Goal: Information Seeking & Learning: Learn about a topic

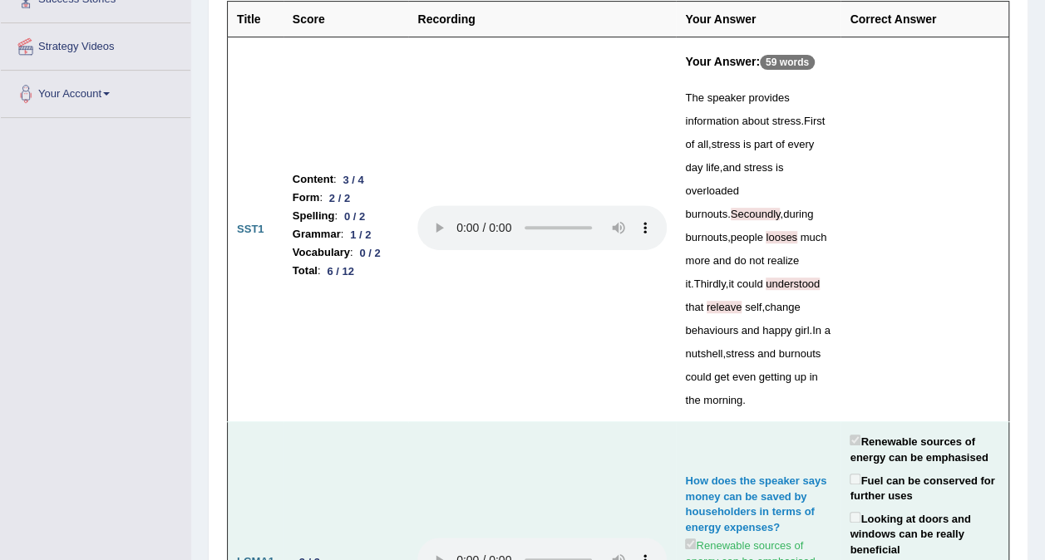
scroll to position [213, 0]
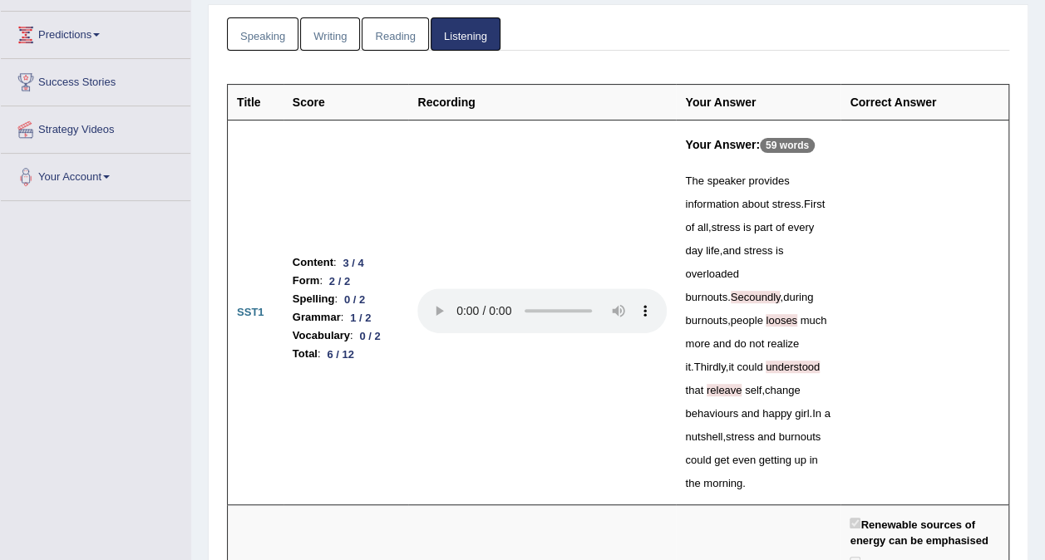
click at [877, 95] on th "Correct Answer" at bounding box center [924, 103] width 168 height 36
drag, startPoint x: 893, startPoint y: 105, endPoint x: 903, endPoint y: 109, distance: 10.8
click at [893, 106] on th "Correct Answer" at bounding box center [924, 103] width 168 height 36
click at [730, 105] on th "Your Answer" at bounding box center [758, 103] width 165 height 36
drag, startPoint x: 936, startPoint y: 90, endPoint x: 920, endPoint y: 100, distance: 18.7
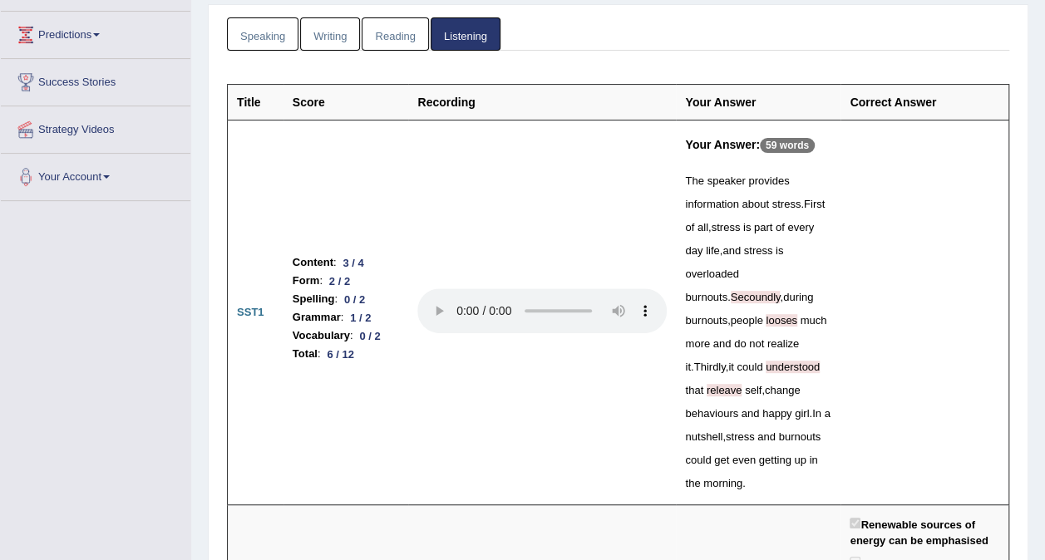
click at [936, 90] on th "Correct Answer" at bounding box center [924, 103] width 168 height 36
click at [919, 100] on th "Correct Answer" at bounding box center [924, 103] width 168 height 36
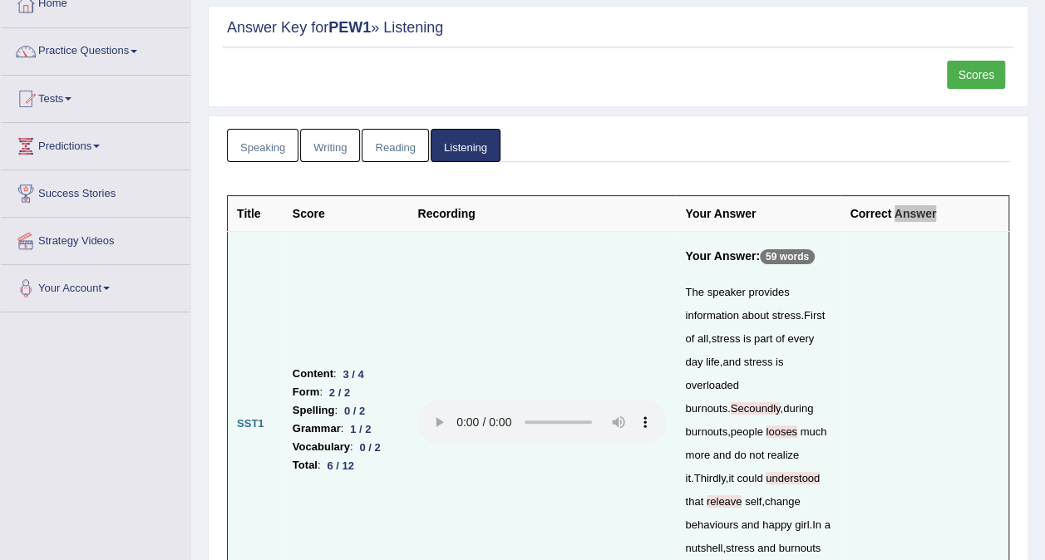
scroll to position [0, 0]
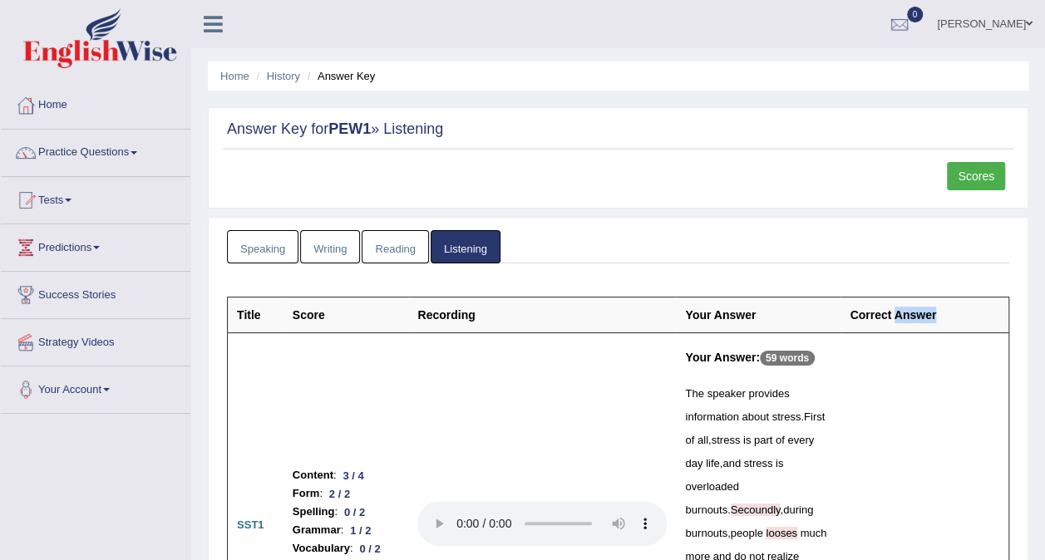
click at [404, 251] on link "Reading" at bounding box center [395, 247] width 66 height 34
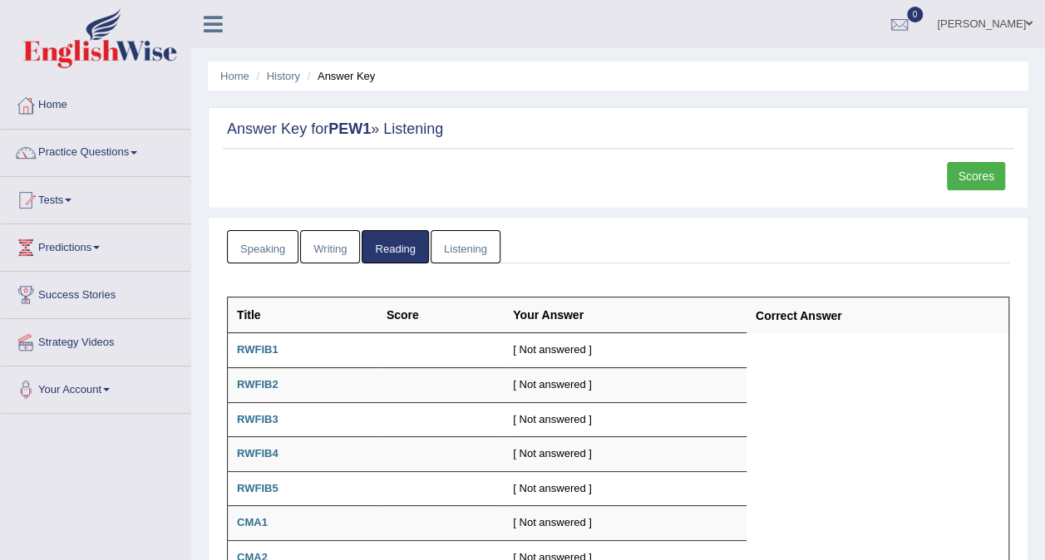
click at [316, 234] on link "Writing" at bounding box center [330, 247] width 60 height 34
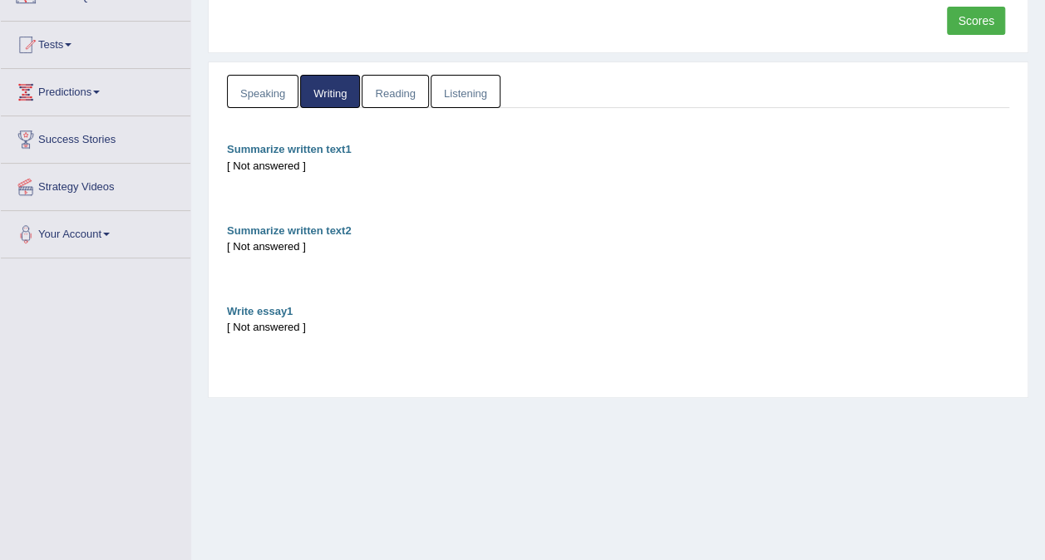
scroll to position [166, 0]
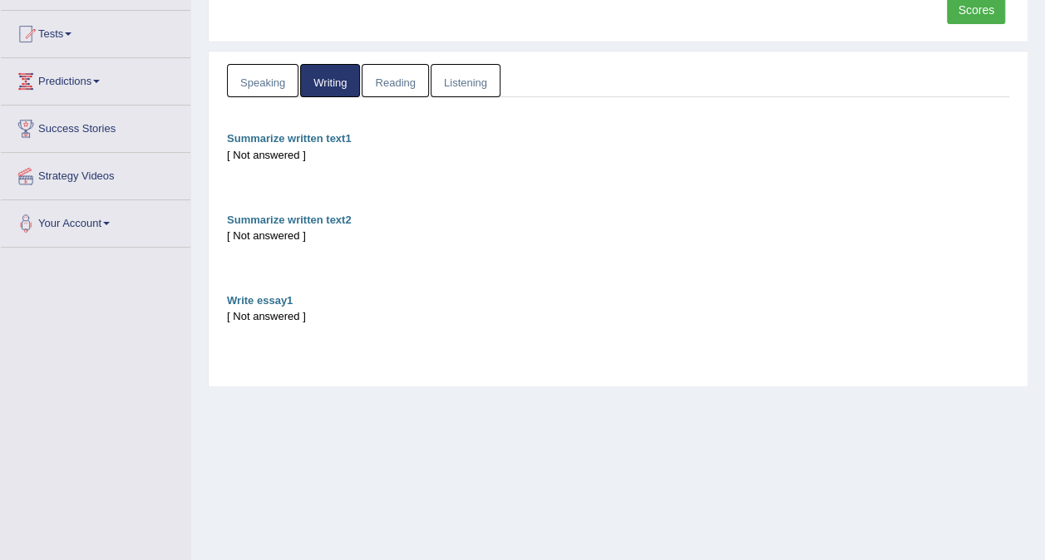
click at [259, 88] on link "Speaking" at bounding box center [262, 81] width 71 height 34
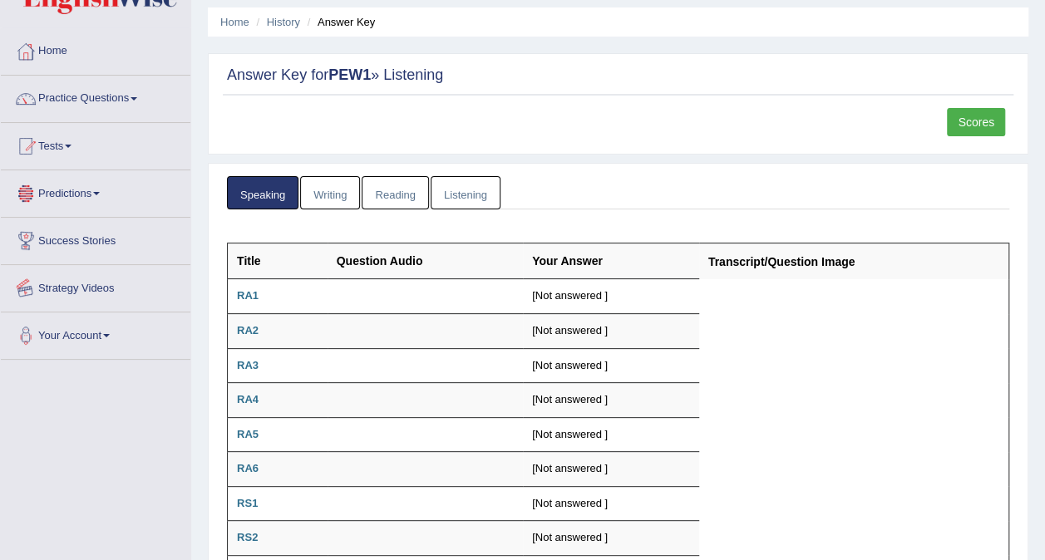
scroll to position [0, 0]
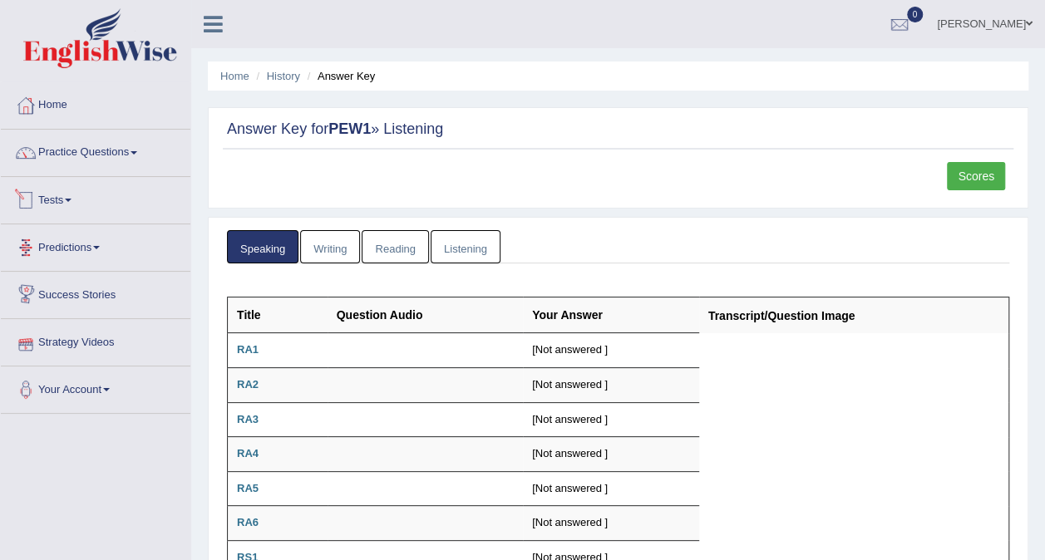
click at [71, 199] on span at bounding box center [68, 200] width 7 height 3
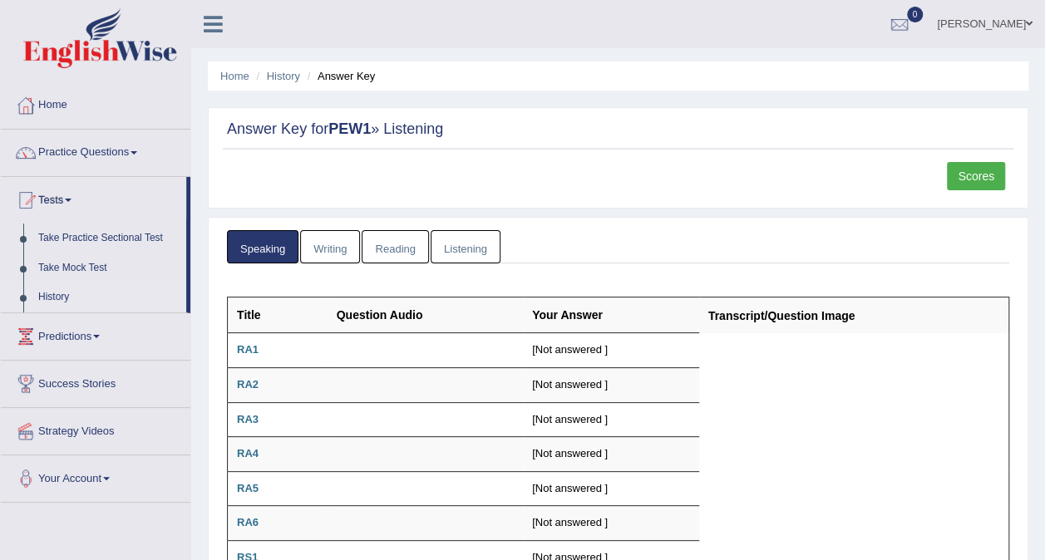
click at [77, 286] on link "History" at bounding box center [108, 298] width 155 height 30
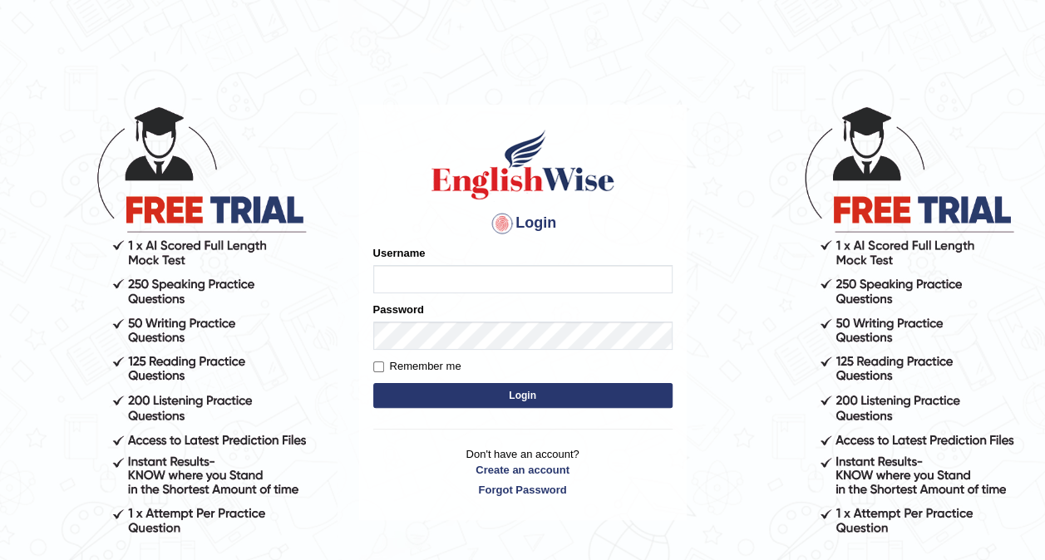
type input "Tshering_123"
click at [526, 401] on button "Login" at bounding box center [522, 395] width 299 height 25
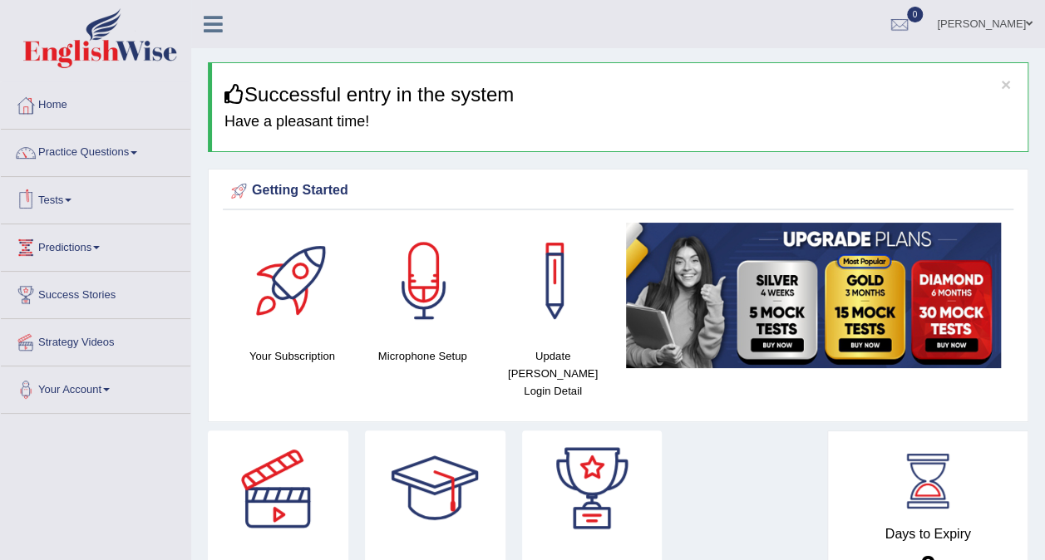
click at [85, 195] on link "Tests" at bounding box center [95, 198] width 189 height 42
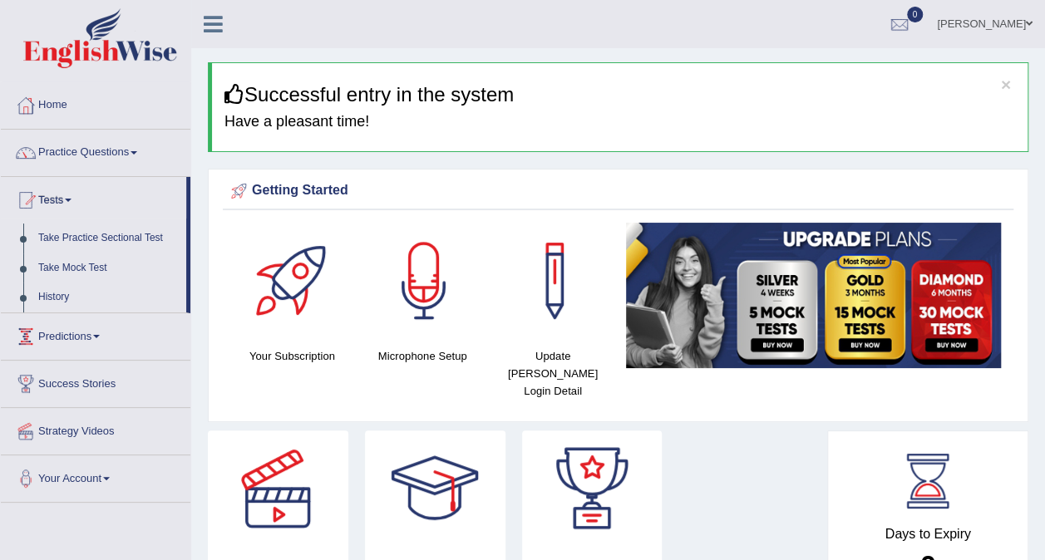
click at [90, 334] on link "Predictions" at bounding box center [95, 334] width 189 height 42
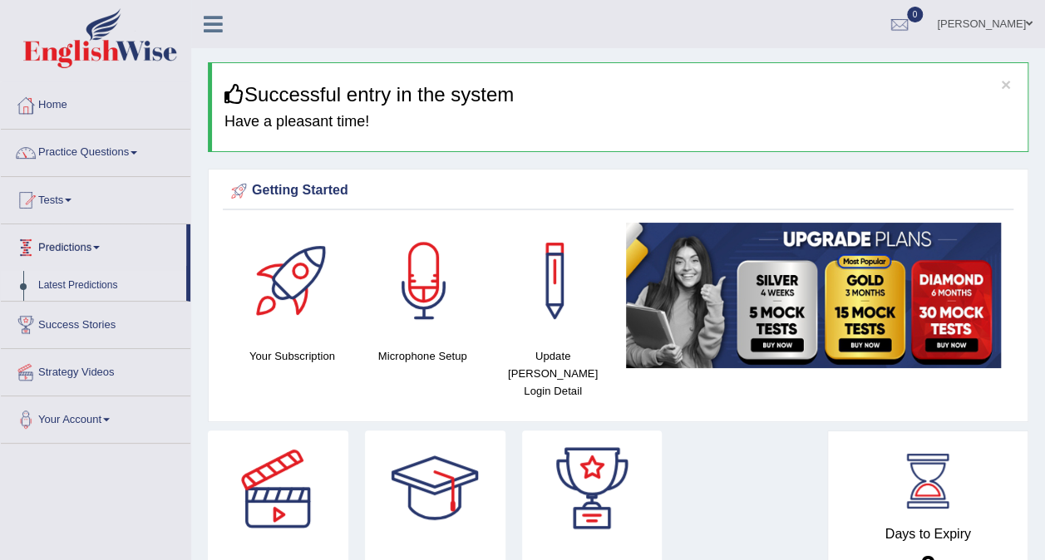
click at [93, 277] on link "Latest Predictions" at bounding box center [108, 286] width 155 height 30
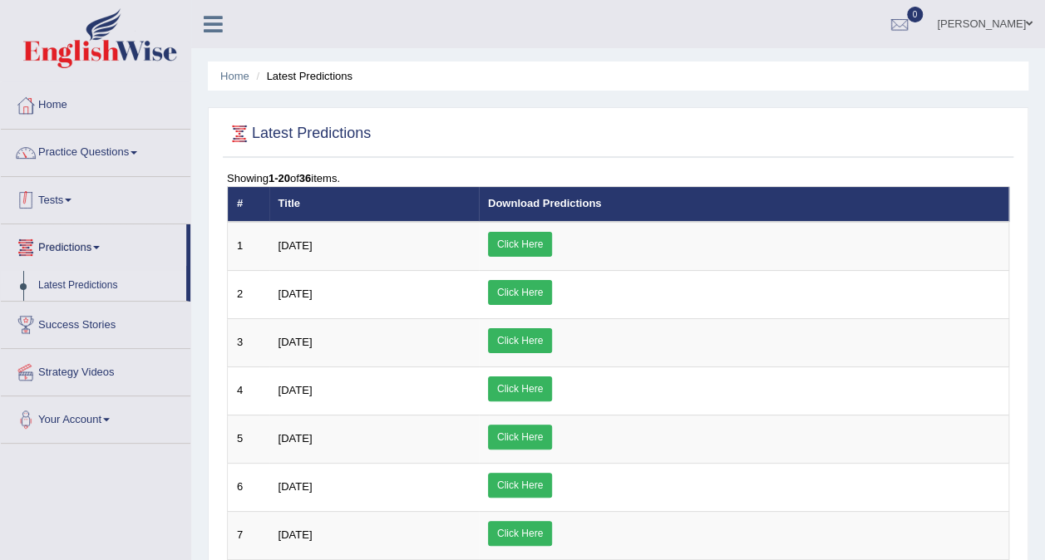
click at [72, 206] on link "Tests" at bounding box center [95, 198] width 189 height 42
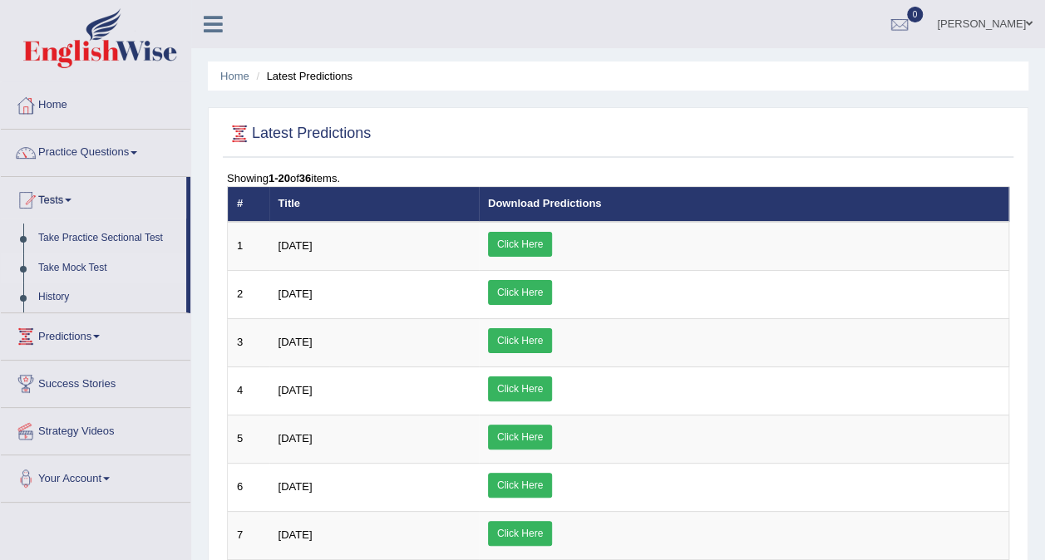
click at [75, 268] on link "Take Mock Test" at bounding box center [108, 268] width 155 height 30
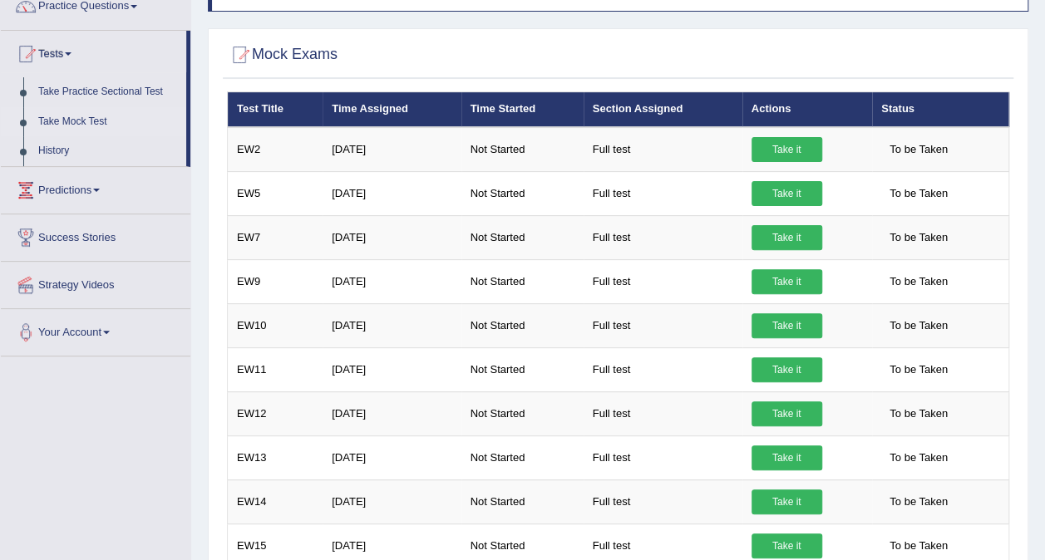
scroll to position [63, 0]
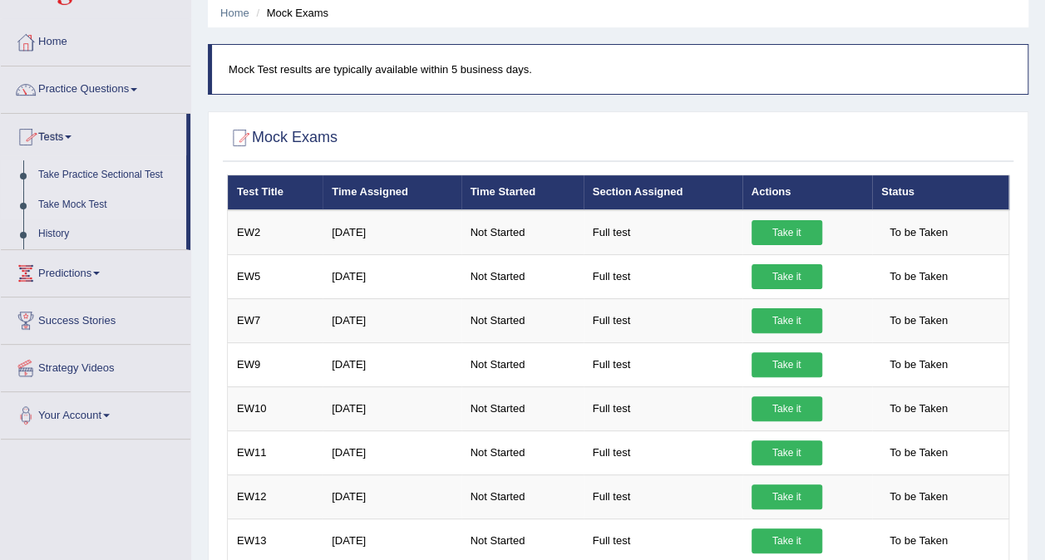
click at [106, 175] on link "Take Practice Sectional Test" at bounding box center [108, 175] width 155 height 30
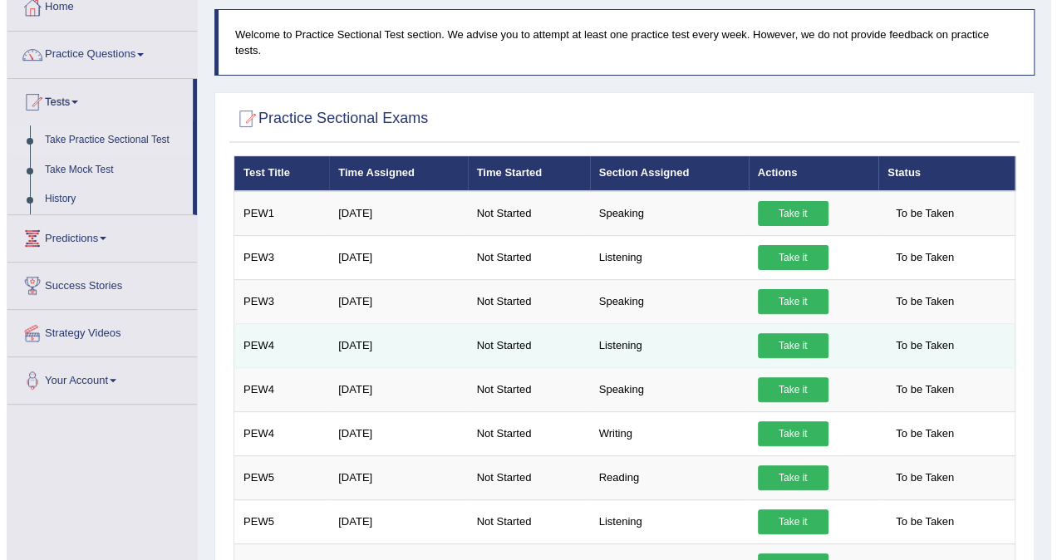
scroll to position [83, 0]
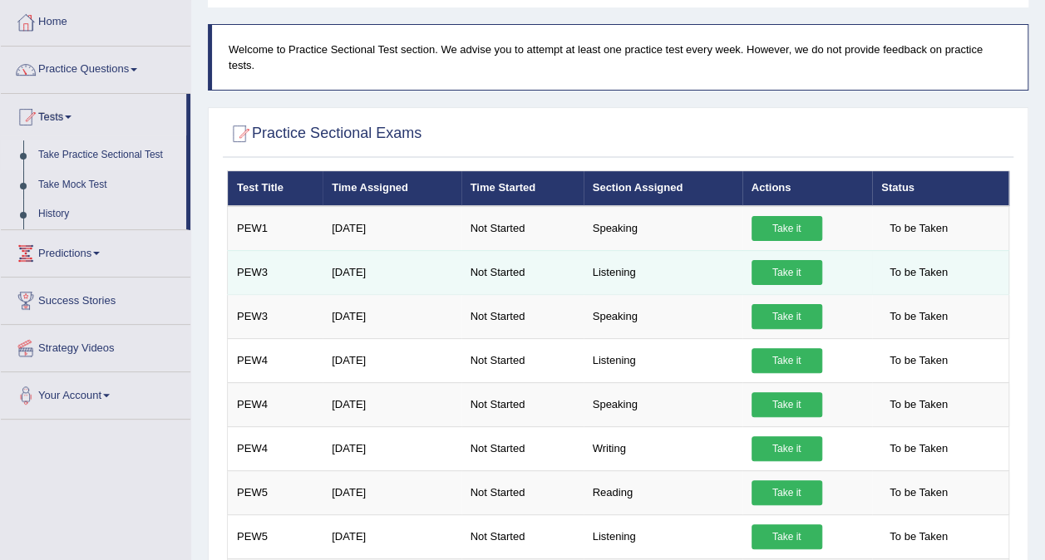
click at [783, 260] on link "Take it" at bounding box center [786, 272] width 71 height 25
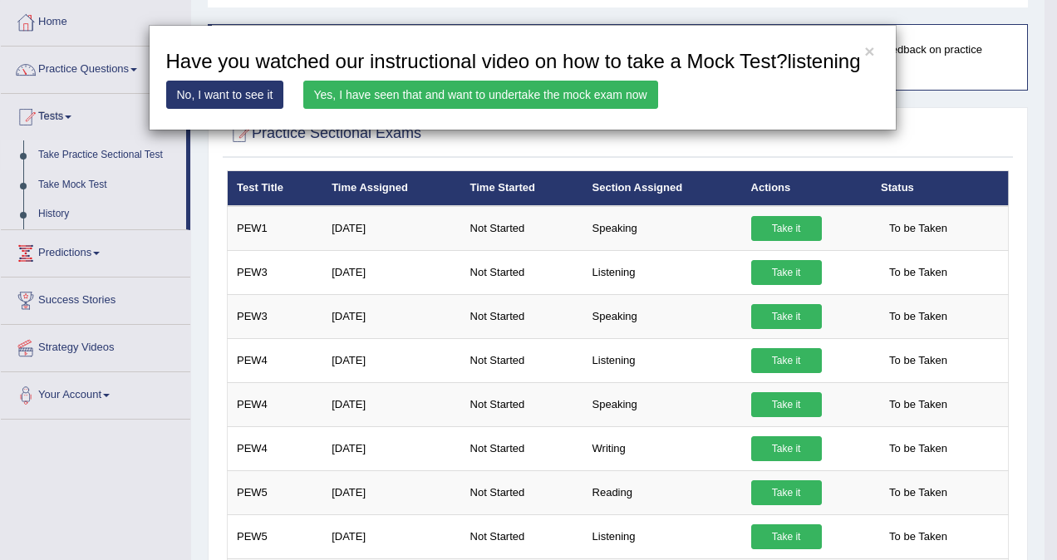
click at [505, 95] on link "Yes, I have seen that and want to undertake the mock exam now" at bounding box center [480, 95] width 355 height 28
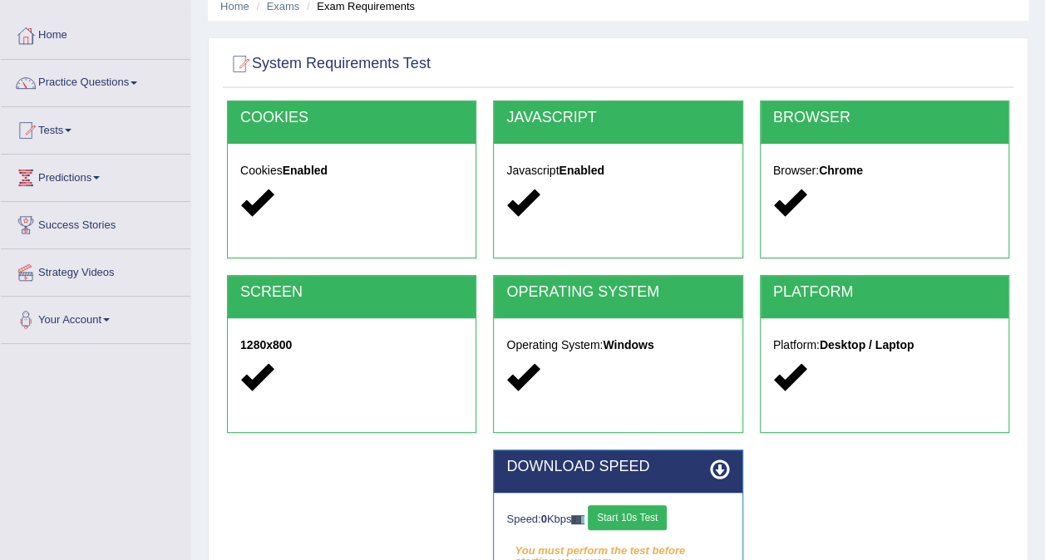
scroll to position [166, 0]
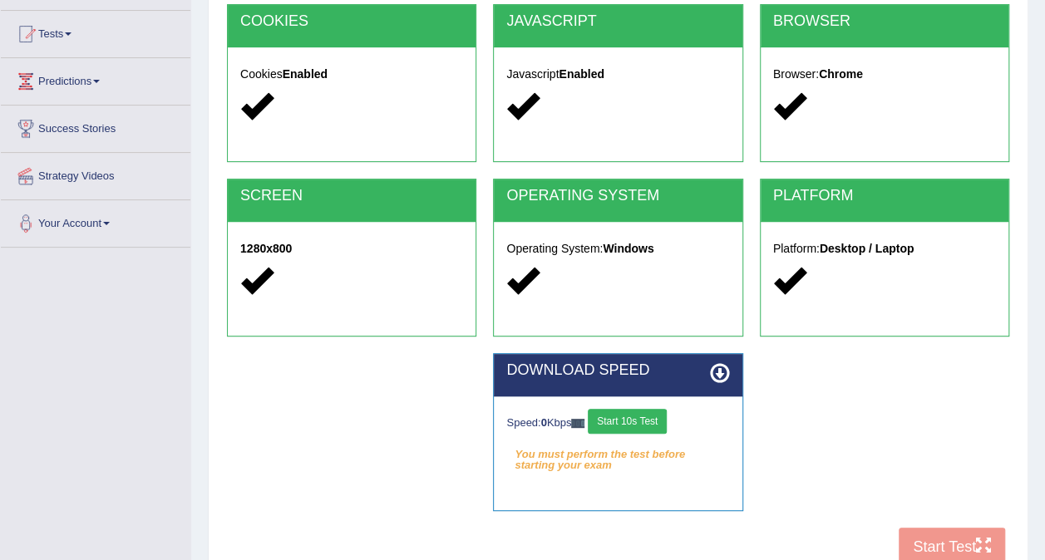
click at [722, 366] on icon at bounding box center [720, 373] width 20 height 20
click at [713, 371] on icon at bounding box center [720, 373] width 20 height 20
click at [721, 372] on icon at bounding box center [720, 373] width 20 height 20
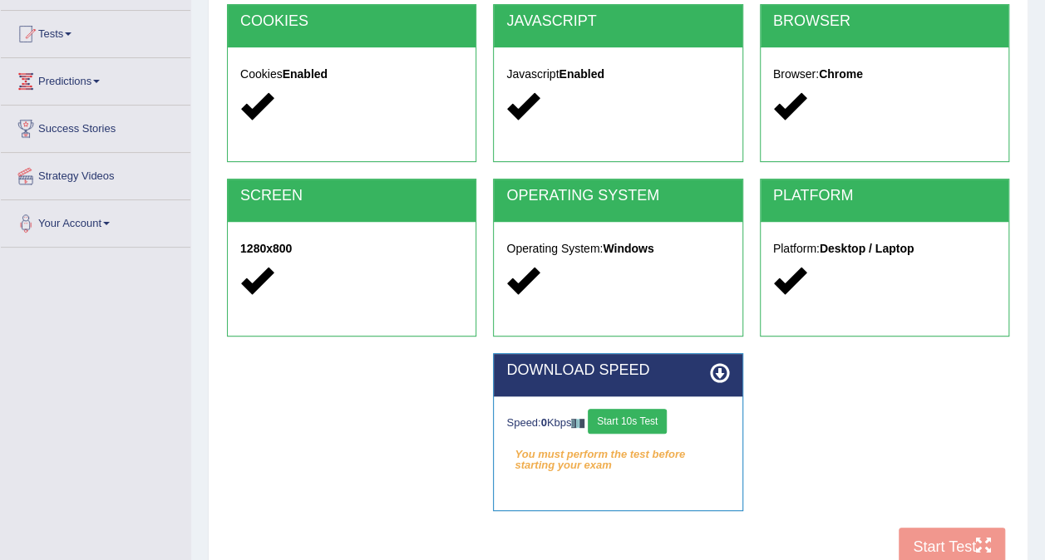
click at [633, 416] on button "Start 10s Test" at bounding box center [627, 421] width 79 height 25
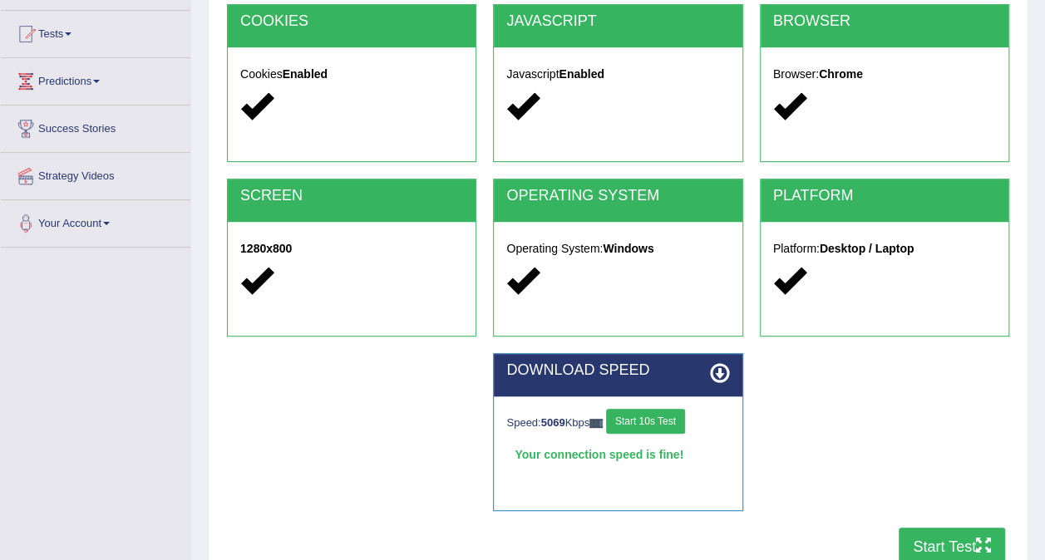
click at [917, 542] on button "Start Test" at bounding box center [951, 547] width 106 height 38
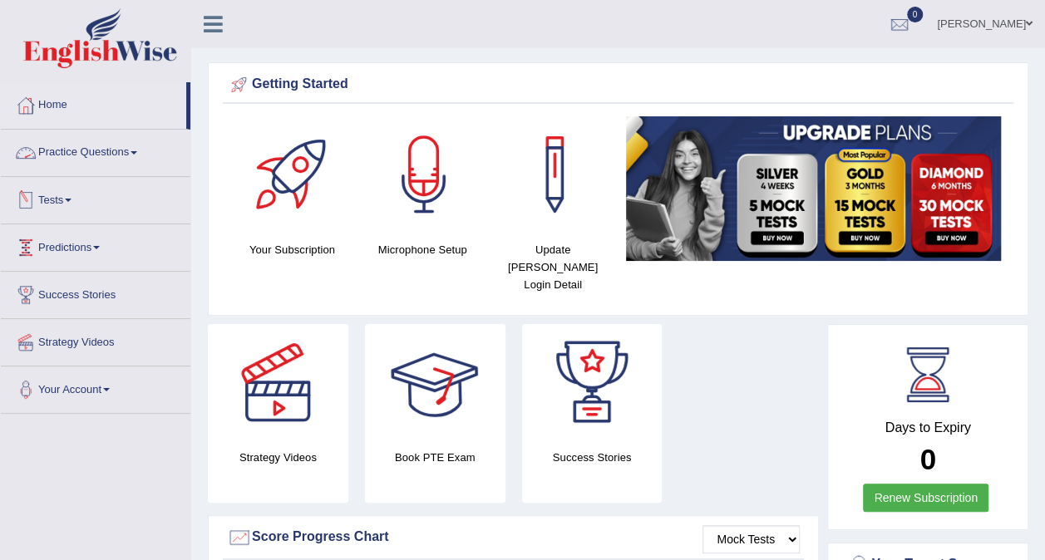
click at [111, 160] on link "Practice Questions" at bounding box center [95, 151] width 189 height 42
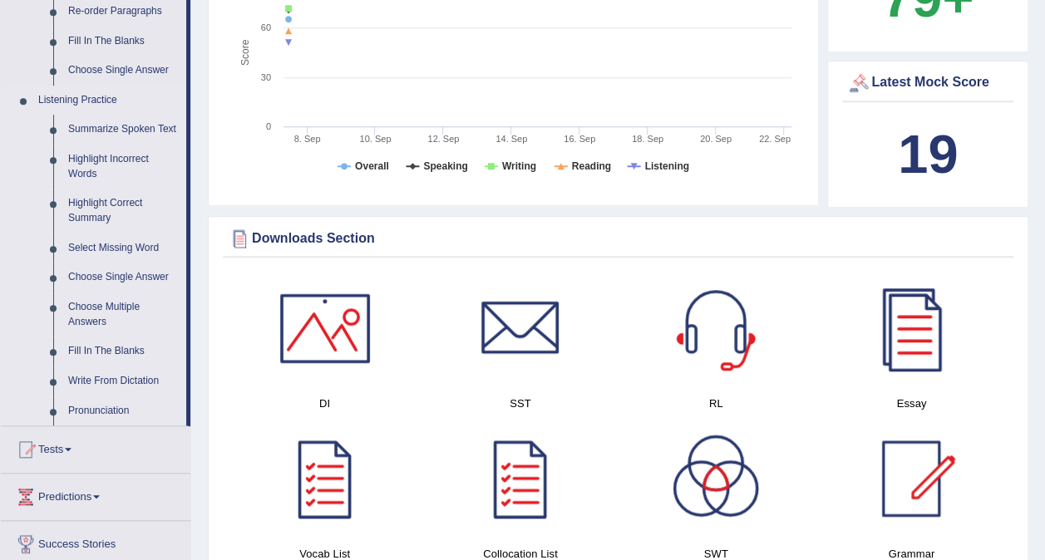
scroll to position [665, 0]
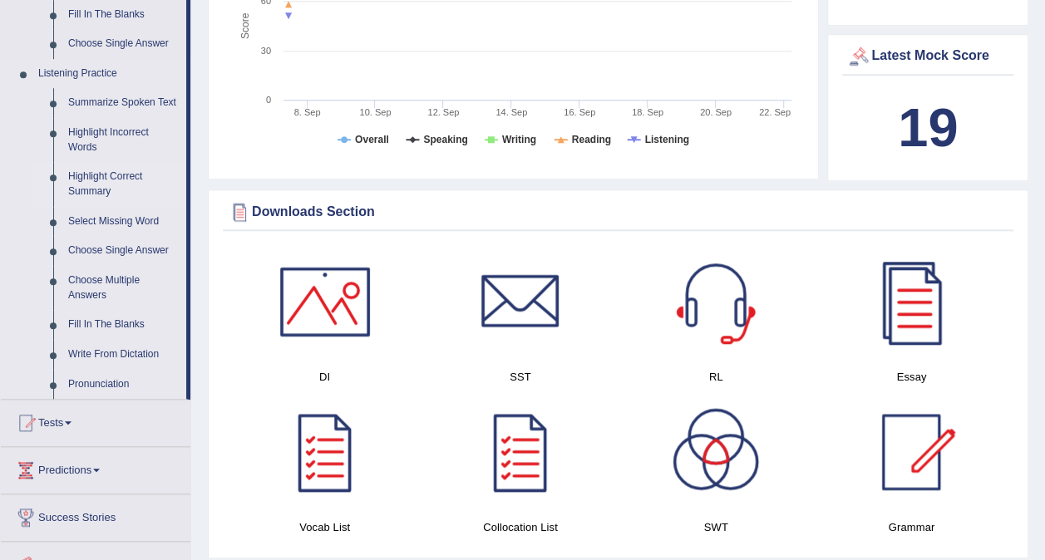
click at [96, 185] on link "Highlight Correct Summary" at bounding box center [123, 184] width 125 height 44
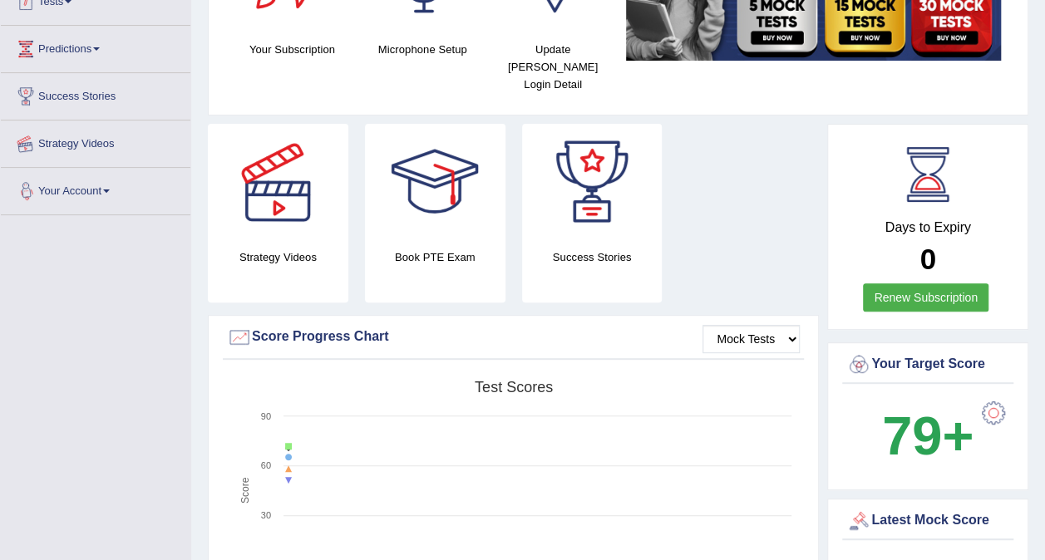
scroll to position [327, 0]
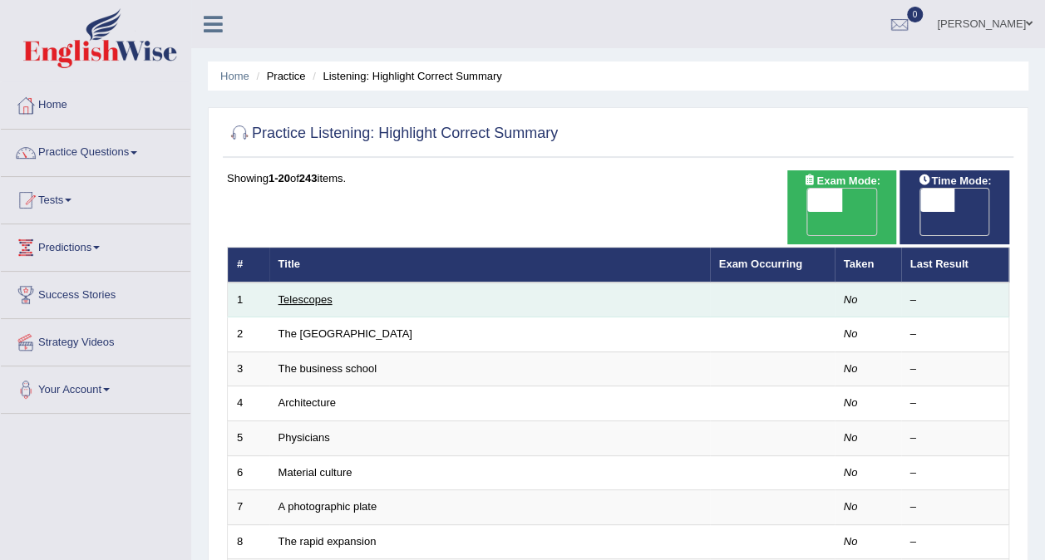
click at [300, 293] on link "Telescopes" at bounding box center [305, 299] width 54 height 12
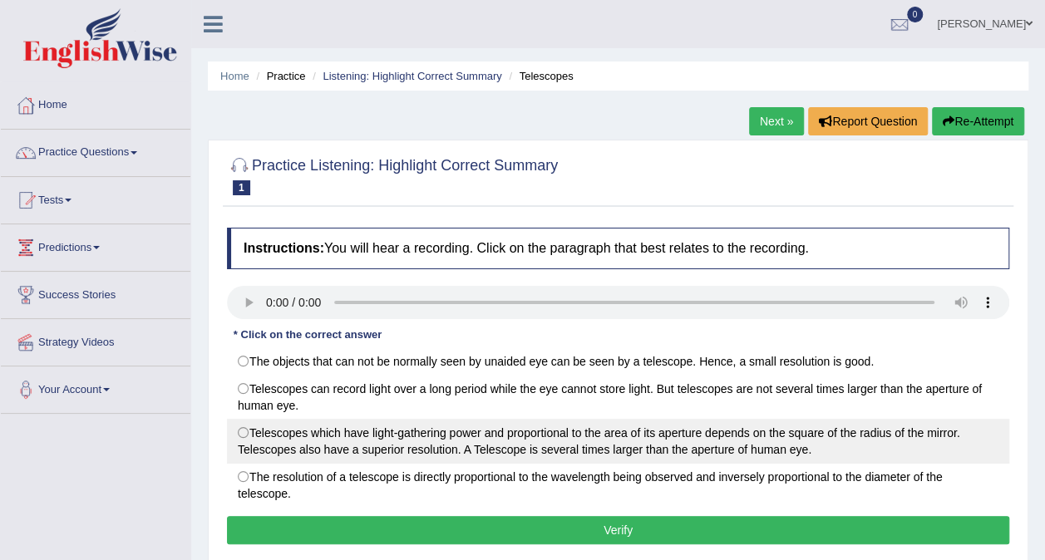
scroll to position [166, 0]
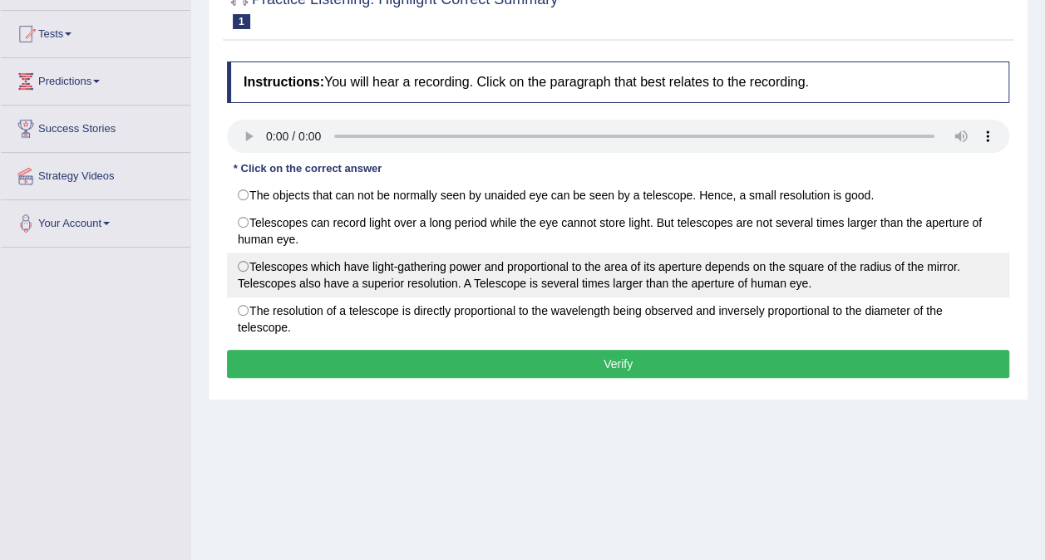
click at [296, 273] on label "Telescopes which have light-gathering power and proportional to the area of its…" at bounding box center [618, 275] width 782 height 45
radio input "true"
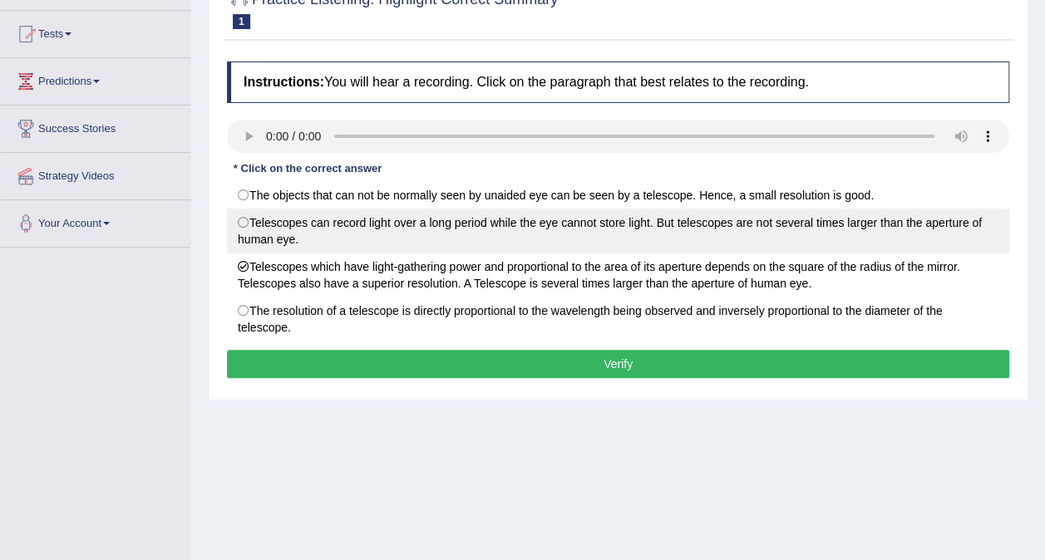
click at [306, 239] on label "Telescopes can record light over a long period while the eye cannot store light…" at bounding box center [618, 231] width 782 height 45
radio input "true"
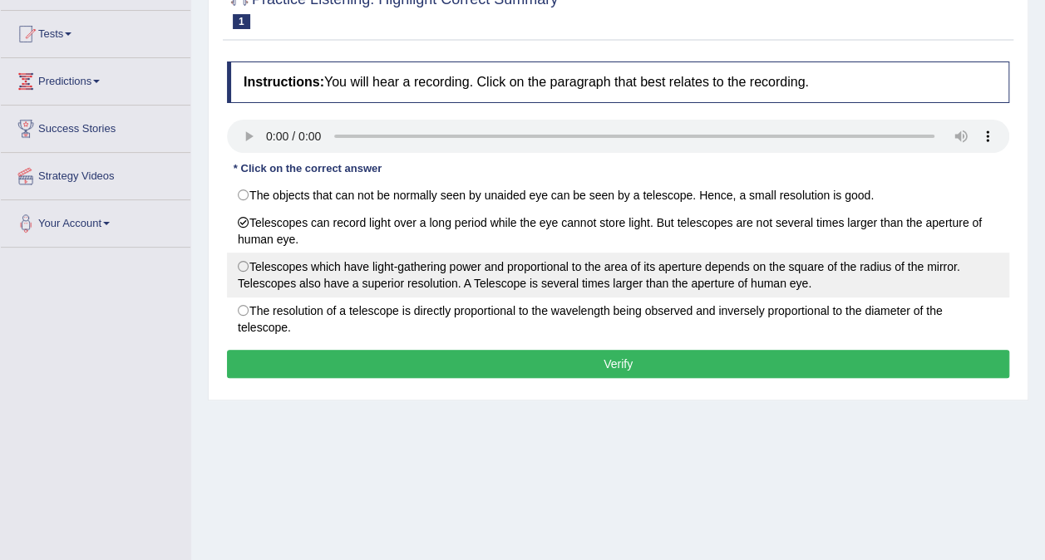
click at [288, 276] on label "Telescopes which have light-gathering power and proportional to the area of its…" at bounding box center [618, 275] width 782 height 45
radio input "true"
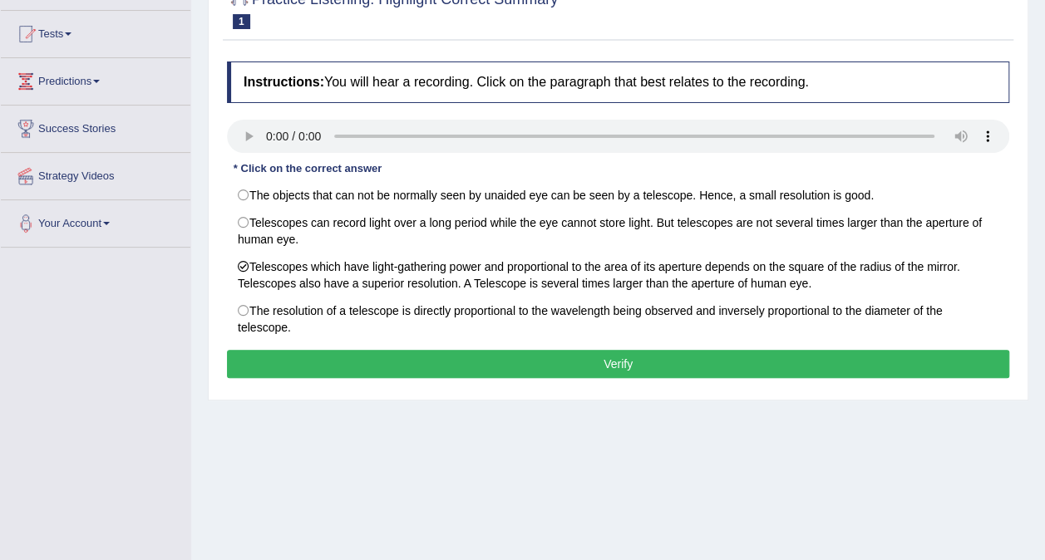
click at [341, 365] on button "Verify" at bounding box center [618, 364] width 782 height 28
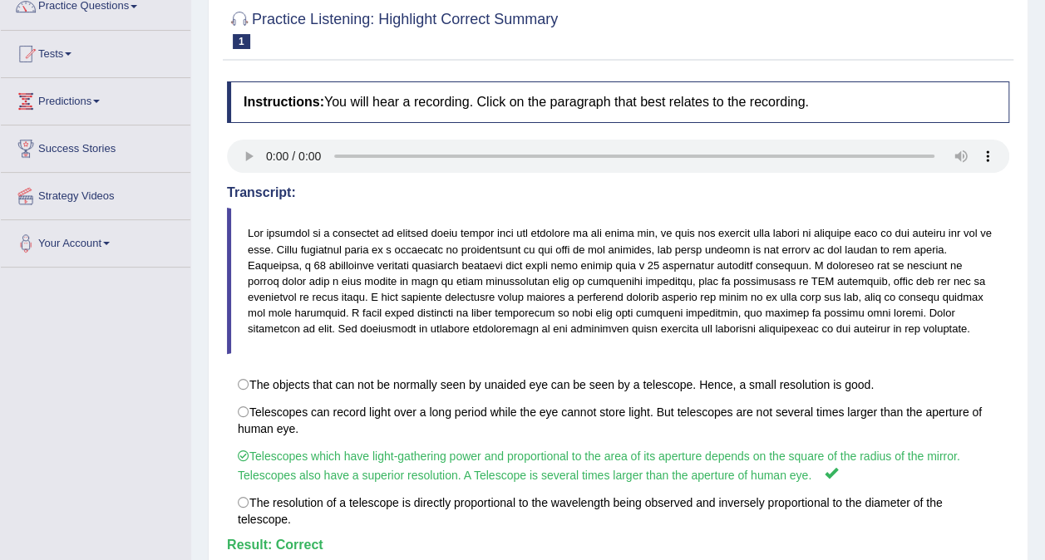
scroll to position [0, 0]
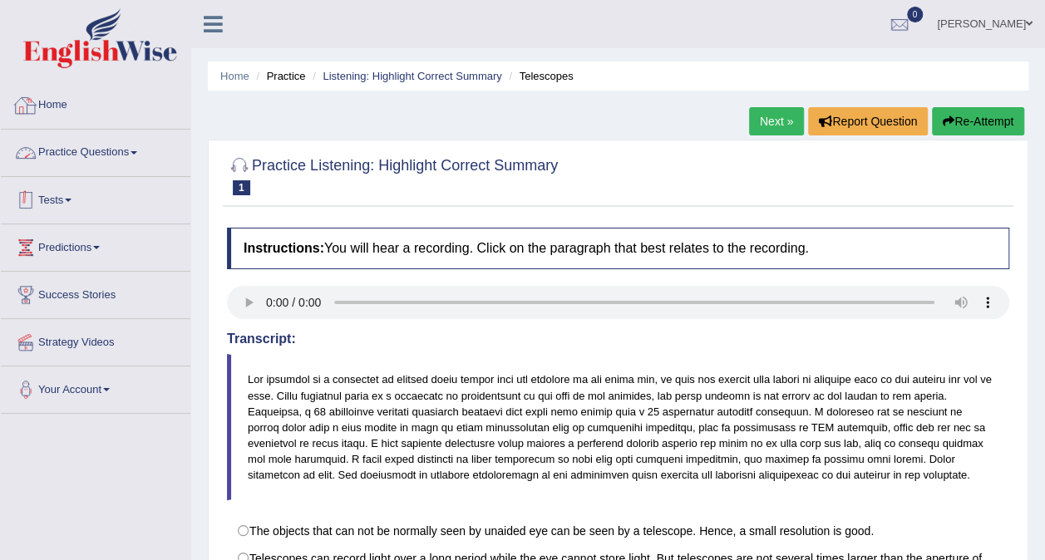
click at [84, 154] on link "Practice Questions" at bounding box center [95, 151] width 189 height 42
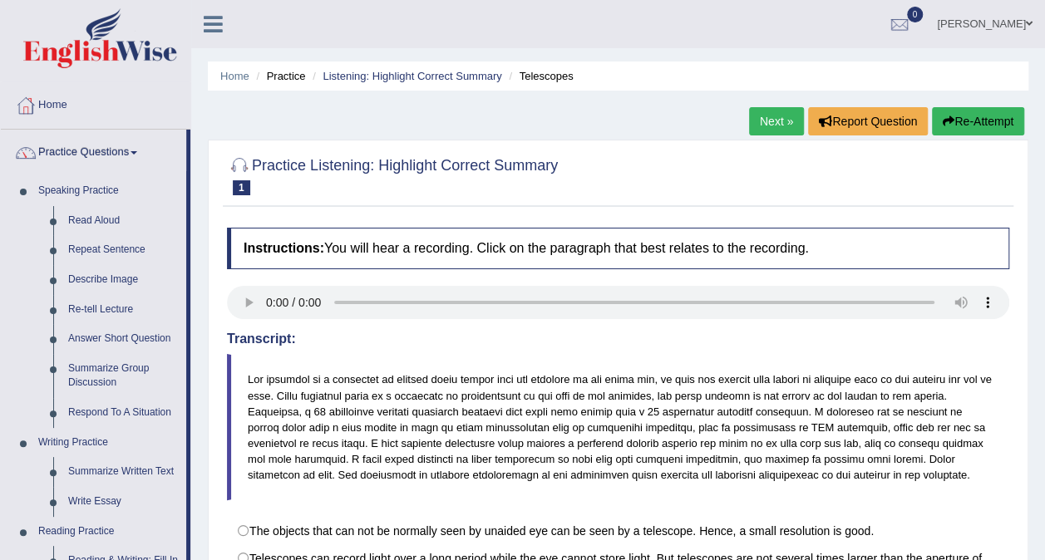
click at [779, 127] on link "Next »" at bounding box center [776, 121] width 55 height 28
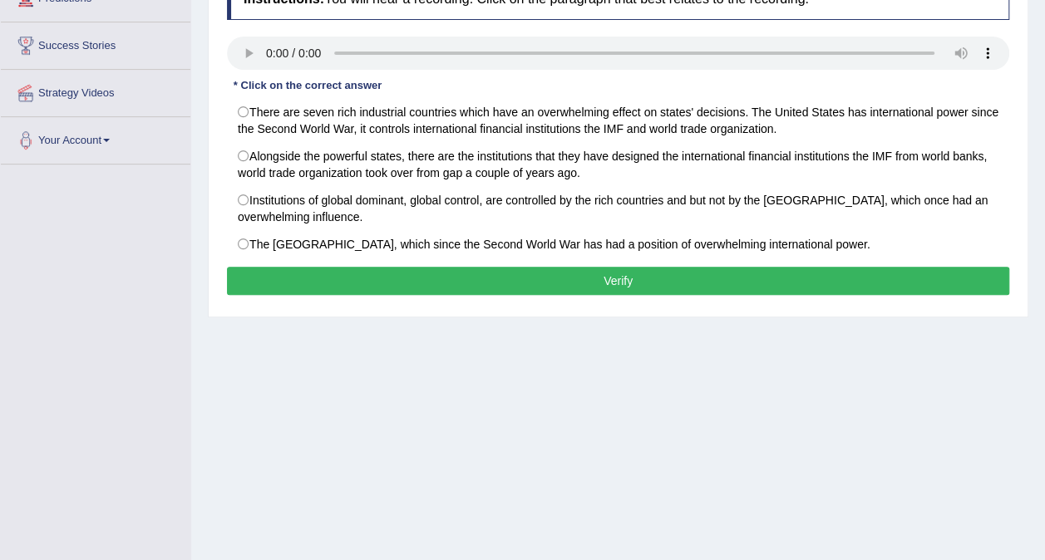
scroll to position [166, 0]
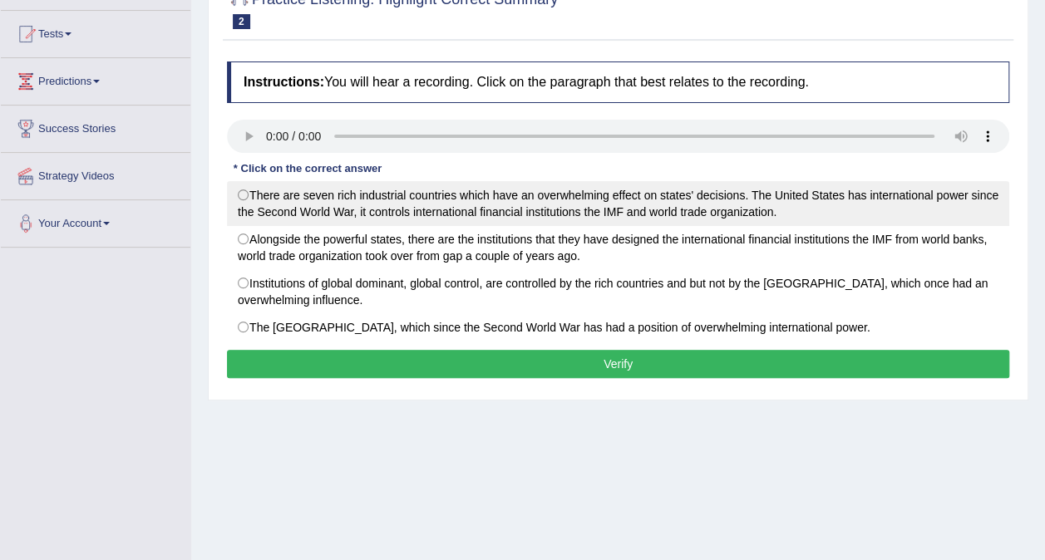
click at [407, 196] on label "There are seven rich industrial countries which have an overwhelming effect on …" at bounding box center [618, 203] width 782 height 45
radio input "true"
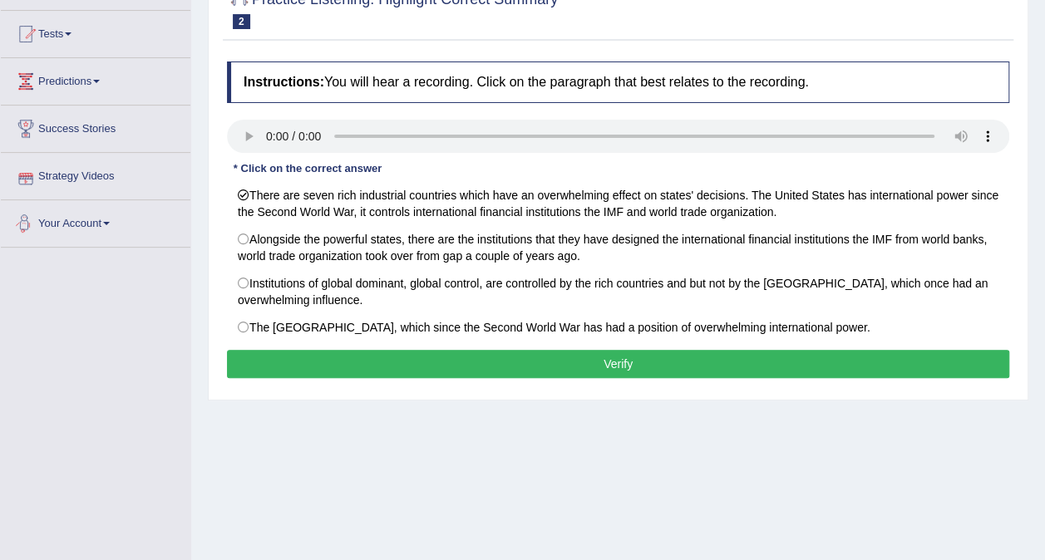
click at [442, 366] on button "Verify" at bounding box center [618, 364] width 782 height 28
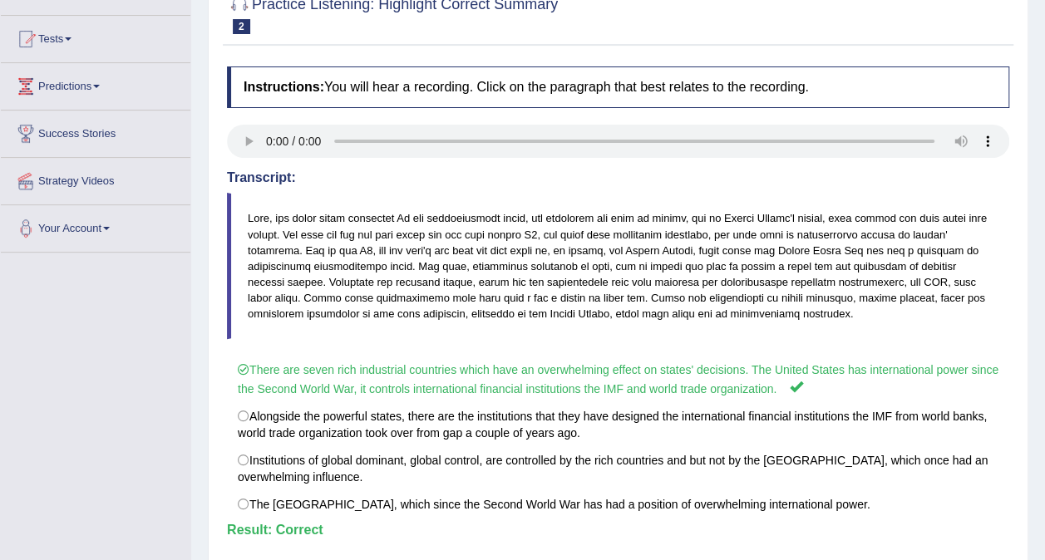
scroll to position [0, 0]
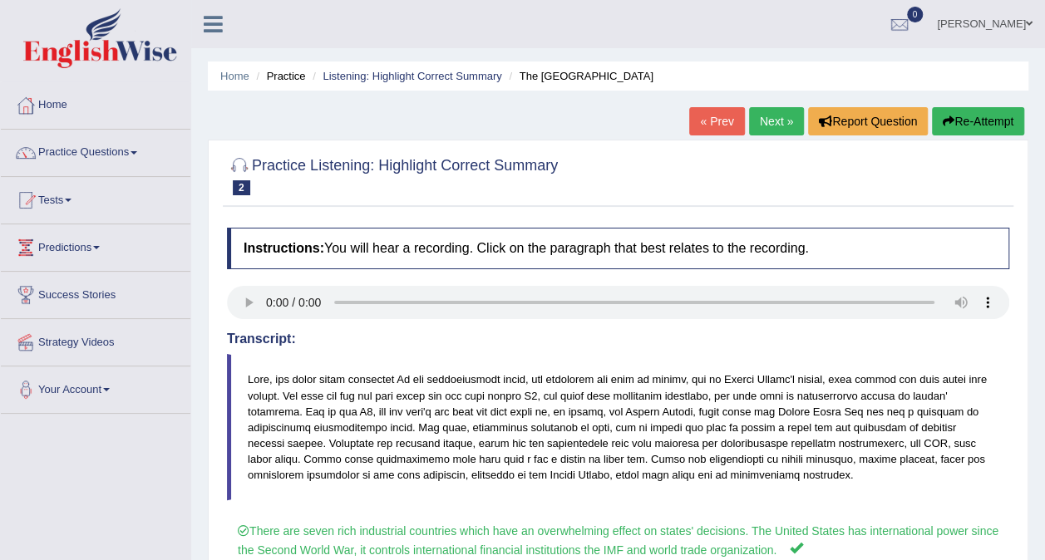
click at [764, 126] on link "Next »" at bounding box center [776, 121] width 55 height 28
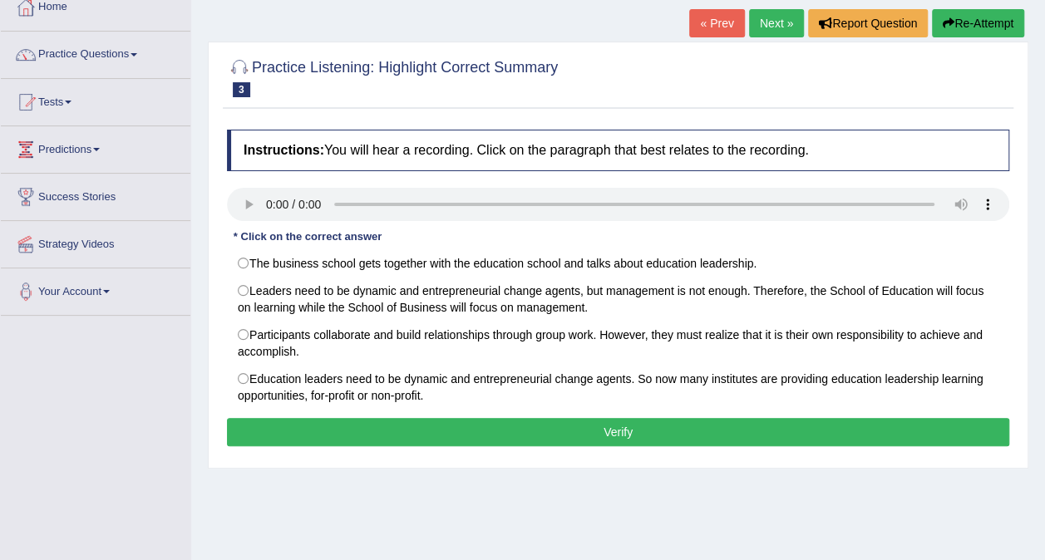
scroll to position [83, 0]
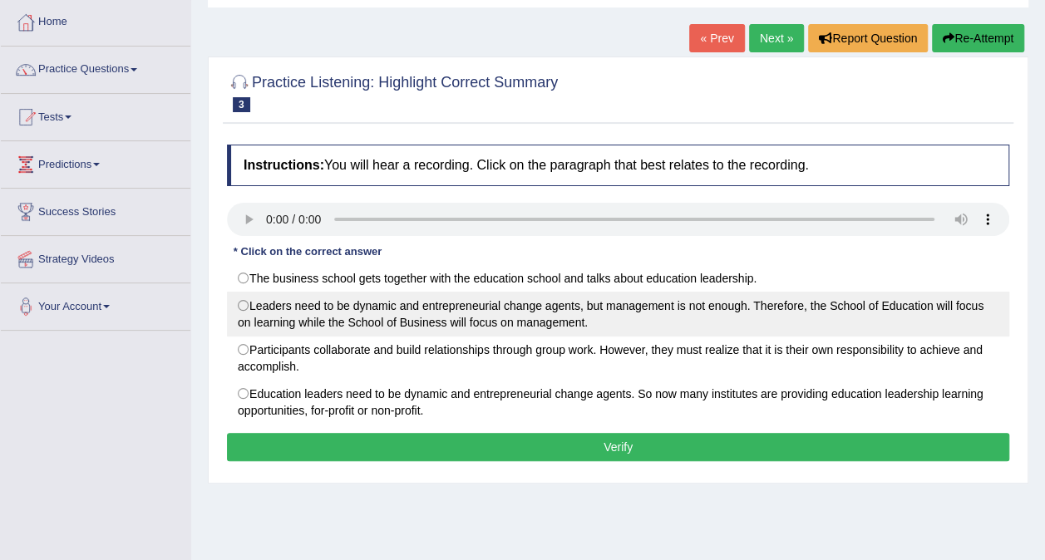
click at [391, 324] on label "Leaders need to be dynamic and entrepreneurial change agents, but management is…" at bounding box center [618, 314] width 782 height 45
radio input "true"
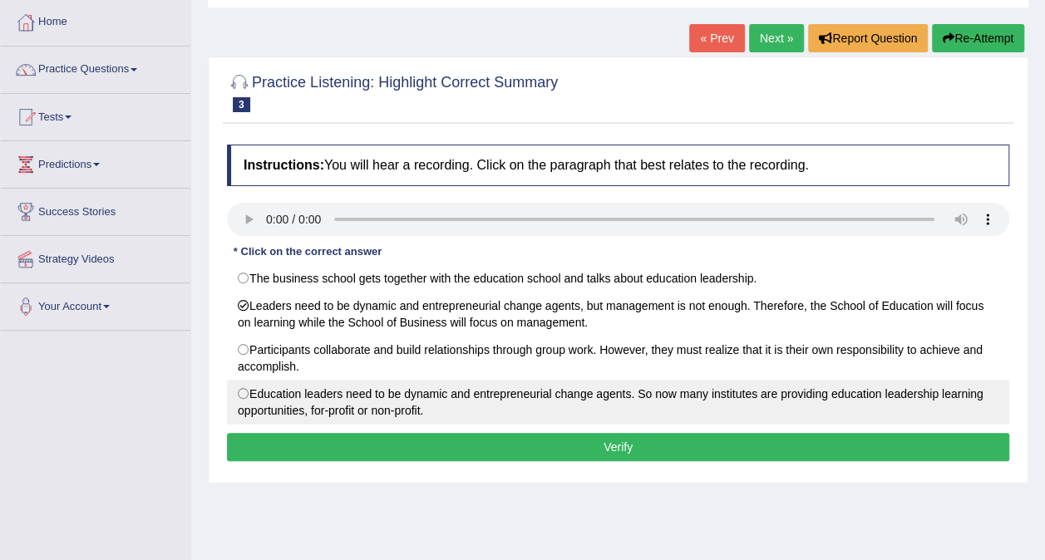
click at [436, 409] on label "Education leaders need to be dynamic and entrepreneurial change agents. So now …" at bounding box center [618, 402] width 782 height 45
radio input "true"
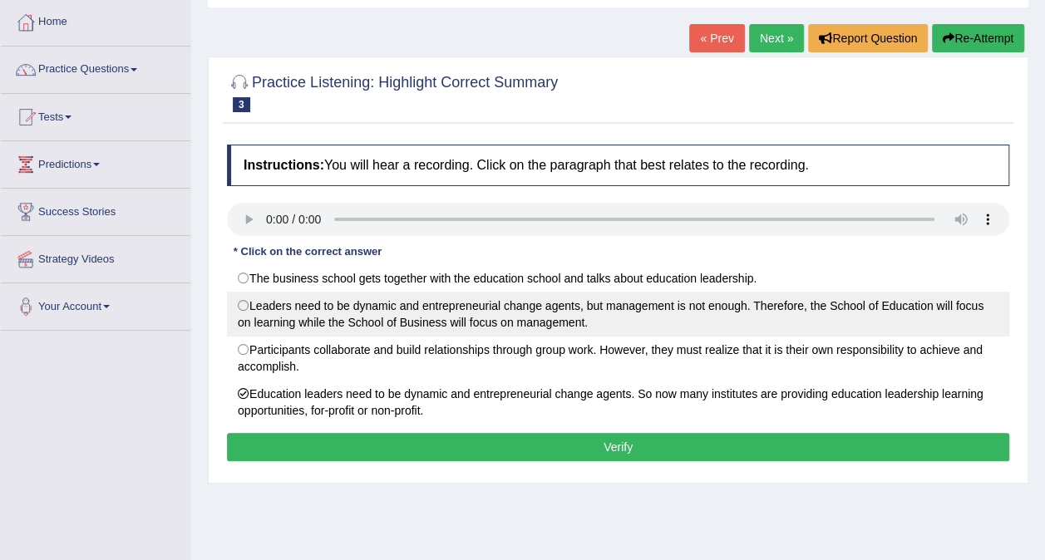
click at [362, 306] on label "Leaders need to be dynamic and entrepreneurial change agents, but management is…" at bounding box center [618, 314] width 782 height 45
radio input "true"
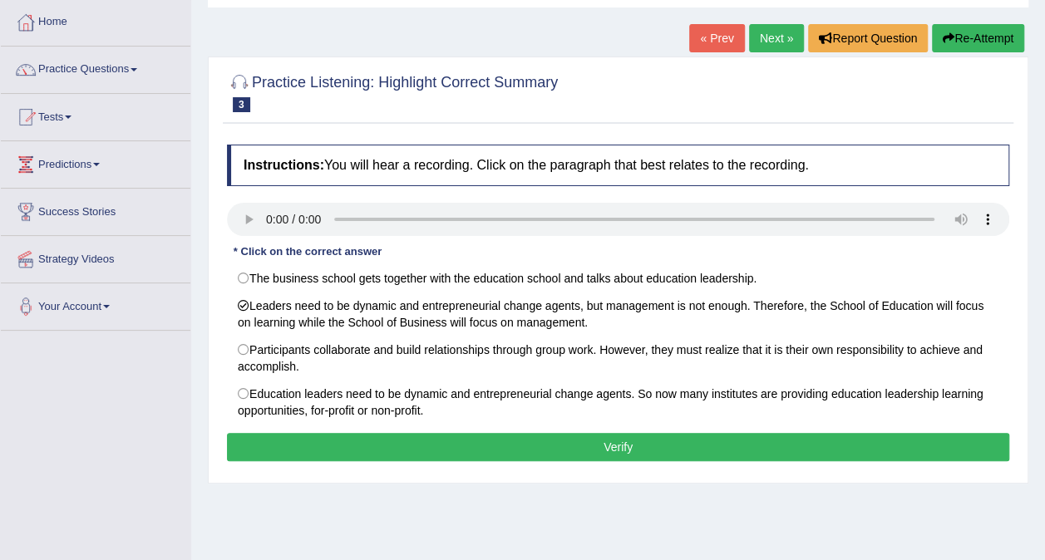
click at [568, 444] on button "Verify" at bounding box center [618, 447] width 782 height 28
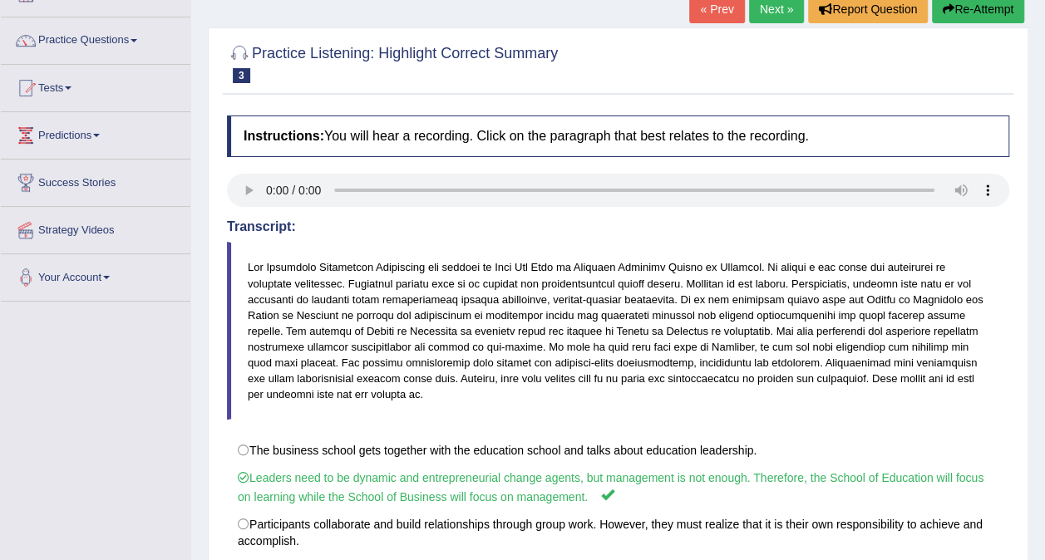
scroll to position [63, 0]
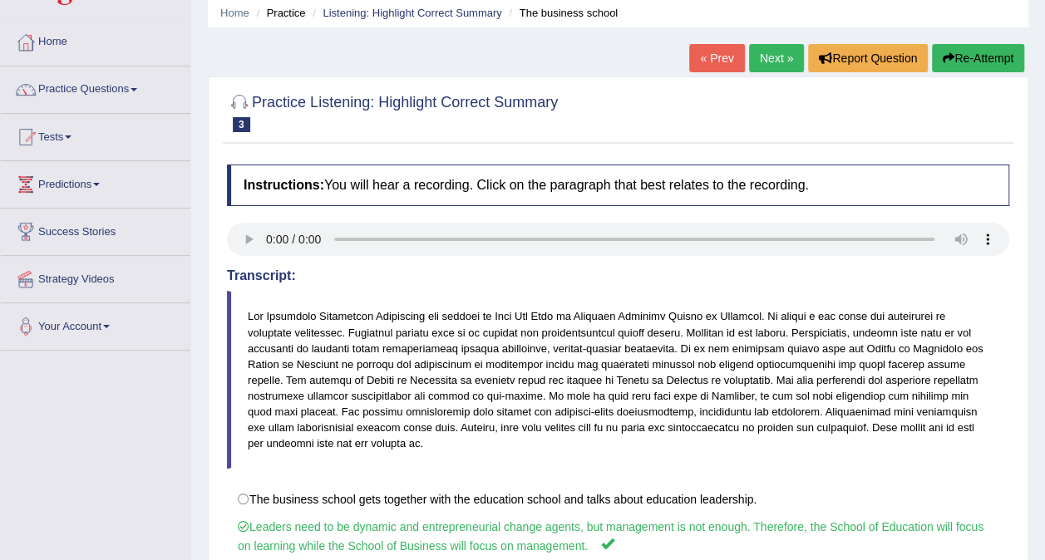
click at [780, 66] on link "Next »" at bounding box center [776, 58] width 55 height 28
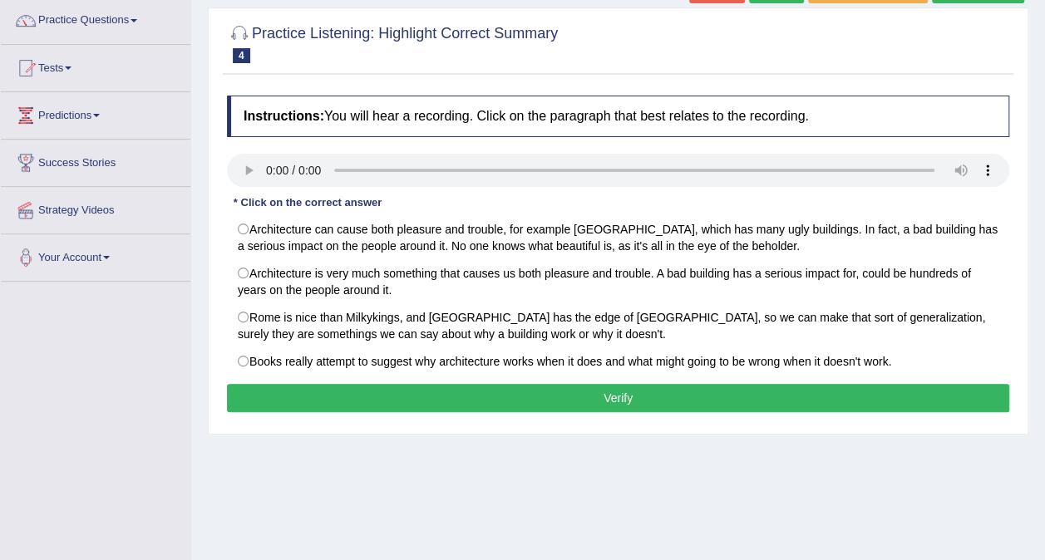
scroll to position [166, 0]
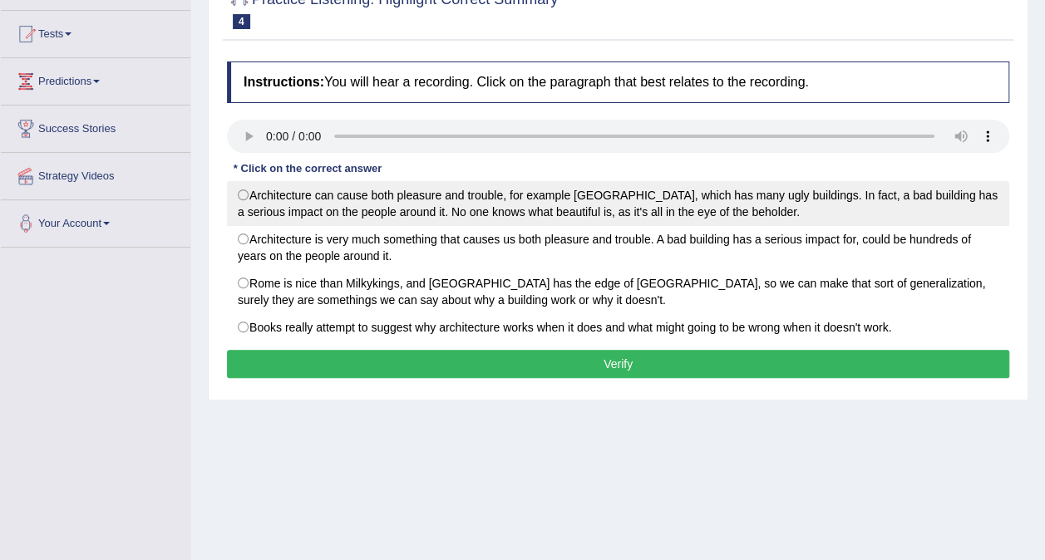
click at [319, 211] on label "Architecture can cause both pleasure and trouble, for example [GEOGRAPHIC_DATA]…" at bounding box center [618, 203] width 782 height 45
radio input "true"
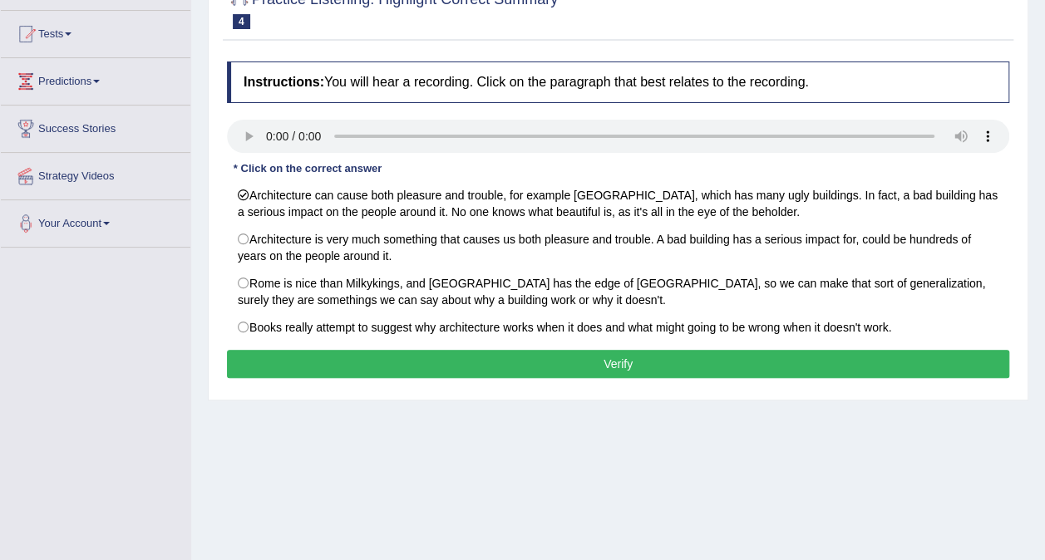
click at [359, 366] on button "Verify" at bounding box center [618, 364] width 782 height 28
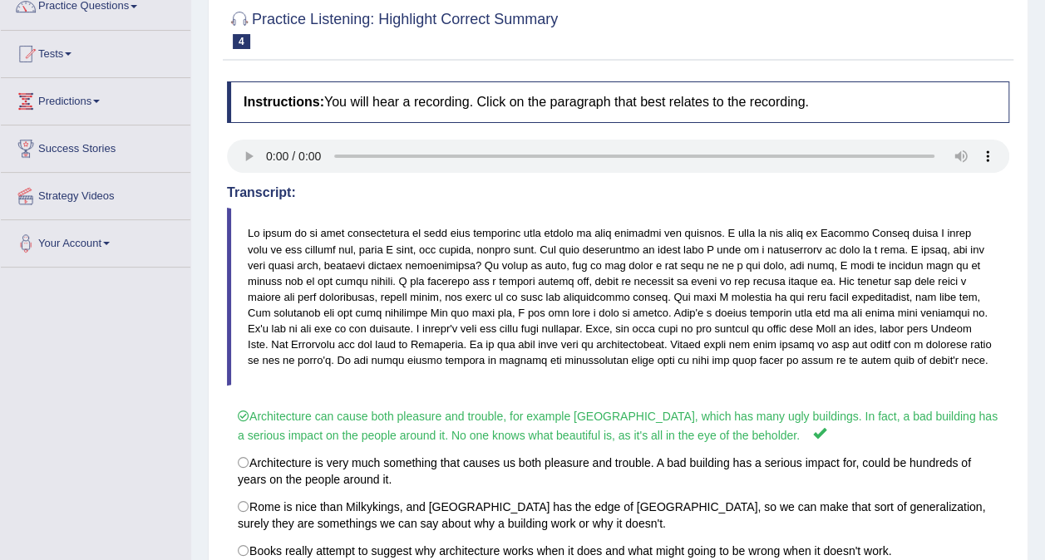
scroll to position [0, 0]
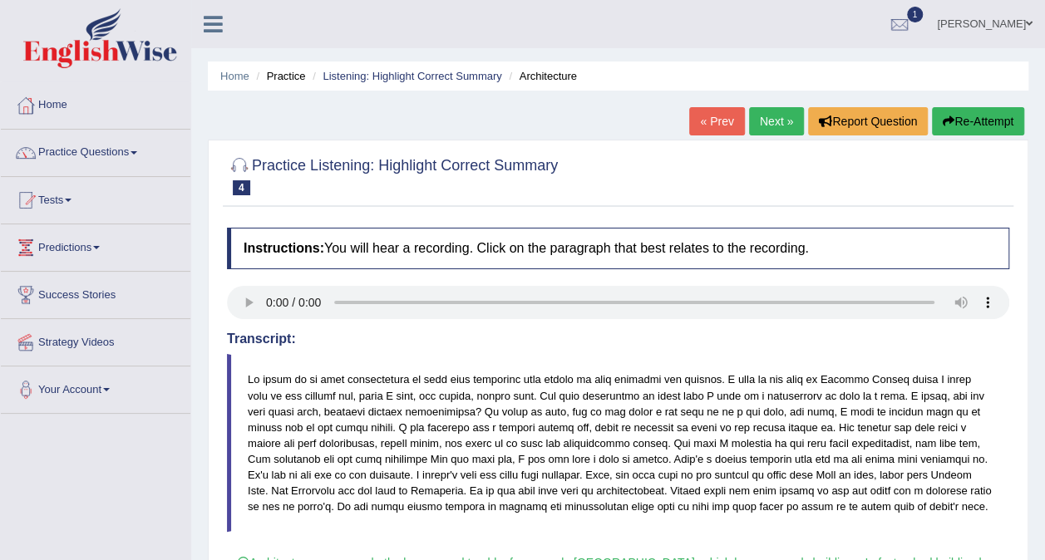
click at [770, 116] on link "Next »" at bounding box center [776, 121] width 55 height 28
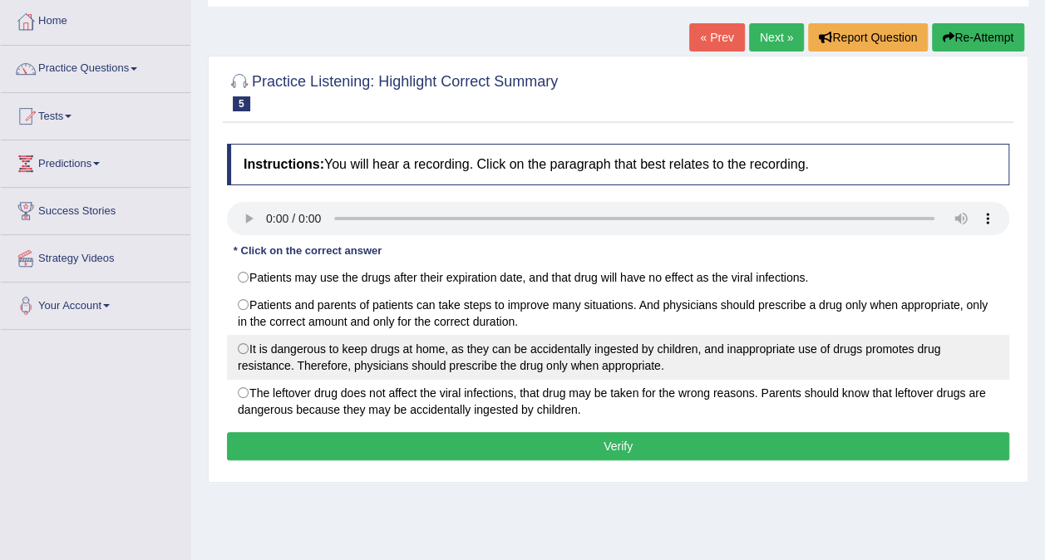
scroll to position [166, 0]
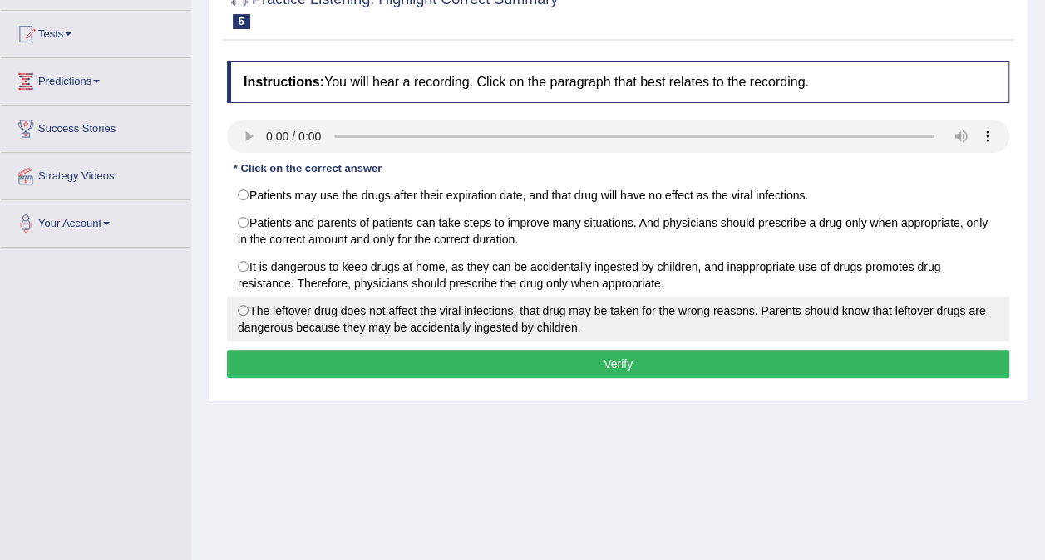
click at [651, 312] on label "The leftover drug does not affect the viral infections, that drug may be taken …" at bounding box center [618, 319] width 782 height 45
radio input "true"
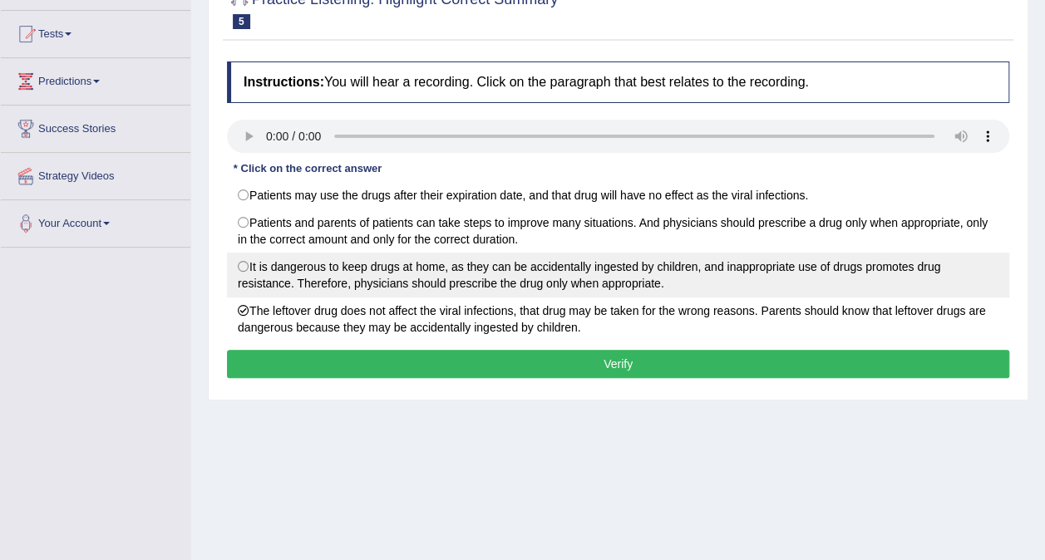
click at [620, 283] on label "It is dangerous to keep drugs at home, as they can be accidentally ingested by …" at bounding box center [618, 275] width 782 height 45
radio input "true"
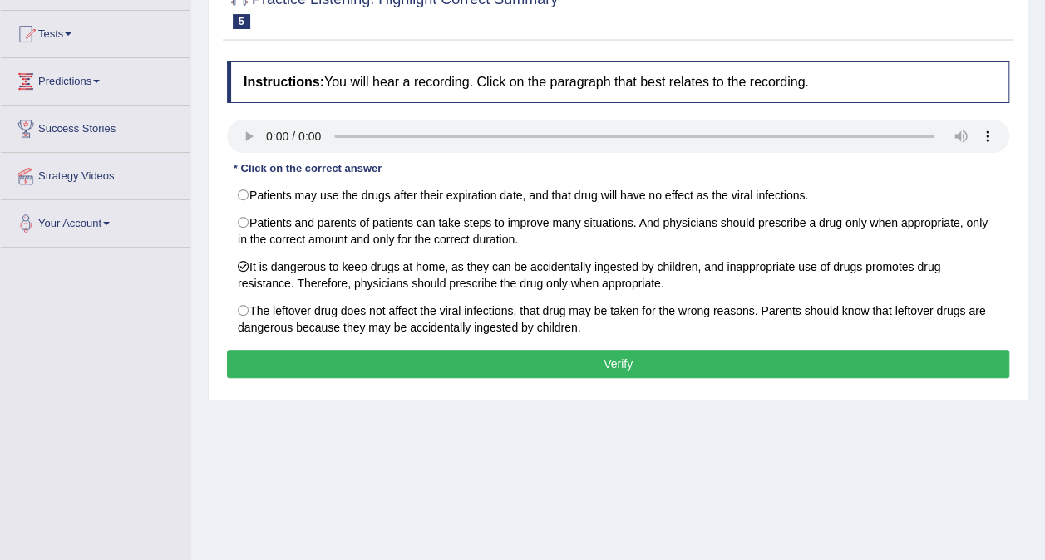
click at [633, 361] on button "Verify" at bounding box center [618, 364] width 782 height 28
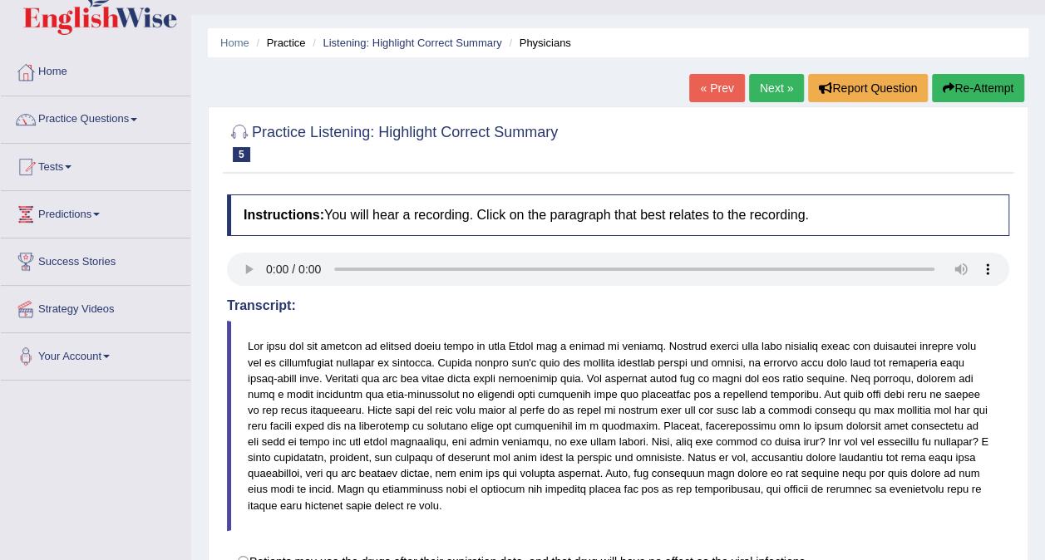
scroll to position [0, 0]
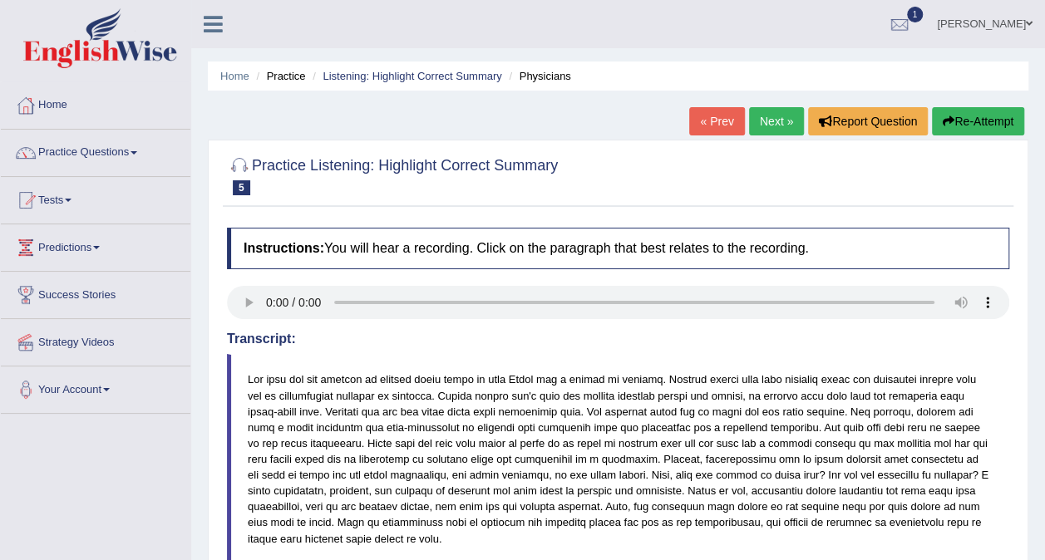
click at [774, 116] on link "Next »" at bounding box center [776, 121] width 55 height 28
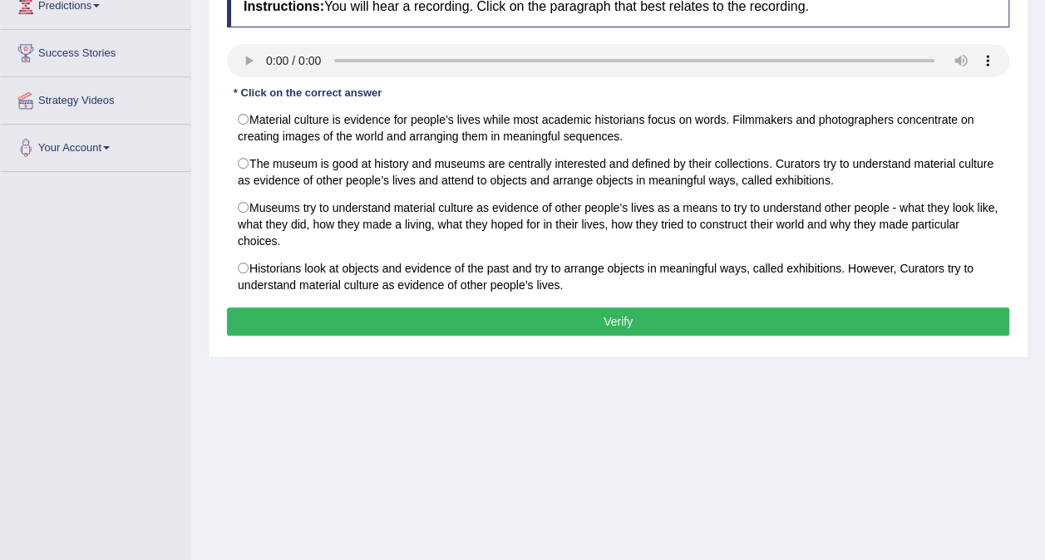
scroll to position [146, 0]
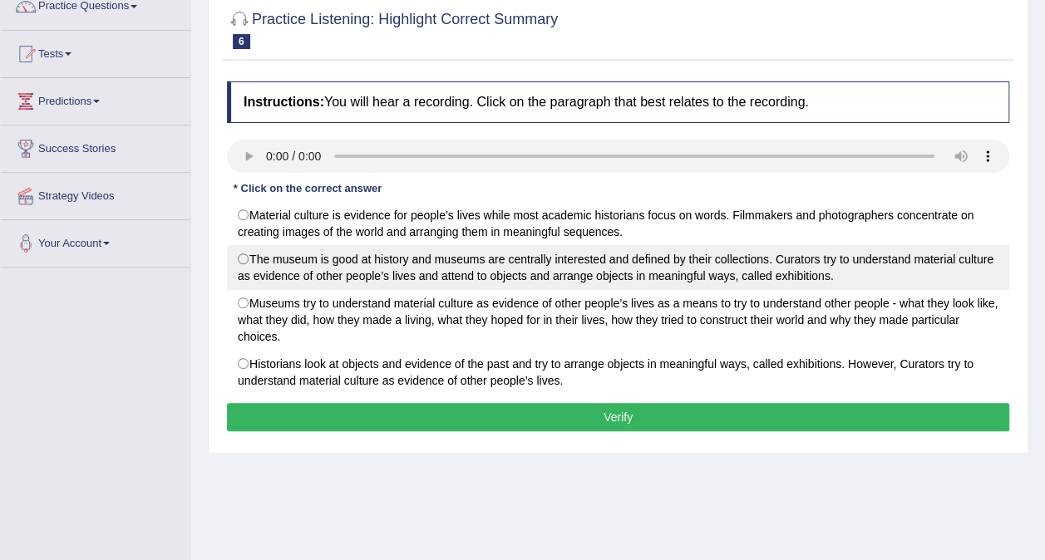
click at [362, 274] on label "The museum is good at history and museums are centrally interested and defined …" at bounding box center [618, 267] width 782 height 45
radio input "true"
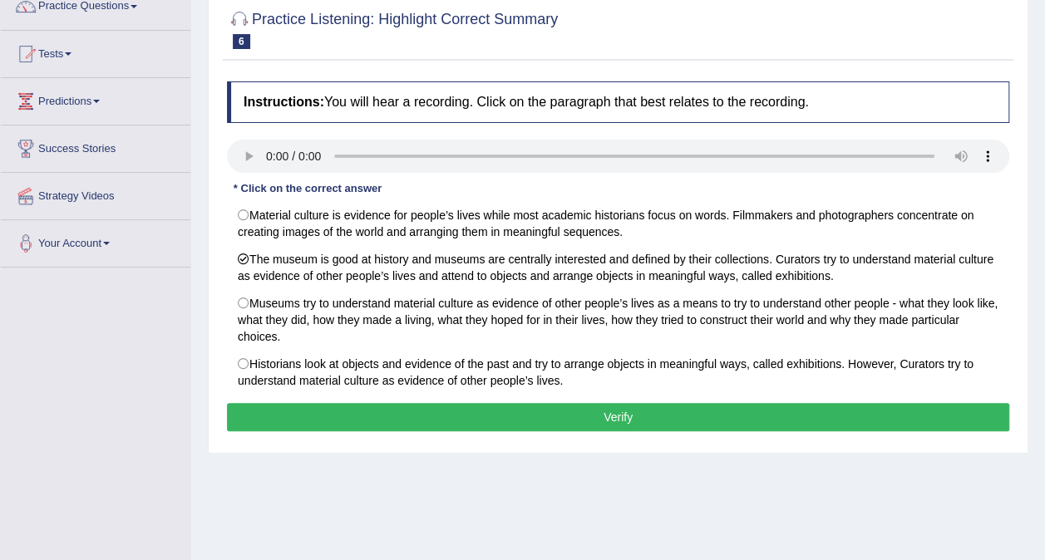
click at [585, 403] on button "Verify" at bounding box center [618, 417] width 782 height 28
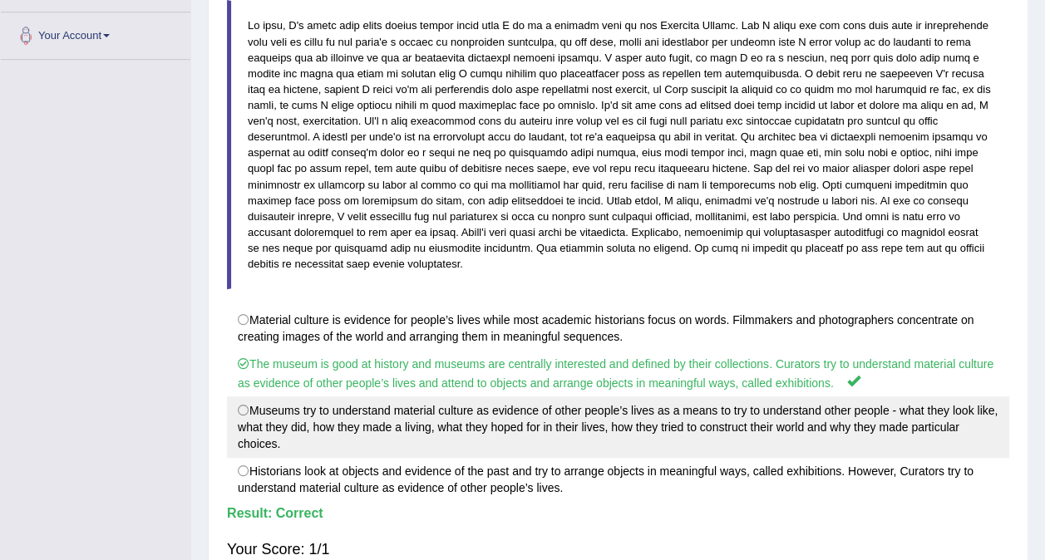
scroll to position [105, 0]
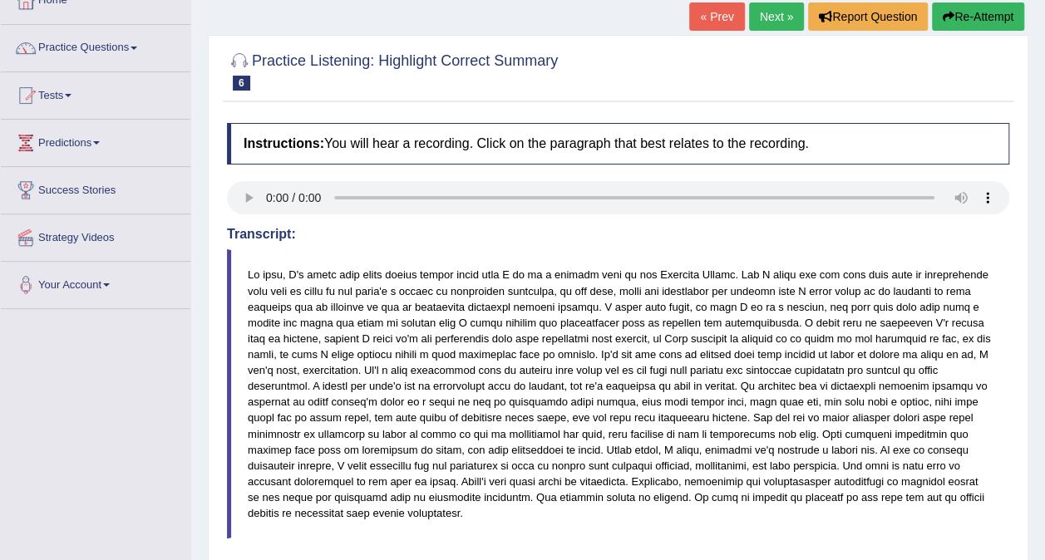
drag, startPoint x: 768, startPoint y: 20, endPoint x: 760, endPoint y: 28, distance: 11.8
click at [768, 20] on link "Next »" at bounding box center [776, 16] width 55 height 28
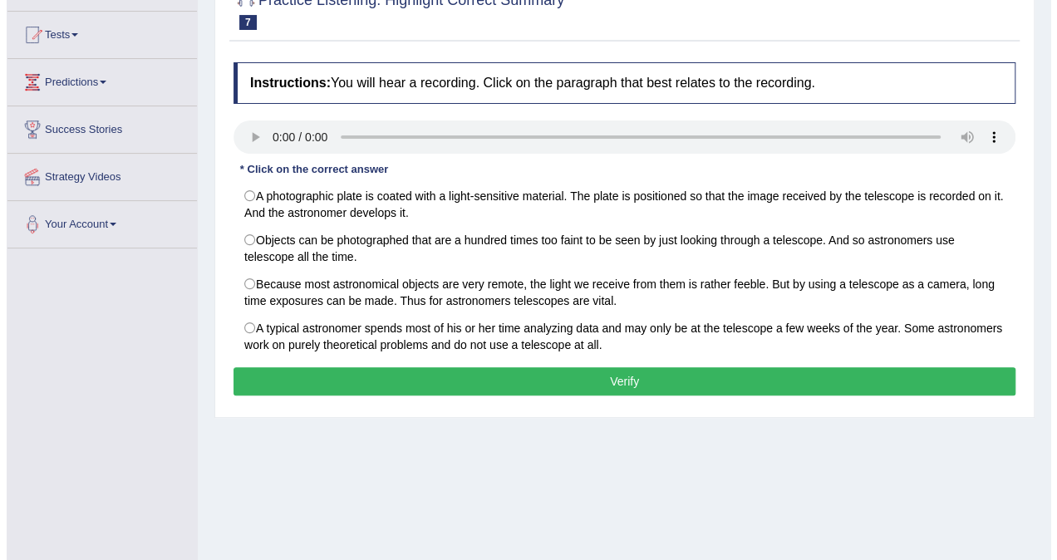
scroll to position [166, 0]
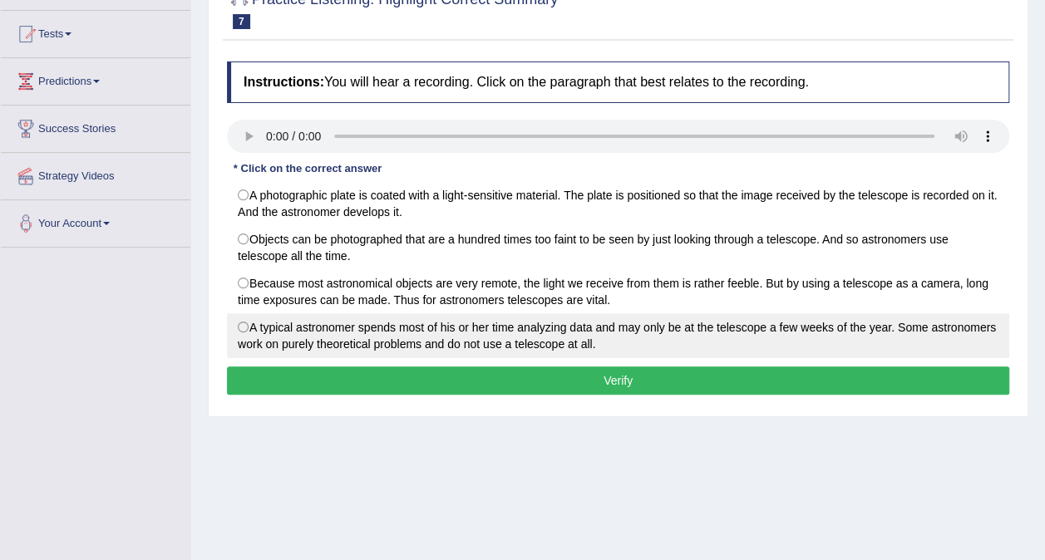
click at [338, 342] on label "A typical astronomer spends most of his or her time analyzing data and may only…" at bounding box center [618, 335] width 782 height 45
radio input "true"
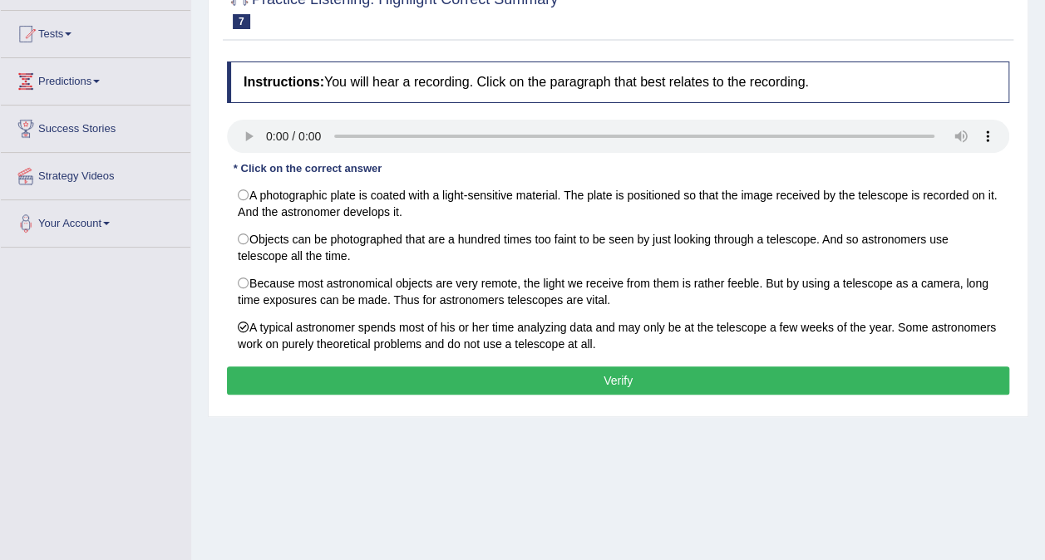
click at [391, 375] on button "Verify" at bounding box center [618, 380] width 782 height 28
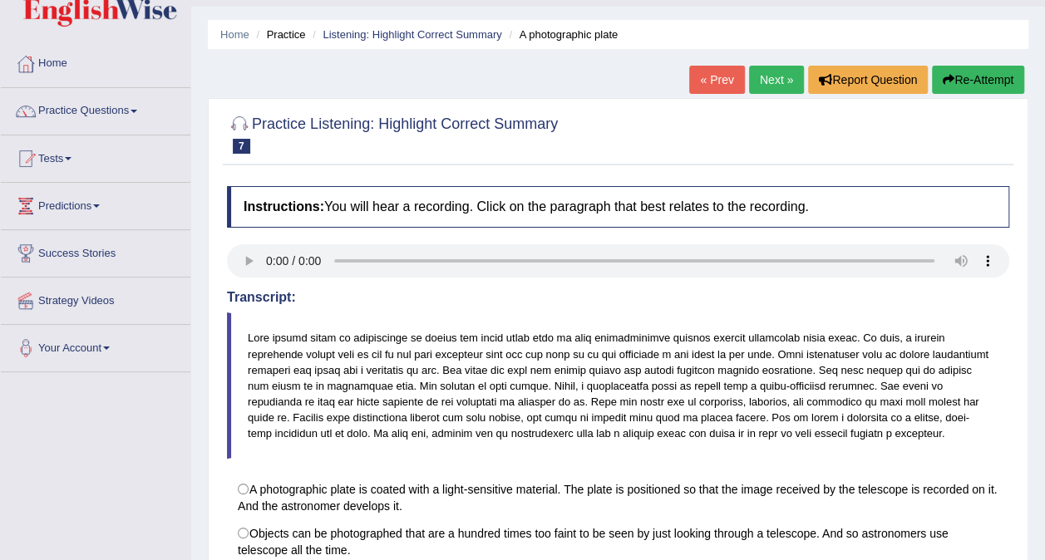
scroll to position [0, 0]
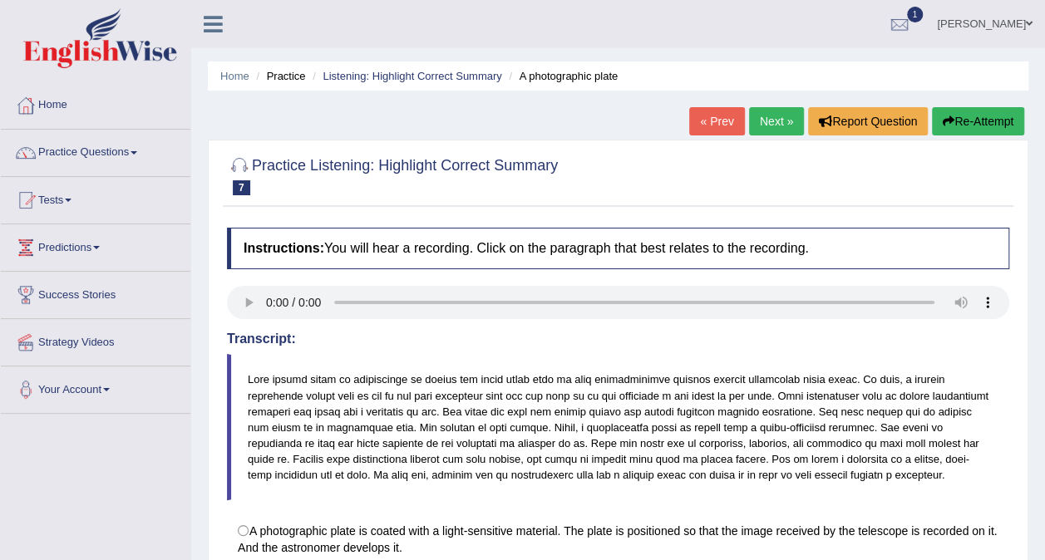
click at [773, 115] on link "Next »" at bounding box center [776, 121] width 55 height 28
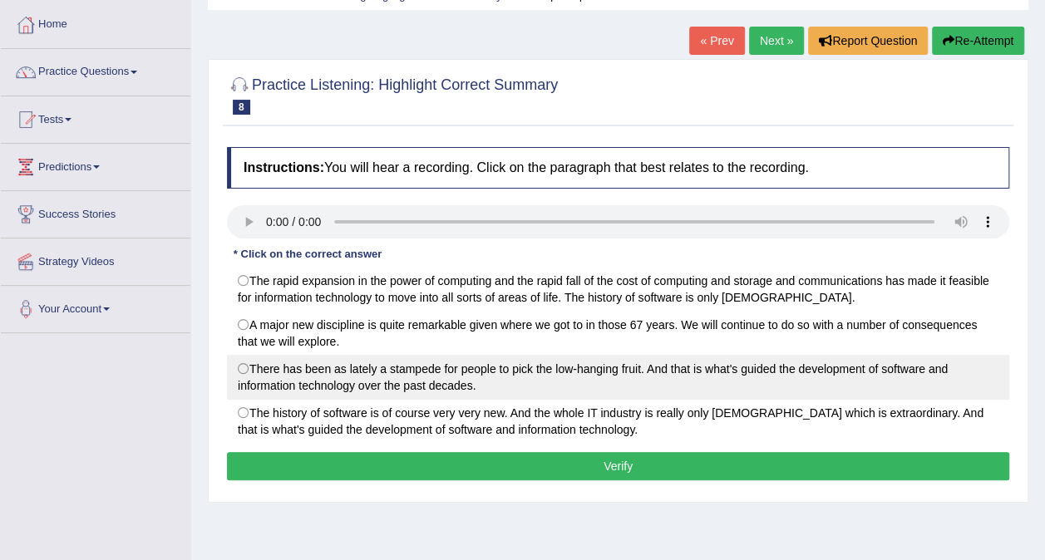
scroll to position [83, 0]
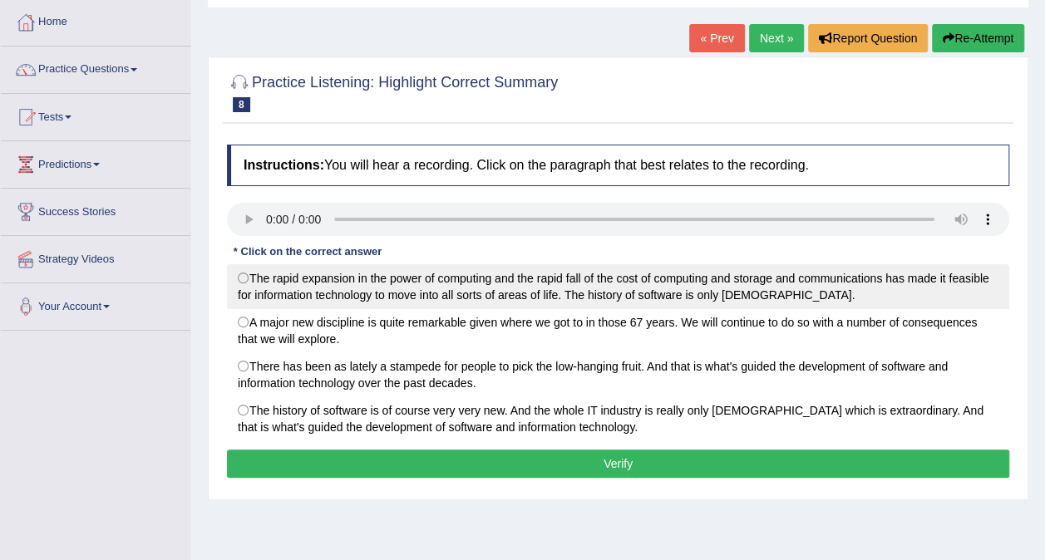
click at [603, 287] on label "The rapid expansion in the power of computing and the rapid fall of the cost of…" at bounding box center [618, 286] width 782 height 45
radio input "true"
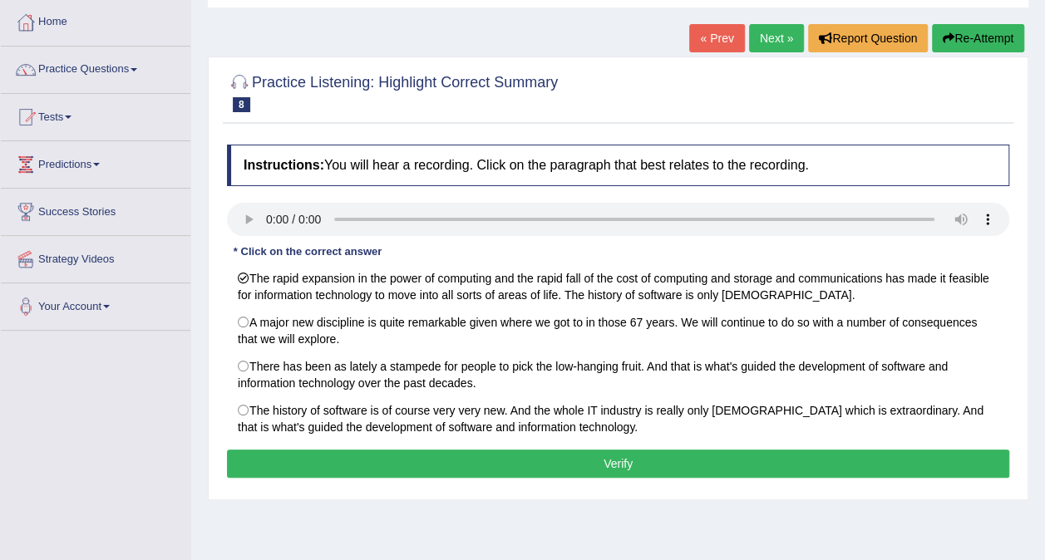
click at [406, 459] on button "Verify" at bounding box center [618, 464] width 782 height 28
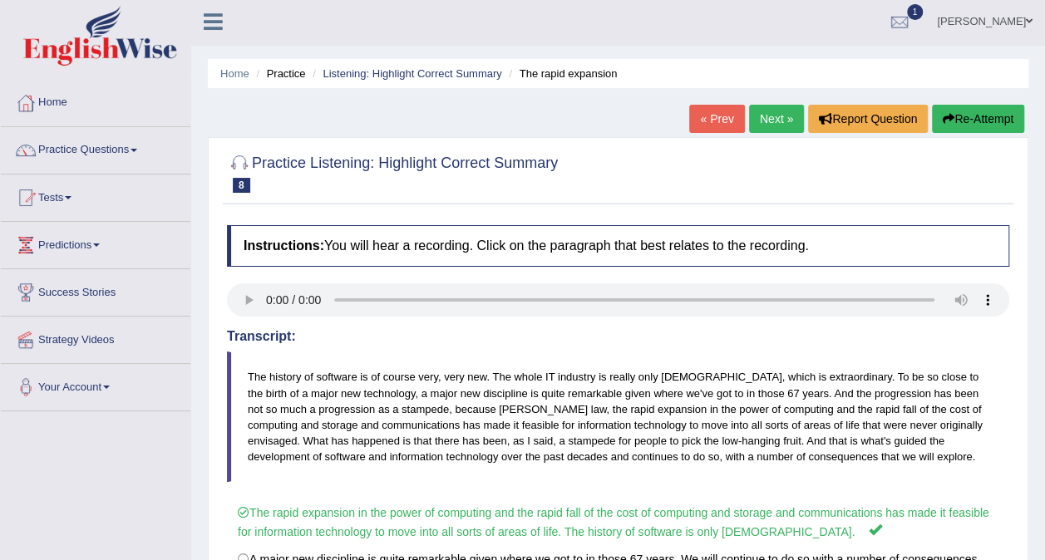
scroll to position [0, 0]
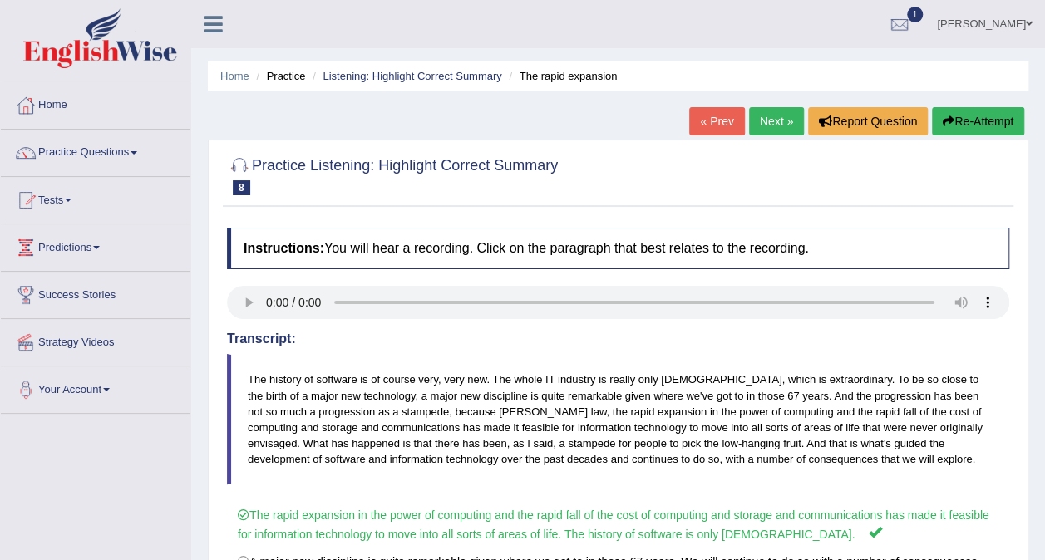
click at [772, 115] on link "Next »" at bounding box center [776, 121] width 55 height 28
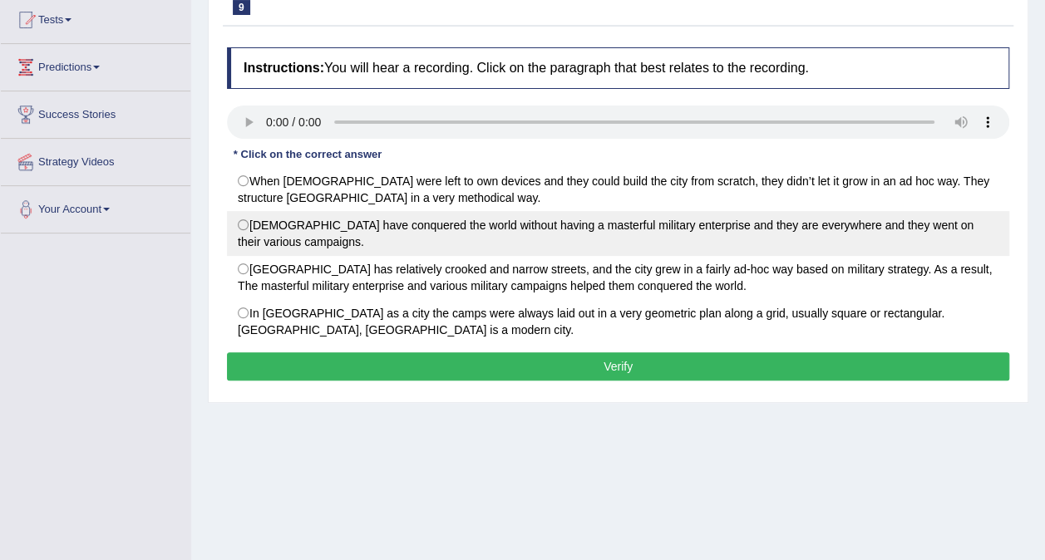
scroll to position [146, 0]
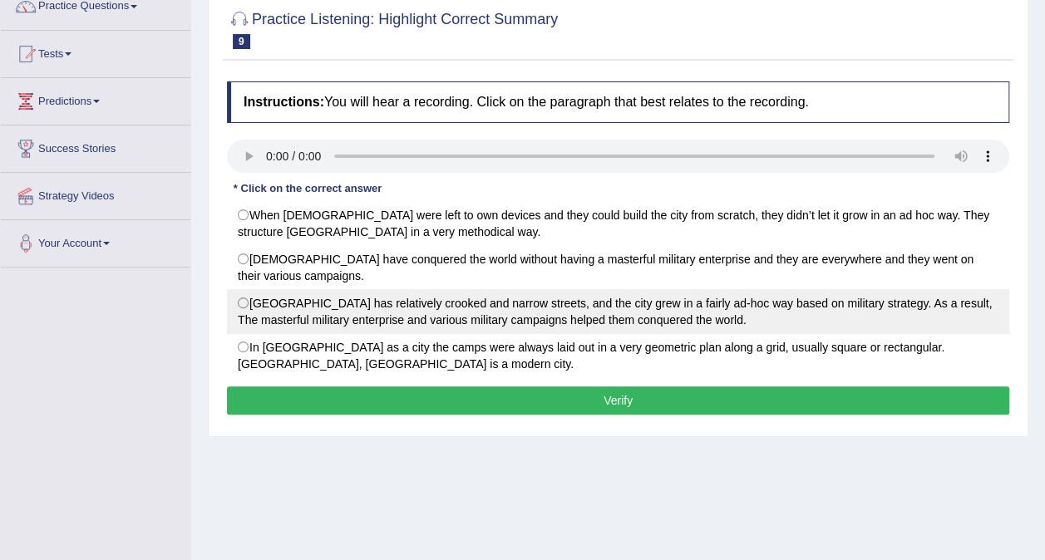
click at [647, 312] on label "Rome City has relatively crooked and narrow streets, and the city grew in a fai…" at bounding box center [618, 311] width 782 height 45
radio input "true"
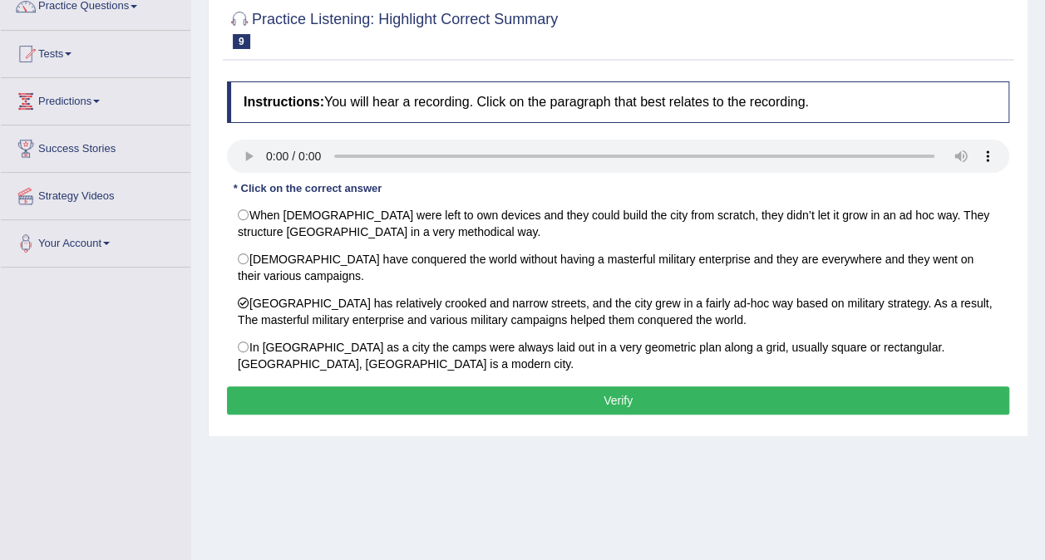
click at [553, 396] on button "Verify" at bounding box center [618, 400] width 782 height 28
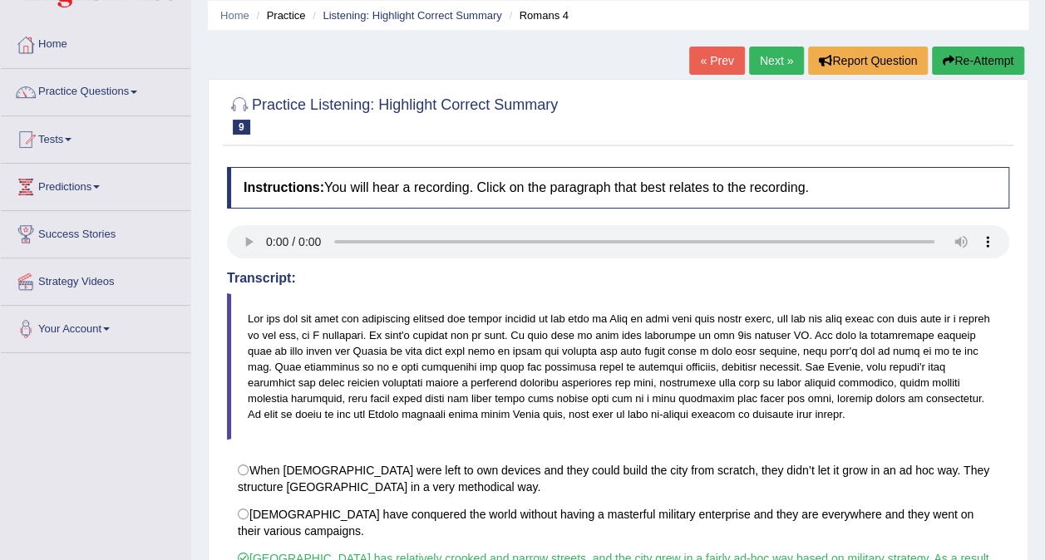
scroll to position [0, 0]
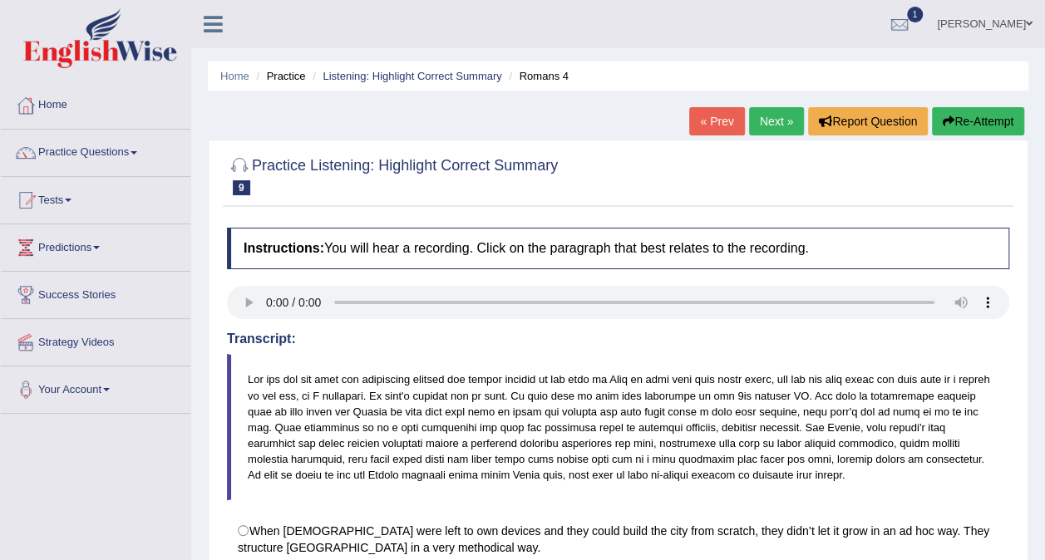
click at [760, 127] on link "Next »" at bounding box center [776, 121] width 55 height 28
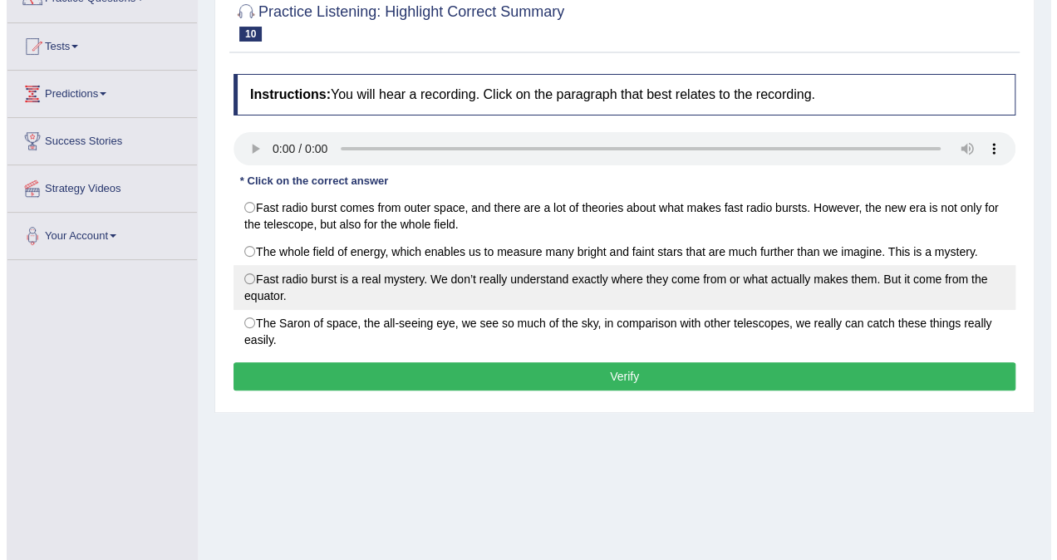
scroll to position [123, 0]
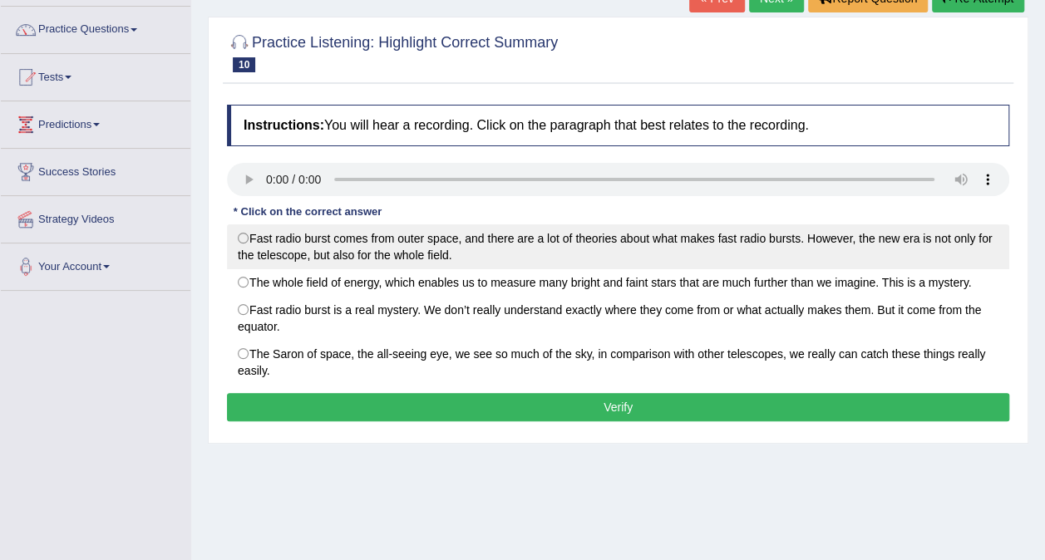
click at [312, 246] on label "Fast radio burst comes from outer space, and there are a lot of theories about …" at bounding box center [618, 246] width 782 height 45
radio input "true"
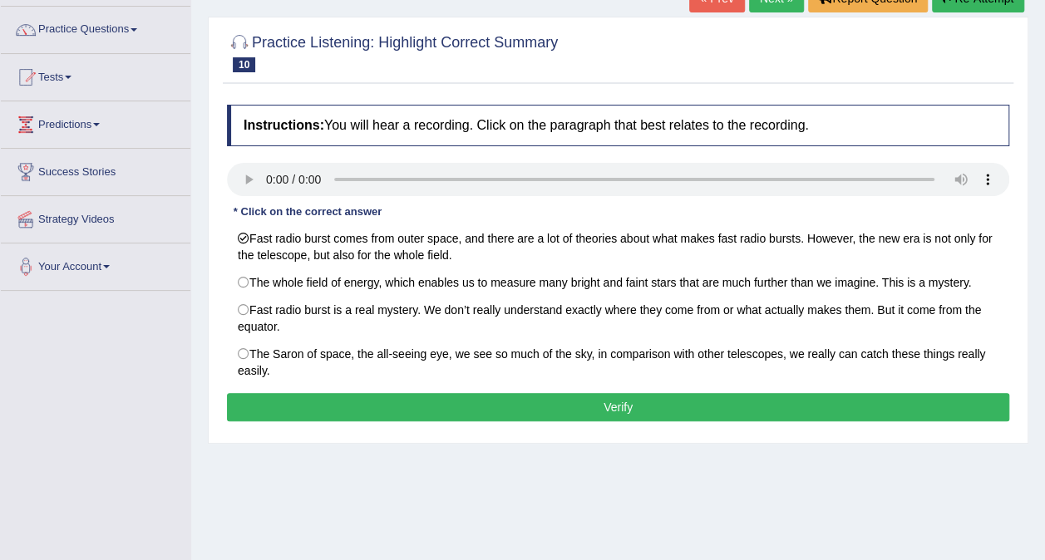
click at [366, 401] on button "Verify" at bounding box center [618, 407] width 782 height 28
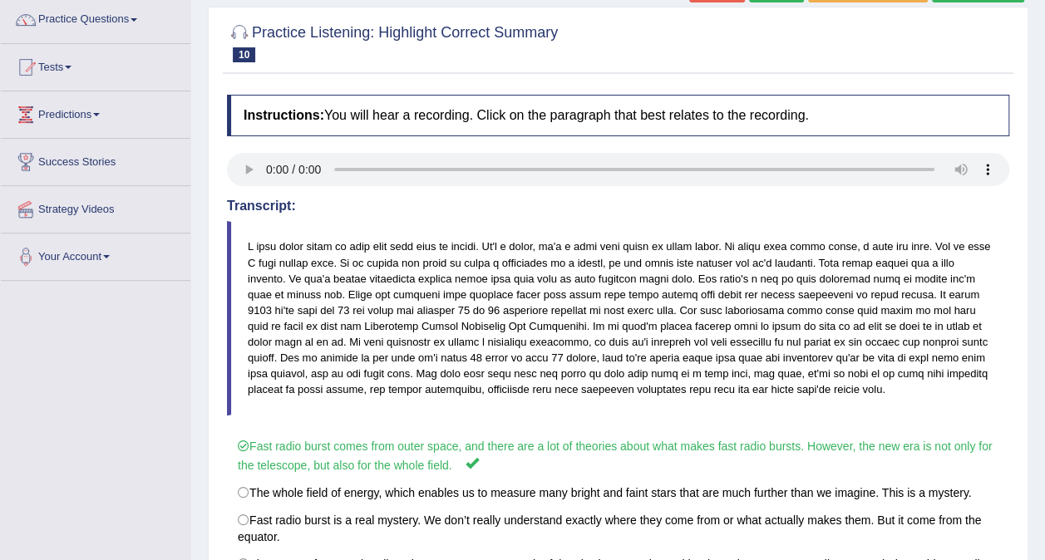
scroll to position [166, 0]
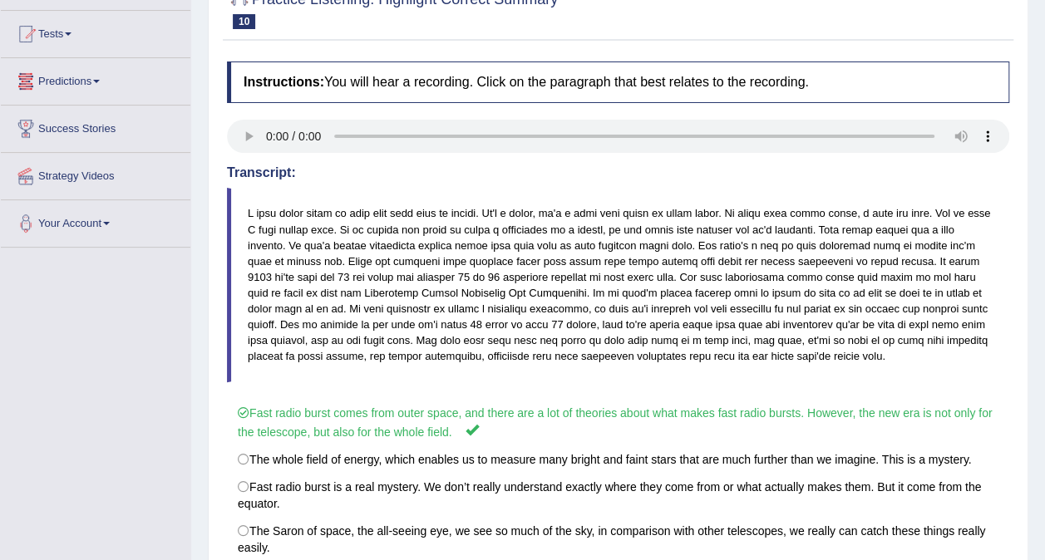
click at [96, 75] on link "Predictions" at bounding box center [95, 79] width 189 height 42
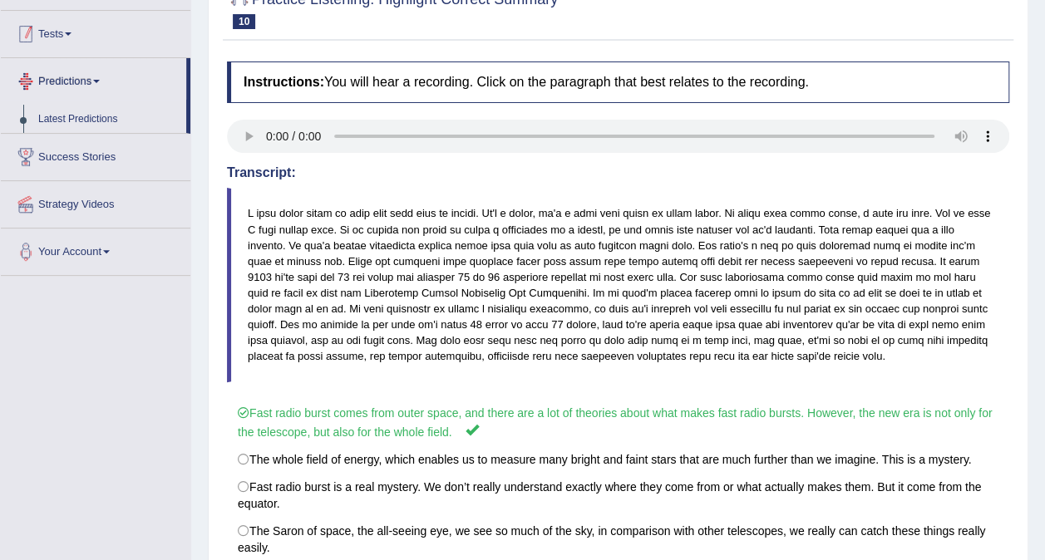
click at [106, 42] on link "Tests" at bounding box center [95, 32] width 189 height 42
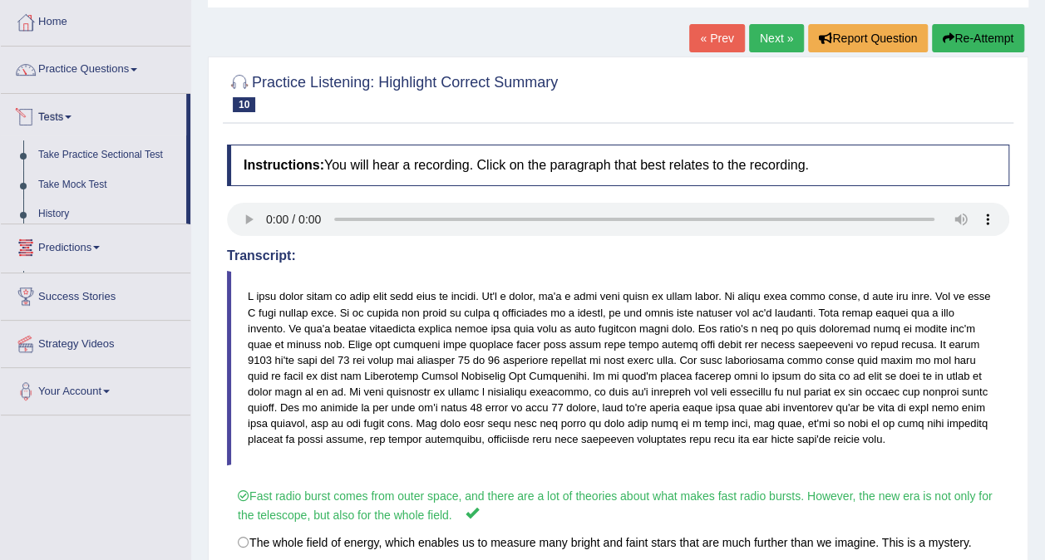
scroll to position [0, 0]
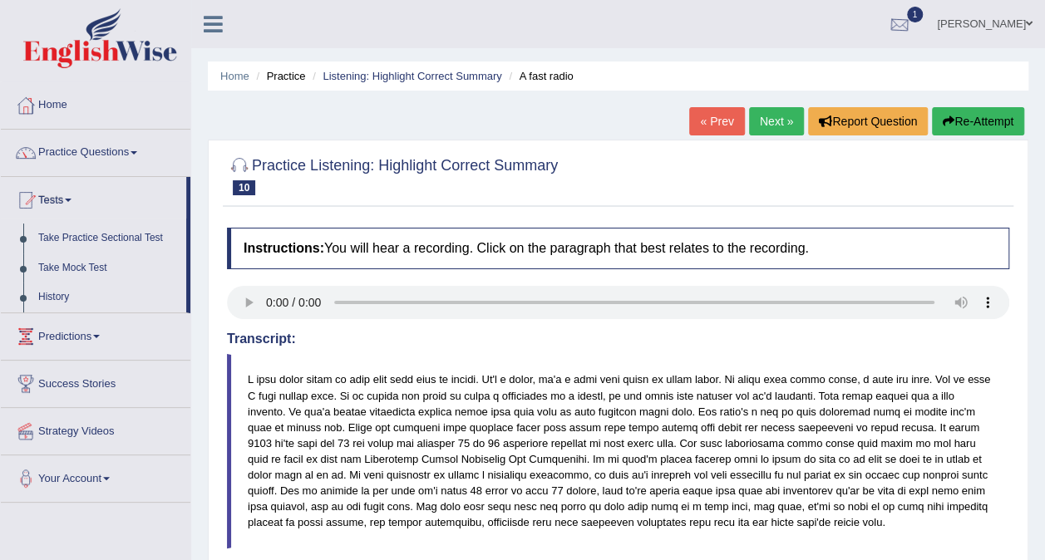
click at [895, 23] on div at bounding box center [899, 24] width 25 height 25
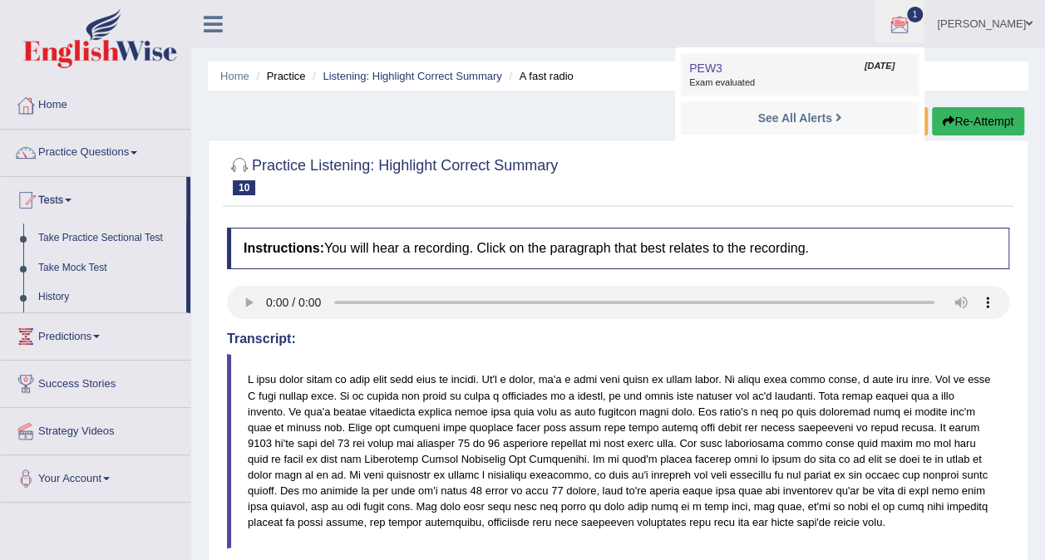
click at [748, 65] on link "PEW3 Sep 22, 2025 Exam evaluated" at bounding box center [799, 74] width 229 height 35
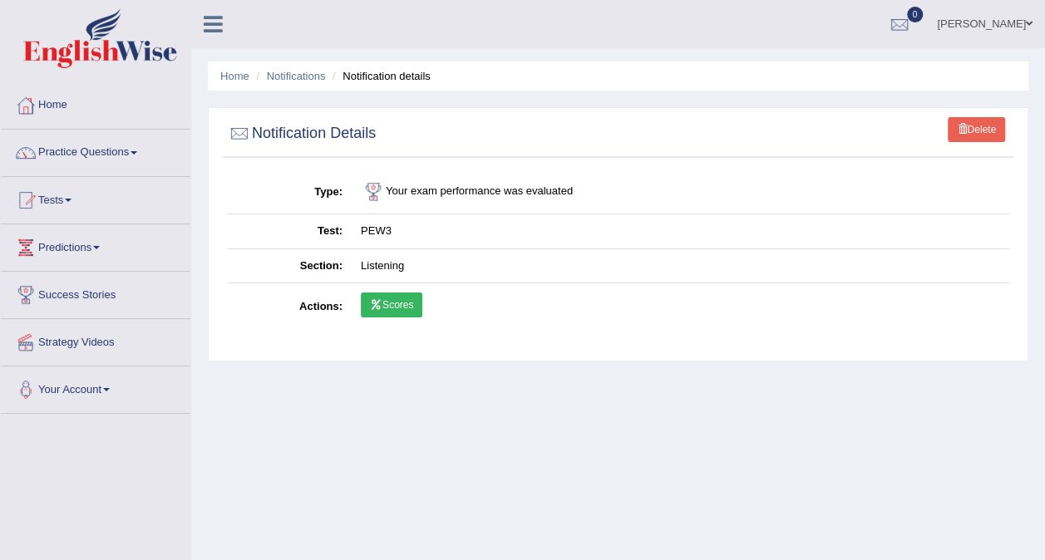
click at [376, 304] on icon at bounding box center [376, 305] width 12 height 10
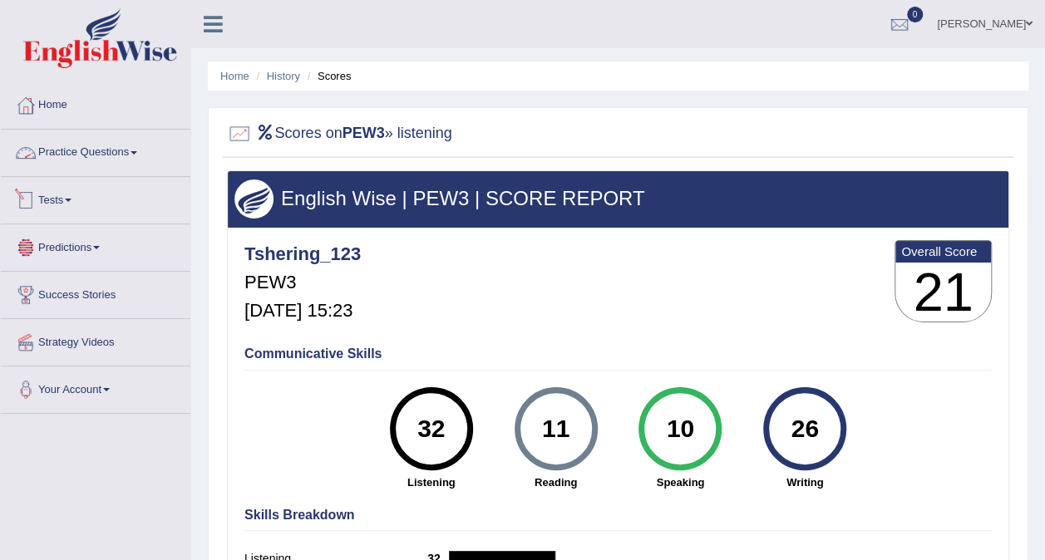
click at [91, 213] on link "Tests" at bounding box center [95, 198] width 189 height 42
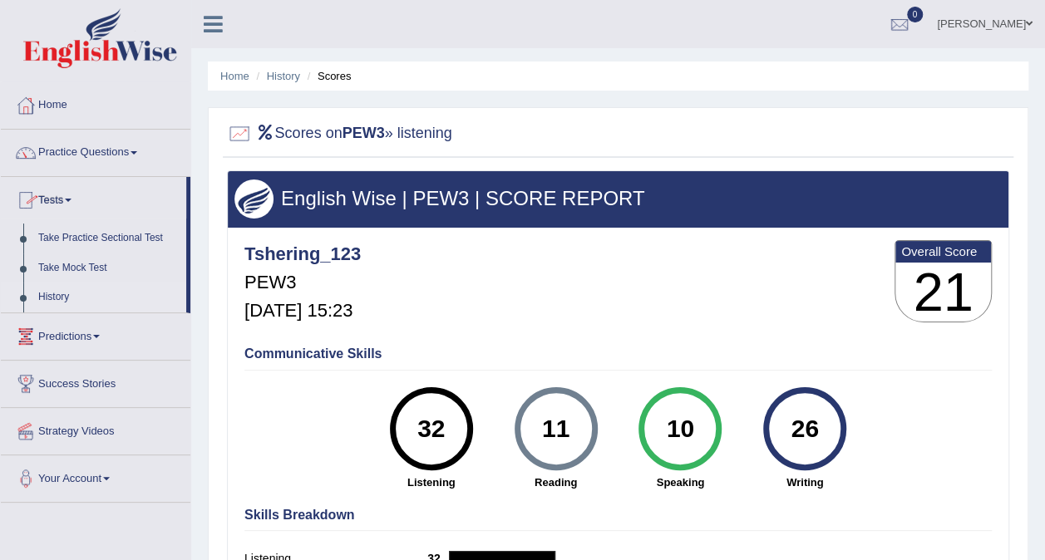
click at [79, 294] on link "History" at bounding box center [108, 298] width 155 height 30
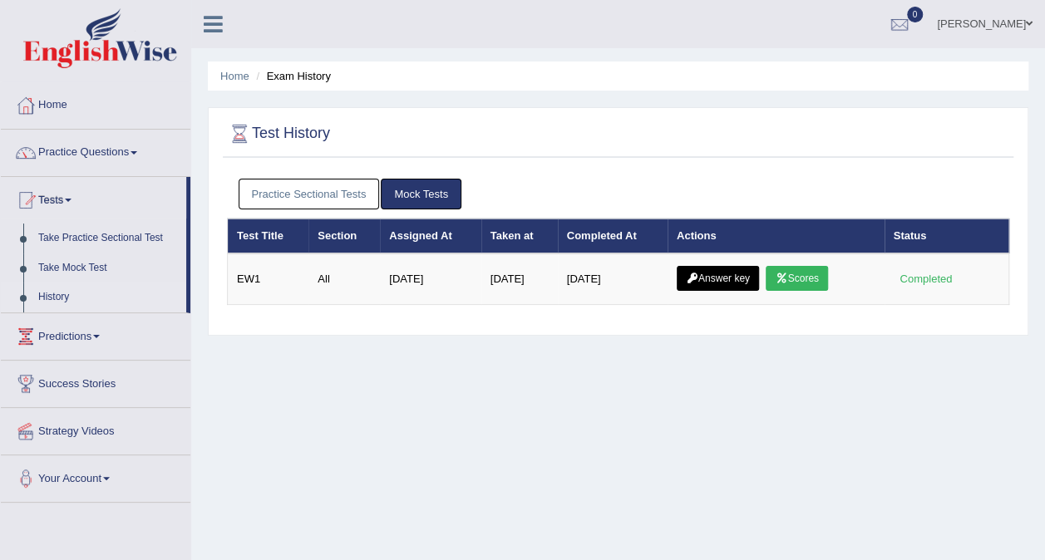
click at [299, 185] on link "Practice Sectional Tests" at bounding box center [309, 194] width 141 height 31
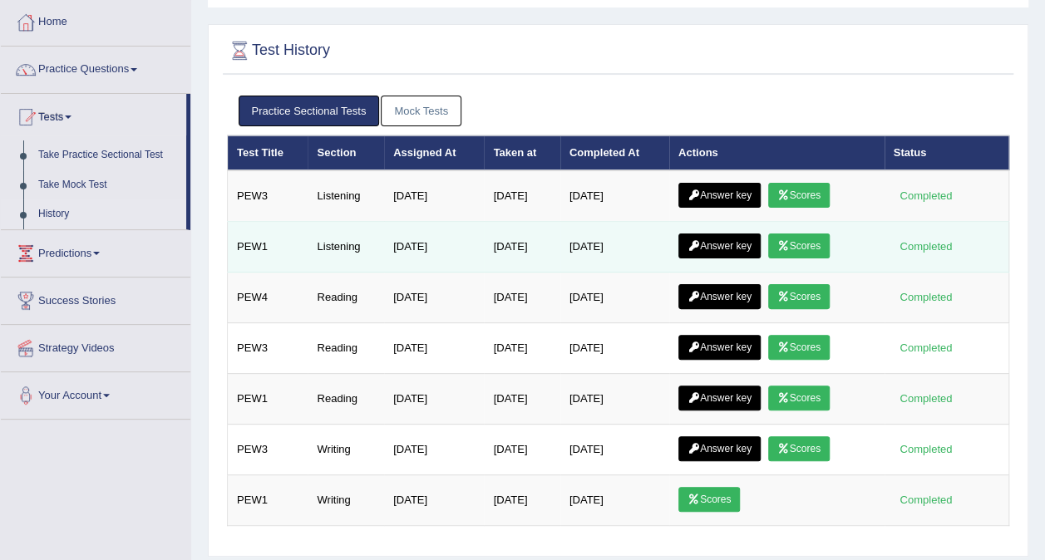
scroll to position [83, 0]
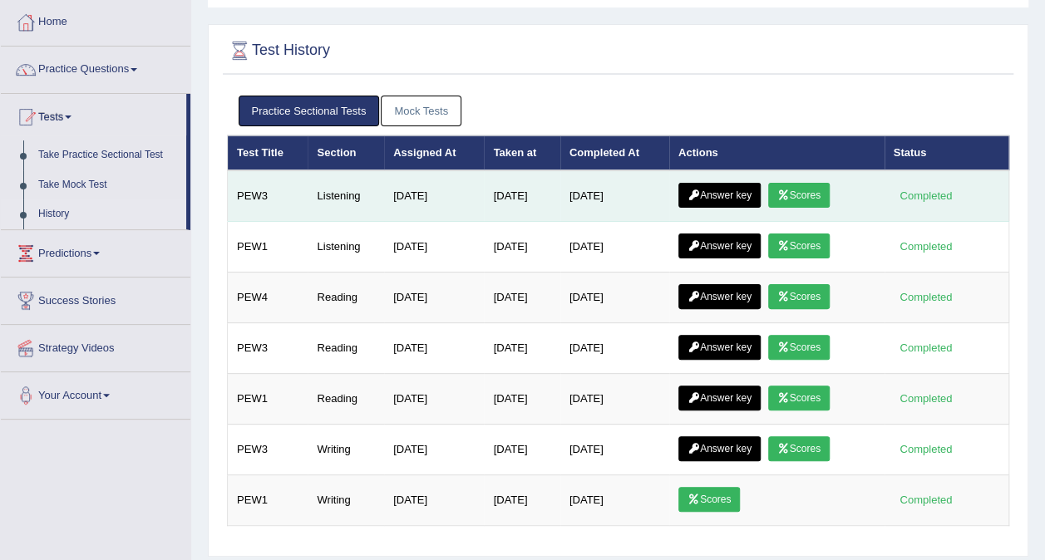
click at [750, 192] on link "Answer key" at bounding box center [719, 195] width 82 height 25
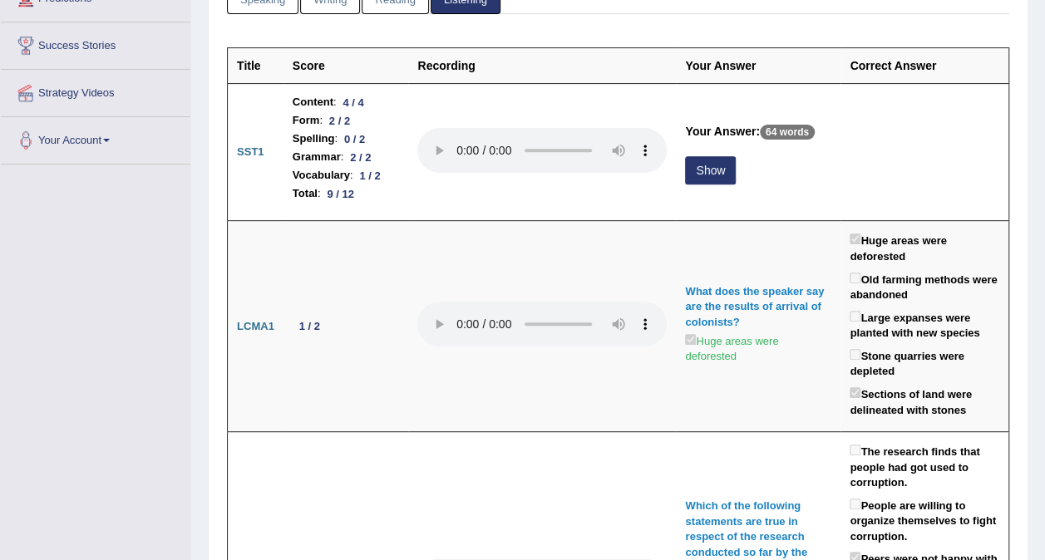
scroll to position [253, 0]
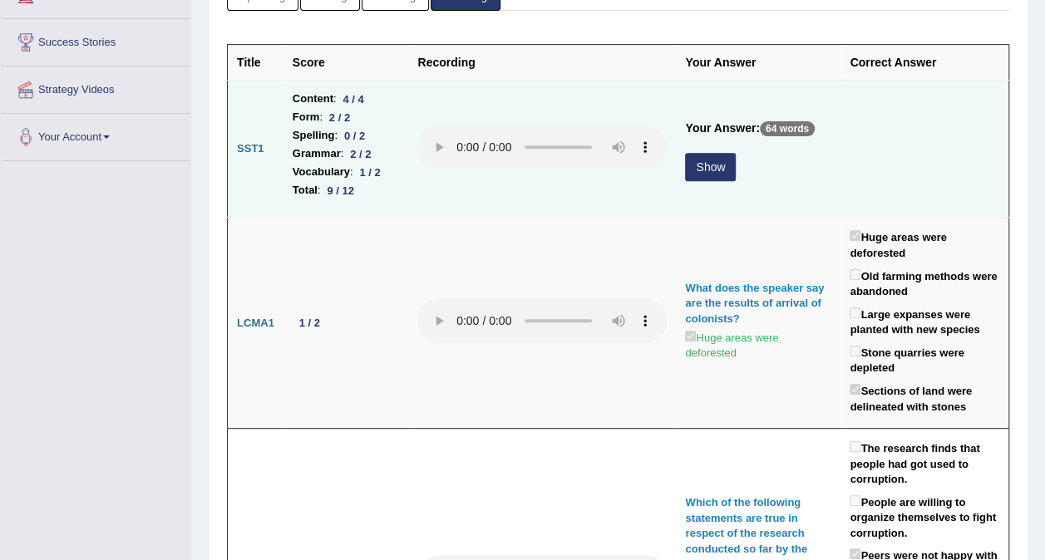
click at [735, 163] on button "Show" at bounding box center [710, 167] width 51 height 28
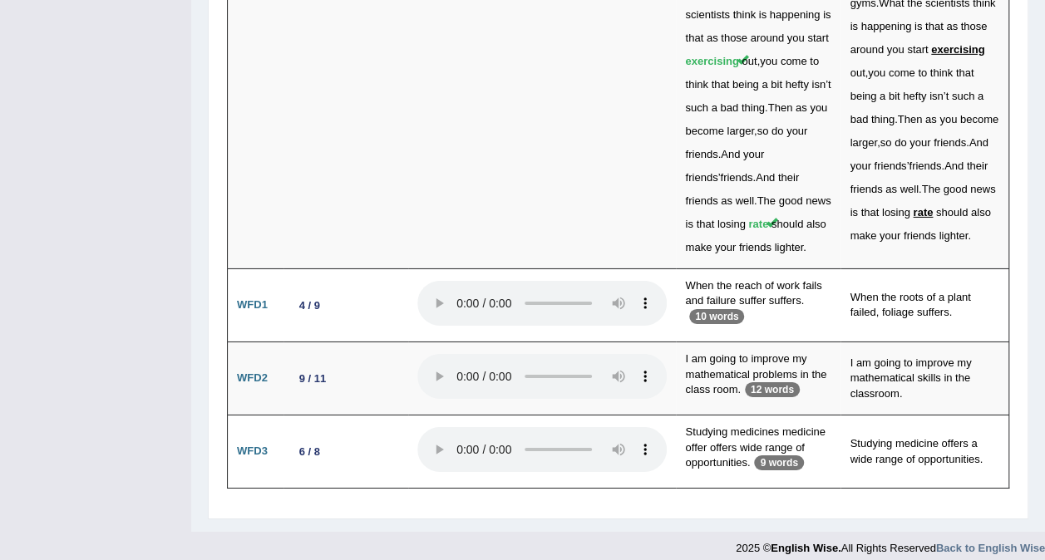
scroll to position [5791, 0]
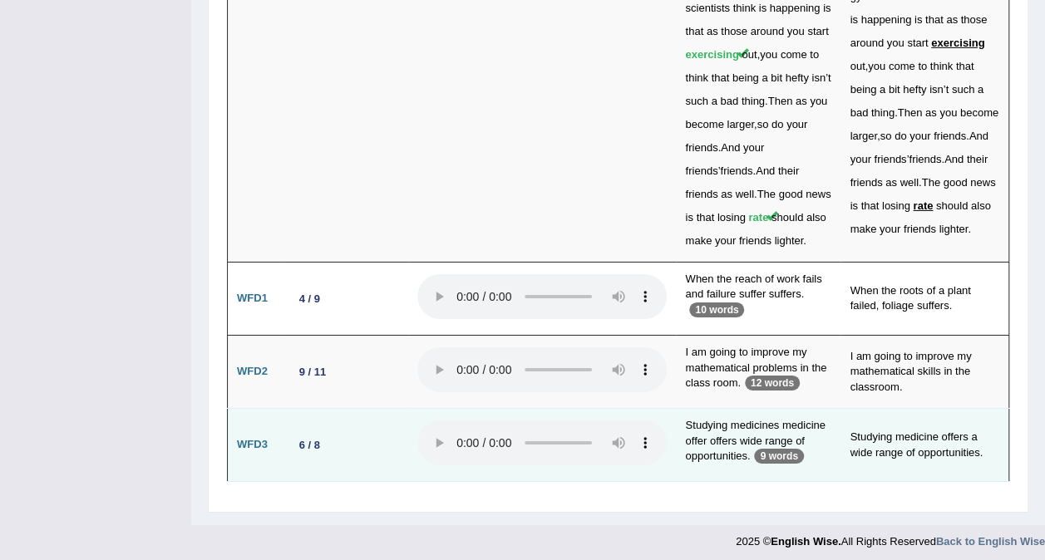
click at [754, 450] on p "9 words" at bounding box center [778, 456] width 49 height 15
click at [758, 409] on td "Studying medicines medicine offer offers wide range of opportunities. 9 words" at bounding box center [758, 445] width 165 height 73
click at [625, 409] on td at bounding box center [542, 445] width 268 height 73
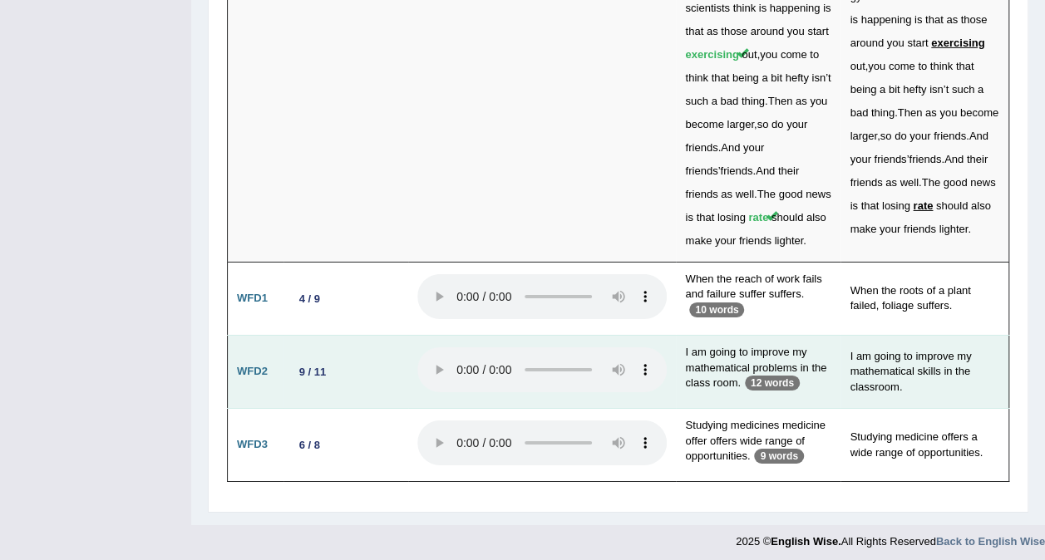
click at [359, 372] on td "9 / 11" at bounding box center [345, 371] width 125 height 73
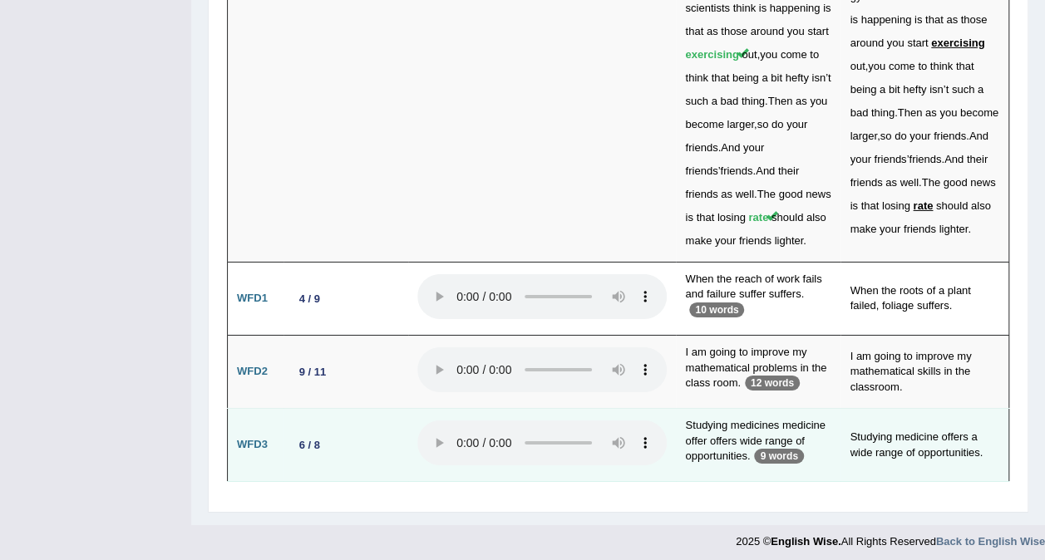
click at [304, 417] on td "6 / 8" at bounding box center [345, 445] width 125 height 73
click at [882, 474] on td "Studying medicine offers a wide range of opportunities." at bounding box center [924, 445] width 168 height 73
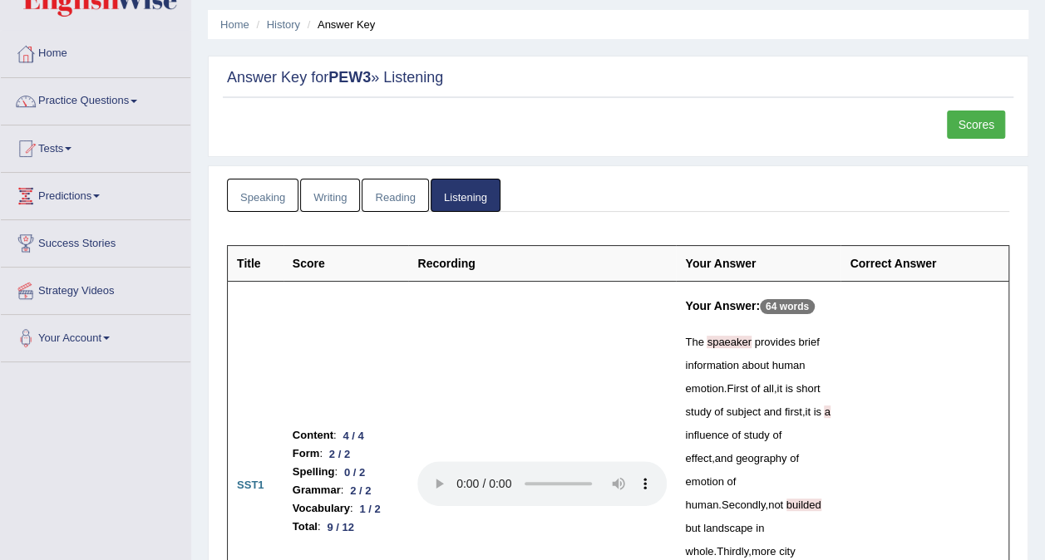
scroll to position [0, 0]
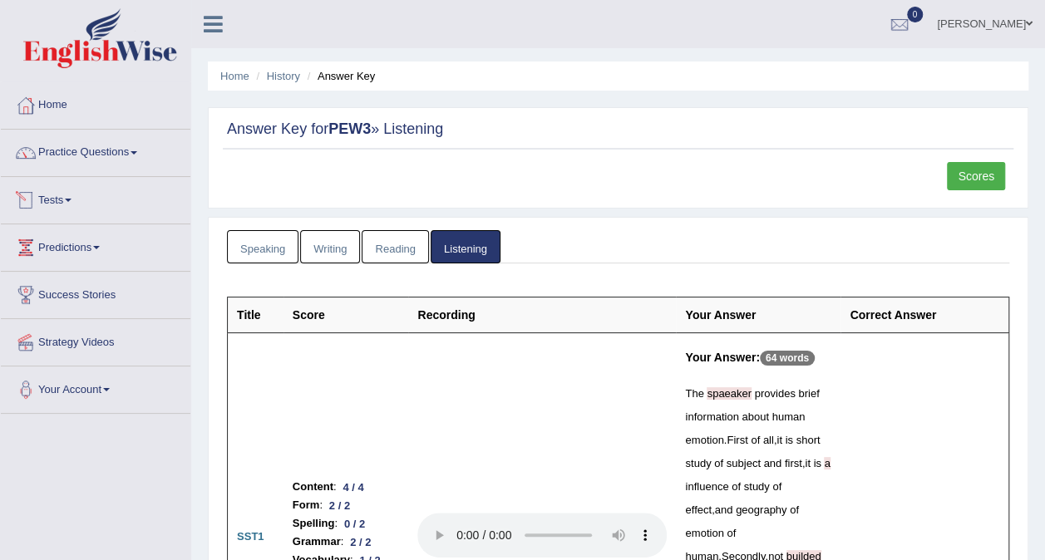
click at [76, 194] on link "Tests" at bounding box center [95, 198] width 189 height 42
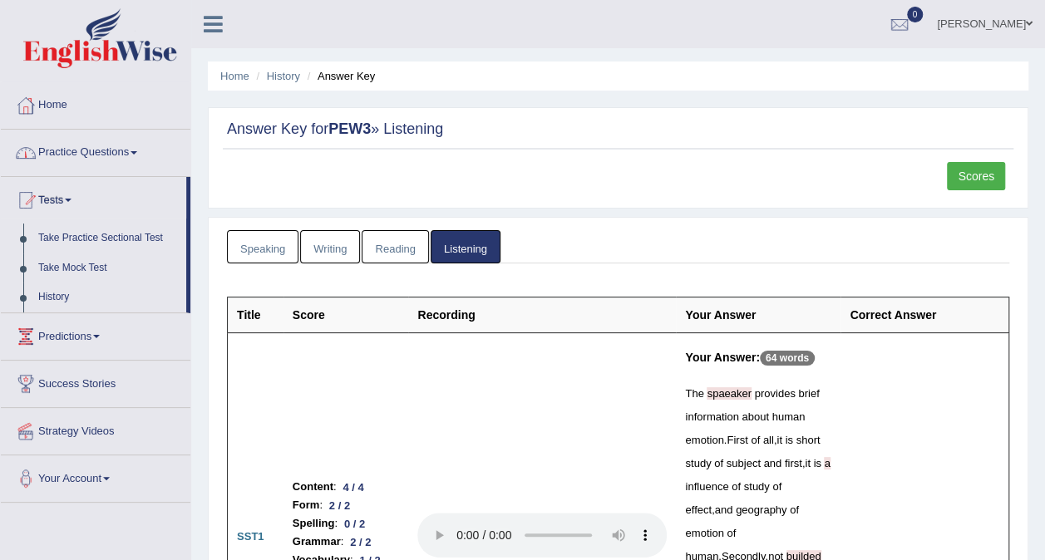
click at [129, 146] on link "Practice Questions" at bounding box center [95, 151] width 189 height 42
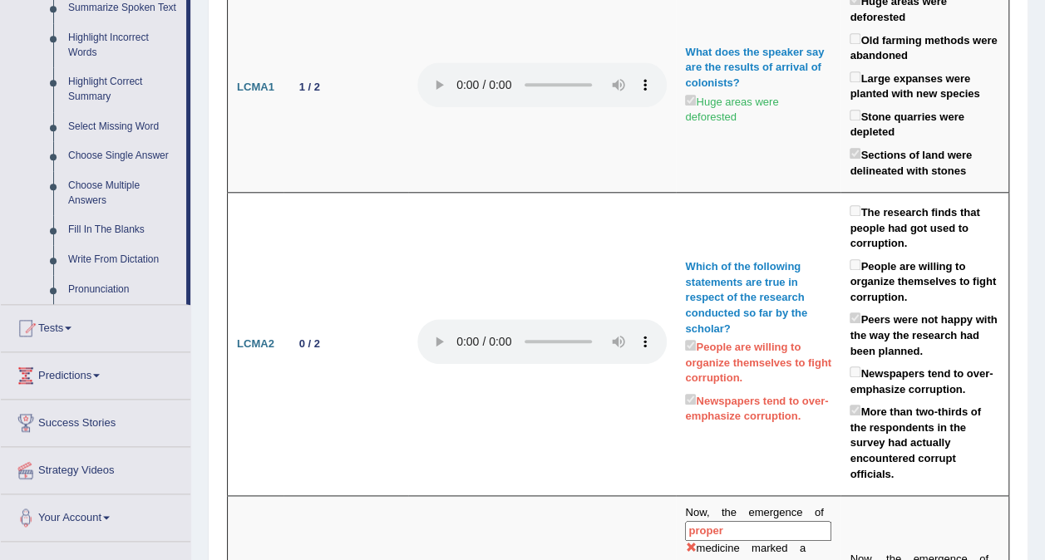
scroll to position [665, 0]
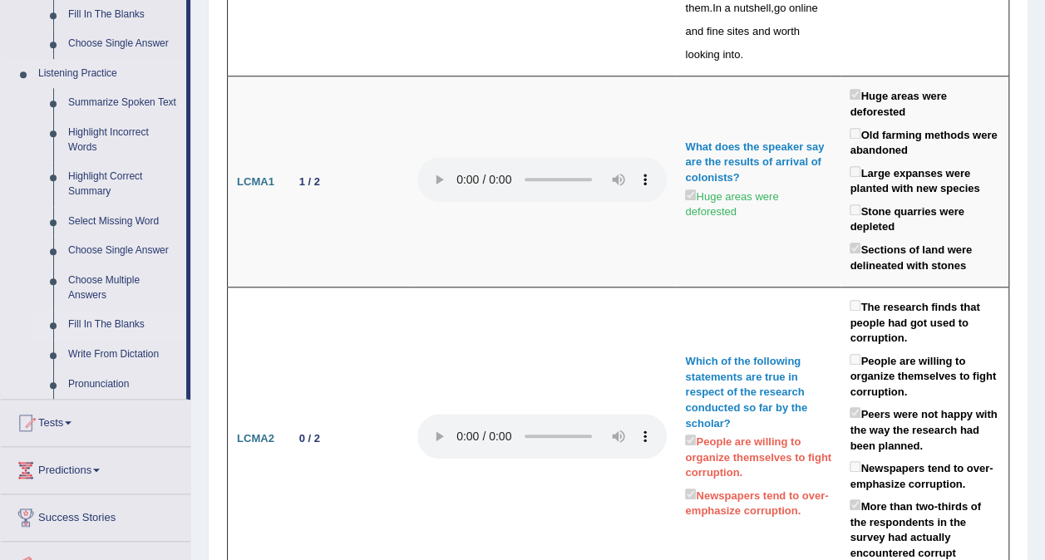
click at [108, 327] on link "Fill In The Blanks" at bounding box center [123, 325] width 125 height 30
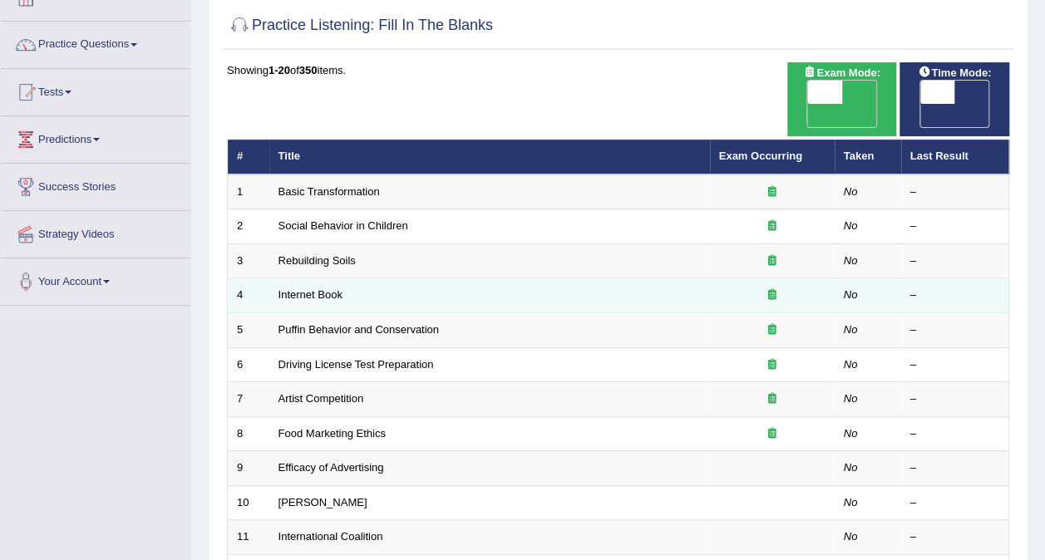
scroll to position [83, 0]
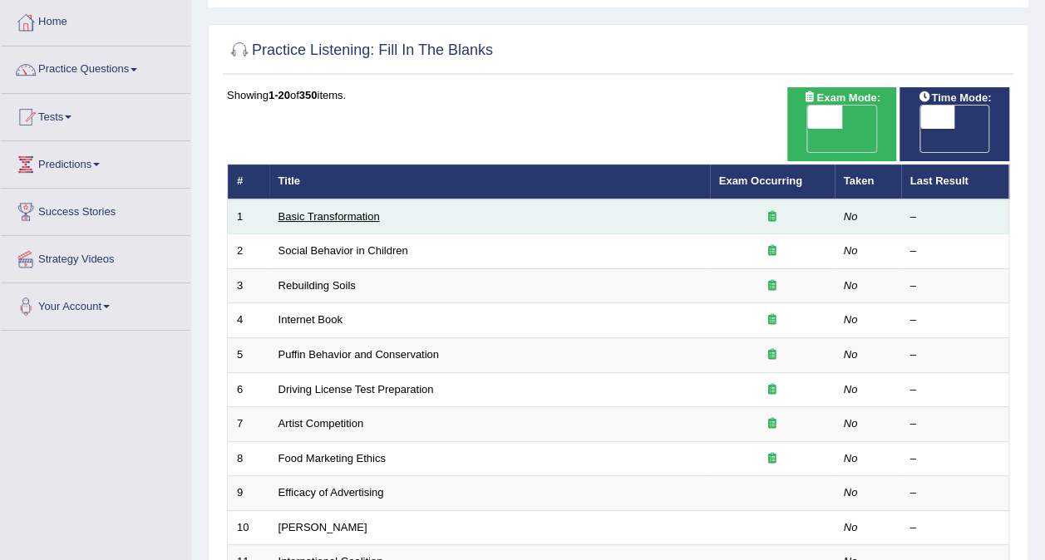
click at [366, 210] on link "Basic Transformation" at bounding box center [328, 216] width 101 height 12
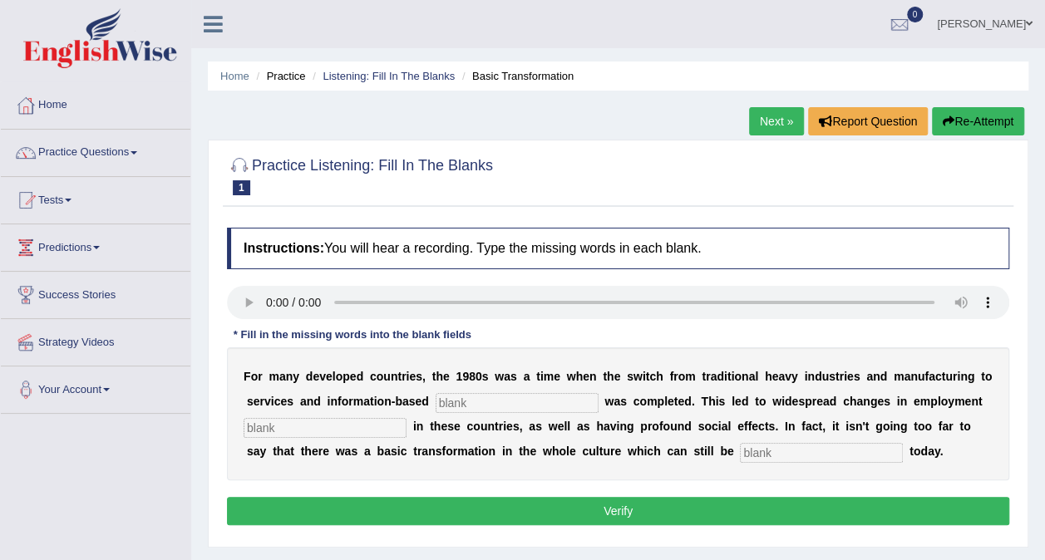
click at [469, 410] on input "text" at bounding box center [516, 403] width 163 height 20
click at [489, 398] on input "text" at bounding box center [516, 403] width 163 height 20
type input "i"
type input "emrtipse"
click at [306, 439] on div "F o r m a n y d e v e l o p e d c o u n t r i e s , t h e 1 9 8 0 s w a s a t i…" at bounding box center [618, 413] width 782 height 133
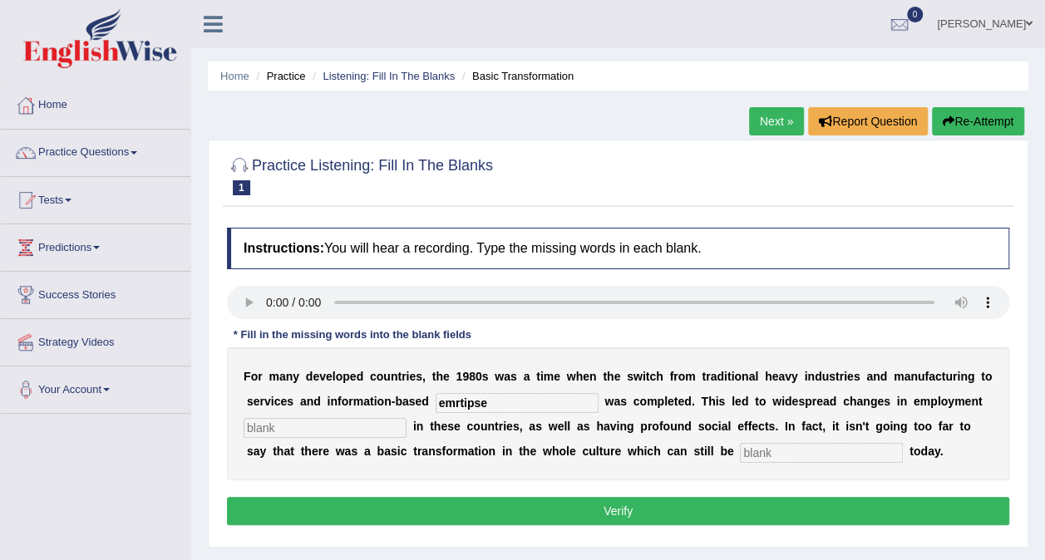
click at [319, 435] on input "text" at bounding box center [324, 428] width 163 height 20
type input "]"
type input "patters"
click at [740, 445] on input "text" at bounding box center [821, 453] width 163 height 20
type input "observed"
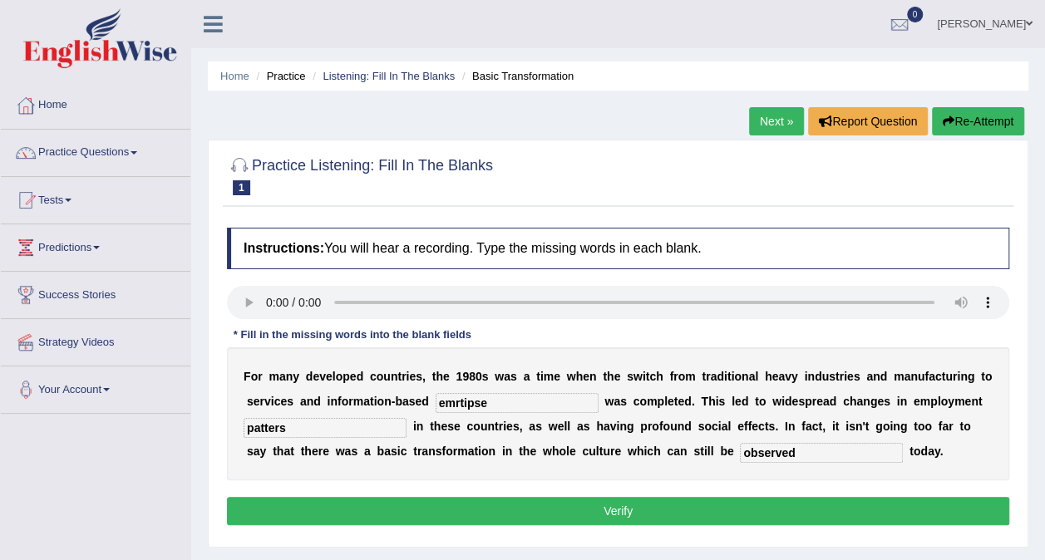
click at [484, 405] on input "emrtipse" at bounding box center [516, 403] width 163 height 20
type input "enterprise"
click at [406, 423] on b at bounding box center [409, 426] width 7 height 13
click at [367, 425] on input "patters" at bounding box center [324, 428] width 163 height 20
click at [740, 454] on input "observed" at bounding box center [821, 453] width 163 height 20
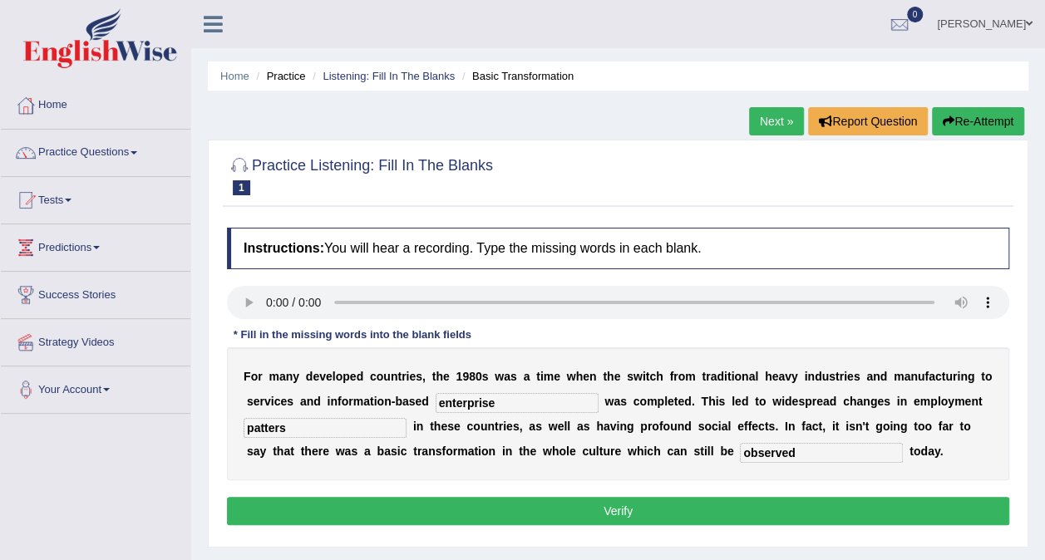
click at [667, 507] on button "Verify" at bounding box center [618, 511] width 782 height 28
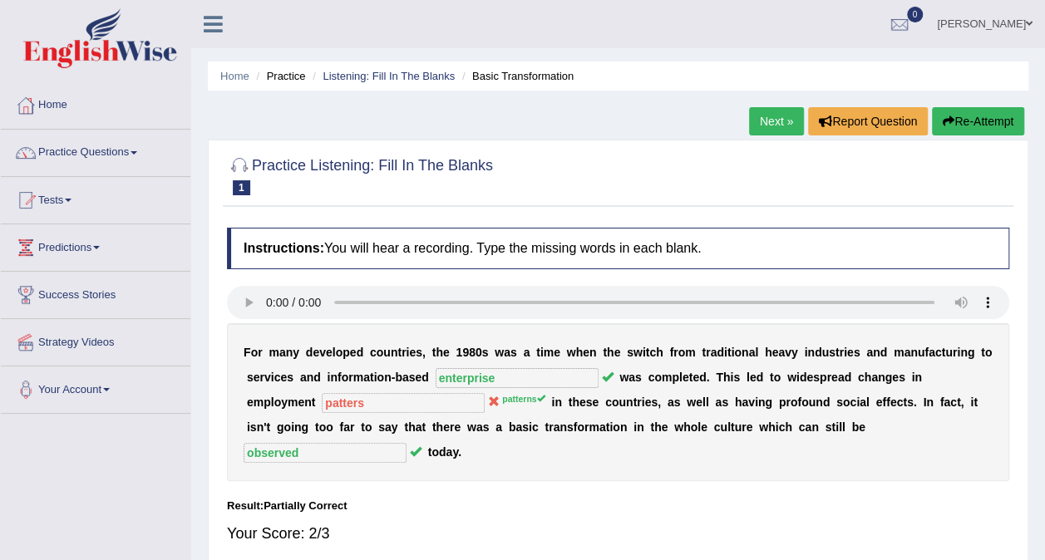
click at [544, 498] on div "Result:" at bounding box center [618, 506] width 782 height 16
click at [774, 112] on link "Next »" at bounding box center [776, 121] width 55 height 28
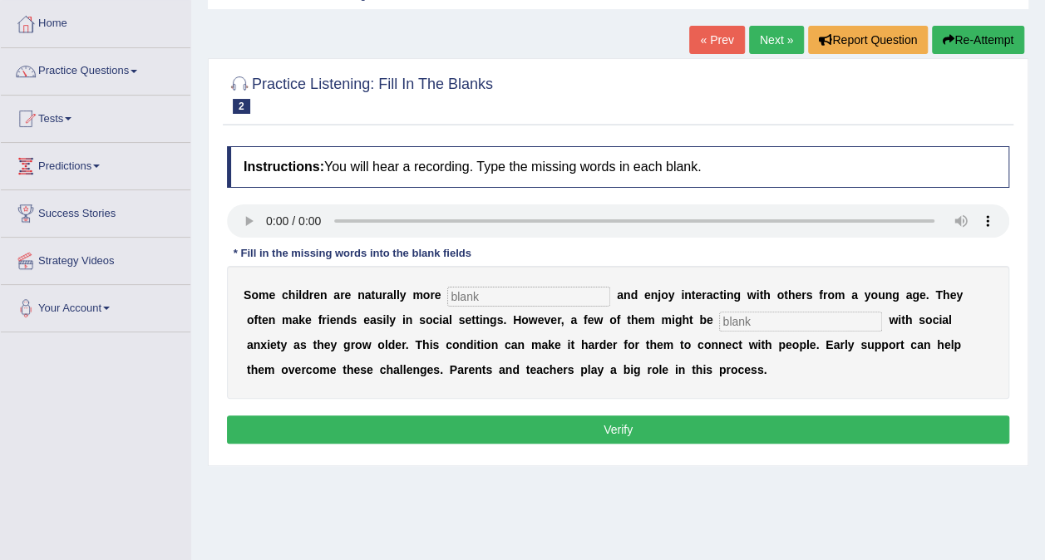
click at [492, 287] on input "text" at bounding box center [528, 297] width 163 height 20
click at [447, 291] on input "text" at bounding box center [528, 297] width 163 height 20
type input "socialble"
click at [719, 324] on input "text" at bounding box center [800, 322] width 163 height 20
type input "diagnosed"
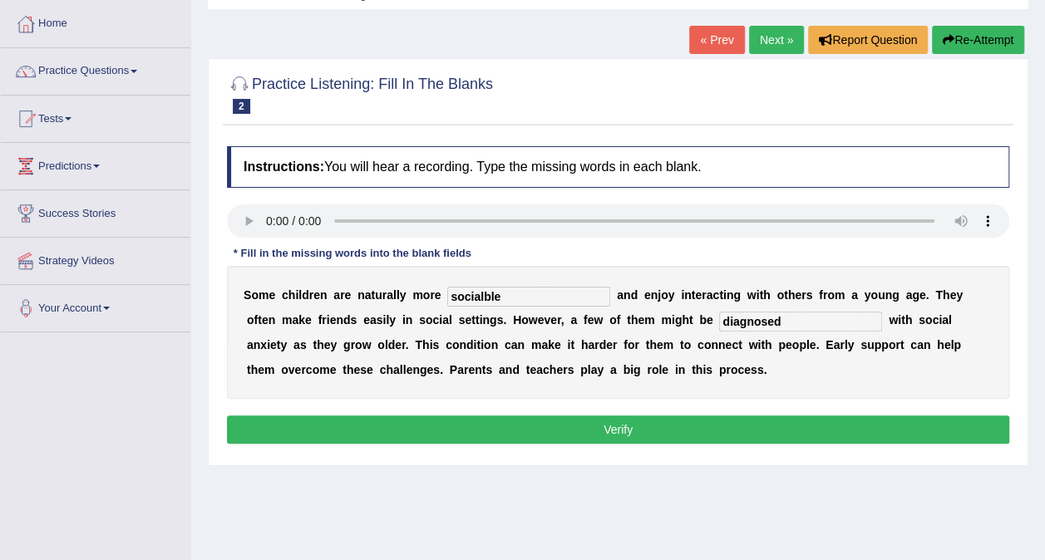
click at [532, 296] on input "socialble" at bounding box center [528, 297] width 163 height 20
type input "sociable"
click at [560, 428] on button "Verify" at bounding box center [618, 430] width 782 height 28
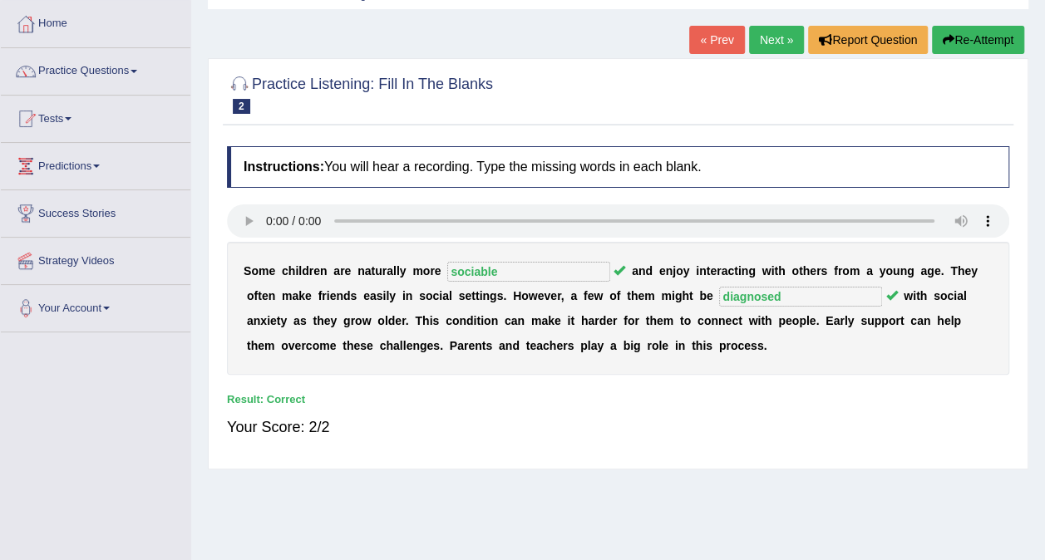
click at [776, 32] on link "Next »" at bounding box center [776, 40] width 55 height 28
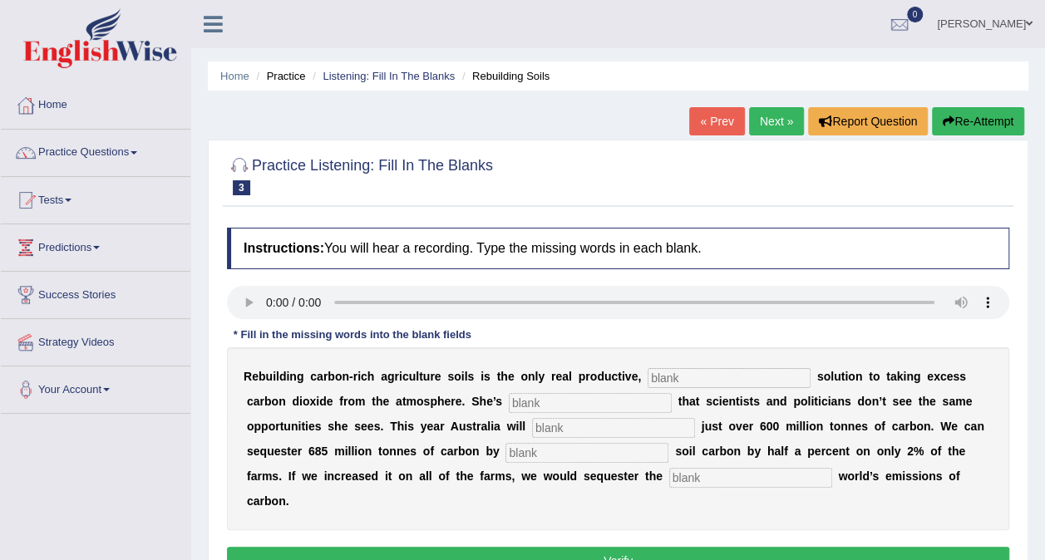
click at [647, 376] on input "text" at bounding box center [728, 378] width 163 height 20
click at [669, 480] on input "text" at bounding box center [750, 478] width 163 height 20
type input "whole"
click at [505, 456] on input "text" at bounding box center [586, 453] width 163 height 20
type input "increasing"
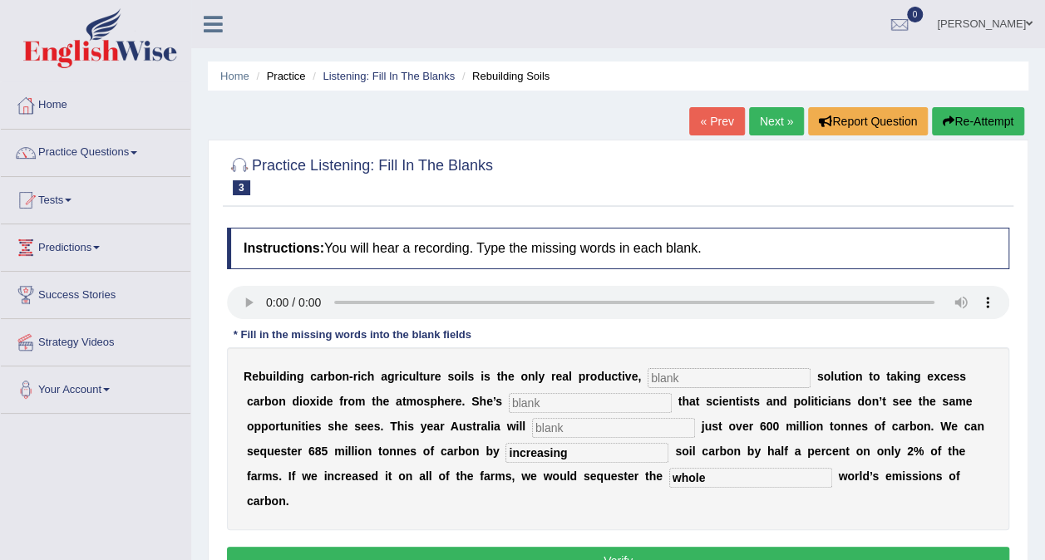
click at [532, 425] on input "text" at bounding box center [613, 428] width 163 height 20
type input "admit"
click at [509, 404] on input "text" at bounding box center [590, 403] width 163 height 20
type input "frustrated"
click at [647, 373] on input "text" at bounding box center [728, 378] width 163 height 20
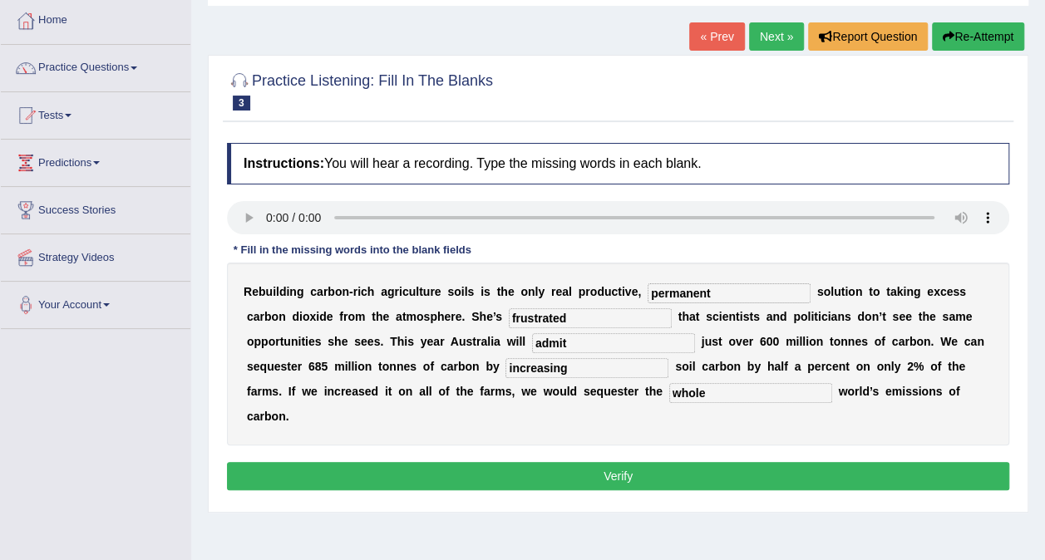
scroll to position [86, 0]
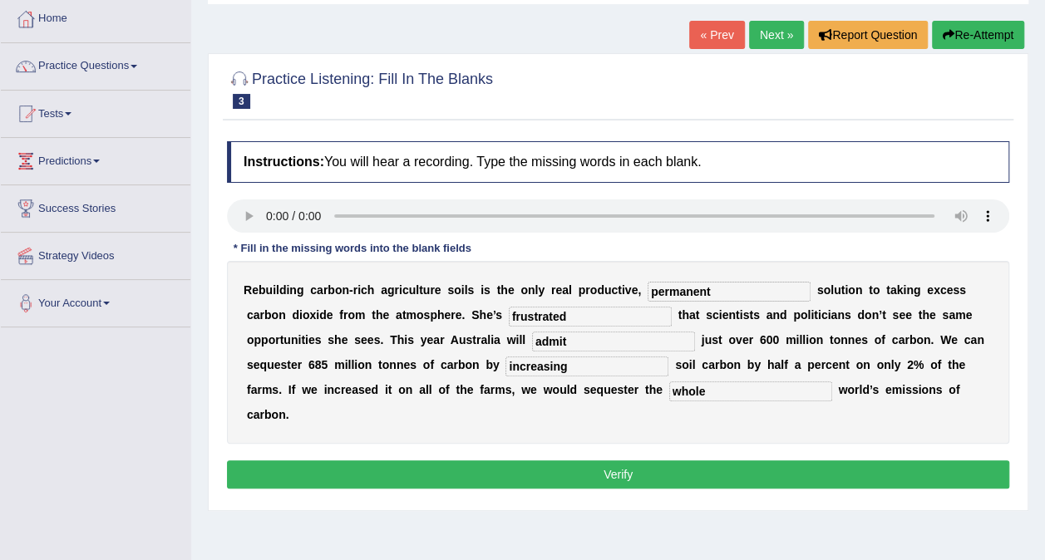
type input "permanent"
click at [622, 460] on button "Verify" at bounding box center [618, 474] width 782 height 28
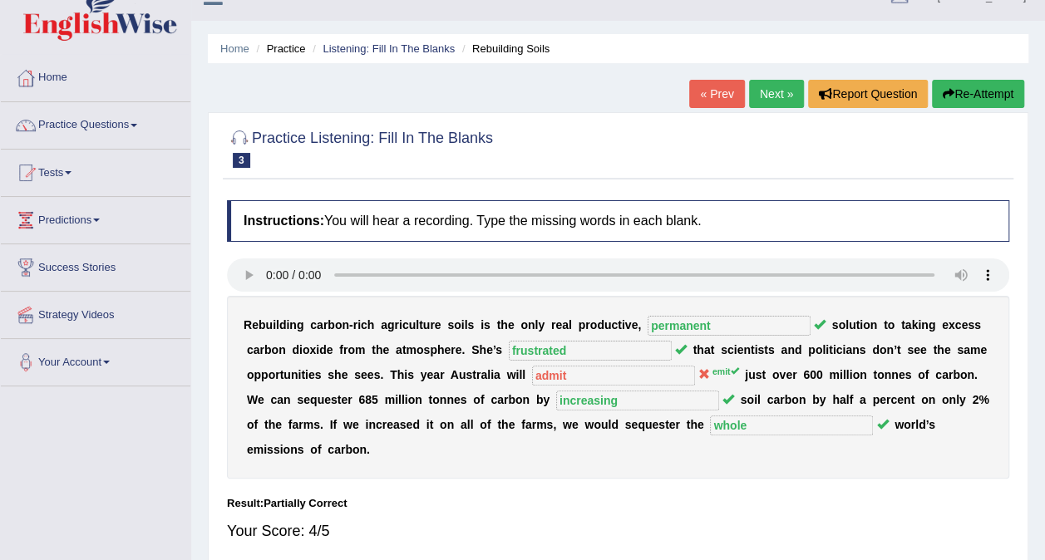
scroll to position [3, 0]
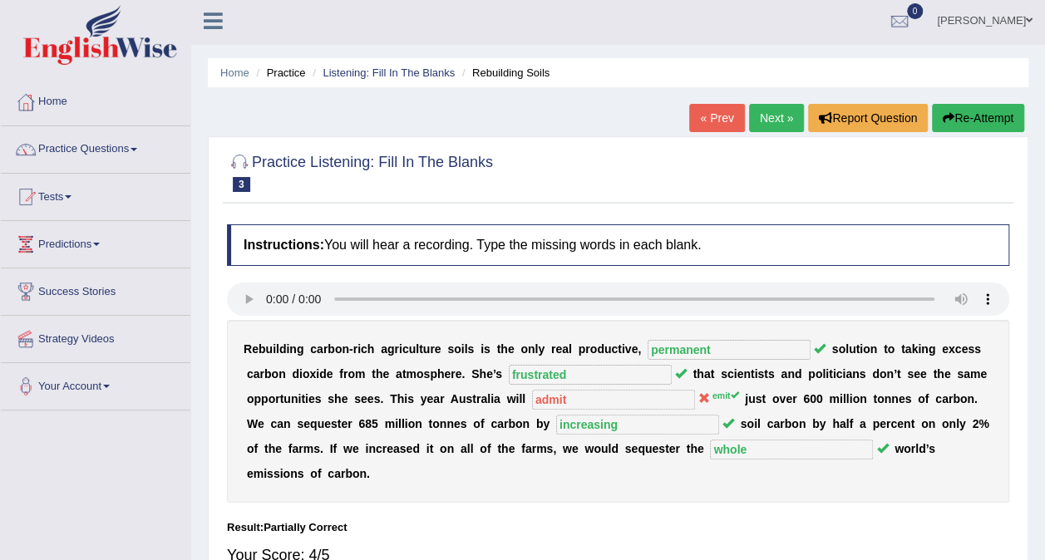
click at [788, 118] on link "Next »" at bounding box center [776, 118] width 55 height 28
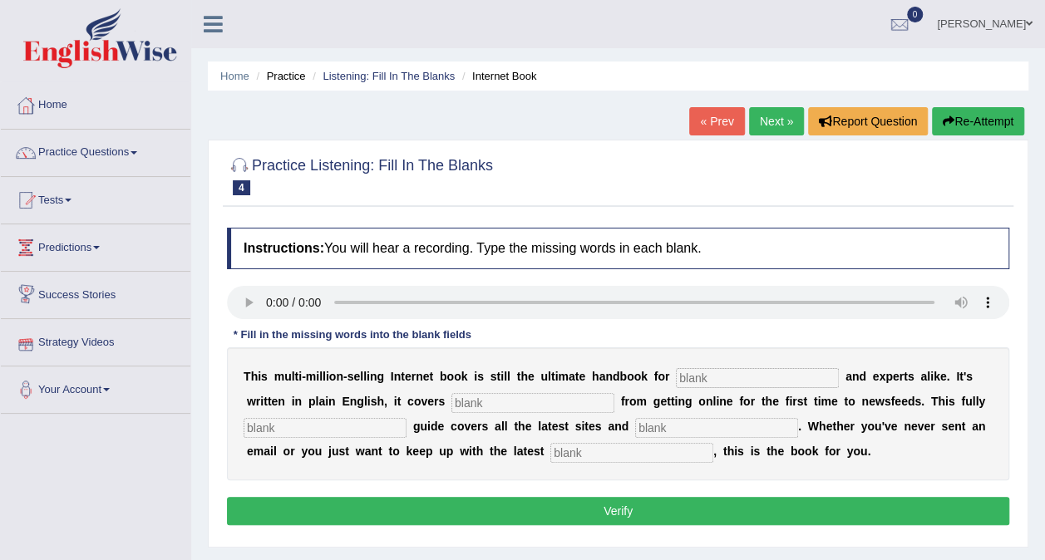
click at [550, 454] on input "text" at bounding box center [631, 453] width 163 height 20
type input "development"
click at [638, 428] on input "text" at bounding box center [716, 428] width 163 height 20
type input "crasist"
click at [696, 374] on input "text" at bounding box center [757, 378] width 163 height 20
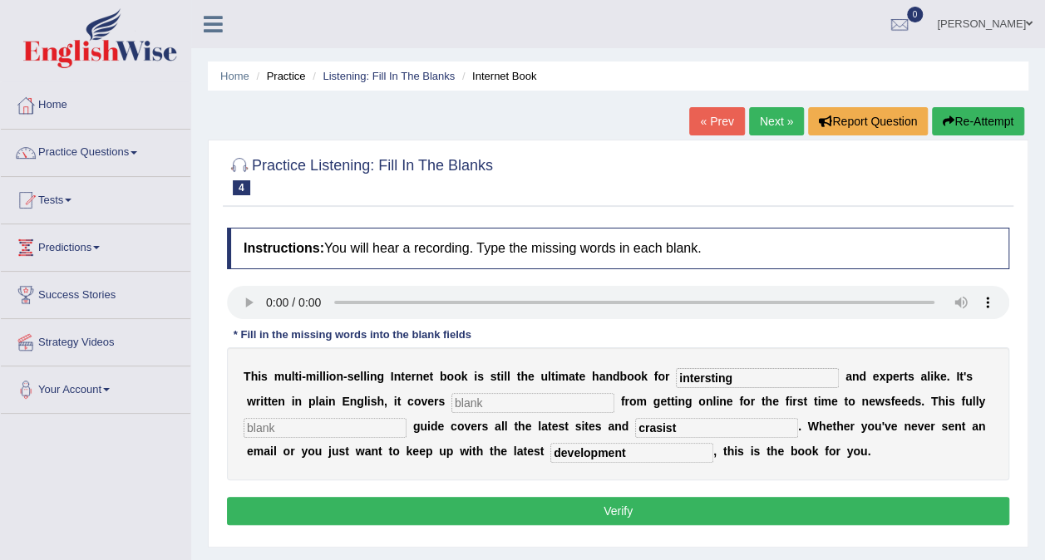
type input "intersting"
click at [451, 393] on input "text" at bounding box center [532, 403] width 163 height 20
type input "everything"
click at [247, 425] on input "text" at bounding box center [324, 428] width 163 height 20
drag, startPoint x: 294, startPoint y: 425, endPoint x: 10, endPoint y: 425, distance: 284.2
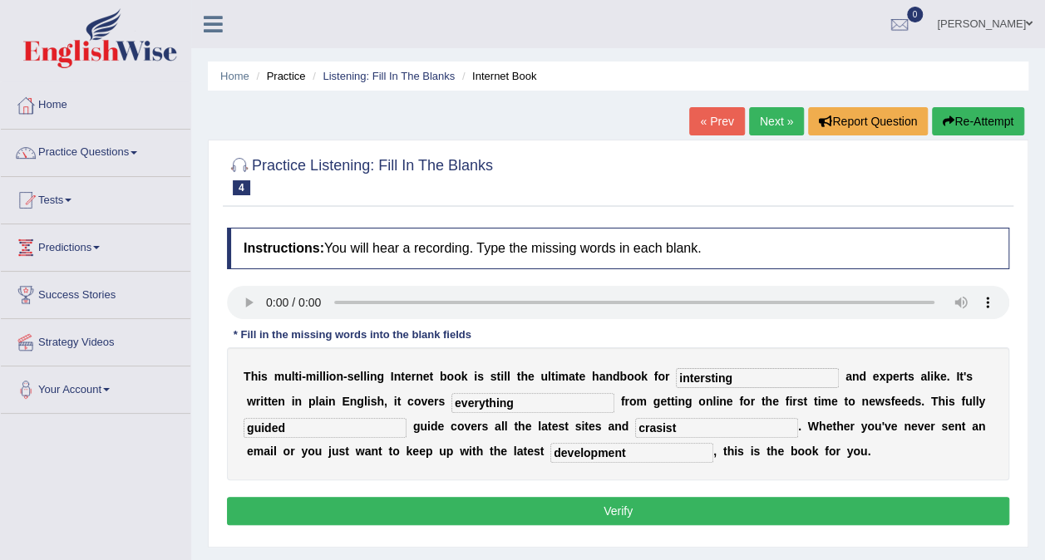
click at [10, 425] on div "Toggle navigation Home Practice Questions Speaking Practice Read Aloud Repeat S…" at bounding box center [522, 432] width 1045 height 864
type input "guided"
drag, startPoint x: 723, startPoint y: 377, endPoint x: 656, endPoint y: 378, distance: 67.3
click at [676, 378] on input "intersting" at bounding box center [757, 378] width 163 height 20
type input "novest"
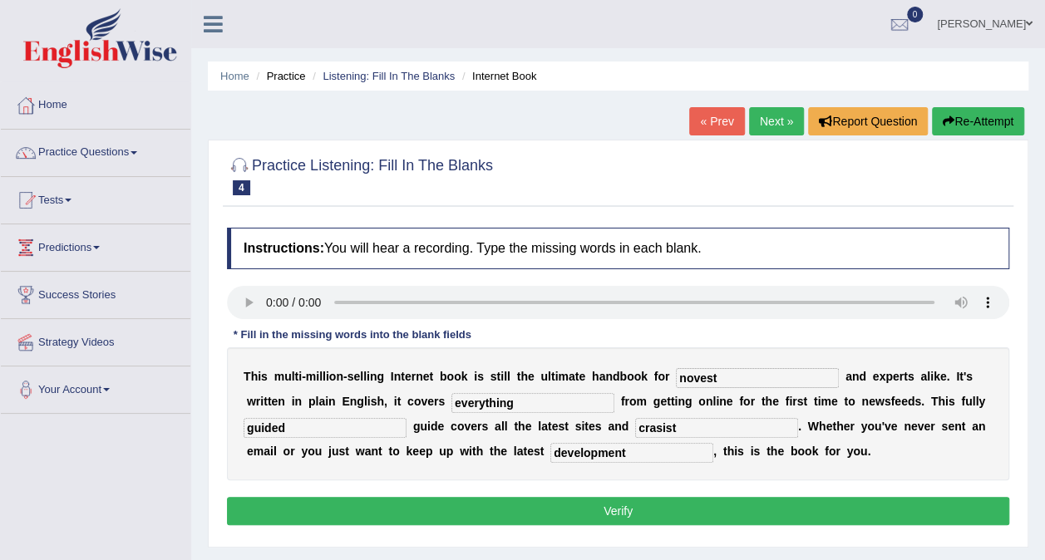
click at [317, 427] on input "guided" at bounding box center [324, 428] width 163 height 20
type input "g"
type input "revised"
click at [561, 458] on input "development" at bounding box center [631, 453] width 163 height 20
type input "developments"
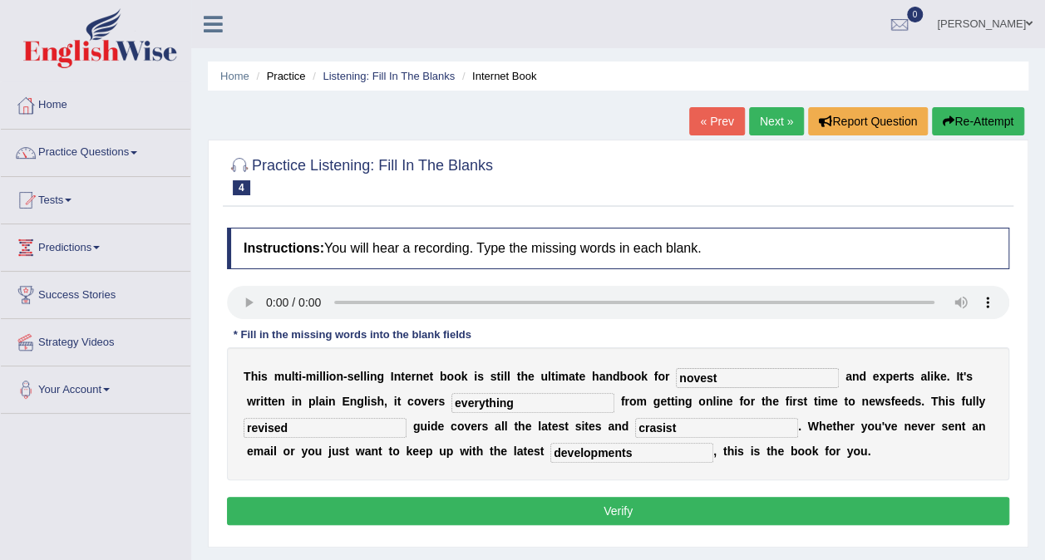
click at [451, 402] on input "everything" at bounding box center [532, 403] width 163 height 20
click at [697, 375] on input "novest" at bounding box center [757, 378] width 163 height 20
type input "novelist"
click at [271, 429] on input "revised" at bounding box center [324, 428] width 163 height 20
type input "revisied"
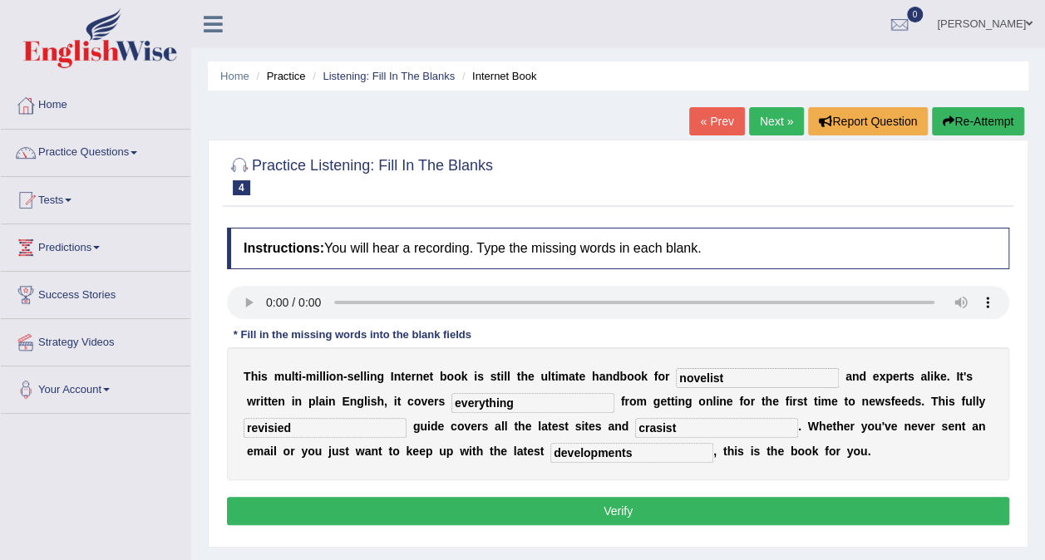
click at [625, 504] on button "Verify" at bounding box center [618, 511] width 782 height 28
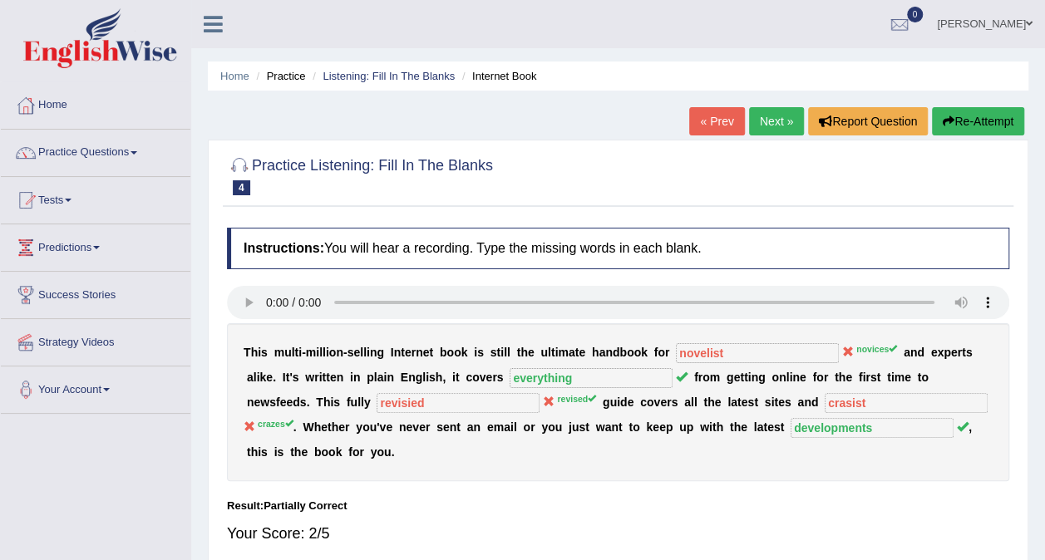
click at [952, 121] on button "Re-Attempt" at bounding box center [978, 121] width 92 height 28
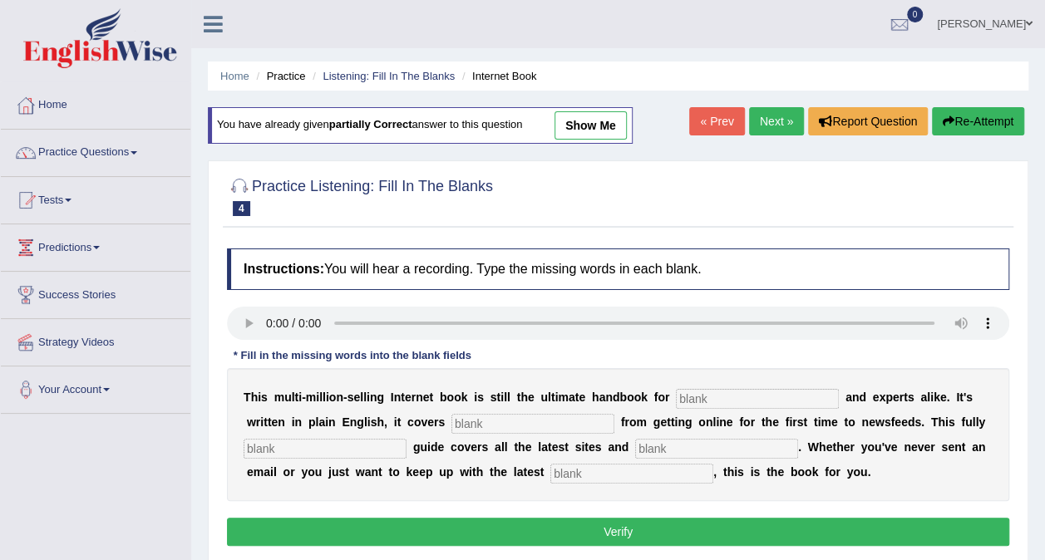
click at [685, 396] on input "text" at bounding box center [757, 399] width 163 height 20
type input "novices"
click at [475, 421] on input "text" at bounding box center [532, 424] width 163 height 20
type input "everything"
click at [336, 444] on input "text" at bounding box center [324, 449] width 163 height 20
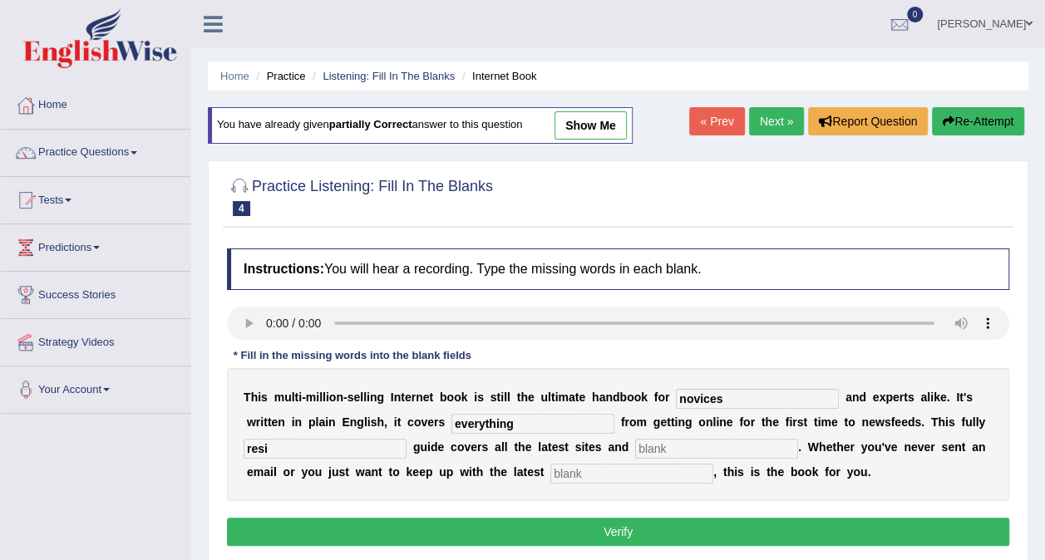
click at [635, 442] on input "text" at bounding box center [716, 449] width 163 height 20
drag, startPoint x: 332, startPoint y: 432, endPoint x: 243, endPoint y: 437, distance: 89.1
click at [243, 437] on div "T h i s m u l t i - m i l l i o n - s e l l i n g I n t e r n e t b o o k i s s…" at bounding box center [618, 434] width 782 height 133
drag, startPoint x: 273, startPoint y: 448, endPoint x: 234, endPoint y: 436, distance: 40.0
click at [234, 436] on div "T h i s m u l t i - m i l l i o n - s e l l i n g I n t e r n e t b o o k i s s…" at bounding box center [618, 434] width 782 height 133
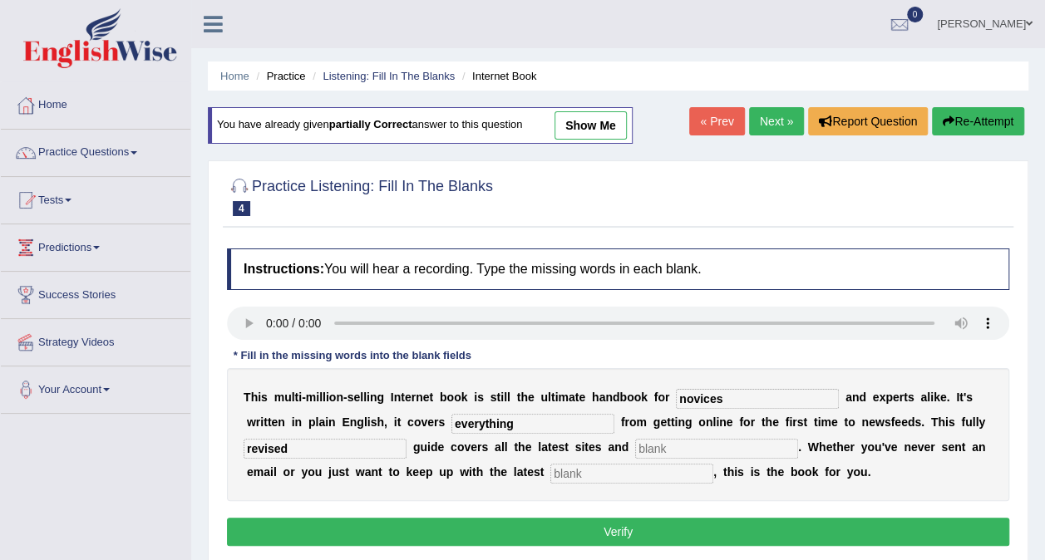
type input "revised"
click at [637, 449] on input "text" at bounding box center [716, 449] width 163 height 20
type input "crazes"
click at [589, 484] on div "T h i s m u l t i - m i l l i o n - s e l l i n g I n t e r n e t b o o k i s s…" at bounding box center [618, 434] width 782 height 133
click at [550, 464] on input "text" at bounding box center [631, 474] width 163 height 20
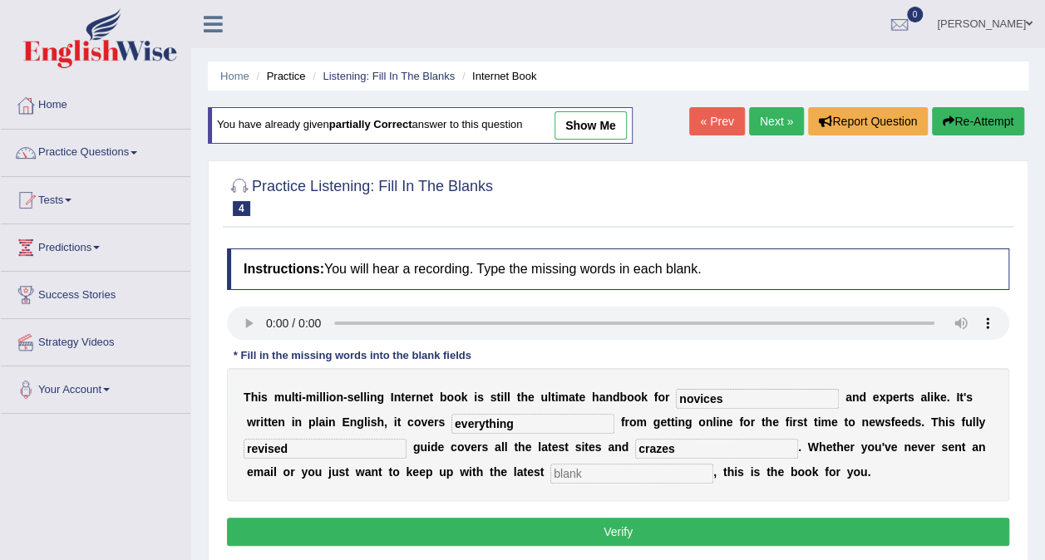
click at [550, 468] on input "text" at bounding box center [631, 474] width 163 height 20
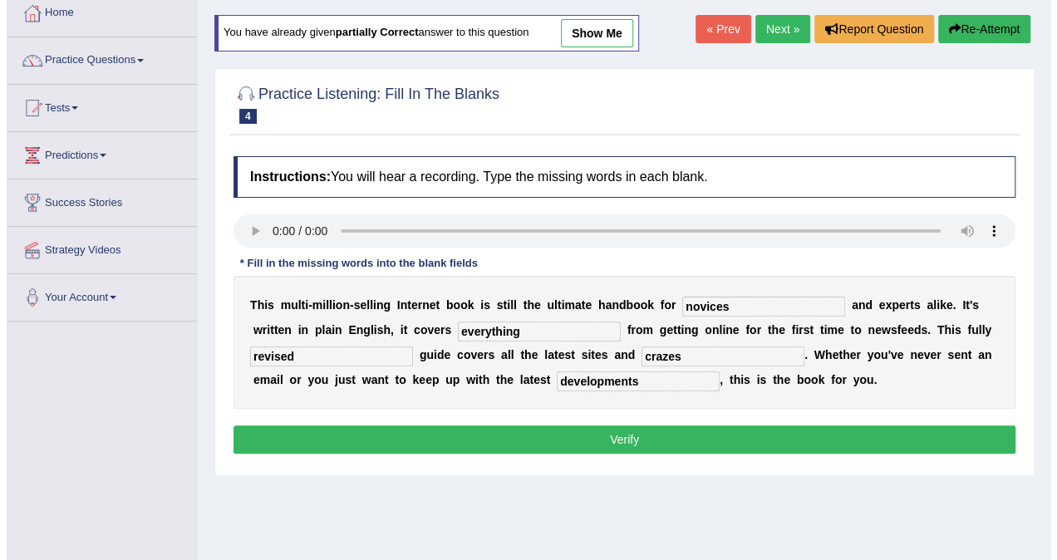
scroll to position [166, 0]
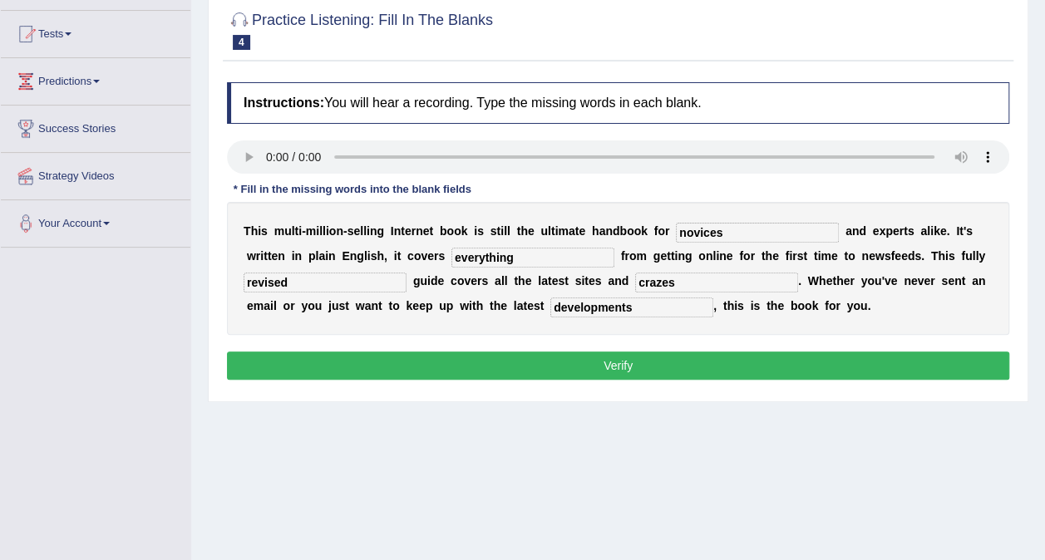
type input "developments"
click at [550, 362] on button "Verify" at bounding box center [618, 366] width 782 height 28
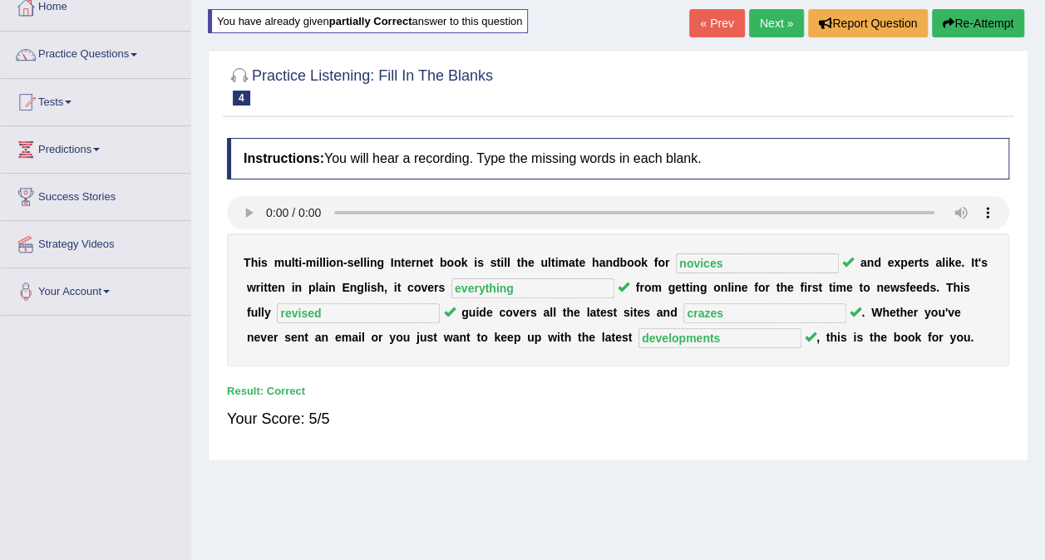
scroll to position [0, 0]
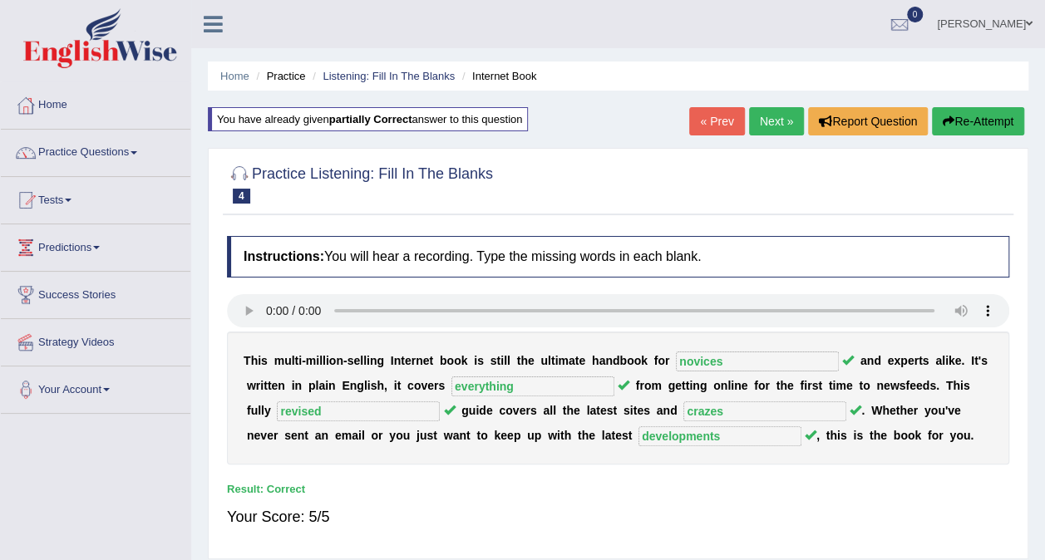
click at [779, 121] on link "Next »" at bounding box center [776, 121] width 55 height 28
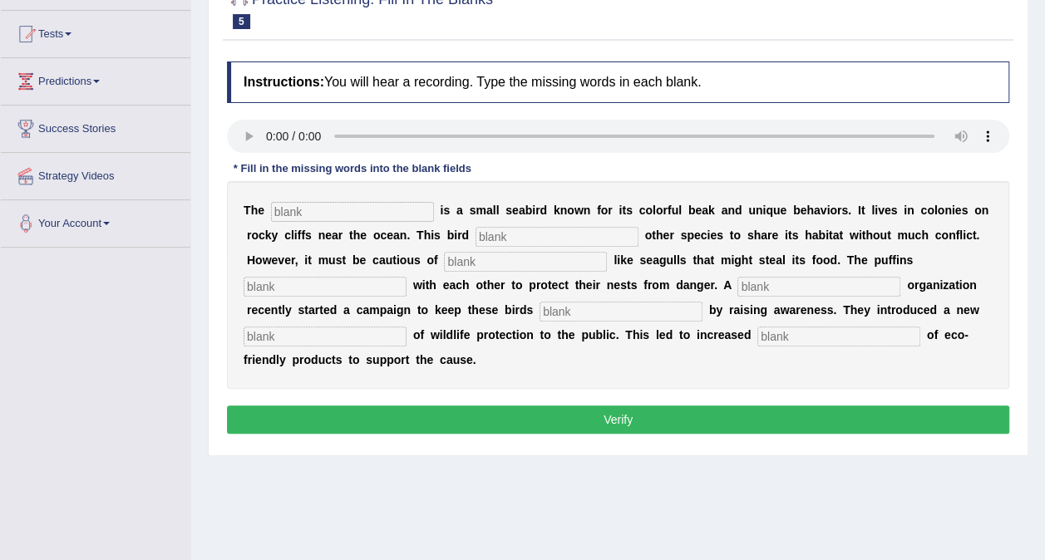
click at [307, 209] on input "text" at bounding box center [352, 212] width 163 height 20
click at [757, 339] on input "text" at bounding box center [838, 337] width 163 height 20
type input "consumption"
click at [406, 327] on input "text" at bounding box center [324, 337] width 163 height 20
click at [406, 327] on input "conseption" at bounding box center [324, 337] width 163 height 20
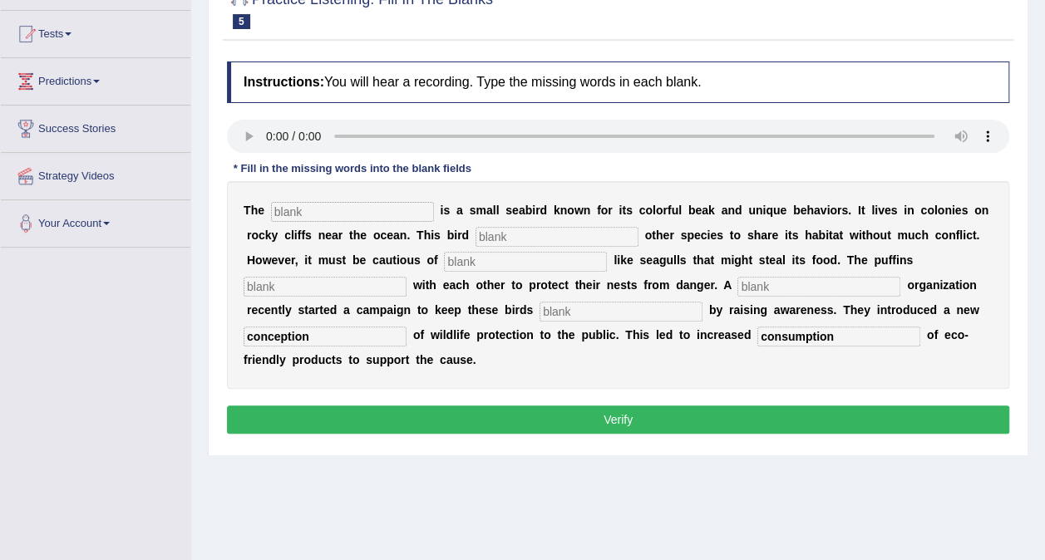
type input "conception"
click at [385, 209] on input "text" at bounding box center [352, 212] width 163 height 20
type input "puffin"
click at [475, 238] on input "text" at bounding box center [556, 237] width 163 height 20
type input "allows"
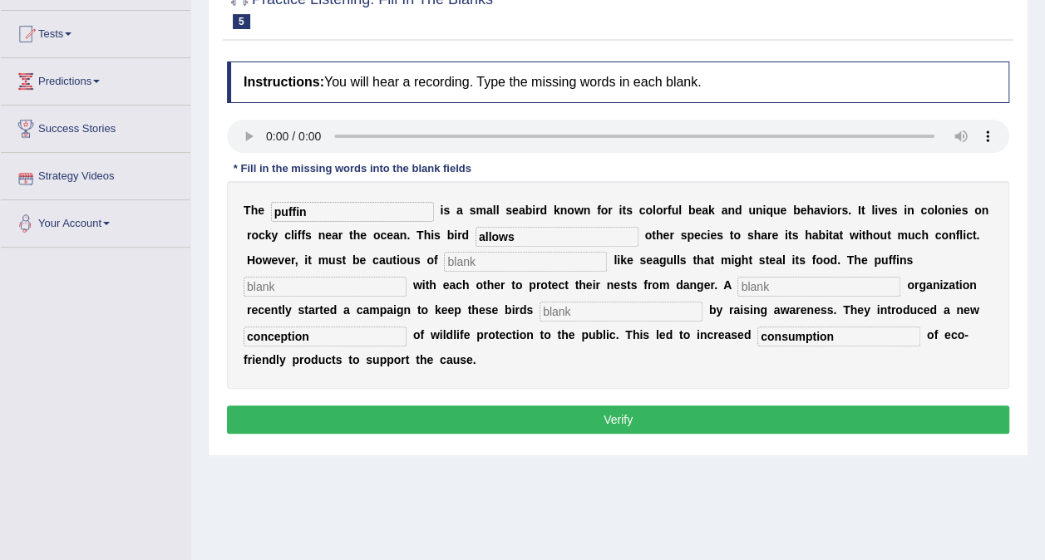
click at [444, 263] on input "text" at bounding box center [525, 262] width 163 height 20
type input "predator"
click at [406, 277] on input "text" at bounding box center [324, 287] width 163 height 20
click at [406, 277] on input "copetate" at bounding box center [324, 287] width 163 height 20
drag, startPoint x: 838, startPoint y: 258, endPoint x: 799, endPoint y: 260, distance: 38.3
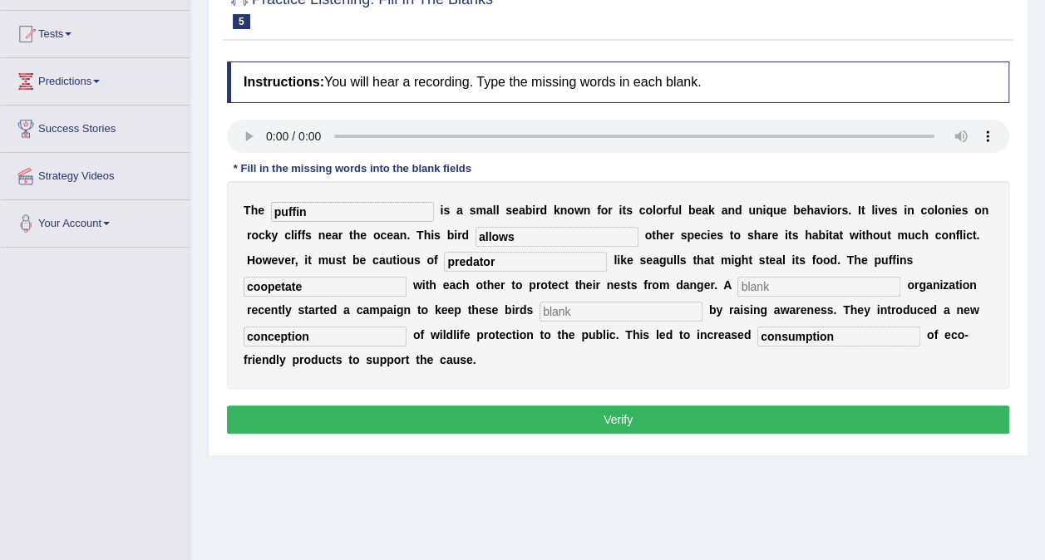
click at [406, 277] on input "coopetate" at bounding box center [324, 287] width 163 height 20
type input "cooperate"
click at [737, 291] on input "text" at bounding box center [818, 287] width 163 height 20
click at [737, 284] on input "corporation" at bounding box center [818, 287] width 163 height 20
type input "corporate"
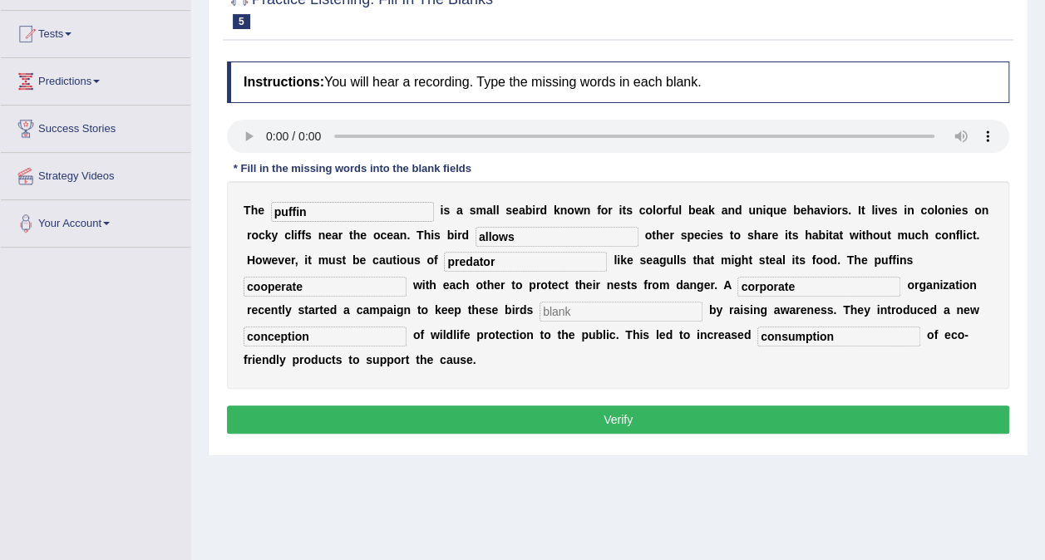
click at [539, 313] on input "text" at bounding box center [620, 312] width 163 height 20
type input "safe"
click at [580, 406] on button "Verify" at bounding box center [618, 420] width 782 height 28
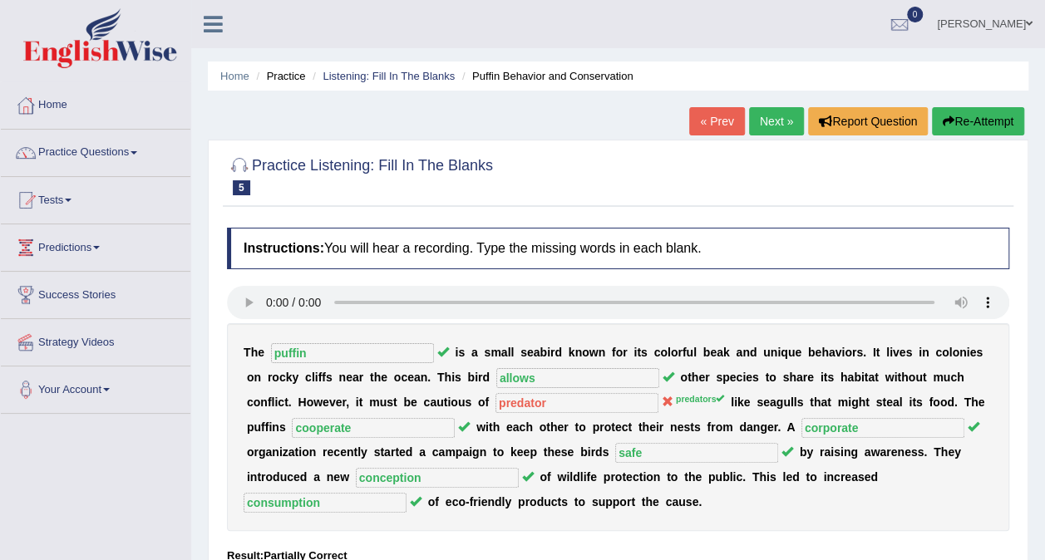
click at [797, 119] on link "Next »" at bounding box center [776, 121] width 55 height 28
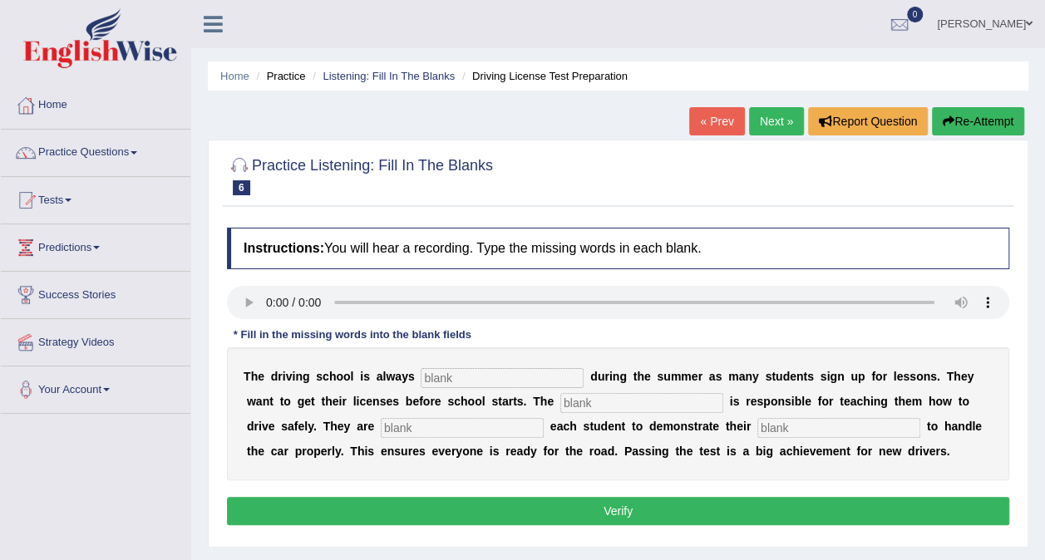
scroll to position [83, 0]
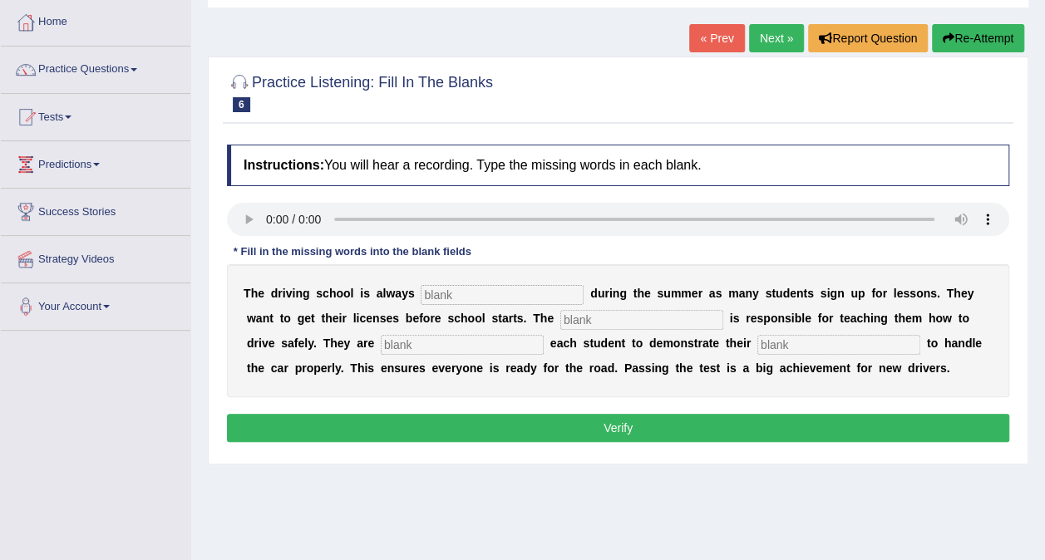
click at [757, 335] on input "text" at bounding box center [838, 345] width 163 height 20
type input "ability"
click at [459, 293] on input "text" at bounding box center [502, 295] width 163 height 20
type input "busy"
click at [560, 319] on input "text" at bounding box center [641, 320] width 163 height 20
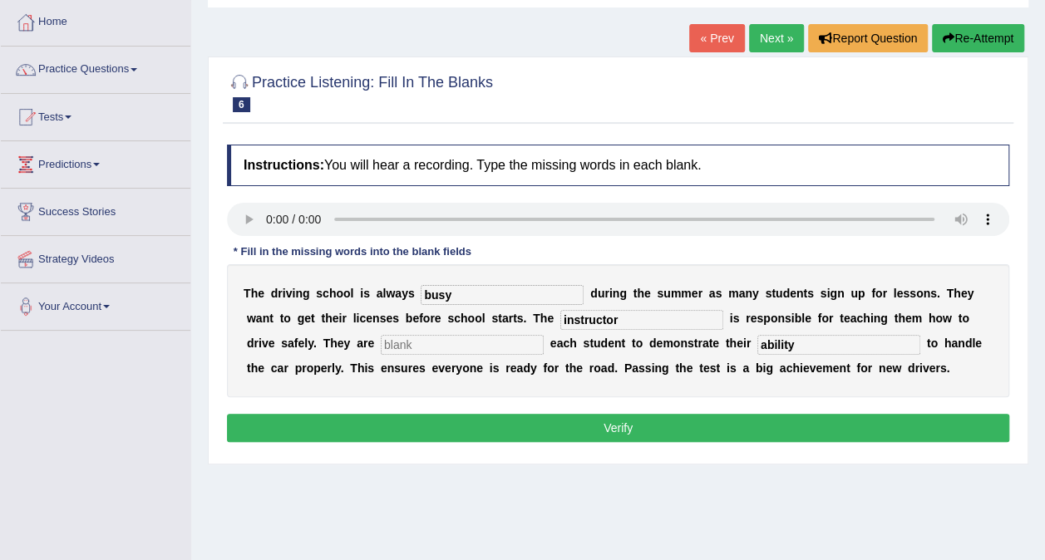
type input "instructor"
click at [316, 332] on div "T h e d r i v i n g s c h o o l i s a l w a y s busy d u r i n g t h e s u m m …" at bounding box center [618, 330] width 782 height 133
click at [381, 345] on input "text" at bounding box center [462, 345] width 163 height 20
type input "demonstrated"
click at [322, 420] on button "Verify" at bounding box center [618, 428] width 782 height 28
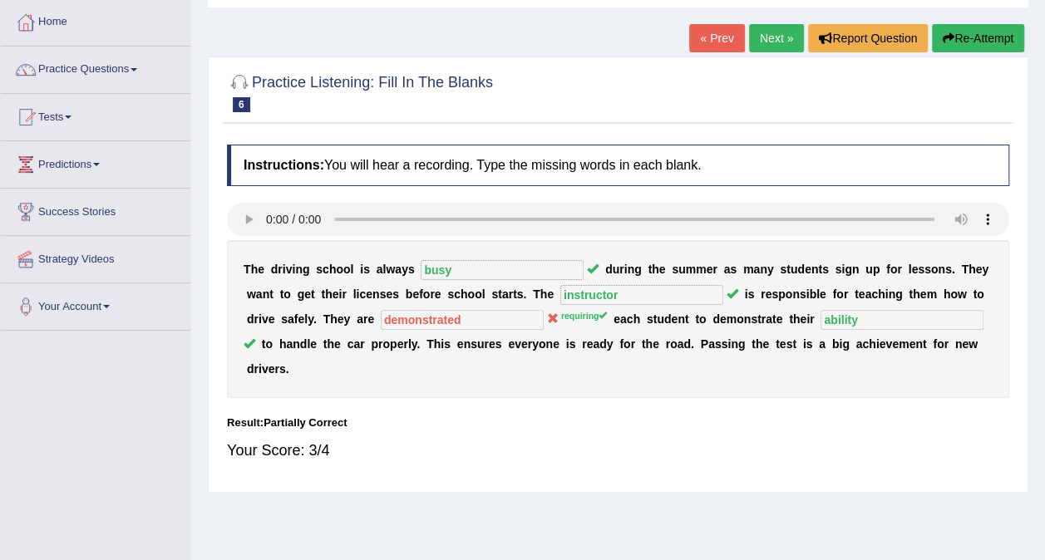
drag, startPoint x: 974, startPoint y: 43, endPoint x: 947, endPoint y: 53, distance: 28.4
click at [974, 43] on button "Re-Attempt" at bounding box center [978, 38] width 92 height 28
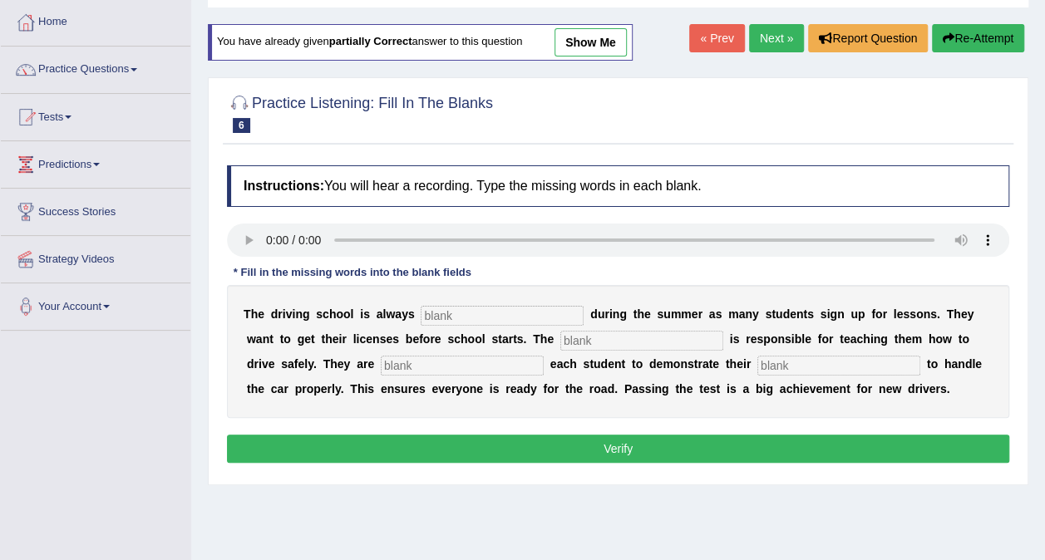
click at [435, 316] on input "text" at bounding box center [502, 316] width 163 height 20
type input "busy"
click at [560, 336] on input "text" at bounding box center [641, 341] width 163 height 20
click at [560, 337] on input "text" at bounding box center [641, 341] width 163 height 20
click at [381, 358] on input "text" at bounding box center [462, 366] width 163 height 20
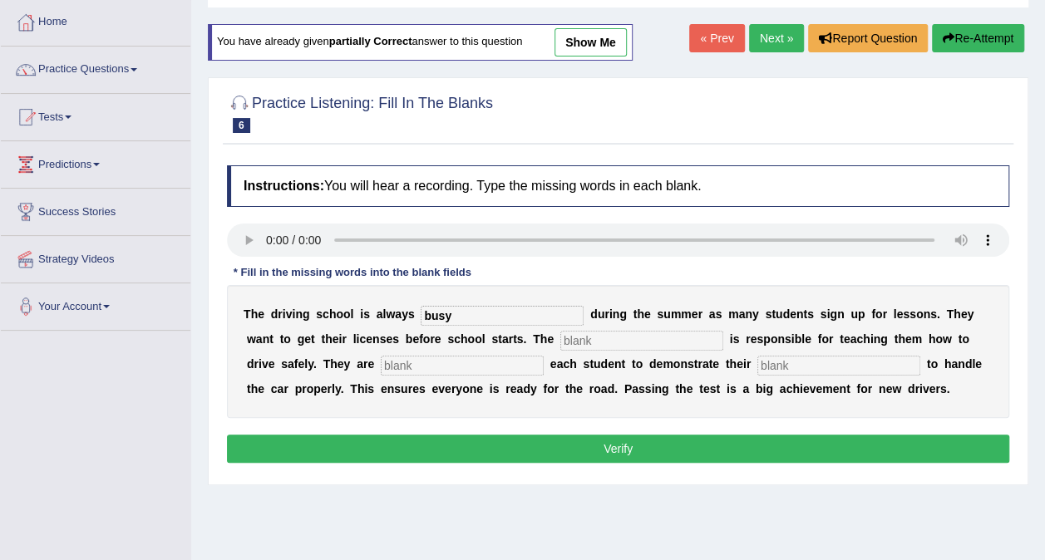
click at [560, 345] on input "text" at bounding box center [641, 341] width 163 height 20
type input "instructor"
click at [381, 371] on input "text" at bounding box center [462, 366] width 163 height 20
type input "requiring"
click at [757, 371] on input "text" at bounding box center [838, 366] width 163 height 20
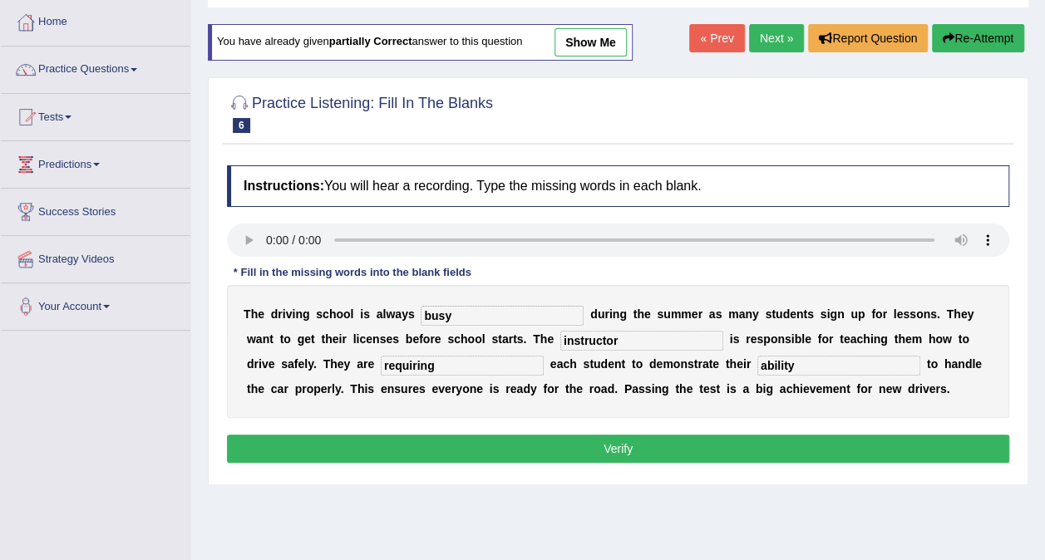
type input "ability"
click at [381, 370] on input "requiring" at bounding box center [462, 366] width 163 height 20
drag, startPoint x: 470, startPoint y: 448, endPoint x: 465, endPoint y: 457, distance: 10.8
click at [471, 450] on button "Verify" at bounding box center [618, 449] width 782 height 28
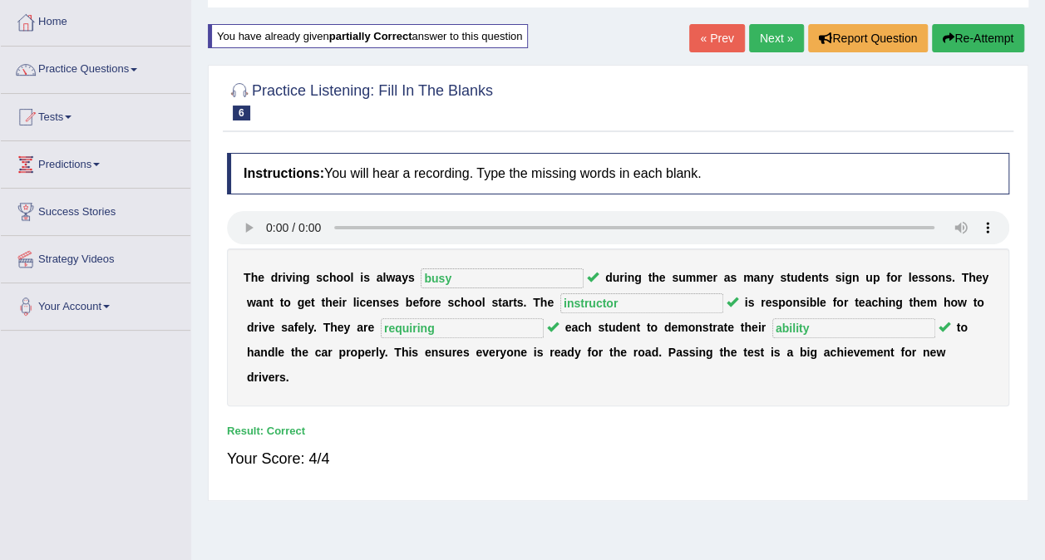
click at [775, 42] on link "Next »" at bounding box center [776, 38] width 55 height 28
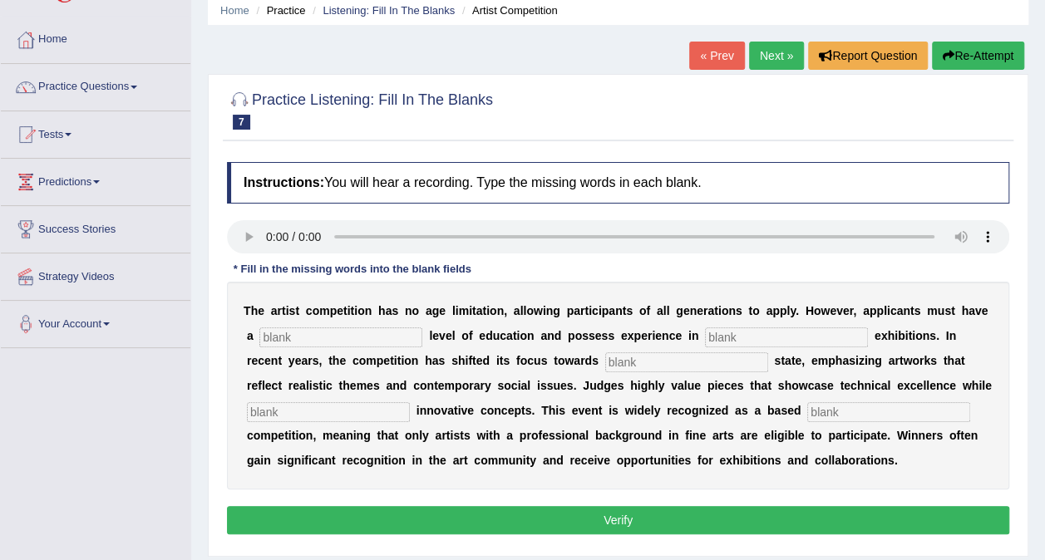
scroll to position [166, 0]
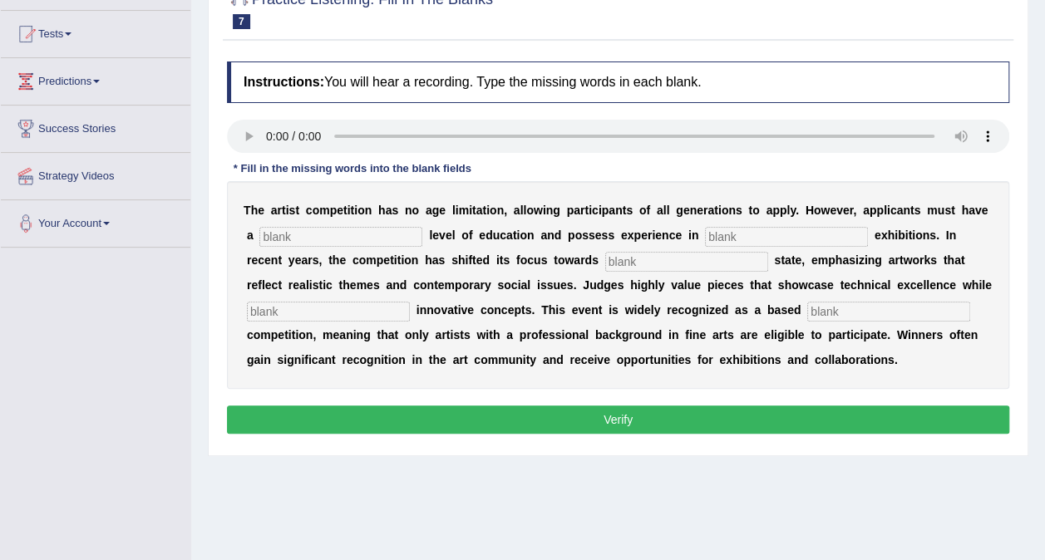
click at [298, 231] on input "text" at bounding box center [340, 237] width 163 height 20
click at [807, 302] on input "text" at bounding box center [888, 312] width 163 height 20
type input "profession"
click at [410, 302] on input "text" at bounding box center [328, 312] width 163 height 20
click at [356, 235] on input "text" at bounding box center [340, 237] width 163 height 20
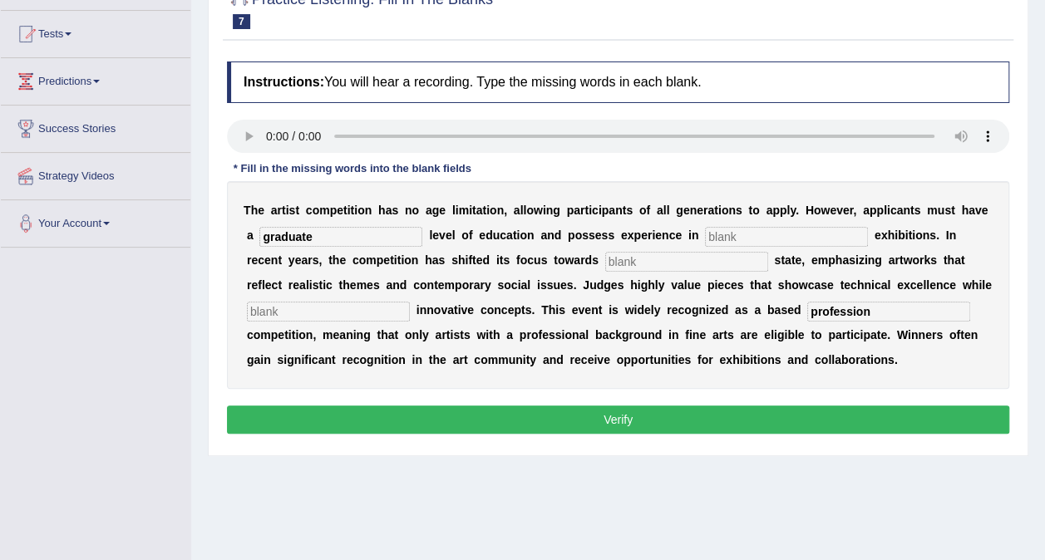
type input "graduate"
click at [705, 236] on input "text" at bounding box center [786, 237] width 163 height 20
type input "sclupture"
click at [605, 266] on input "text" at bounding box center [686, 262] width 163 height 20
type input "real"
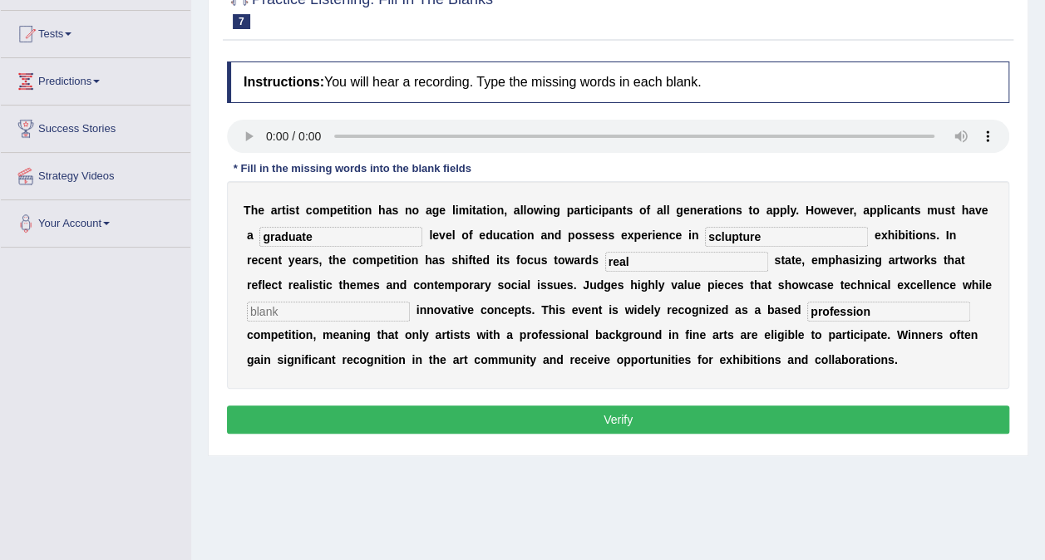
click at [410, 302] on input "text" at bounding box center [328, 312] width 163 height 20
type input "incooperating"
click at [701, 350] on div "T h e a r t i s t c o m p e t i t i o n h a s n o a g e l i m i t a t i o n , a…" at bounding box center [618, 285] width 782 height 208
click at [410, 302] on input "incooperating" at bounding box center [328, 312] width 163 height 20
click at [615, 415] on button "Verify" at bounding box center [618, 420] width 782 height 28
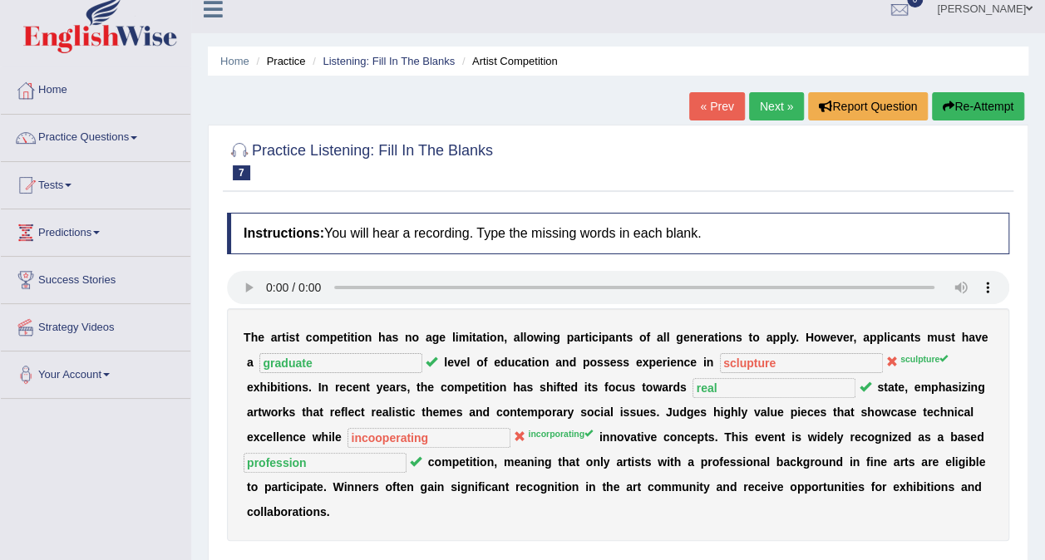
scroll to position [0, 0]
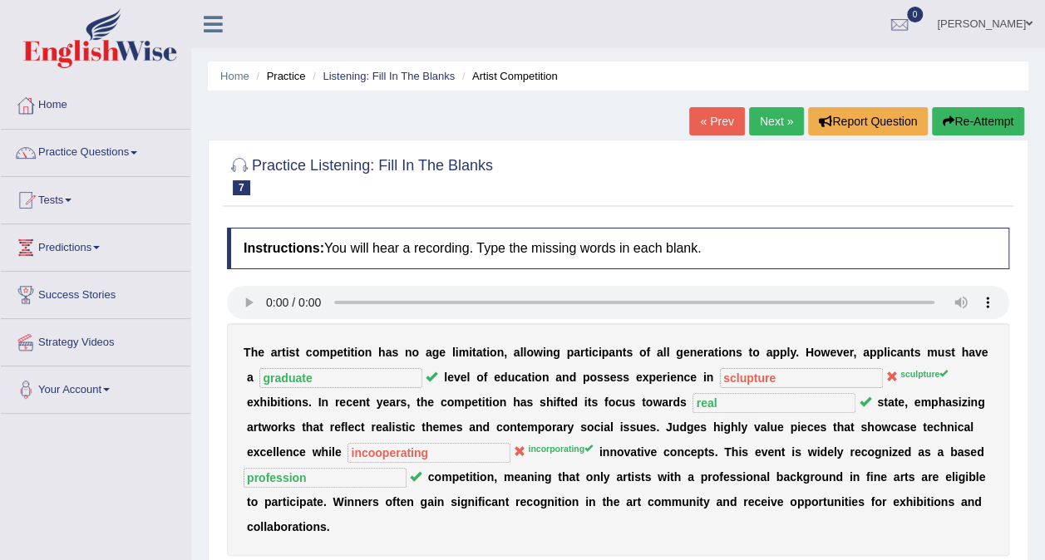
click at [960, 118] on button "Re-Attempt" at bounding box center [978, 121] width 92 height 28
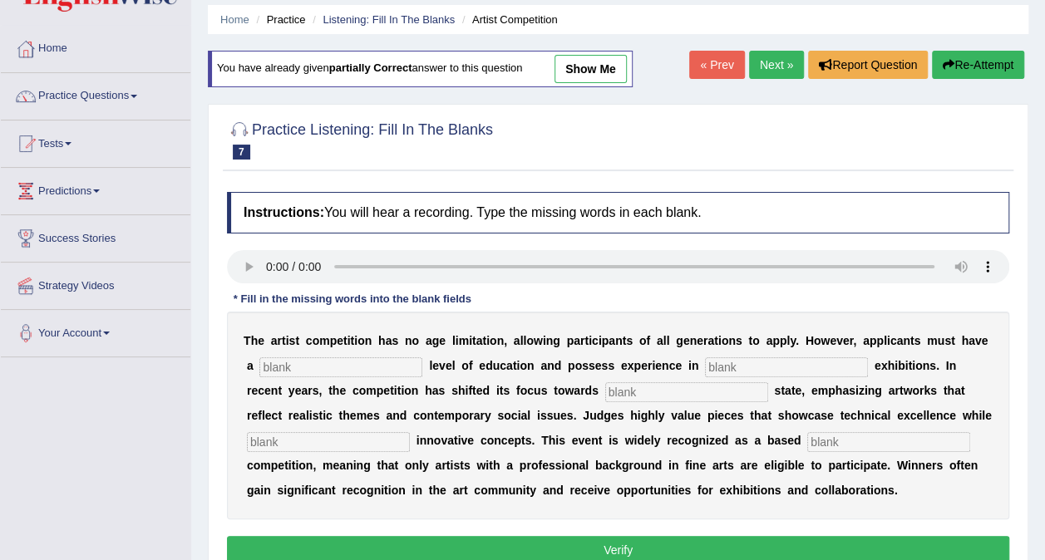
scroll to position [83, 0]
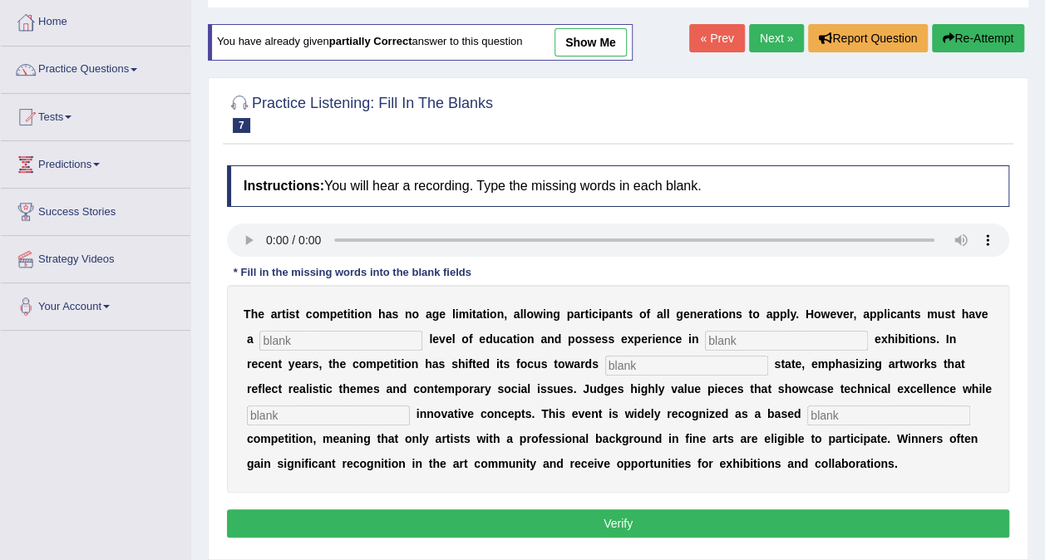
click at [349, 334] on input "text" at bounding box center [340, 341] width 163 height 20
click at [369, 337] on input "text" at bounding box center [340, 341] width 163 height 20
type input "graduate"
click at [705, 336] on input "text" at bounding box center [786, 341] width 163 height 20
type input "sculpture"
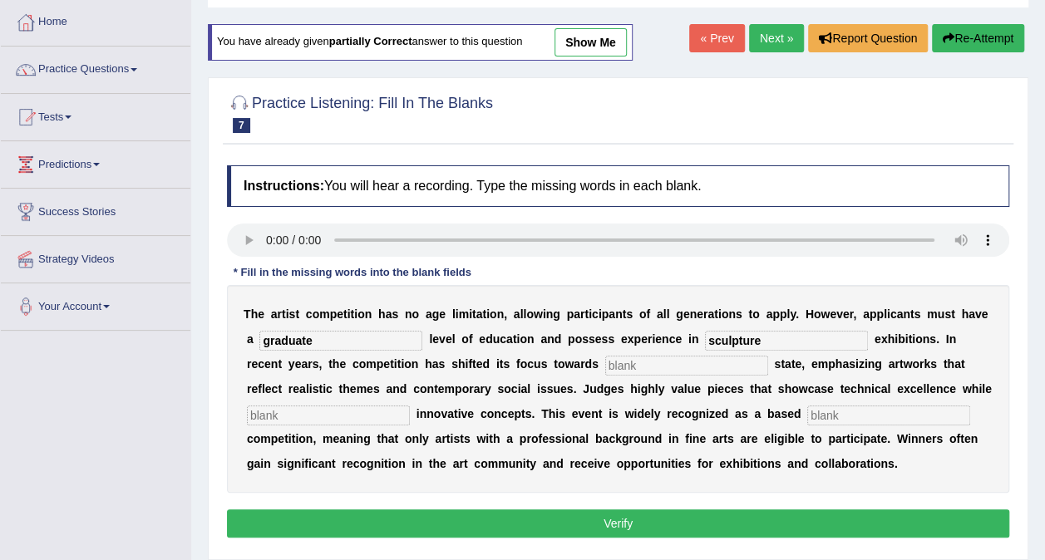
click at [605, 370] on input "text" at bounding box center [686, 366] width 163 height 20
type input "real"
click at [410, 406] on input "text" at bounding box center [328, 416] width 163 height 20
type input "incorporating"
click at [807, 414] on input "text" at bounding box center [888, 416] width 163 height 20
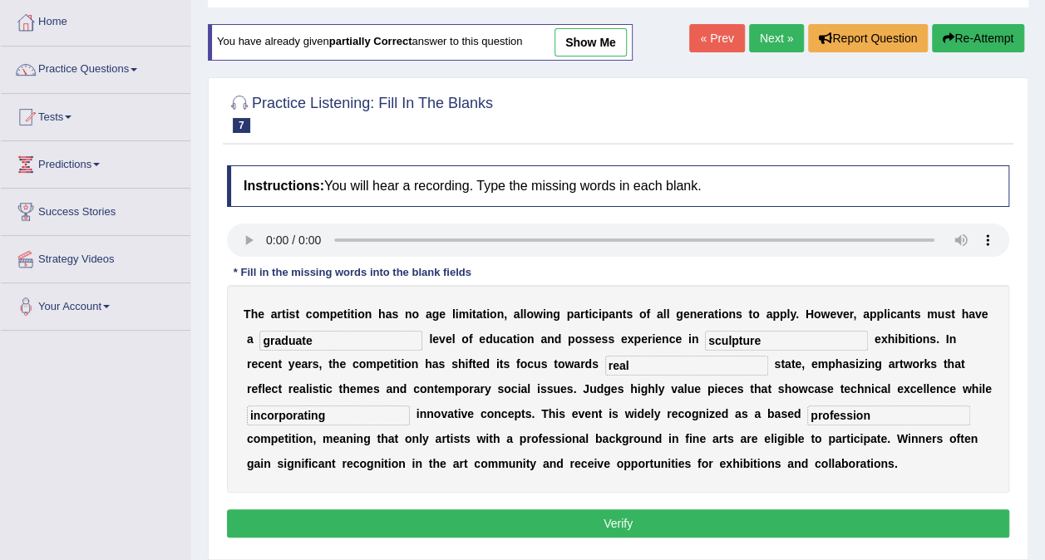
type input "profession"
click at [716, 344] on input "sculpture" at bounding box center [786, 341] width 163 height 20
drag, startPoint x: 756, startPoint y: 337, endPoint x: 706, endPoint y: 334, distance: 50.8
click at [706, 334] on input "sculpture sclupture" at bounding box center [786, 341] width 163 height 20
type input "sculpture"
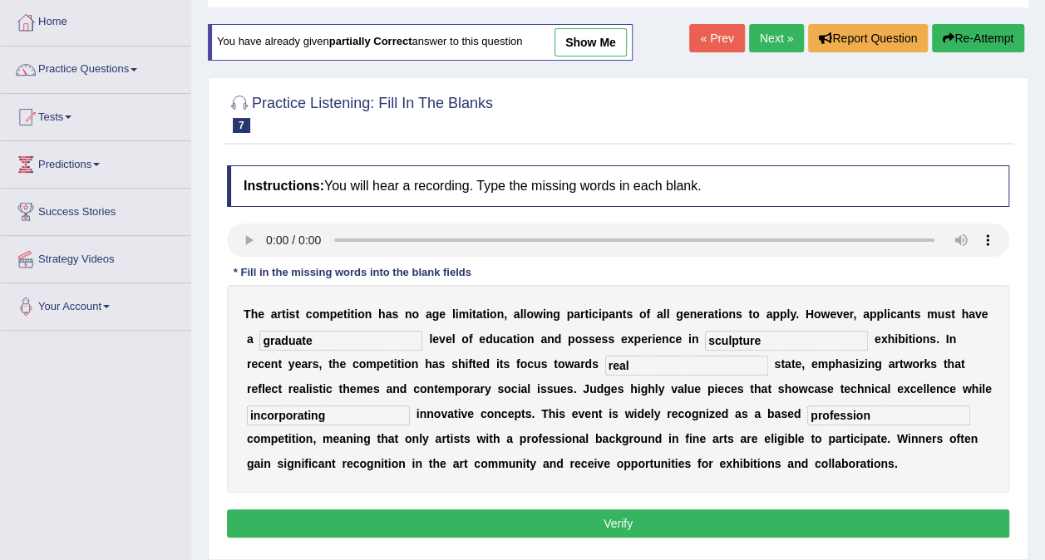
click at [647, 514] on button "Verify" at bounding box center [618, 523] width 782 height 28
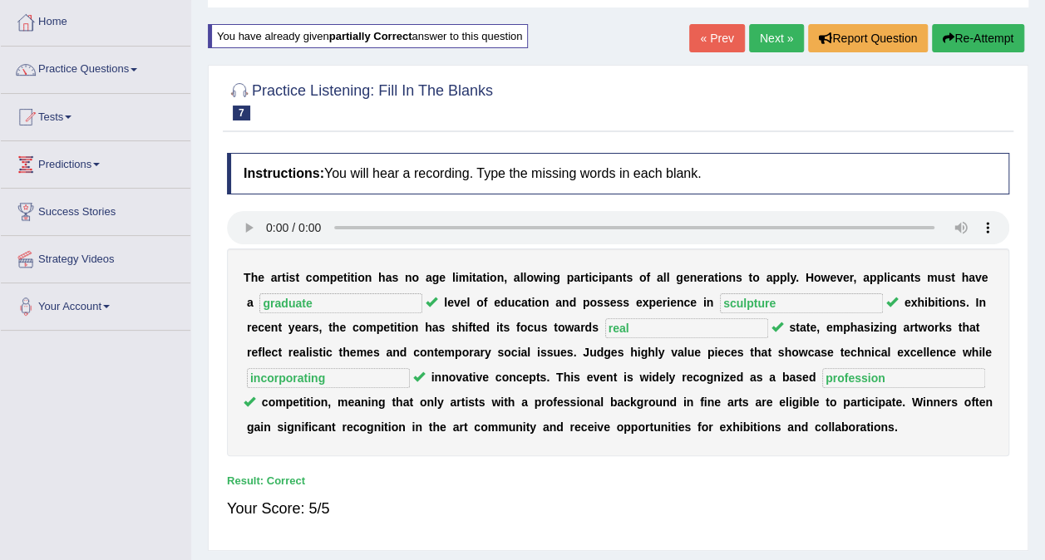
click at [761, 43] on link "Next »" at bounding box center [776, 38] width 55 height 28
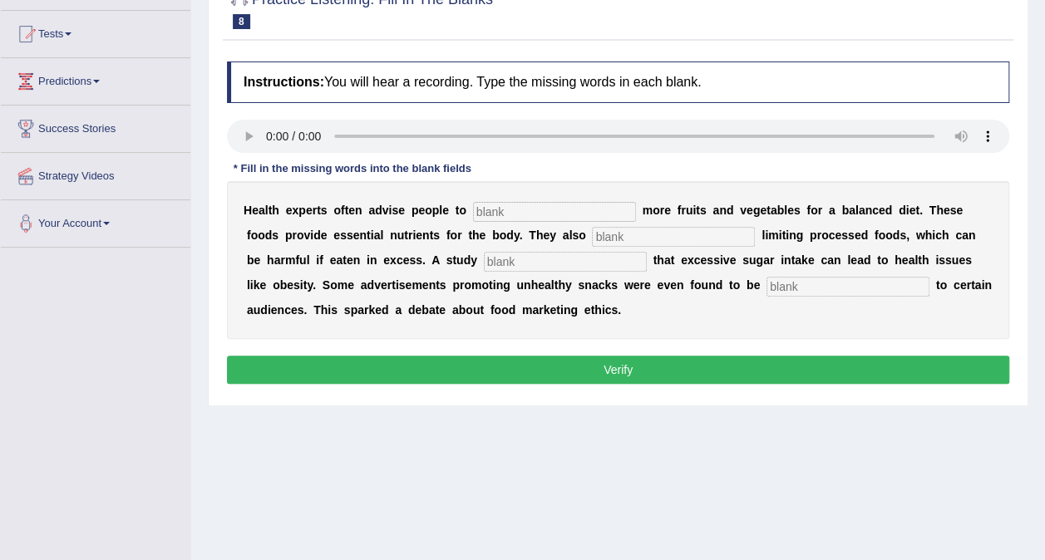
click at [481, 211] on input "text" at bounding box center [554, 212] width 163 height 20
click at [766, 293] on input "text" at bounding box center [847, 287] width 163 height 20
type input "offensive"
click at [484, 264] on input "text" at bounding box center [565, 262] width 163 height 20
type input "diagnosed"
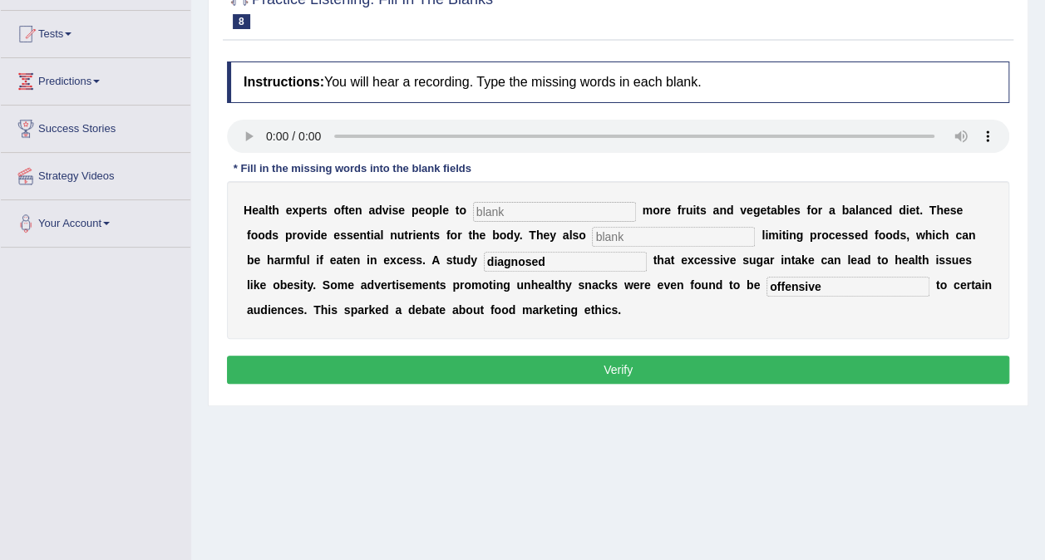
click at [494, 221] on div "H e a l t h e x p e r t s o f t e n a d v i s e p e o p l e t o m o r e f r u i…" at bounding box center [618, 260] width 782 height 158
click at [494, 216] on input "text" at bounding box center [554, 212] width 163 height 20
type input "consume"
click at [592, 240] on input "text" at bounding box center [673, 237] width 163 height 20
type input "recommended"
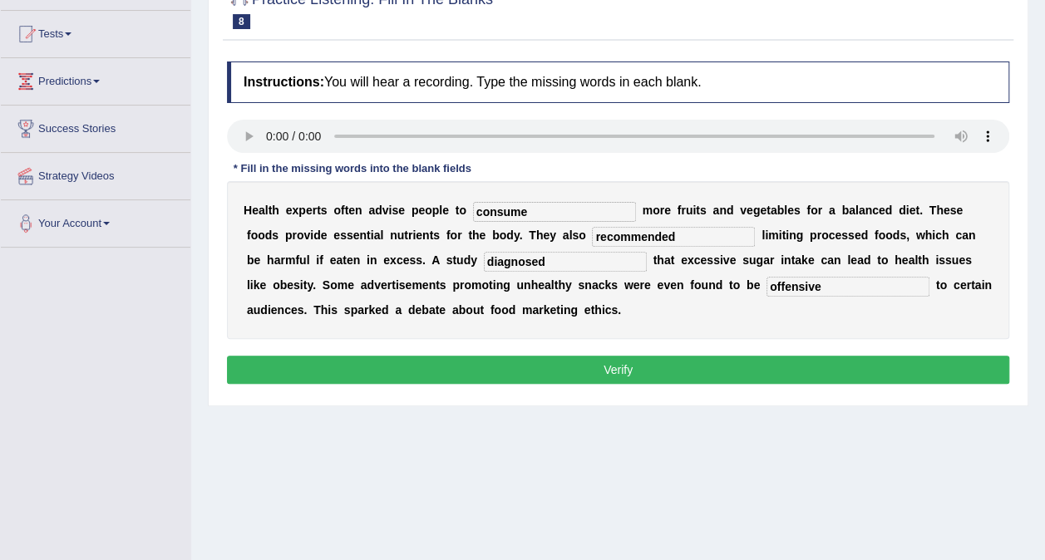
click at [602, 361] on button "Verify" at bounding box center [618, 370] width 782 height 28
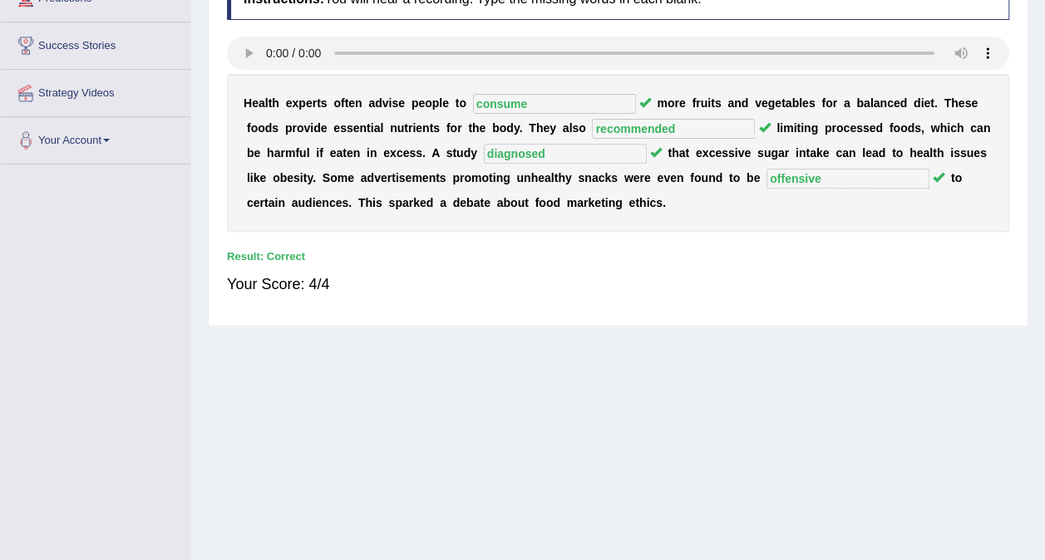
scroll to position [83, 0]
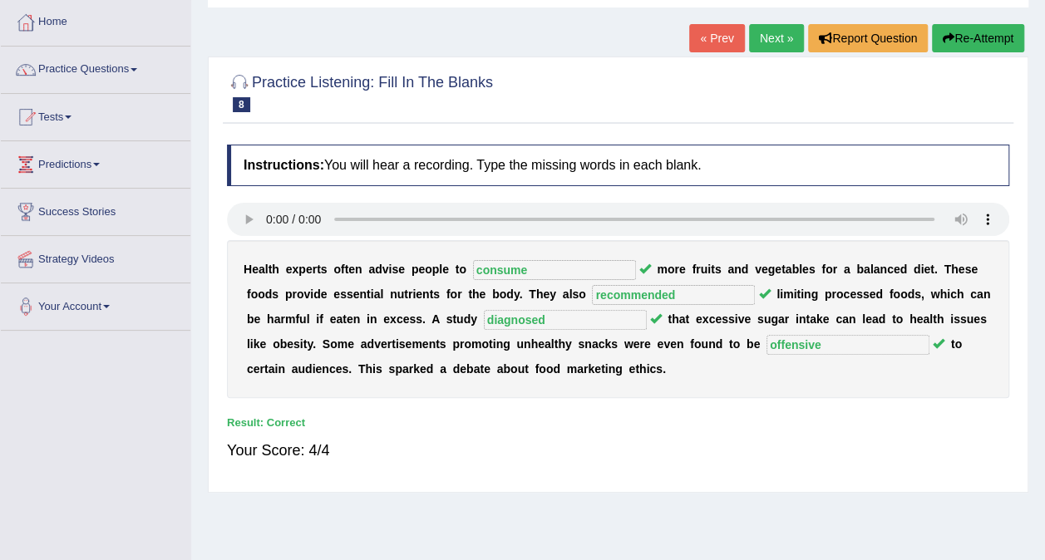
click at [773, 35] on link "Next »" at bounding box center [776, 38] width 55 height 28
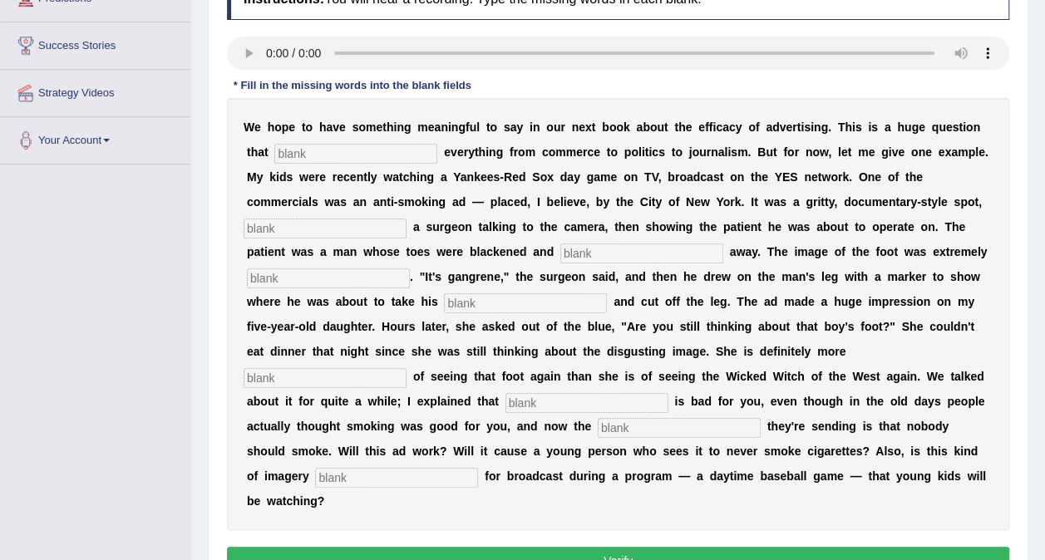
click at [274, 150] on input "text" at bounding box center [355, 154] width 163 height 20
click at [315, 144] on input "text" at bounding box center [355, 154] width 163 height 20
click at [315, 468] on input "text" at bounding box center [396, 478] width 163 height 20
type input "approprate"
click at [598, 418] on input "text" at bounding box center [679, 428] width 163 height 20
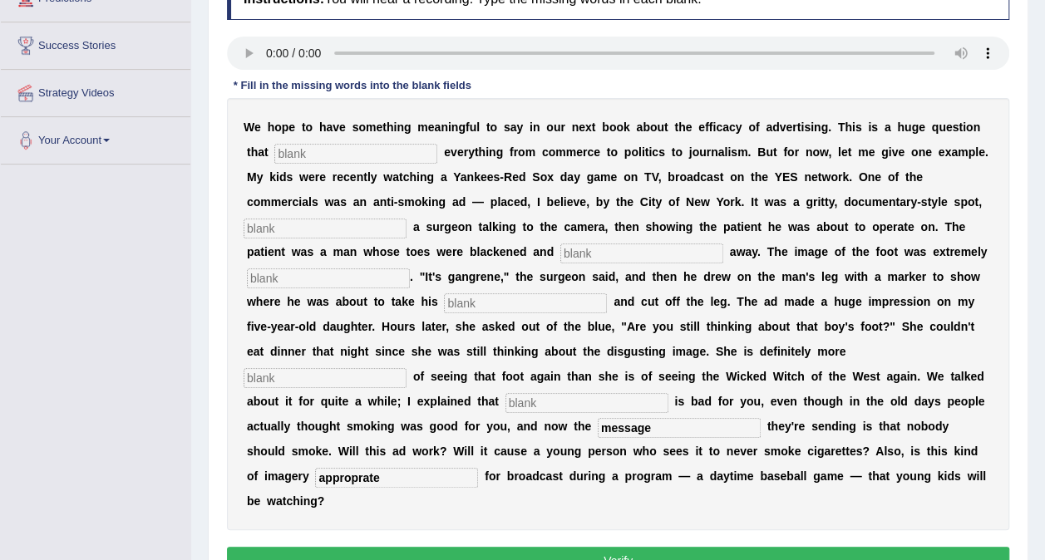
type input "message"
click at [588, 393] on input "text" at bounding box center [586, 403] width 163 height 20
type input "smoking"
click at [406, 368] on input "text" at bounding box center [324, 378] width 163 height 20
type input "scared"
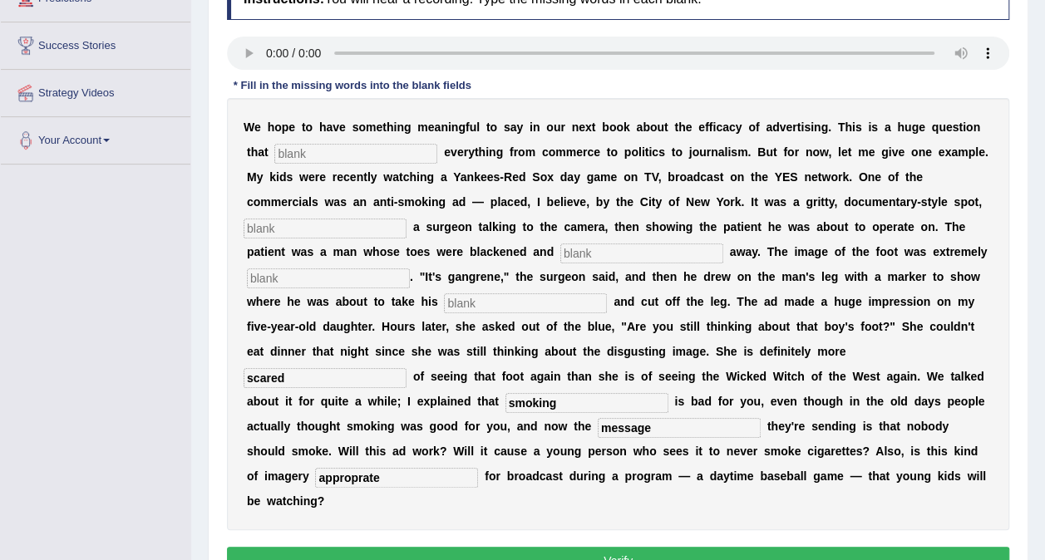
click at [332, 146] on input "text" at bounding box center [355, 154] width 163 height 20
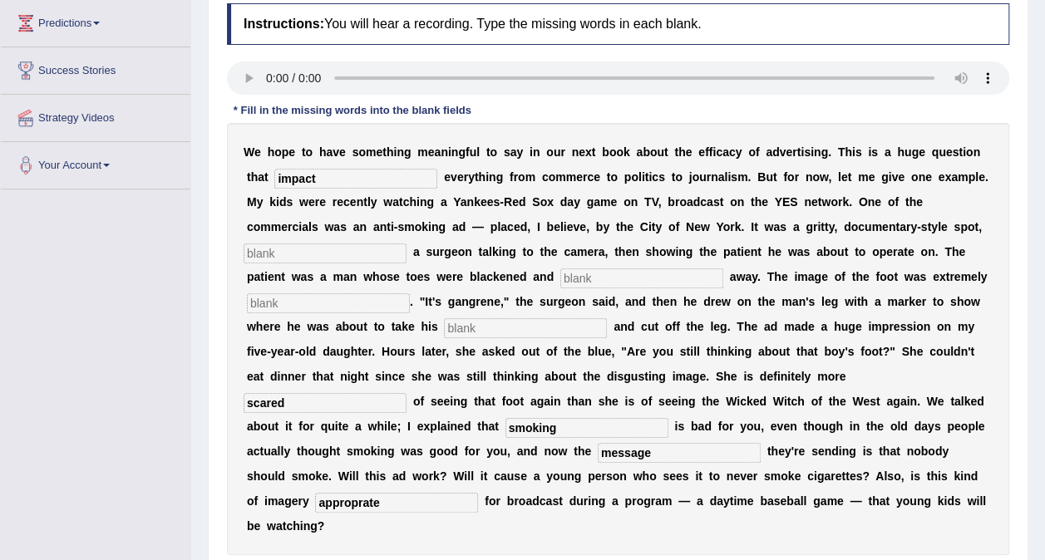
scroll to position [249, 0]
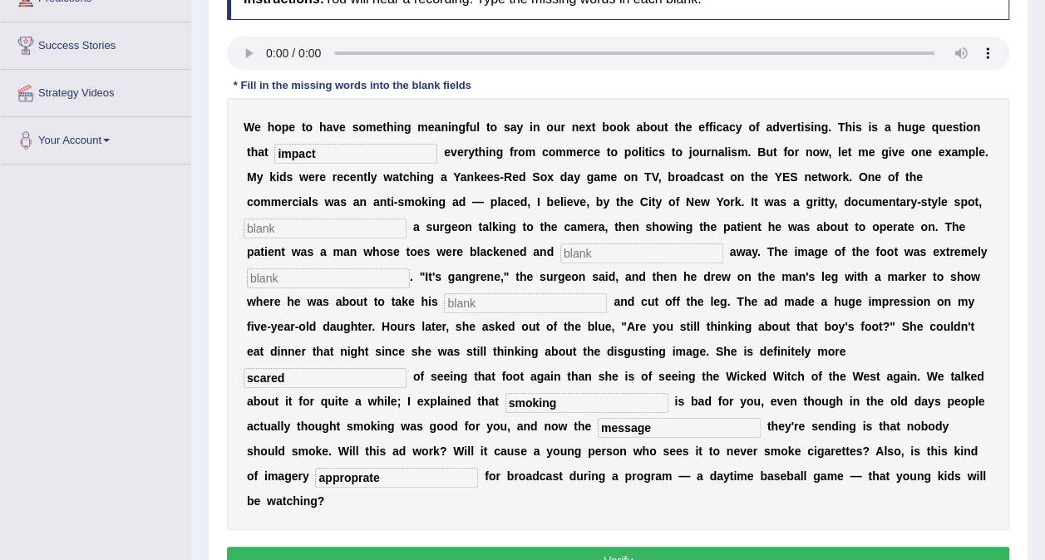
type input "impact"
click at [406, 219] on input "text" at bounding box center [324, 229] width 163 height 20
type input "featuring"
click at [560, 248] on input "text" at bounding box center [641, 253] width 163 height 20
type input "riding"
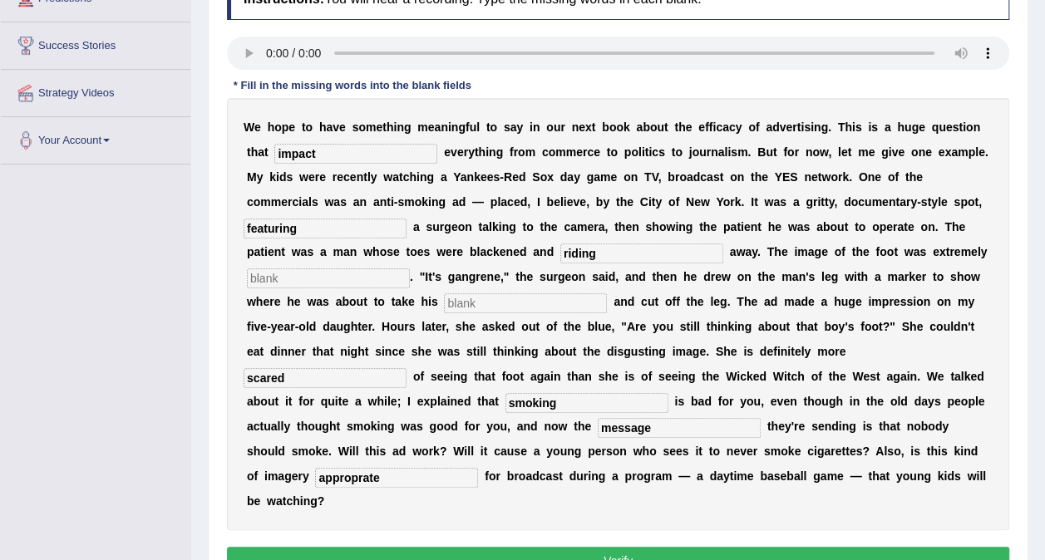
click at [410, 268] on input "text" at bounding box center [328, 278] width 163 height 20
type input "disgusting"
click at [607, 293] on input "text" at bounding box center [525, 303] width 163 height 20
type input "hexa"
click at [565, 547] on button "Verify" at bounding box center [618, 561] width 782 height 28
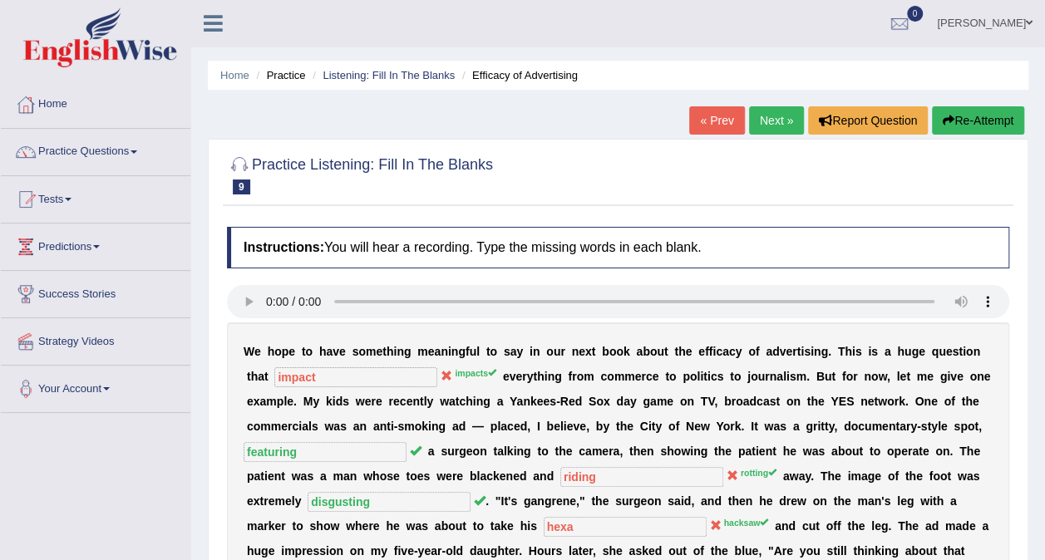
scroll to position [0, 0]
click at [951, 121] on icon "button" at bounding box center [948, 122] width 12 height 12
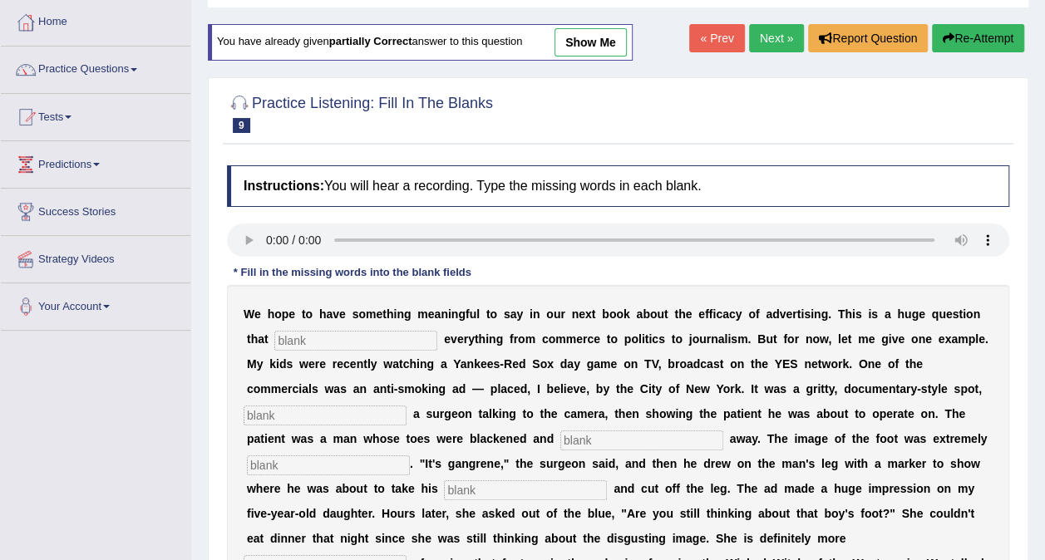
click at [290, 341] on input "text" at bounding box center [355, 341] width 163 height 20
click at [320, 343] on input "text" at bounding box center [355, 341] width 163 height 20
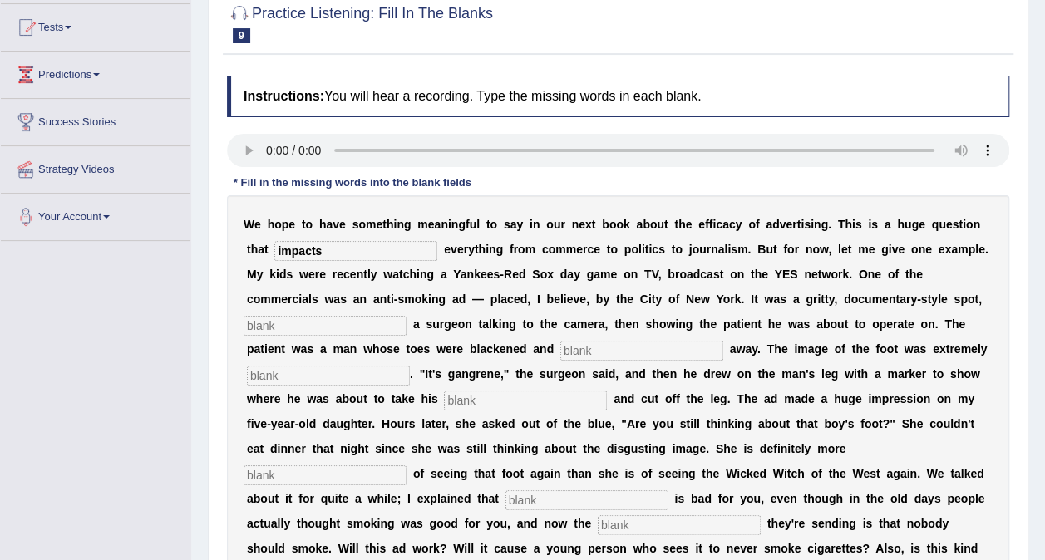
scroll to position [249, 0]
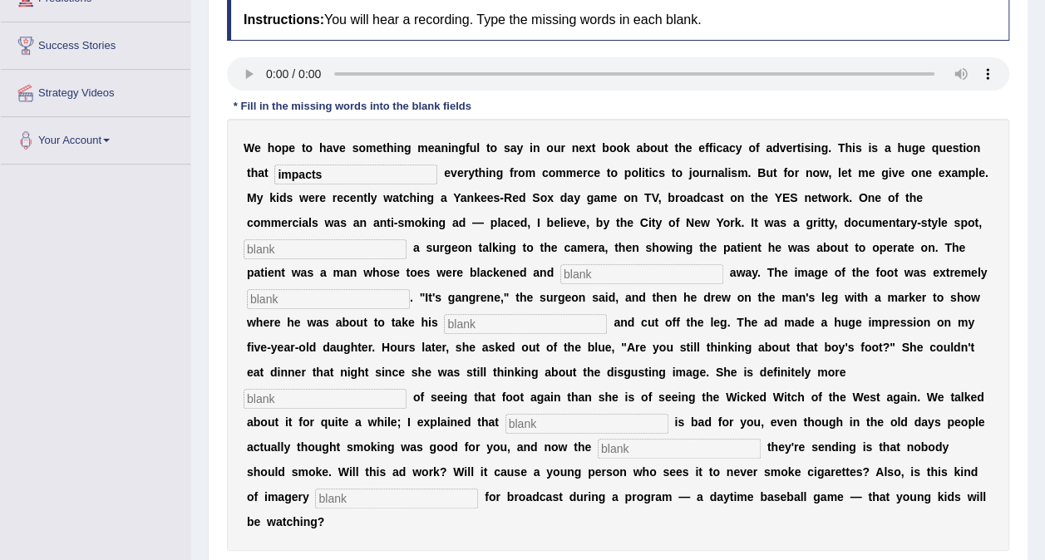
type input "impacts"
click at [406, 239] on input "text" at bounding box center [324, 249] width 163 height 20
drag, startPoint x: 809, startPoint y: 223, endPoint x: 746, endPoint y: 224, distance: 63.2
click at [406, 239] on input "featuring" at bounding box center [324, 249] width 163 height 20
type input "featuring"
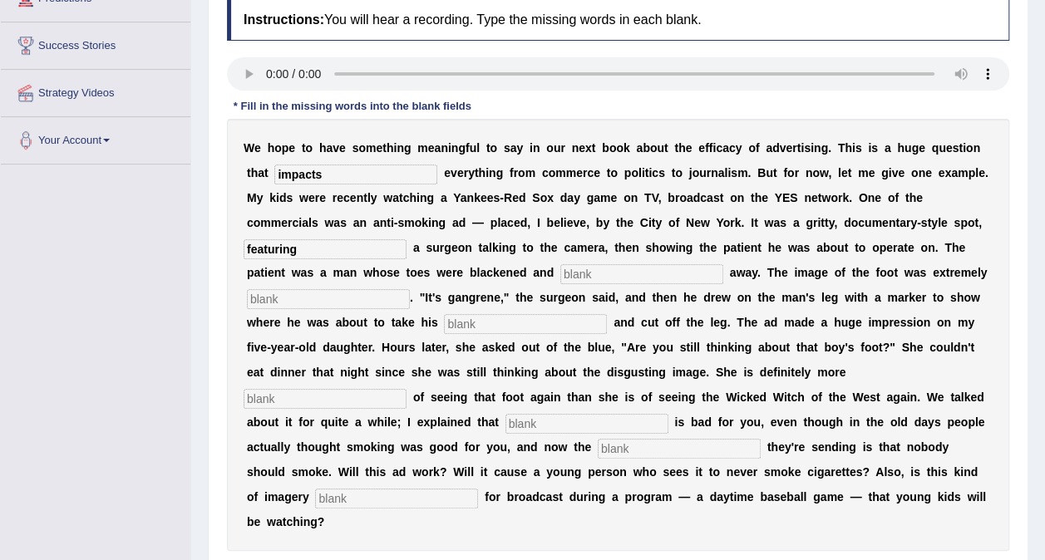
click at [410, 289] on input "text" at bounding box center [328, 299] width 163 height 20
click at [560, 276] on input "text" at bounding box center [641, 274] width 163 height 20
type input "rotting"
click at [410, 289] on input "text" at bounding box center [328, 299] width 163 height 20
type input "disdusing"
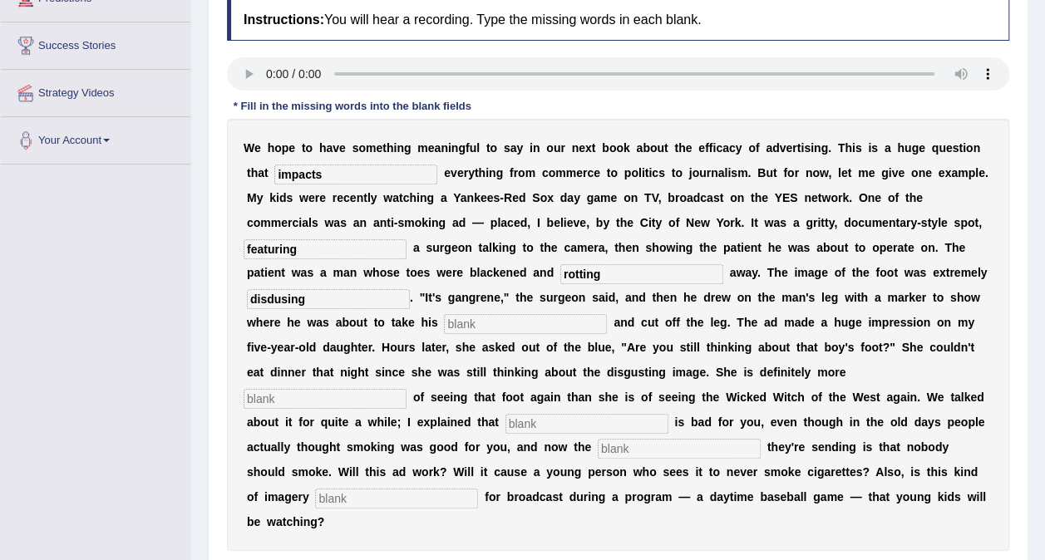
click at [607, 314] on input "text" at bounding box center [525, 324] width 163 height 20
type input "hexa"
click at [406, 389] on input "text" at bounding box center [324, 399] width 163 height 20
type input "scared"
click at [573, 414] on input "text" at bounding box center [586, 424] width 163 height 20
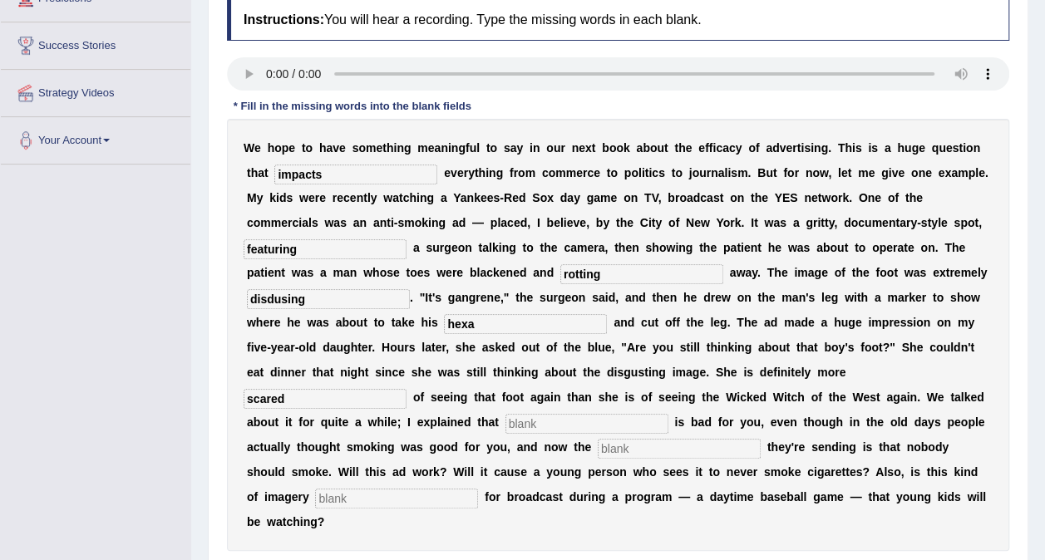
click at [553, 414] on input "text" at bounding box center [586, 424] width 163 height 20
type input "smoking"
click at [591, 440] on b at bounding box center [594, 446] width 7 height 13
click at [598, 439] on input "text" at bounding box center [679, 449] width 163 height 20
type input "message"
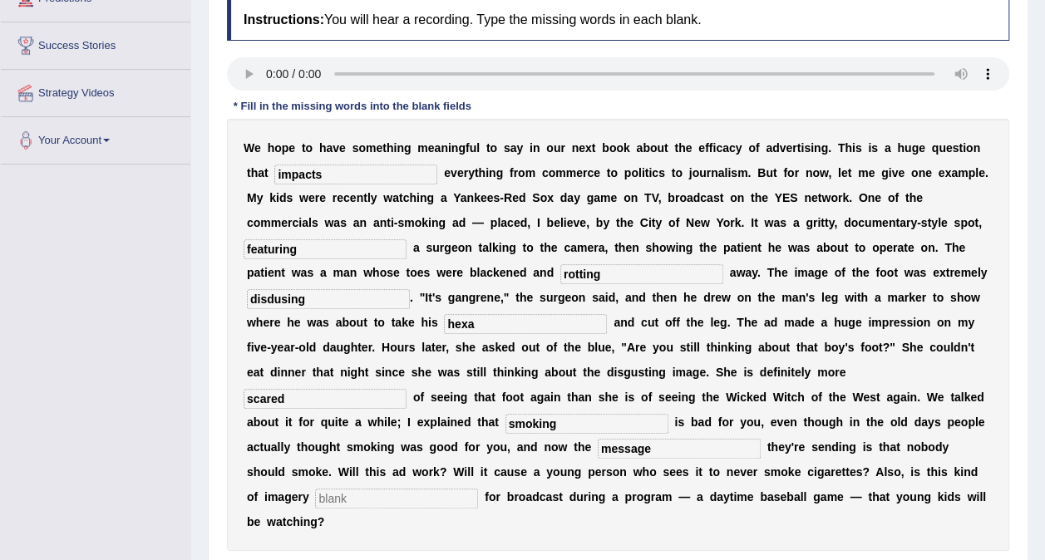
click at [291, 484] on div "W e h o p e t o h a v e s o m e t h i n g m e a n i n g f u l t o s a y i n o u…" at bounding box center [618, 335] width 782 height 432
click at [315, 489] on input "text" at bounding box center [396, 499] width 163 height 20
type input "appropraite"
drag, startPoint x: 741, startPoint y: 271, endPoint x: 675, endPoint y: 281, distance: 67.2
click at [410, 289] on input "disdusing" at bounding box center [328, 299] width 163 height 20
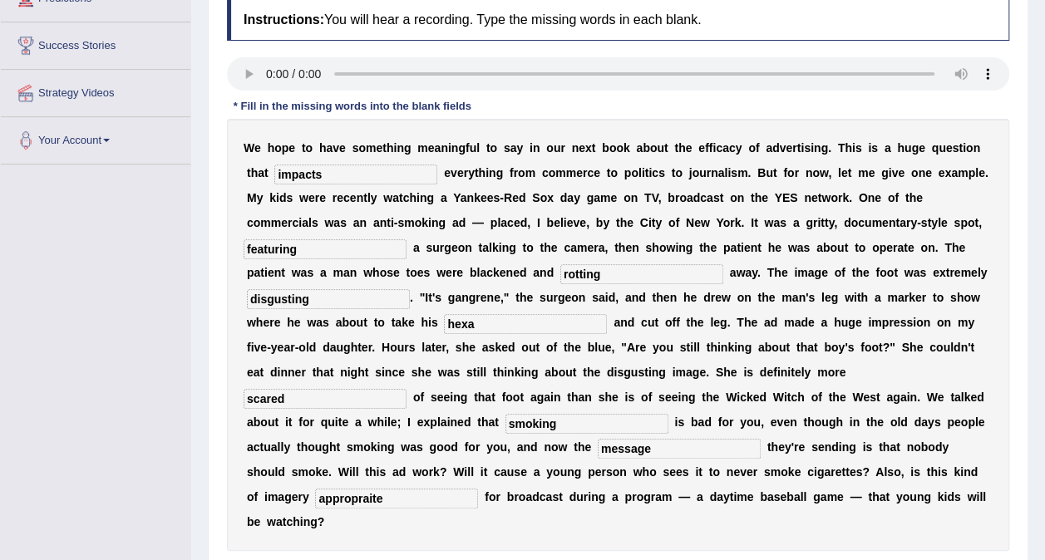
type input "disgusting"
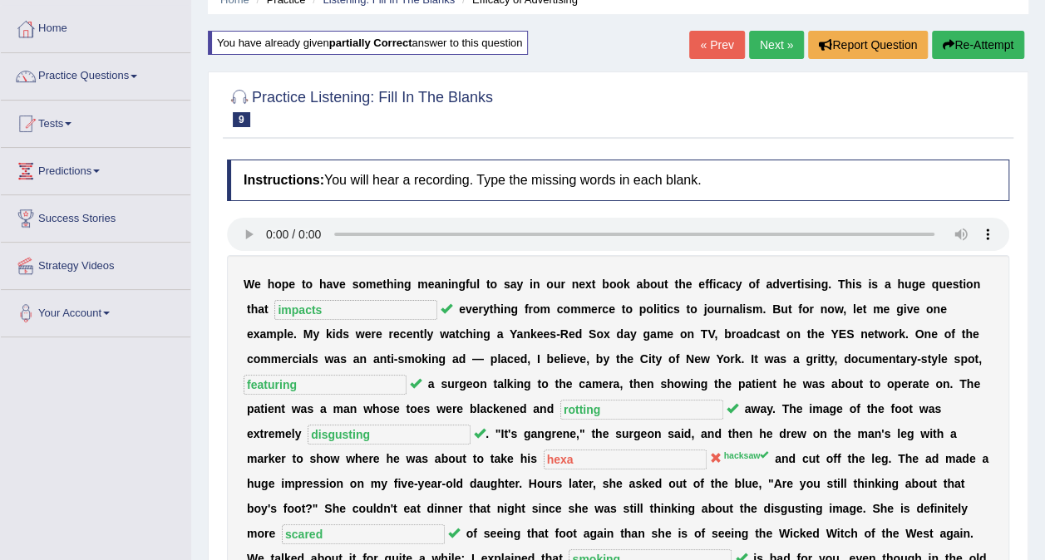
scroll to position [0, 0]
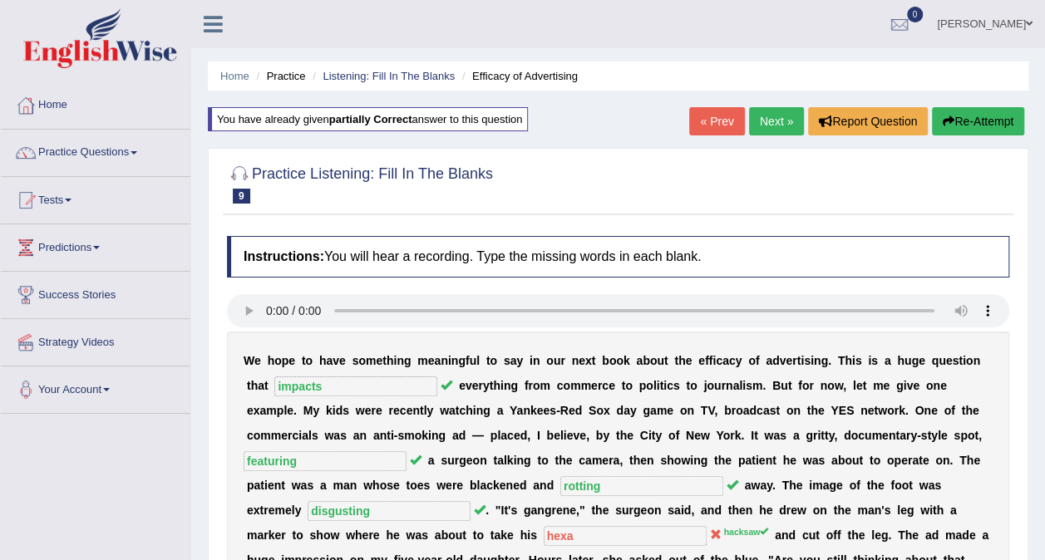
click at [974, 125] on button "Re-Attempt" at bounding box center [978, 121] width 92 height 28
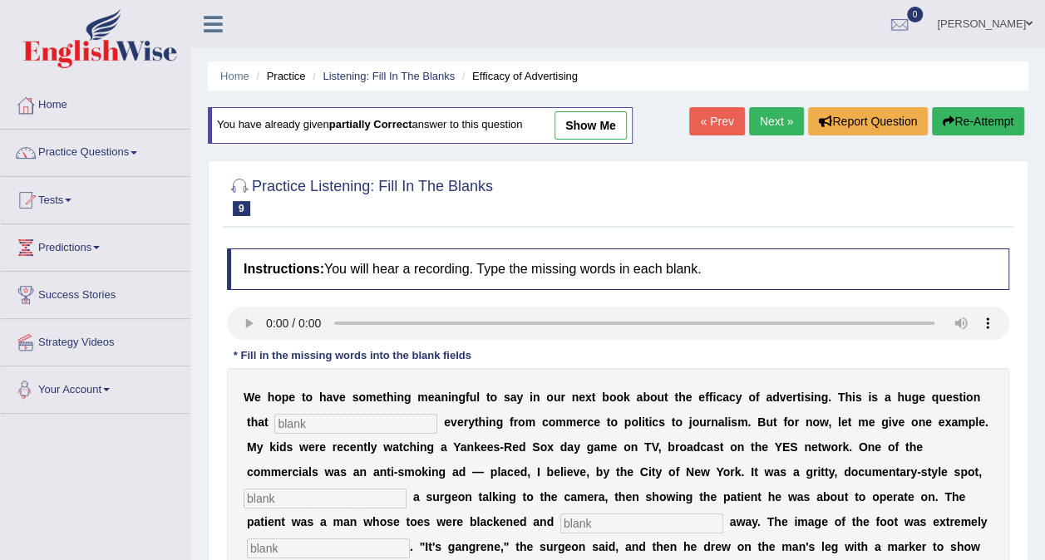
click at [312, 419] on input "text" at bounding box center [355, 424] width 163 height 20
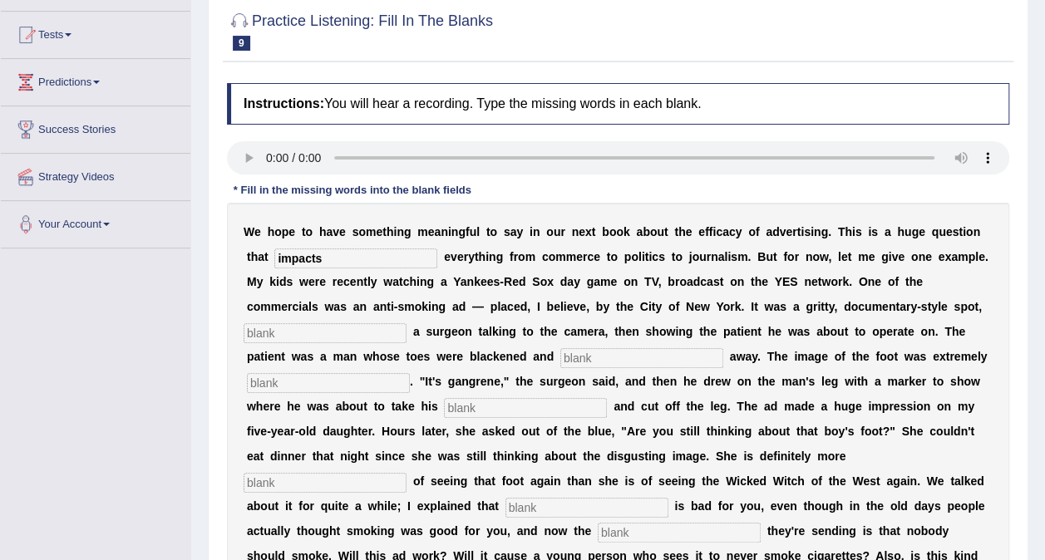
scroll to position [166, 0]
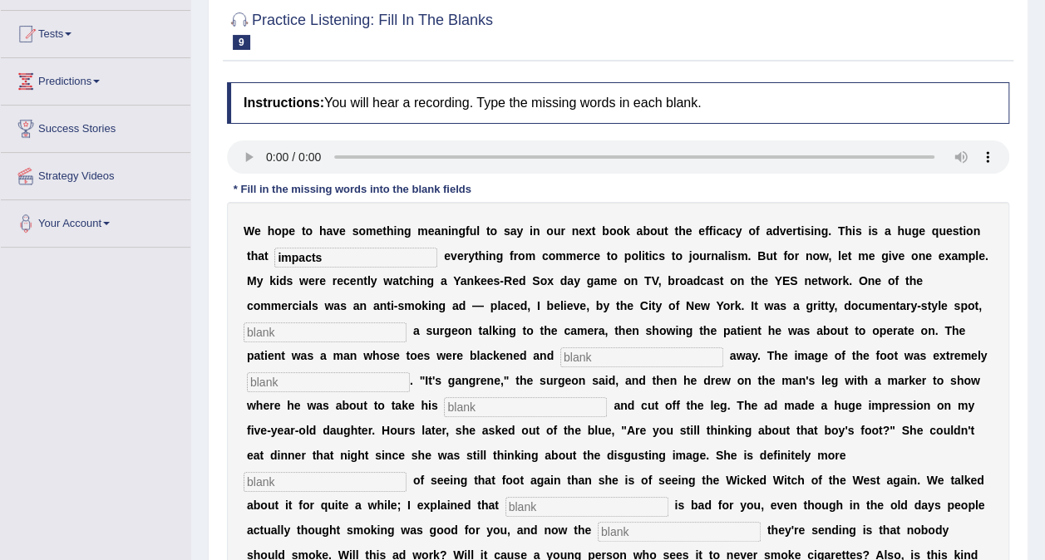
type input "impacts"
click at [784, 289] on div "W e h o p e t o h a v e s o m e t h i n g m e a n i n g f u l t o s a y i n o u…" at bounding box center [618, 418] width 782 height 432
click at [406, 322] on input "text" at bounding box center [324, 332] width 163 height 20
type input "featuring"
click at [410, 372] on input "text" at bounding box center [328, 382] width 163 height 20
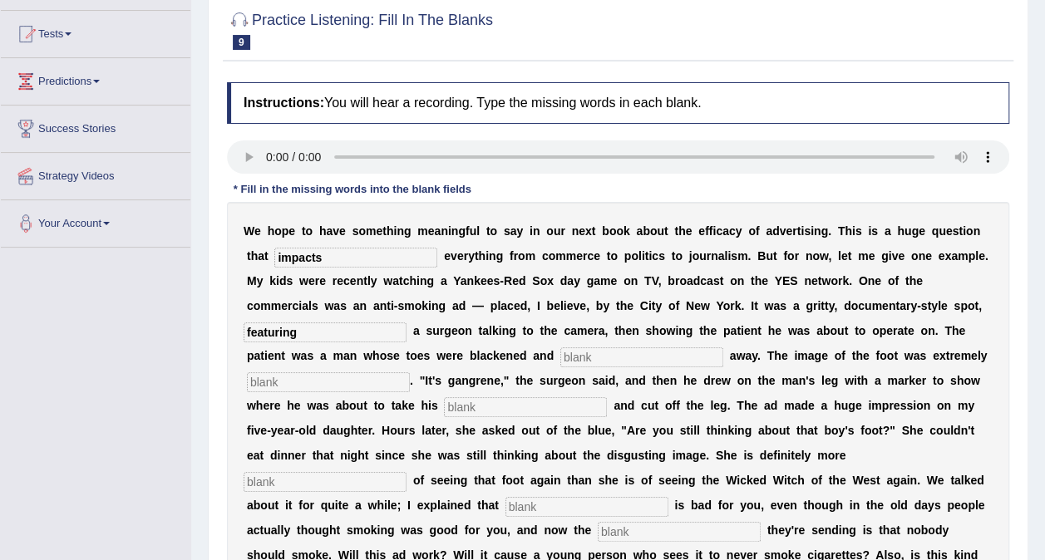
click at [560, 354] on input "text" at bounding box center [641, 357] width 163 height 20
type input "rotting"
click at [410, 372] on input "text" at bounding box center [328, 382] width 163 height 20
type input "disgusting"
click at [607, 397] on input "text" at bounding box center [525, 407] width 163 height 20
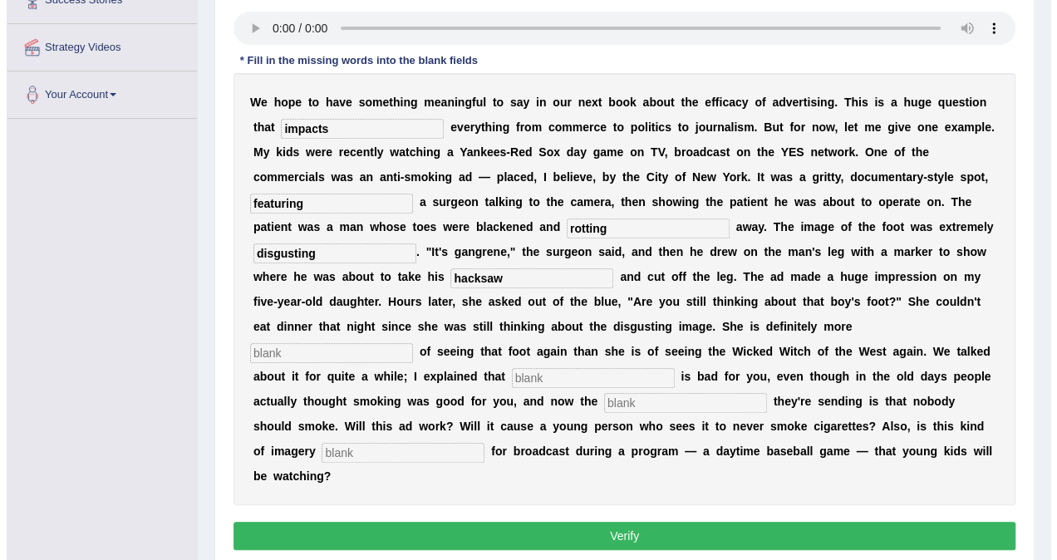
scroll to position [312, 0]
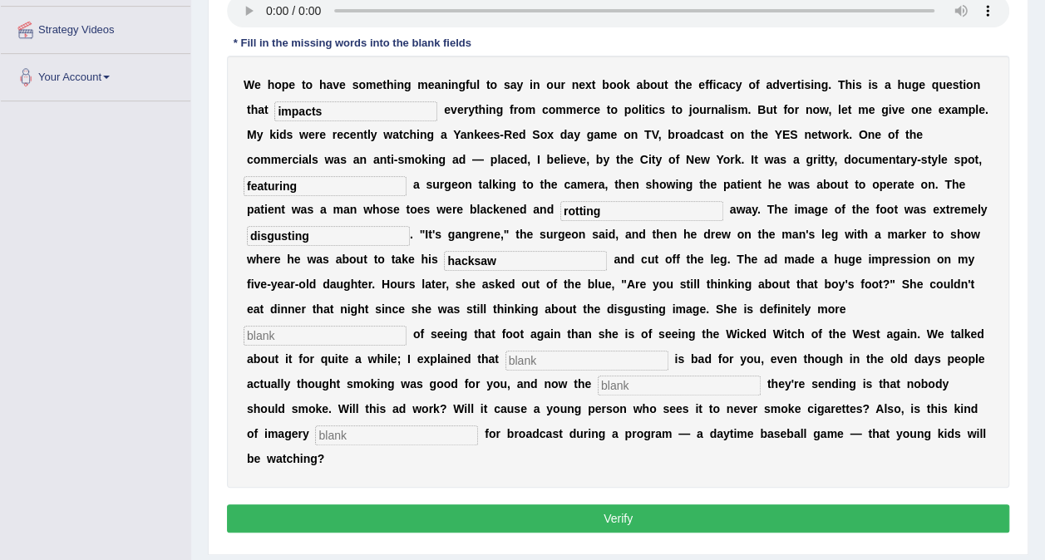
type input "hacksaw"
click at [350, 326] on input "text" at bounding box center [324, 336] width 163 height 20
type input "scared"
click at [563, 351] on input "text" at bounding box center [586, 361] width 163 height 20
type input "smoking"
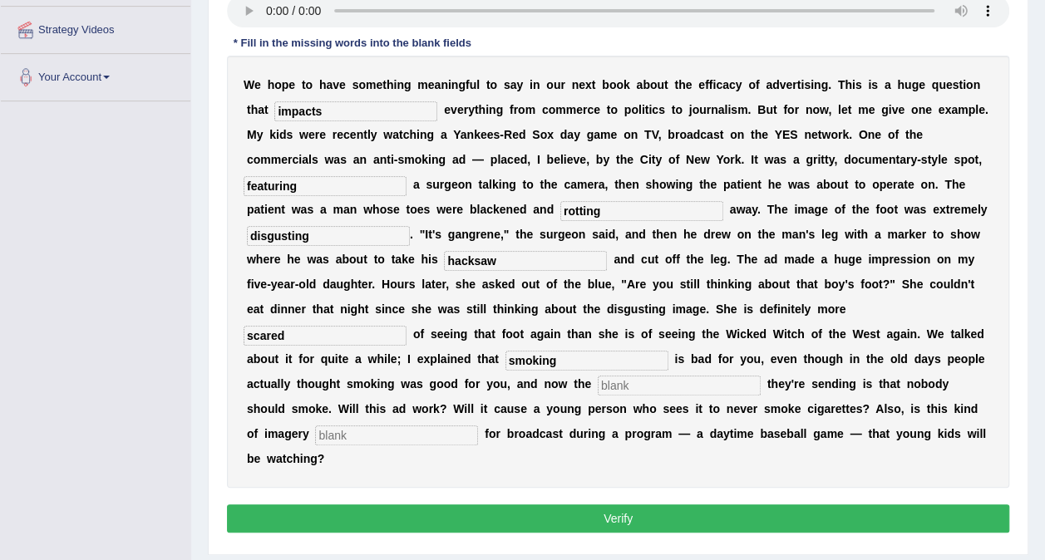
click at [598, 376] on input "text" at bounding box center [679, 386] width 163 height 20
type input "message"
click at [352, 425] on input "text" at bounding box center [396, 435] width 163 height 20
type input "appropriate"
click at [362, 504] on button "Verify" at bounding box center [618, 518] width 782 height 28
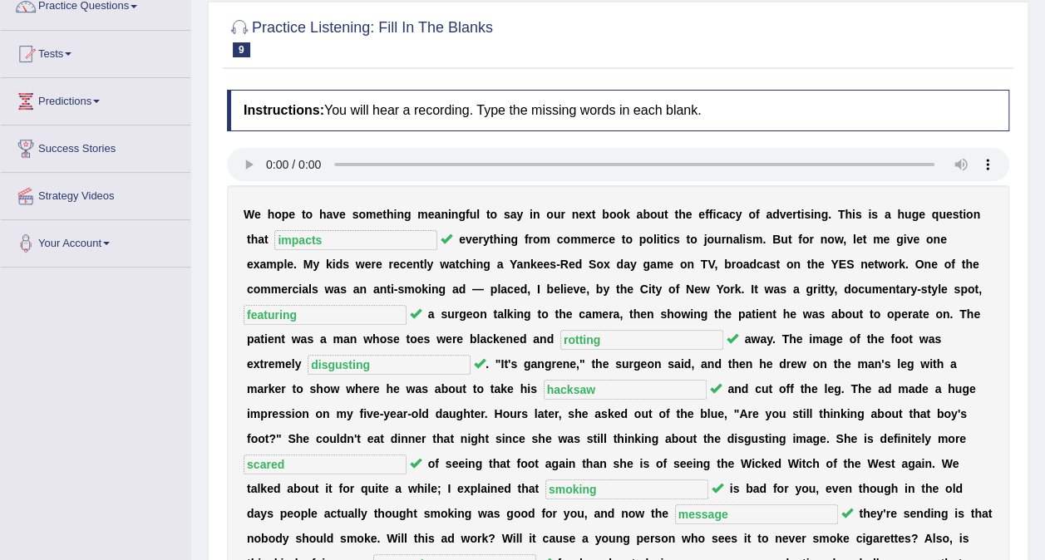
scroll to position [0, 0]
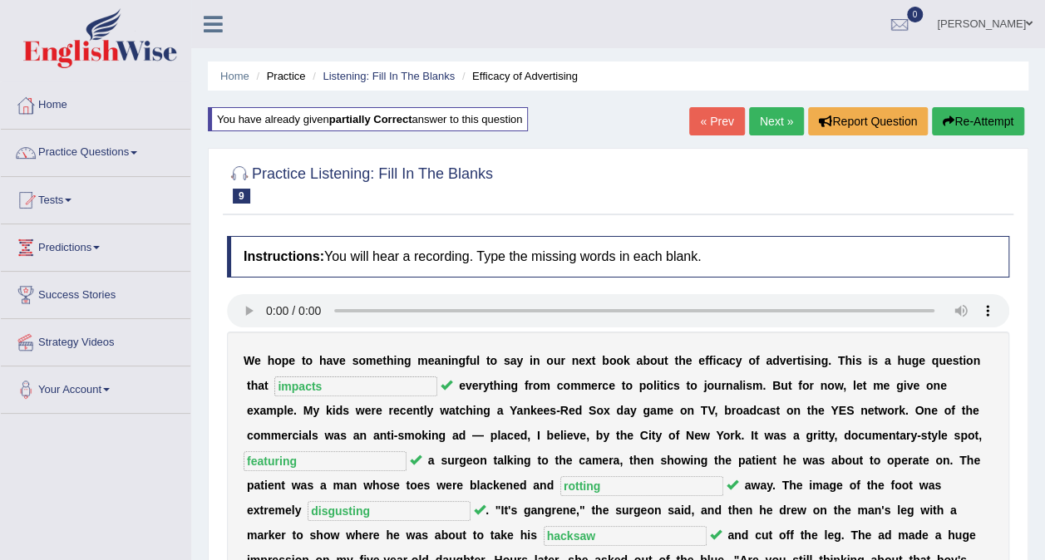
click at [778, 114] on link "Next »" at bounding box center [776, 121] width 55 height 28
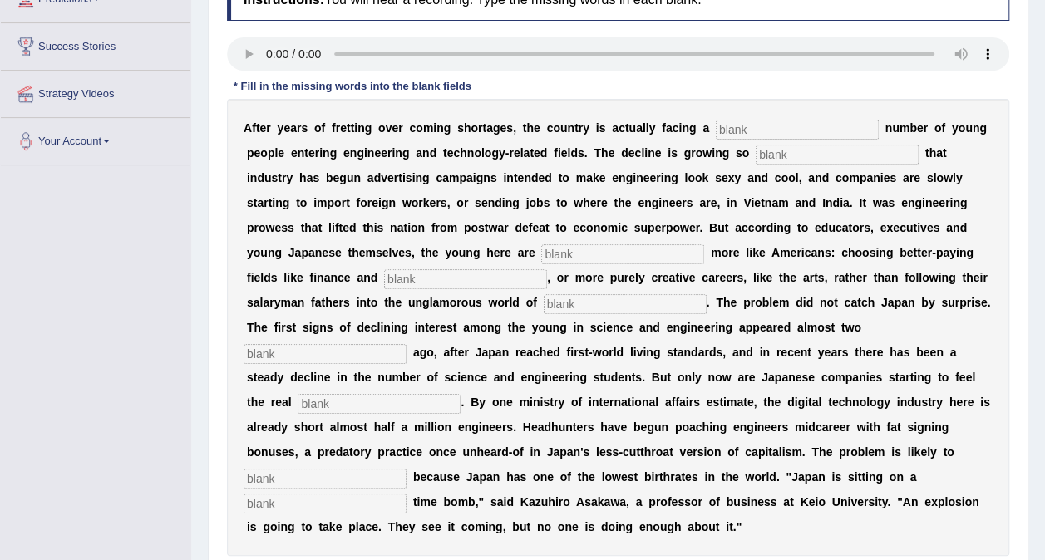
scroll to position [249, 0]
click at [243, 83] on div "* Fill in the missing words into the blank fields" at bounding box center [352, 86] width 251 height 16
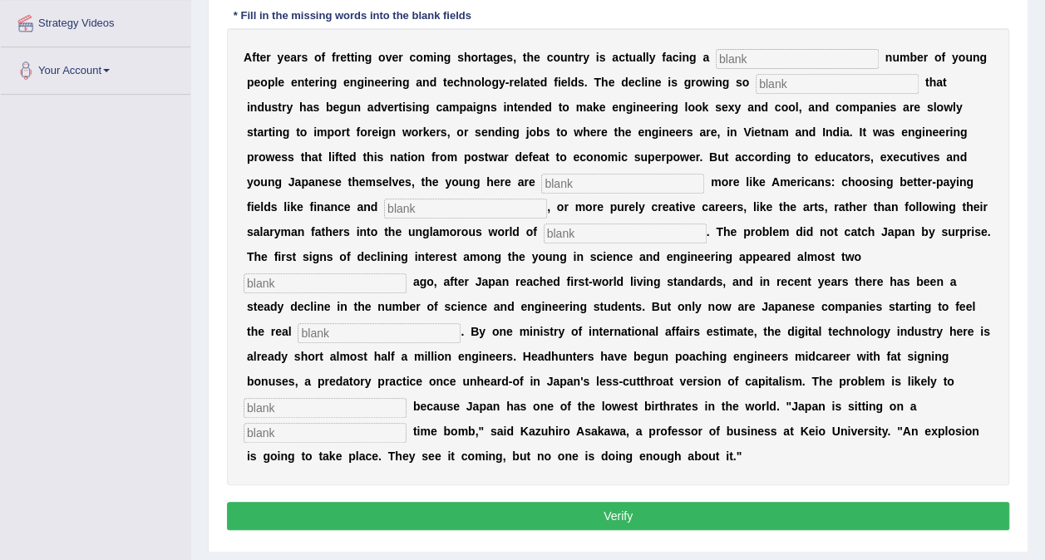
scroll to position [320, 0]
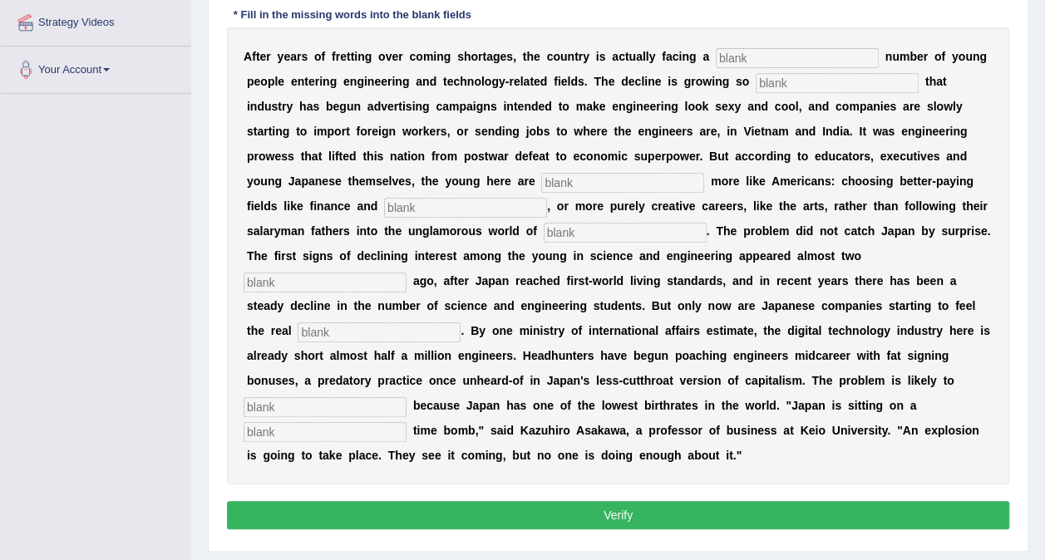
click at [321, 422] on input "text" at bounding box center [324, 432] width 163 height 20
type input "demographic"
click at [345, 397] on input "text" at bounding box center [324, 407] width 163 height 20
type input "worsen"
click at [460, 322] on input "text" at bounding box center [379, 332] width 163 height 20
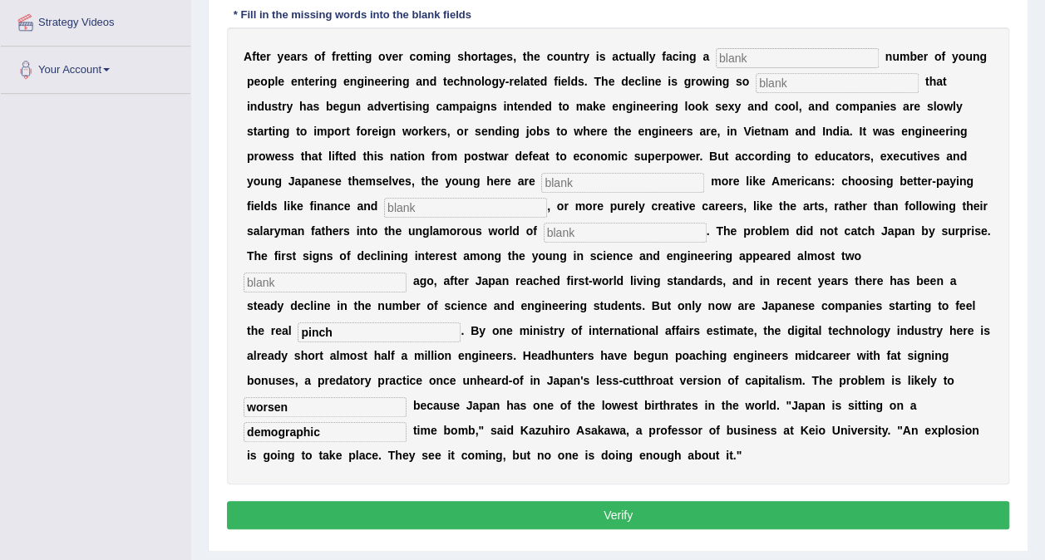
type input "pinch"
click at [406, 273] on input "text" at bounding box center [324, 283] width 163 height 20
type input "decade"
click at [544, 233] on input "text" at bounding box center [625, 233] width 163 height 20
type input "manufacturing"
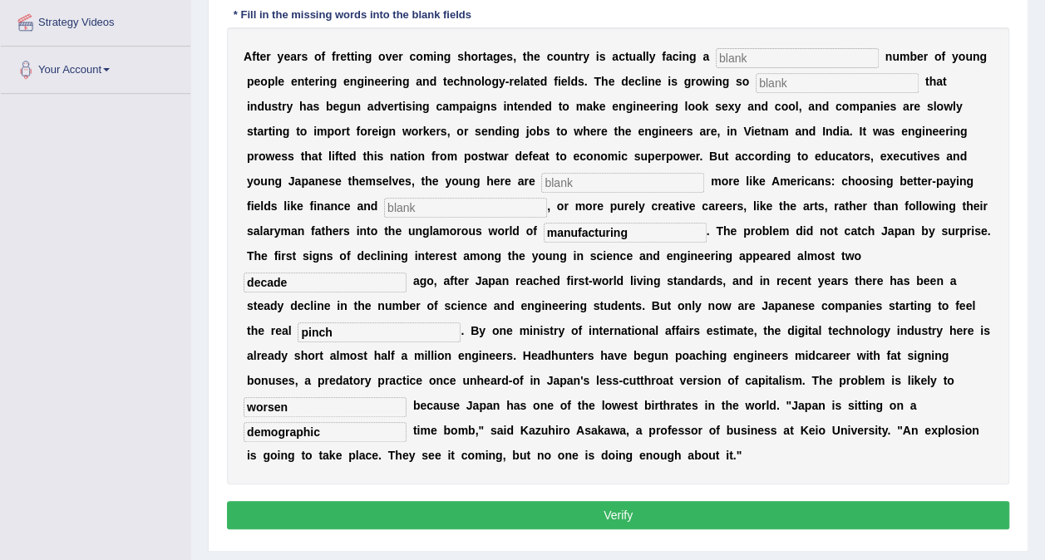
click at [541, 178] on input "text" at bounding box center [622, 183] width 163 height 20
click at [547, 198] on input "text" at bounding box center [465, 208] width 163 height 20
type input "medicine"
click at [541, 188] on input "text" at bounding box center [622, 183] width 163 height 20
type input "behaving"
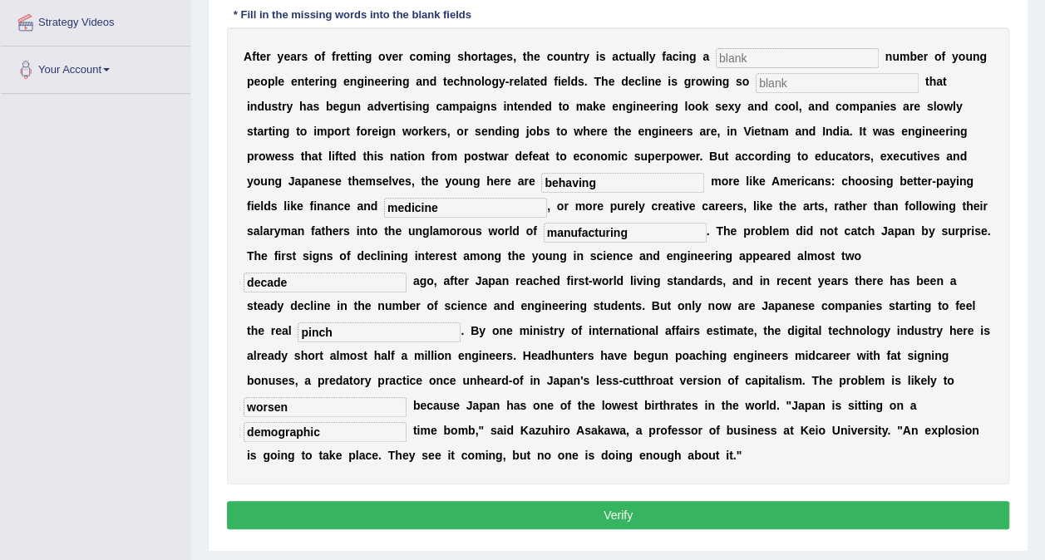
click at [723, 59] on input "text" at bounding box center [797, 58] width 163 height 20
click at [751, 55] on input "declinmg" at bounding box center [797, 58] width 163 height 20
click at [775, 80] on input "text" at bounding box center [836, 83] width 163 height 20
click at [749, 57] on input "declining" at bounding box center [797, 58] width 163 height 20
click at [755, 80] on input "text" at bounding box center [836, 83] width 163 height 20
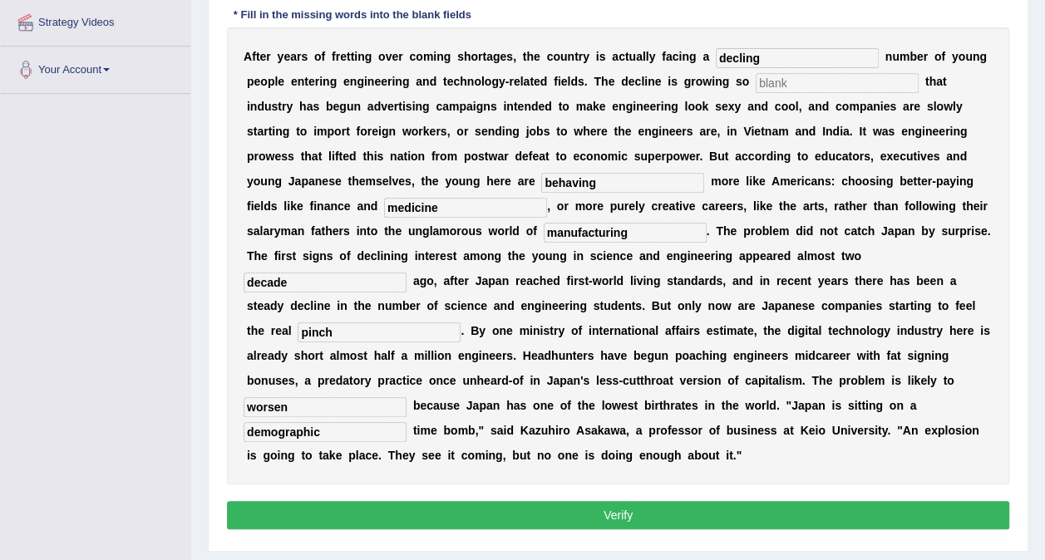
click at [721, 61] on input "decling" at bounding box center [797, 58] width 163 height 20
type input "declining"
click at [759, 77] on input "text" at bounding box center [836, 83] width 163 height 20
click at [750, 95] on div "A f t e r y e a r s o f f r e t t i n g o v e r c o m i n g s h o r t a g e s ,…" at bounding box center [618, 255] width 782 height 457
click at [755, 85] on input "text" at bounding box center [836, 83] width 163 height 20
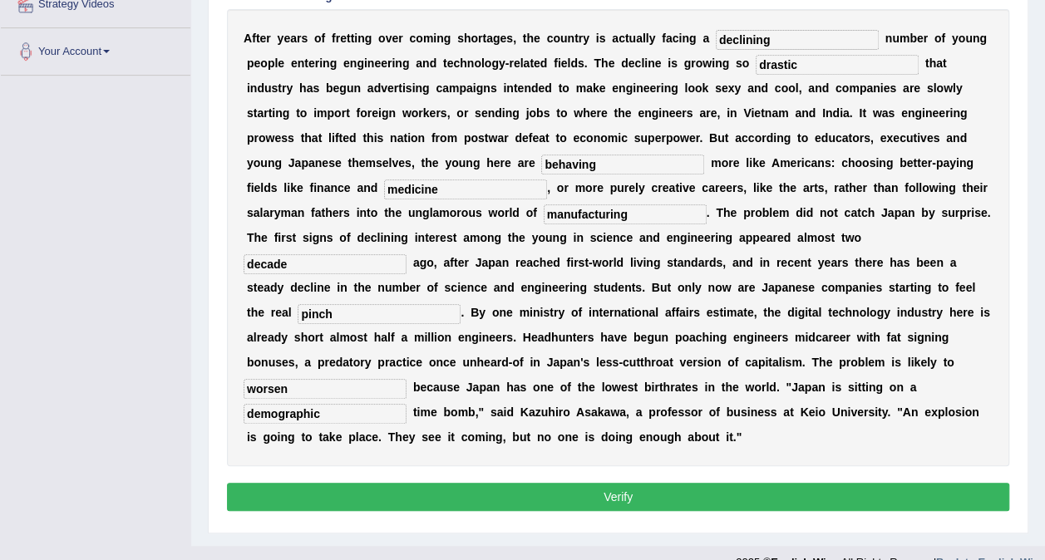
scroll to position [339, 0]
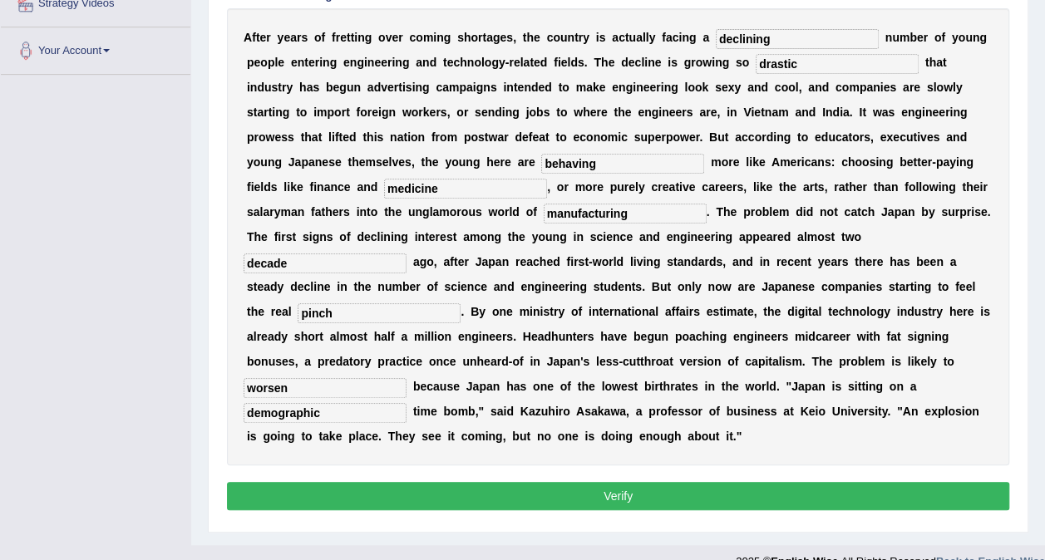
type input "drastic"
click at [686, 482] on button "Verify" at bounding box center [618, 496] width 782 height 28
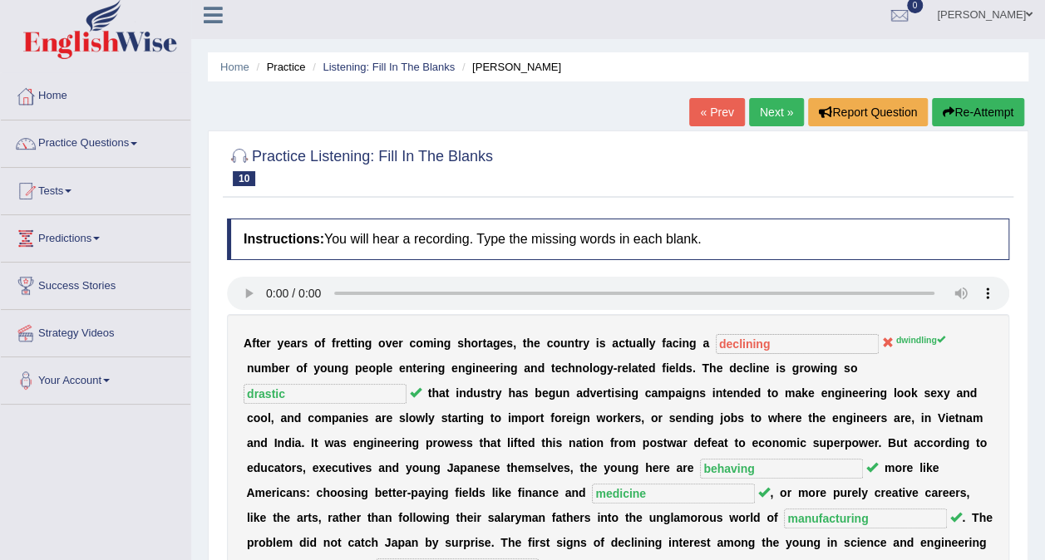
scroll to position [0, 0]
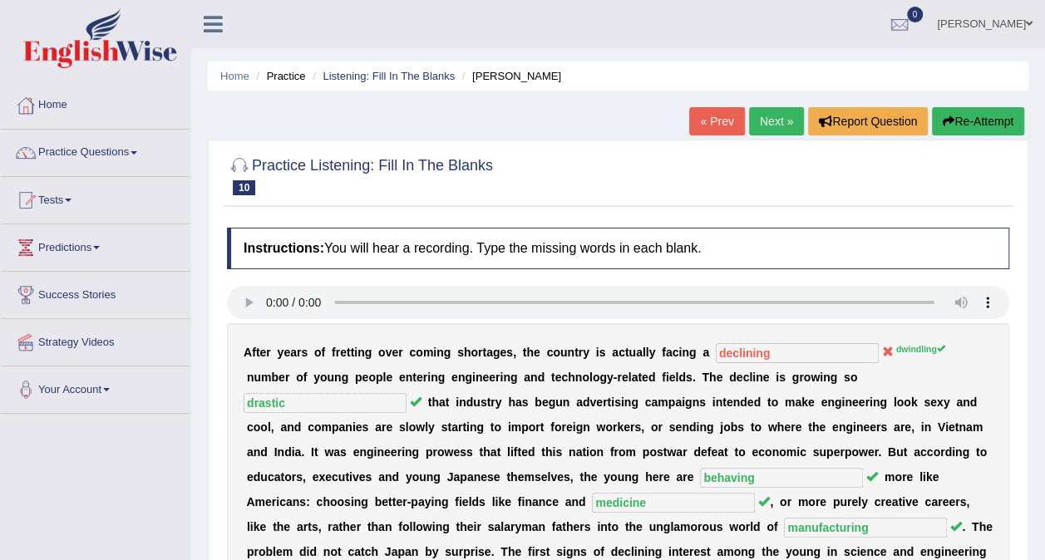
click at [968, 117] on button "Re-Attempt" at bounding box center [978, 121] width 92 height 28
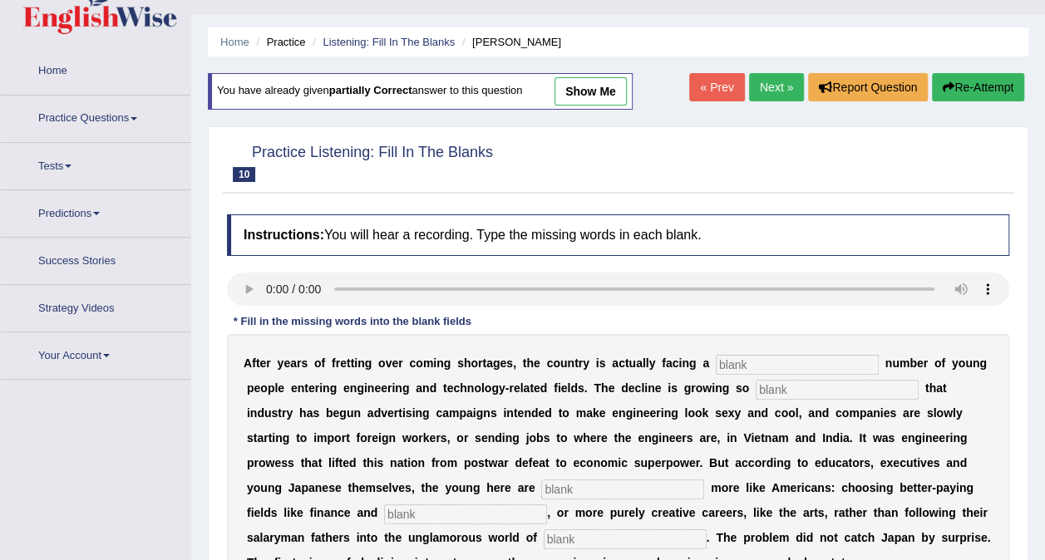
click at [703, 351] on div "A f t e r y e a r s o f f r e t t i n g o v e r c o m i n g s h o r t a g e s ,…" at bounding box center [618, 562] width 782 height 457
click at [716, 362] on input "text" at bounding box center [797, 365] width 163 height 20
click at [716, 367] on input "d" at bounding box center [797, 365] width 163 height 20
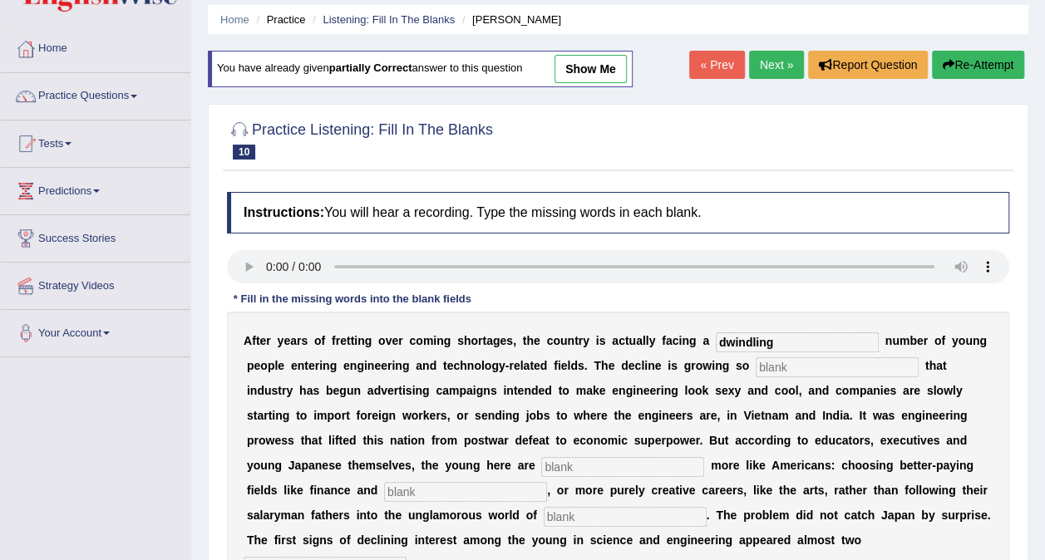
scroll to position [83, 0]
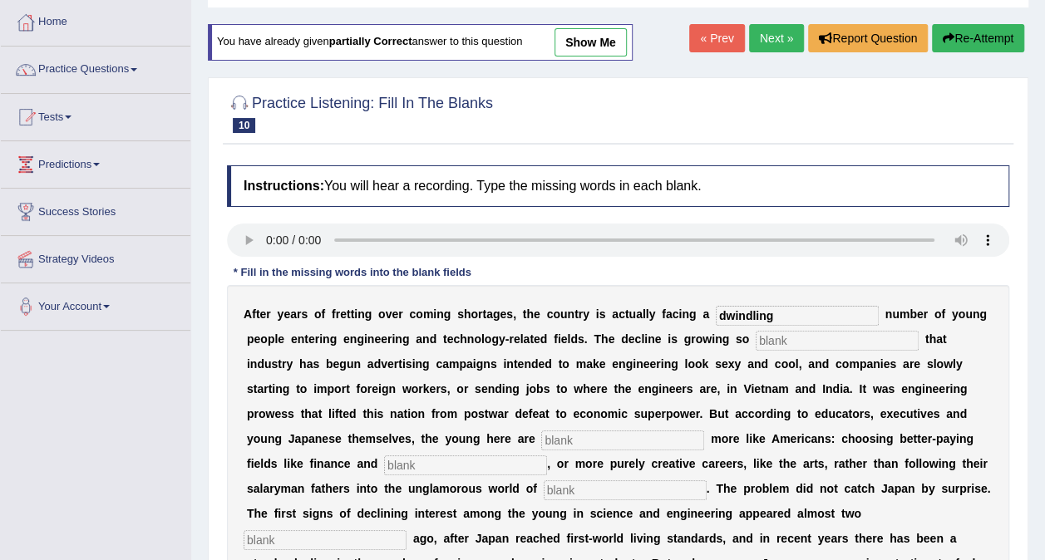
type input "dwindling"
click at [755, 335] on input "text" at bounding box center [836, 341] width 163 height 20
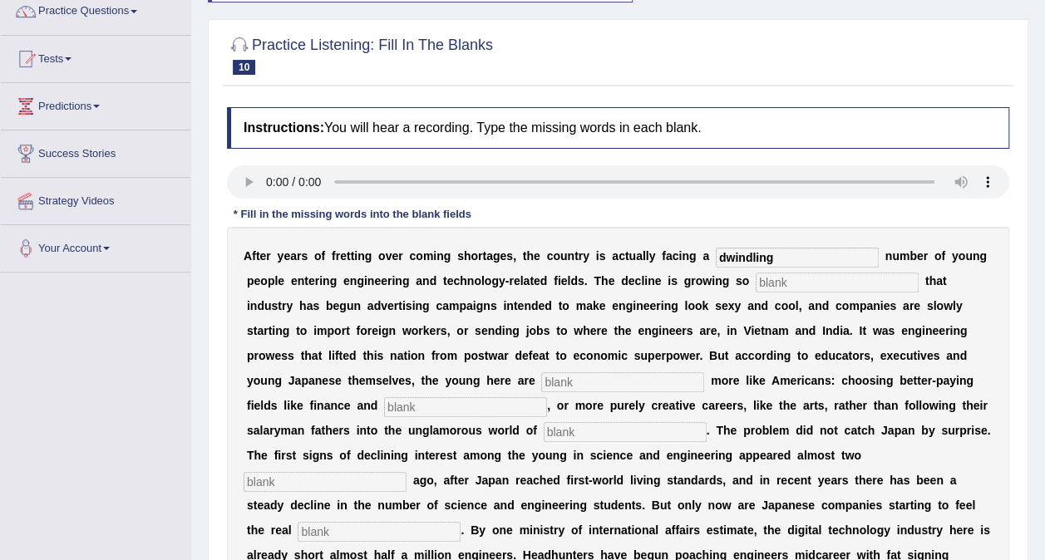
scroll to position [249, 0]
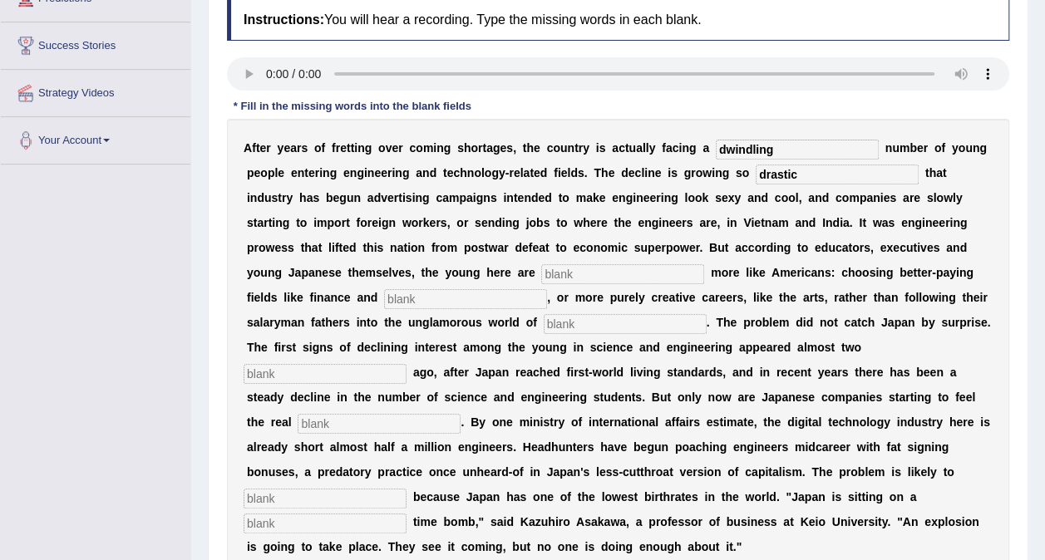
type input "drastic"
click at [541, 267] on input "text" at bounding box center [622, 274] width 163 height 20
type input "behaving"
click at [547, 289] on input "text" at bounding box center [465, 299] width 163 height 20
type input "medicine"
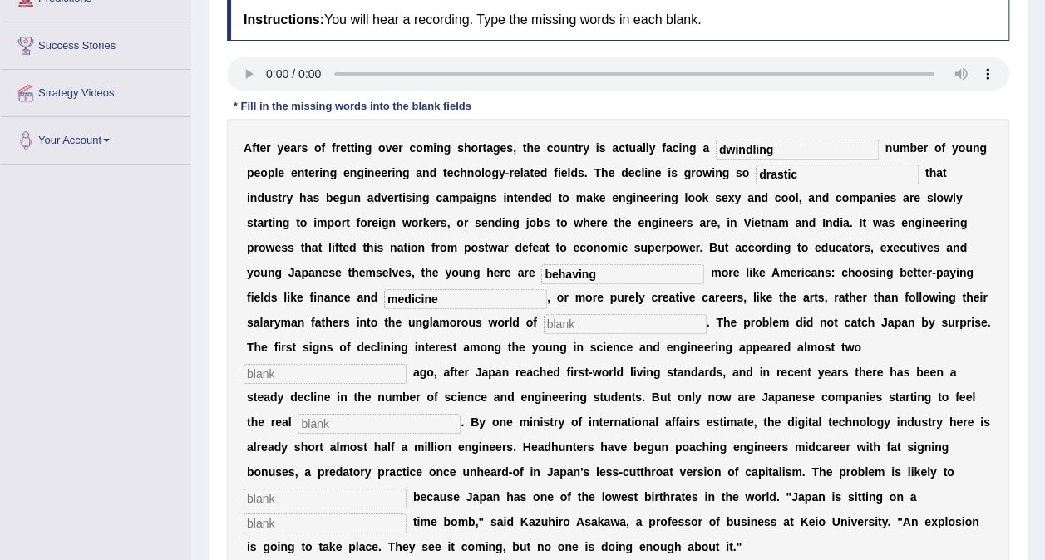
click at [544, 325] on input "text" at bounding box center [625, 324] width 163 height 20
click at [406, 364] on input "text" at bounding box center [324, 374] width 163 height 20
type input "decades"
click at [544, 327] on input "text" at bounding box center [625, 324] width 163 height 20
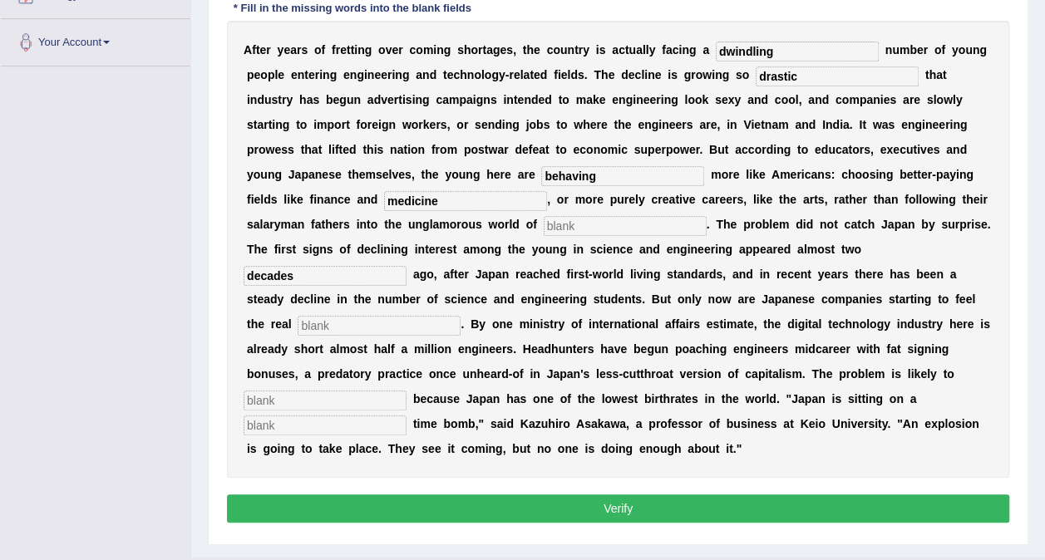
scroll to position [359, 0]
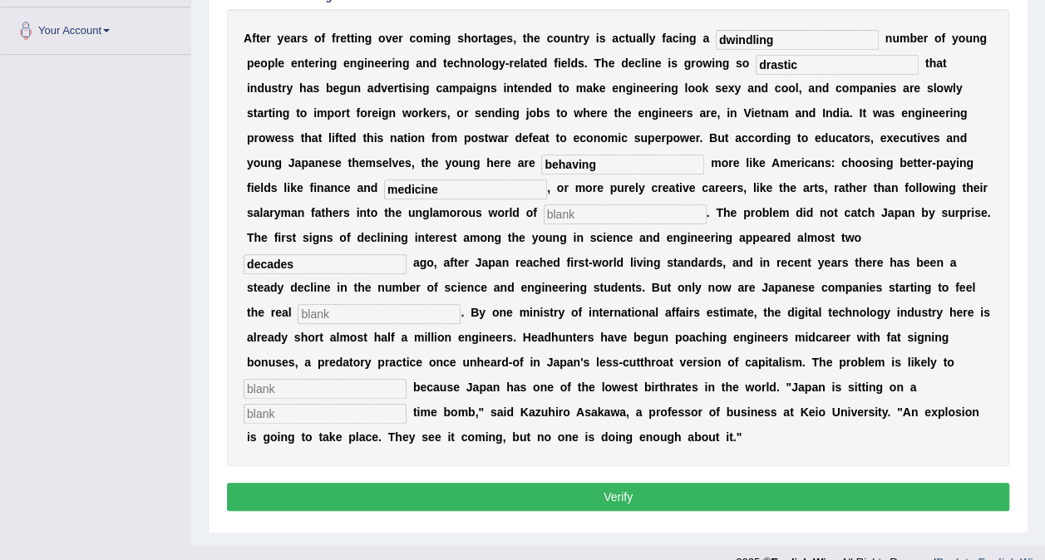
click at [544, 210] on input "text" at bounding box center [625, 214] width 163 height 20
type input "manufacturing"
click at [460, 304] on input "text" at bounding box center [379, 314] width 163 height 20
type input "pinch"
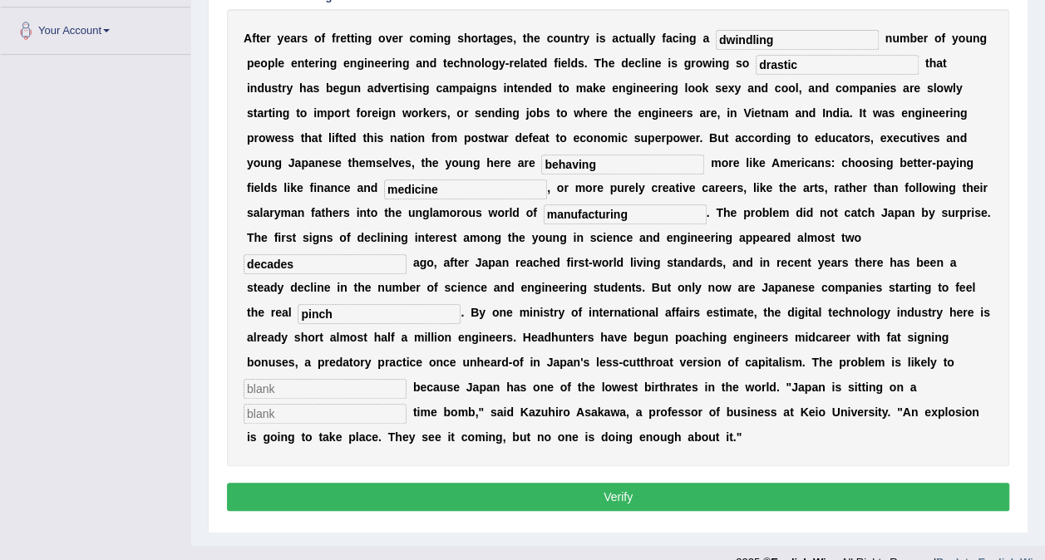
click at [363, 379] on input "text" at bounding box center [324, 389] width 163 height 20
click at [316, 379] on input "text" at bounding box center [324, 389] width 163 height 20
type input "wrosen"
click at [312, 404] on input "text" at bounding box center [324, 414] width 163 height 20
type input "demographic"
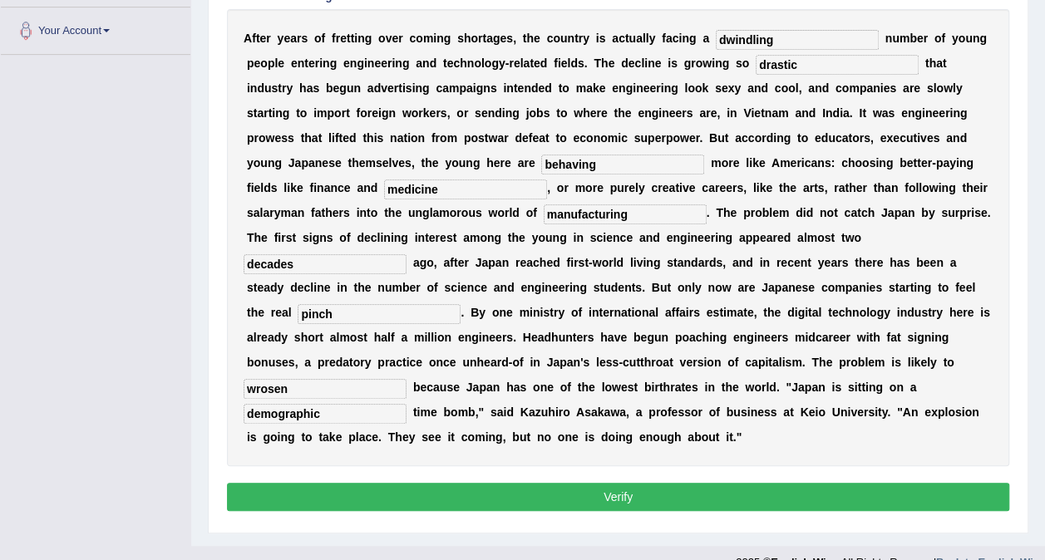
click at [606, 483] on button "Verify" at bounding box center [618, 497] width 782 height 28
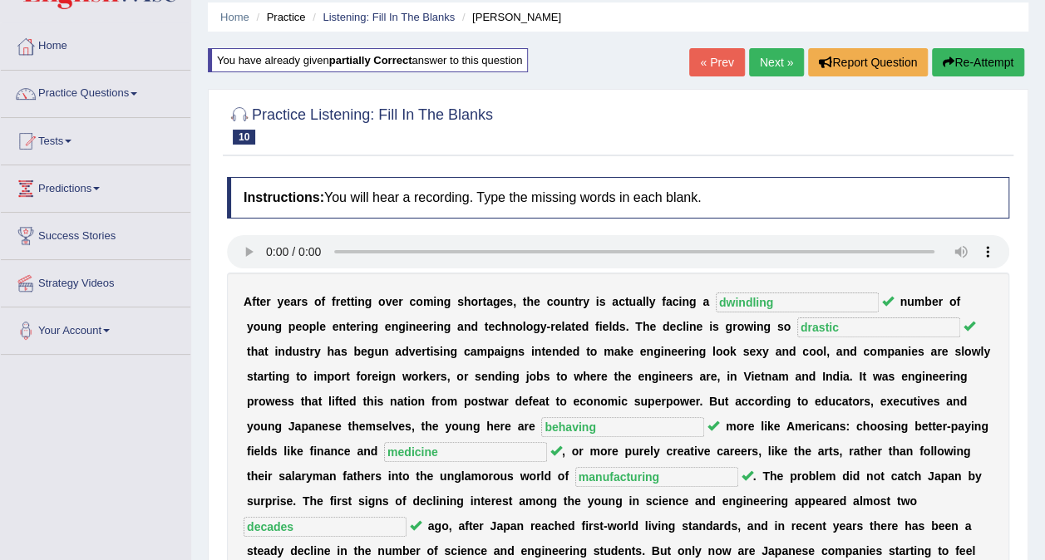
scroll to position [0, 0]
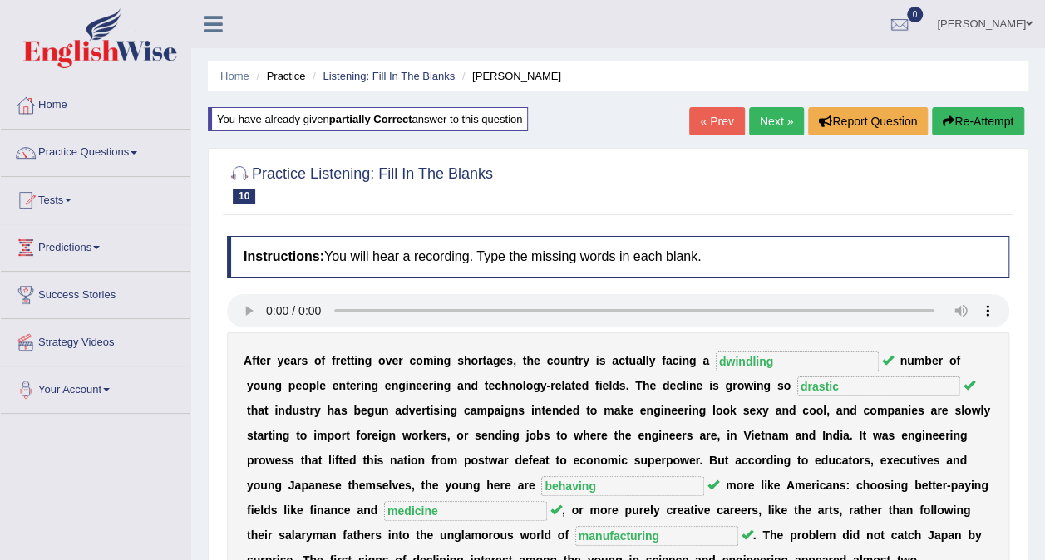
click at [771, 112] on link "Next »" at bounding box center [776, 121] width 55 height 28
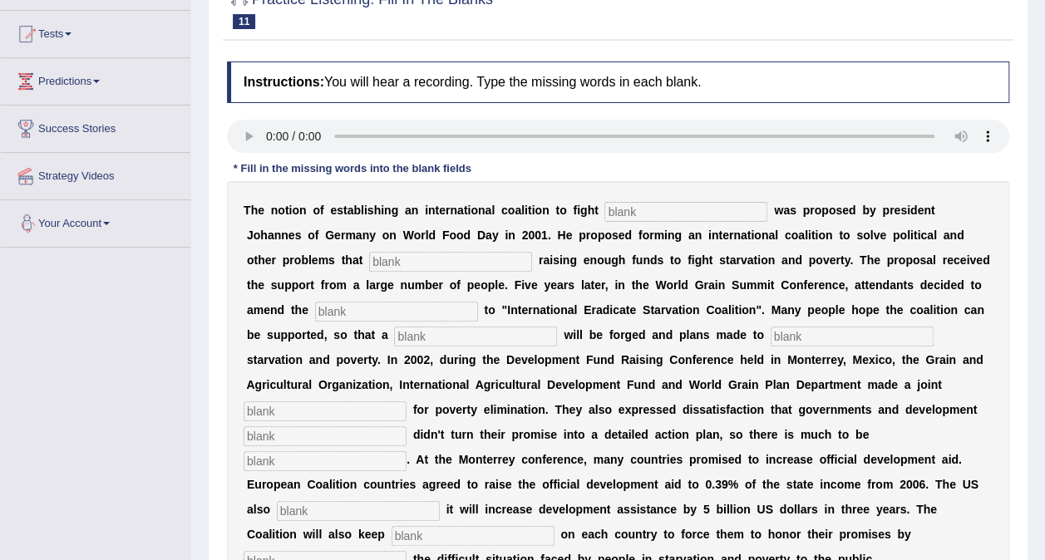
click at [605, 212] on input "text" at bounding box center [685, 212] width 163 height 20
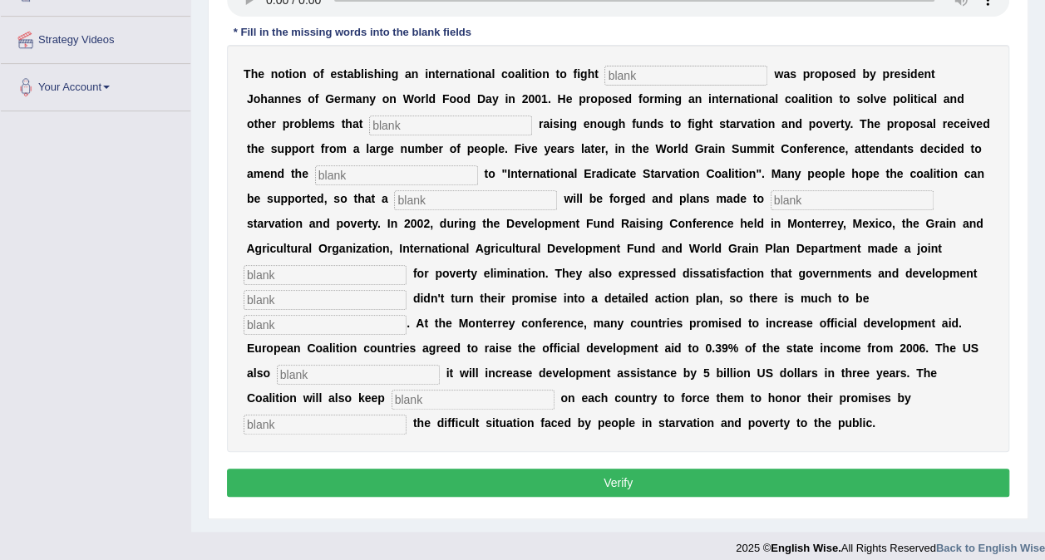
scroll to position [303, 0]
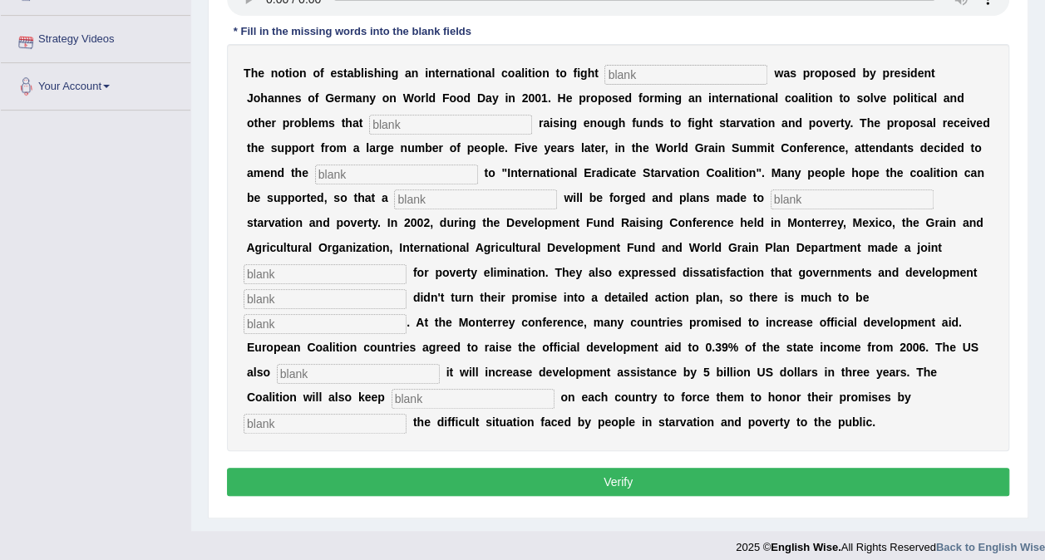
click at [299, 414] on input "text" at bounding box center [324, 424] width 163 height 20
type input "exposing"
click at [409, 389] on input "text" at bounding box center [472, 399] width 163 height 20
type input "pressure"
click at [440, 364] on input "text" at bounding box center [358, 374] width 163 height 20
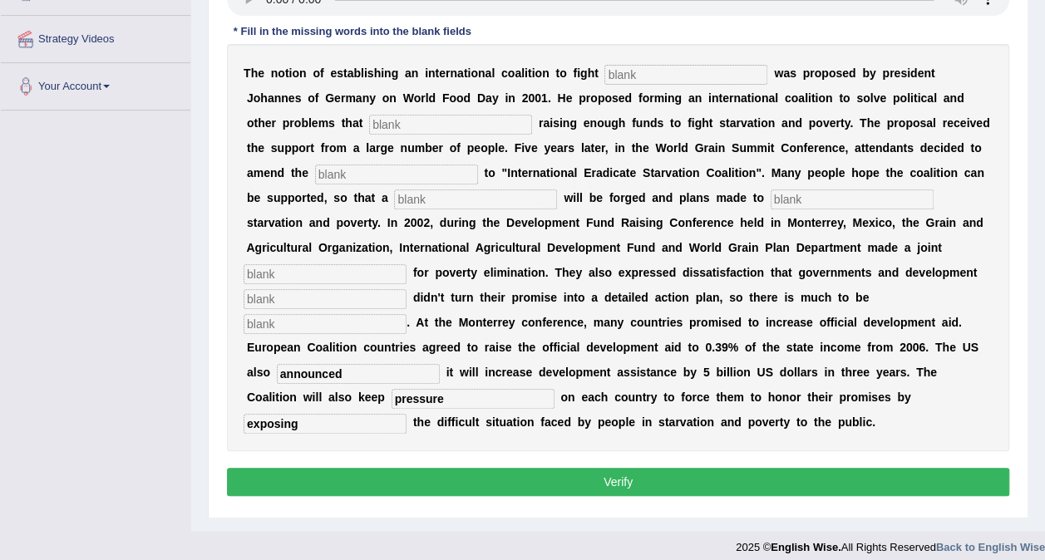
type input "announced"
click at [406, 314] on input "text" at bounding box center [324, 324] width 163 height 20
type input "desired"
click at [406, 289] on input "text" at bounding box center [324, 299] width 163 height 20
click at [604, 65] on input "text" at bounding box center [685, 75] width 163 height 20
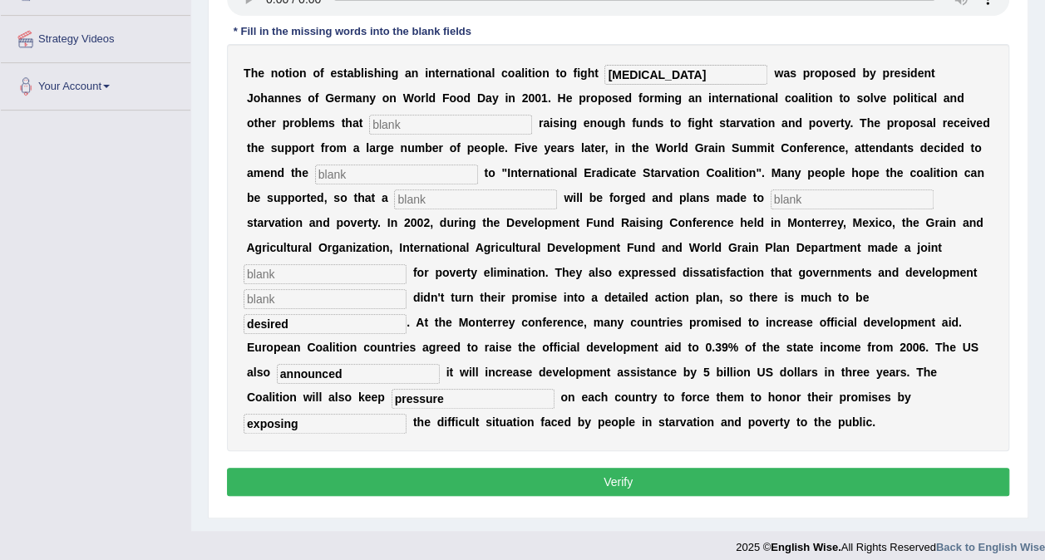
type input "starvation"
click at [369, 130] on input "text" at bounding box center [450, 125] width 163 height 20
type input "abstract"
click at [315, 172] on input "text" at bounding box center [396, 175] width 163 height 20
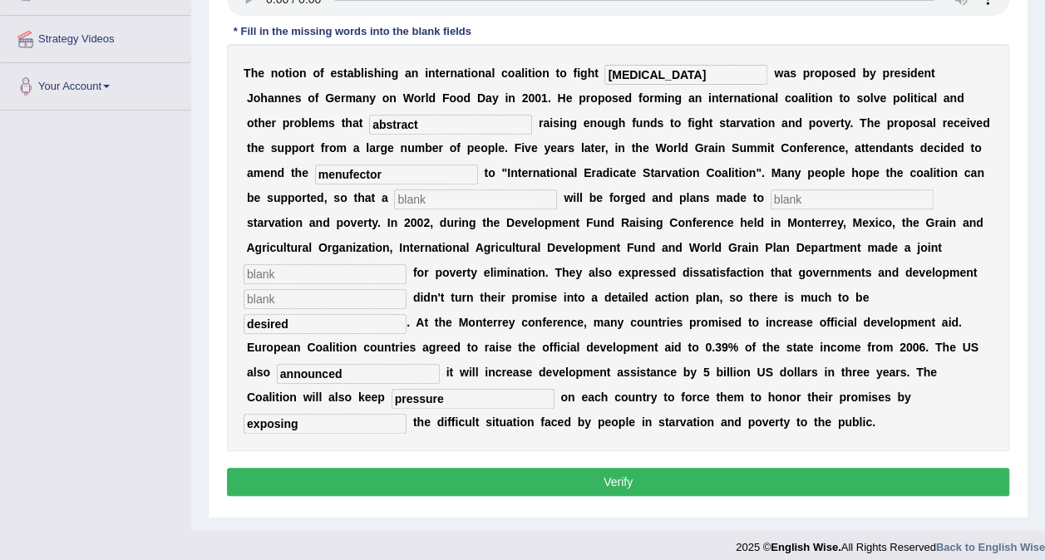
click at [315, 178] on input "menufector" at bounding box center [396, 175] width 163 height 20
click at [573, 195] on b "i" at bounding box center [574, 197] width 3 height 13
click at [394, 205] on input "text" at bounding box center [475, 199] width 163 height 20
click at [325, 175] on input "menufestor" at bounding box center [396, 175] width 163 height 20
click at [315, 174] on input "menufestor" at bounding box center [396, 175] width 163 height 20
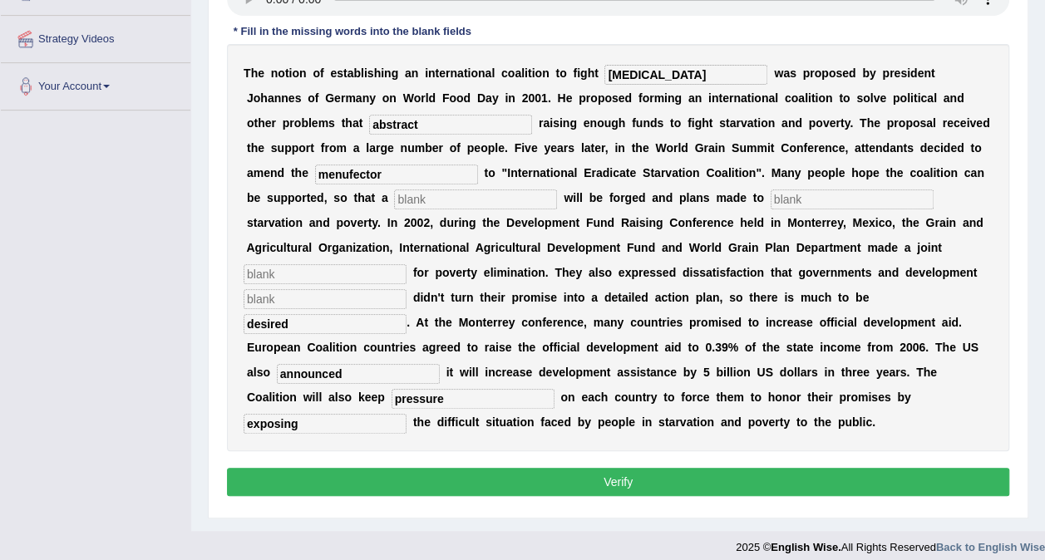
type input "menufector"
click at [394, 195] on input "text" at bounding box center [475, 199] width 163 height 20
type input "resolution"
click at [770, 201] on input "text" at bounding box center [851, 199] width 163 height 20
type input "eliminate"
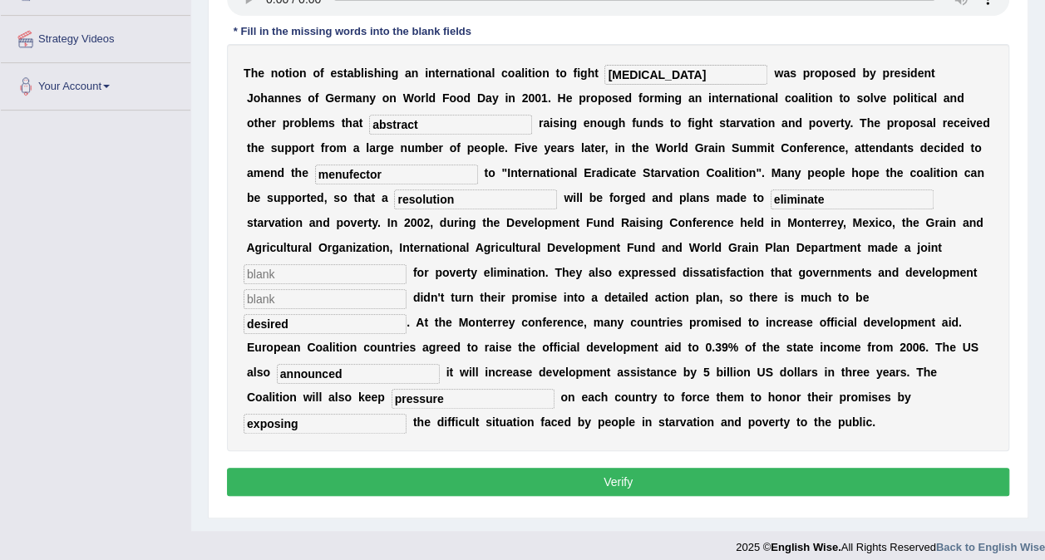
click at [406, 264] on input "text" at bounding box center [324, 274] width 163 height 20
type input "appeal"
click at [406, 289] on input "text" at bounding box center [324, 299] width 163 height 20
type input "partner"
click at [315, 175] on input "menufector" at bounding box center [396, 175] width 163 height 20
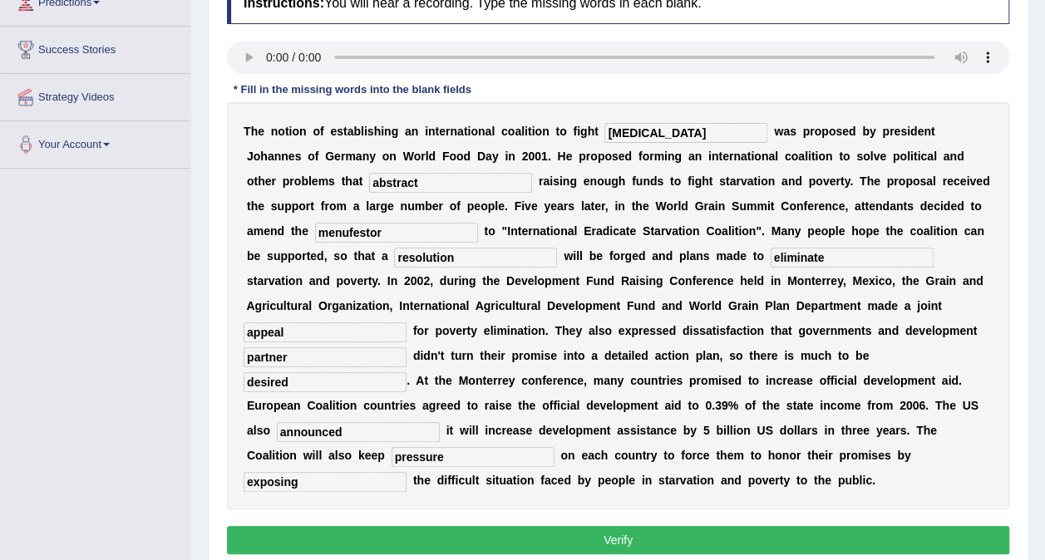
scroll to position [220, 0]
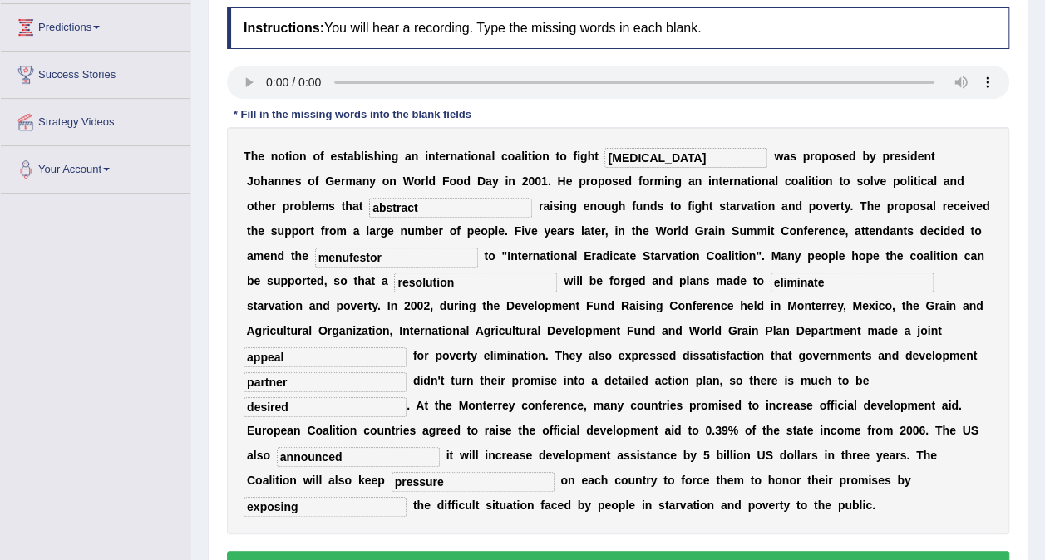
type input "menufestor"
click at [562, 551] on button "Verify" at bounding box center [618, 565] width 782 height 28
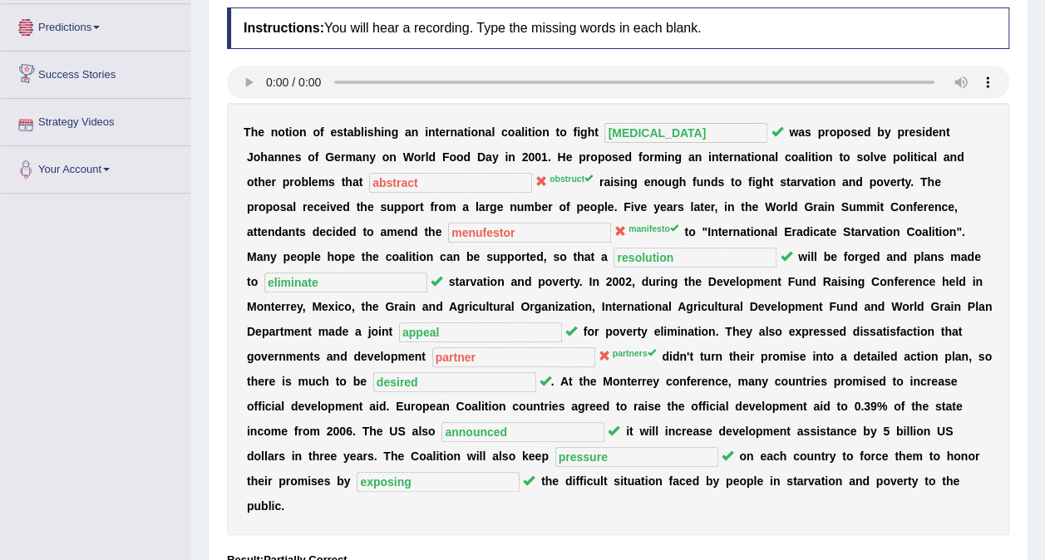
scroll to position [54, 0]
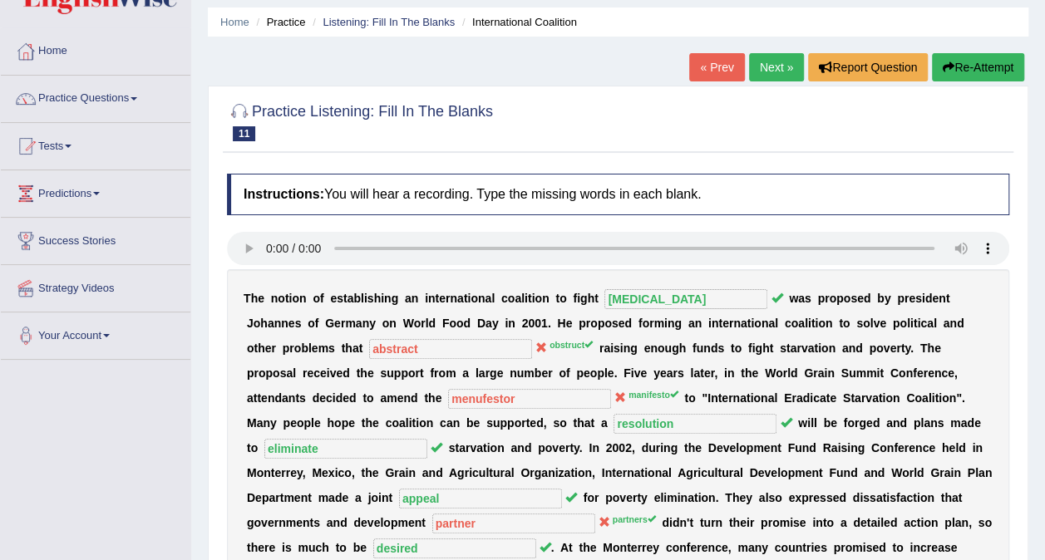
click at [964, 72] on button "Re-Attempt" at bounding box center [978, 67] width 92 height 28
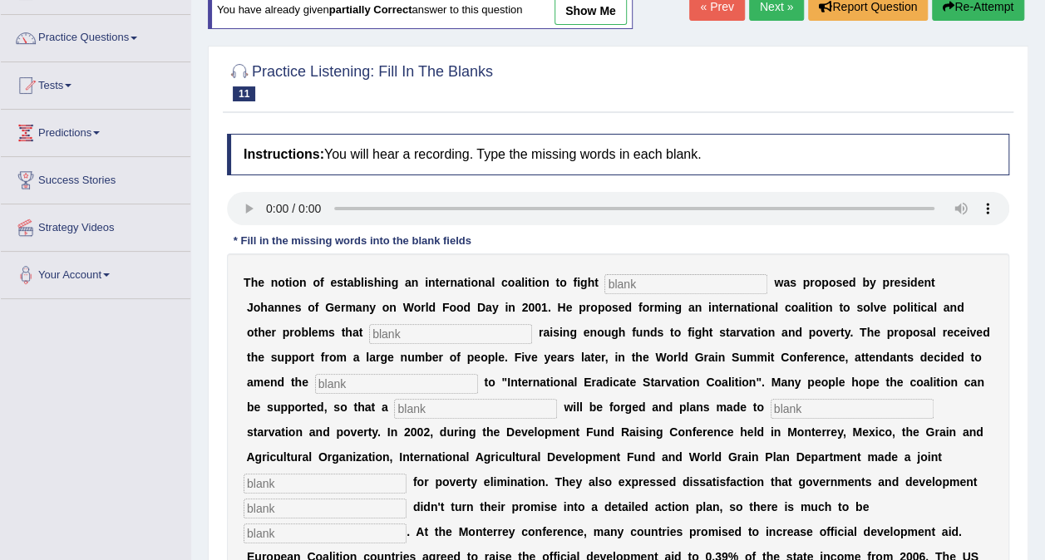
scroll to position [137, 0]
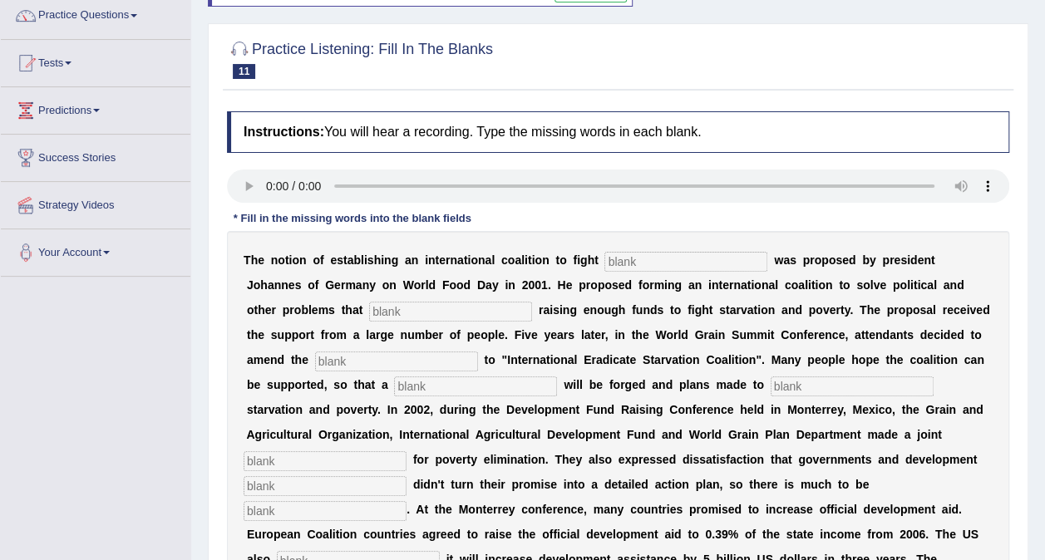
click at [608, 263] on input "text" at bounding box center [685, 262] width 163 height 20
click at [632, 252] on input "text" at bounding box center [685, 262] width 163 height 20
type input "stravation"
click at [369, 304] on input "text" at bounding box center [450, 312] width 163 height 20
click at [326, 357] on input "text" at bounding box center [396, 362] width 163 height 20
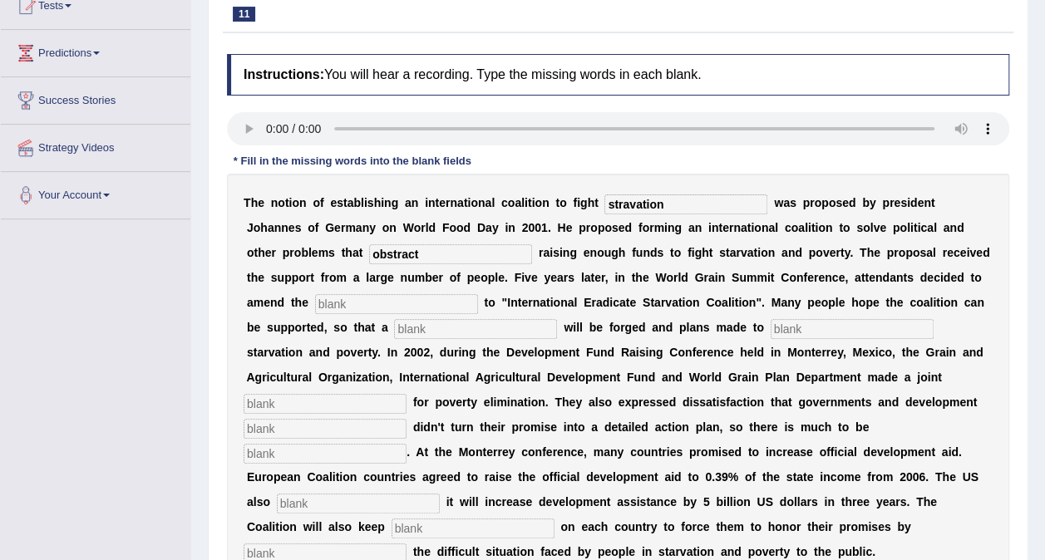
scroll to position [220, 0]
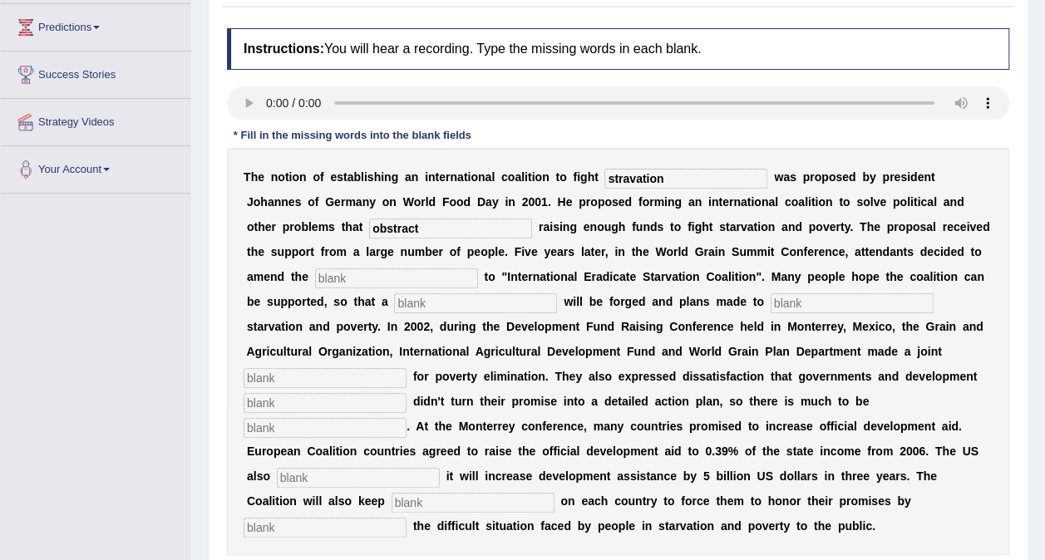
click at [369, 229] on input "obstract" at bounding box center [450, 229] width 163 height 20
type input "obstruct"
click at [357, 263] on div "T h e n o t i o n o f e s t a b l i s h i n g a n i n t e r n a t i o n a l c o…" at bounding box center [618, 351] width 782 height 407
click at [357, 268] on input "text" at bounding box center [396, 278] width 163 height 20
click at [394, 299] on input "text" at bounding box center [475, 303] width 163 height 20
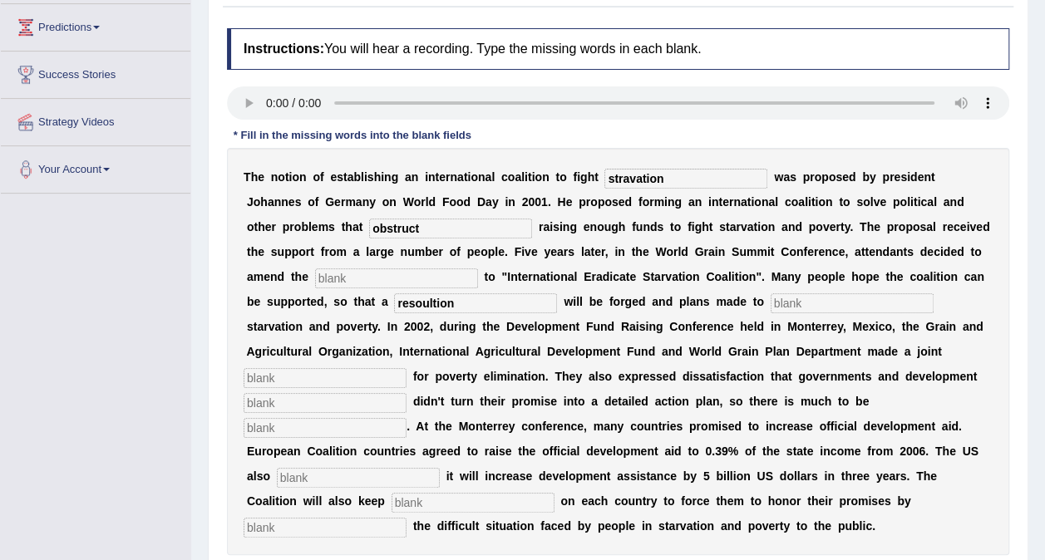
type input "resoultion"
click at [770, 299] on input "text" at bounding box center [851, 303] width 163 height 20
type input "eliminate"
click at [406, 368] on input "text" at bounding box center [324, 378] width 163 height 20
type input "partners"
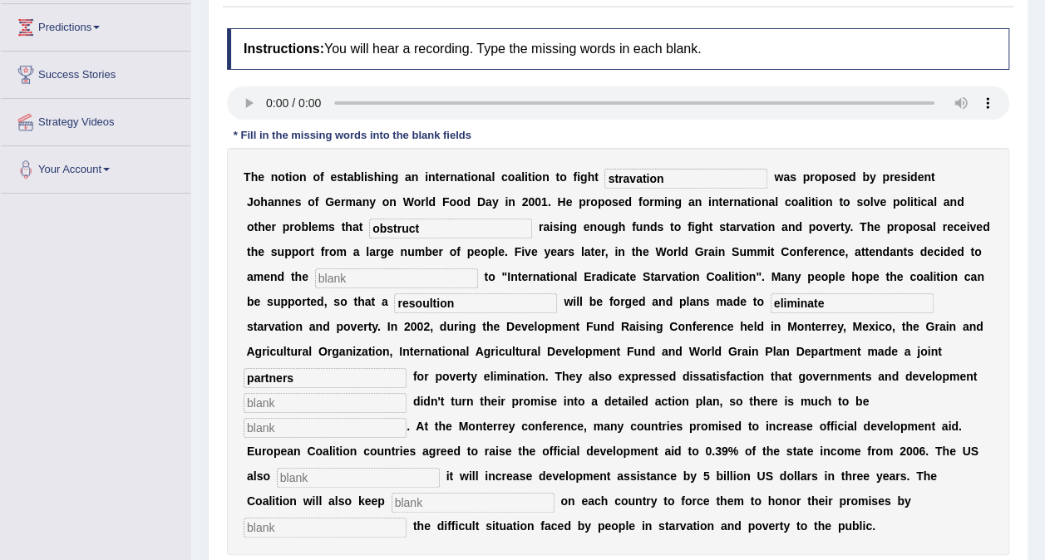
click at [406, 393] on input "text" at bounding box center [324, 403] width 163 height 20
type input "partners"
drag, startPoint x: 689, startPoint y: 353, endPoint x: 608, endPoint y: 353, distance: 80.6
click at [608, 353] on div "T h e n o t i o n o f e s t a b l i s h i n g a n i n t e r n a t i o n a l c o…" at bounding box center [618, 351] width 782 height 407
click at [406, 368] on input "text" at bounding box center [324, 378] width 163 height 20
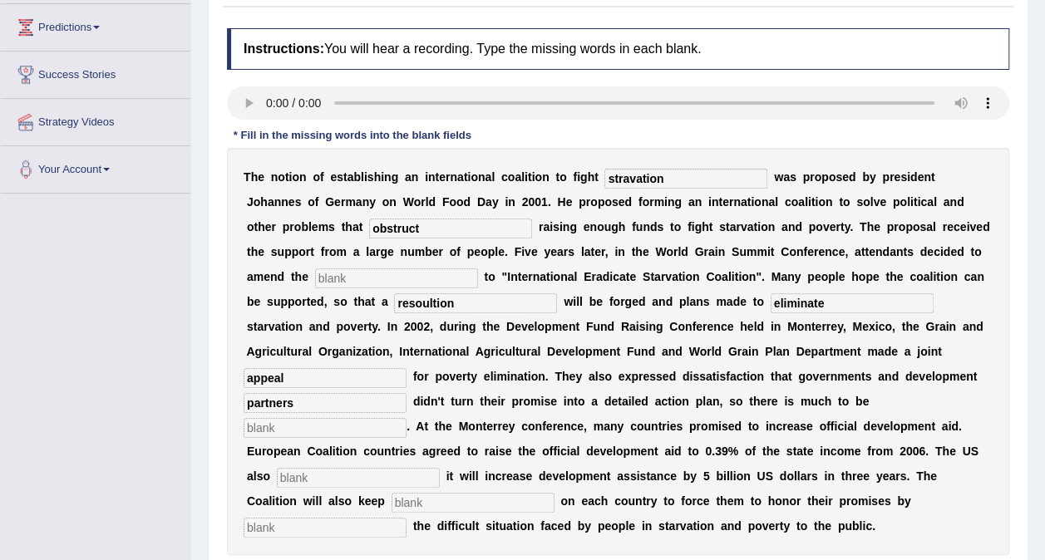
type input "appeal"
click at [406, 418] on input "text" at bounding box center [324, 428] width 163 height 20
type input "desired"
click at [440, 468] on input "text" at bounding box center [358, 478] width 163 height 20
type input "announced"
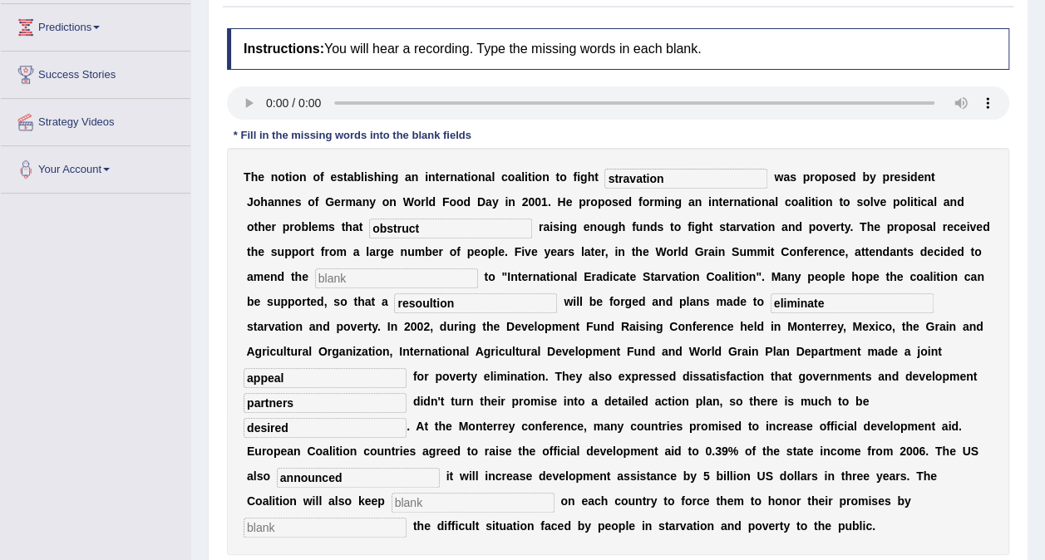
click at [448, 493] on input "text" at bounding box center [472, 503] width 163 height 20
type input "pressure"
click at [372, 518] on input "text" at bounding box center [324, 528] width 163 height 20
type input "exposing"
click at [440, 468] on input "announced" at bounding box center [358, 478] width 163 height 20
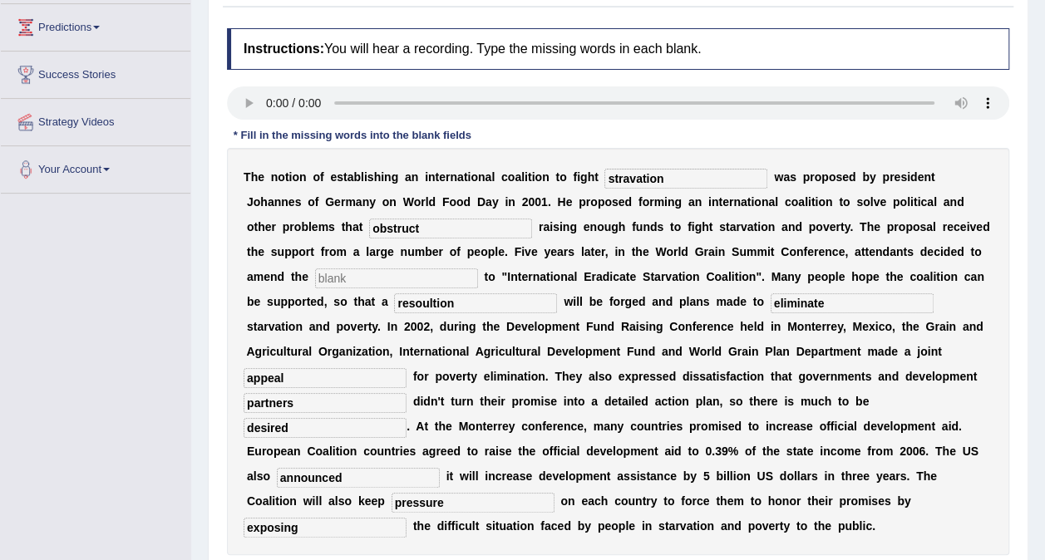
click at [425, 468] on input "announced" at bounding box center [358, 478] width 163 height 20
drag, startPoint x: 445, startPoint y: 452, endPoint x: 374, endPoint y: 455, distance: 71.5
click at [374, 455] on div "T h e n o t i o n o f e s t a b l i s h i n g a n i n t e r n a t i o n a l c o…" at bounding box center [618, 351] width 782 height 407
click at [391, 468] on input "snnounced" at bounding box center [358, 478] width 163 height 20
click at [399, 468] on input "snnounced" at bounding box center [358, 478] width 163 height 20
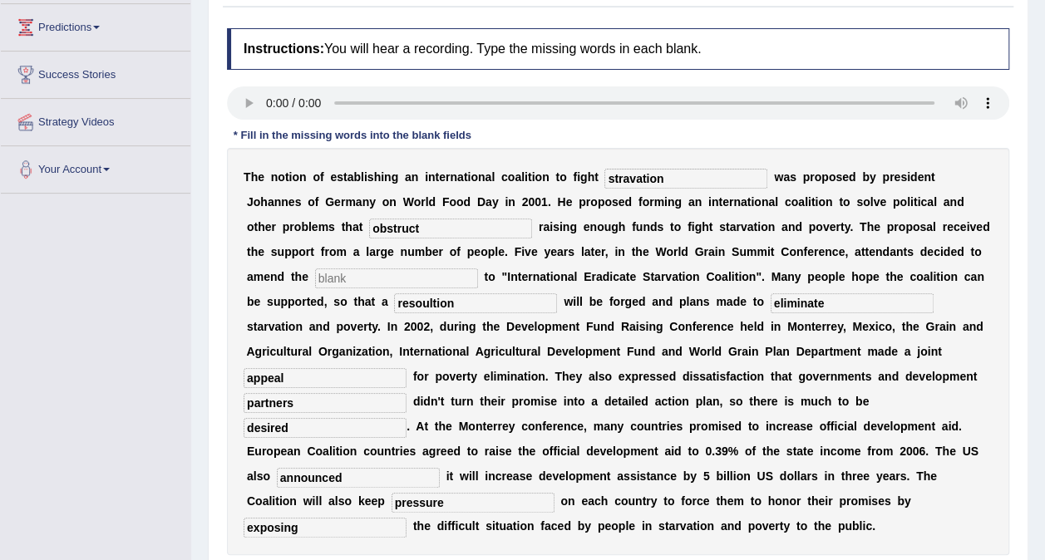
drag, startPoint x: 465, startPoint y: 443, endPoint x: 376, endPoint y: 444, distance: 88.9
click at [376, 444] on div "T h e n o t i o n o f e s t a b l i s h i n g a n i n t e r n a t i o n a l c o…" at bounding box center [618, 351] width 782 height 407
type input "announced"
click at [336, 285] on input "text" at bounding box center [396, 278] width 163 height 20
click at [340, 281] on input "text" at bounding box center [396, 278] width 163 height 20
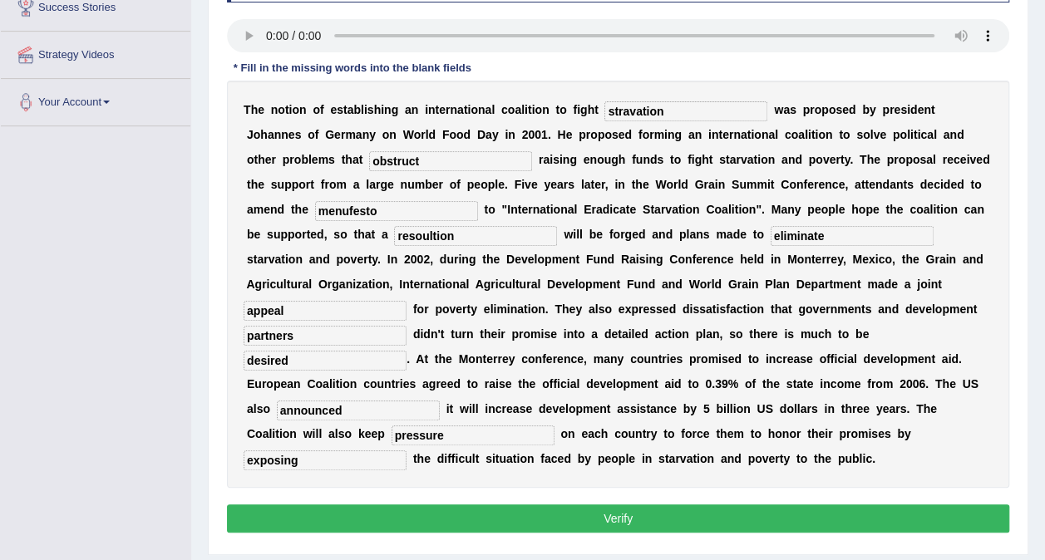
scroll to position [303, 0]
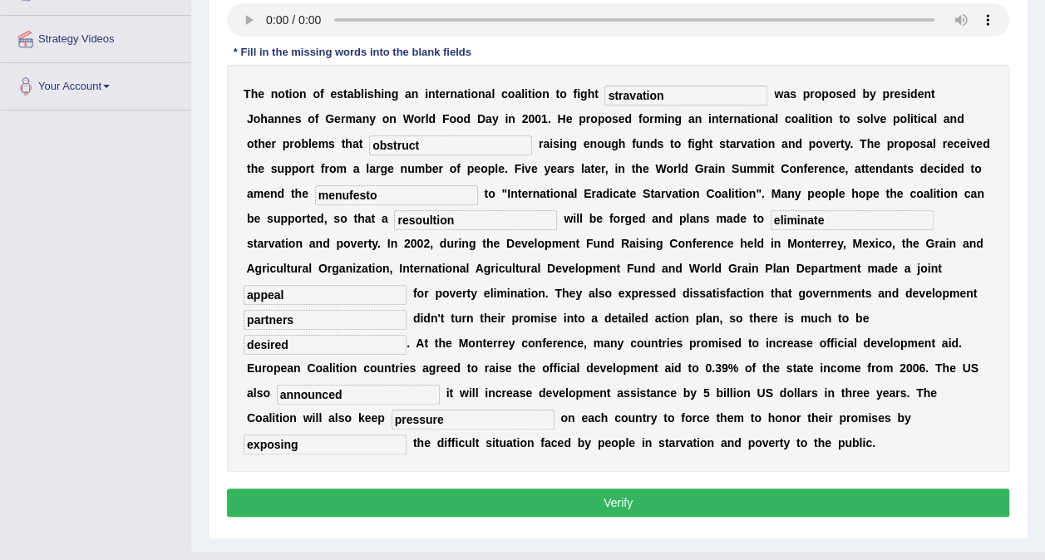
type input "menufesto"
click at [504, 489] on button "Verify" at bounding box center [618, 503] width 782 height 28
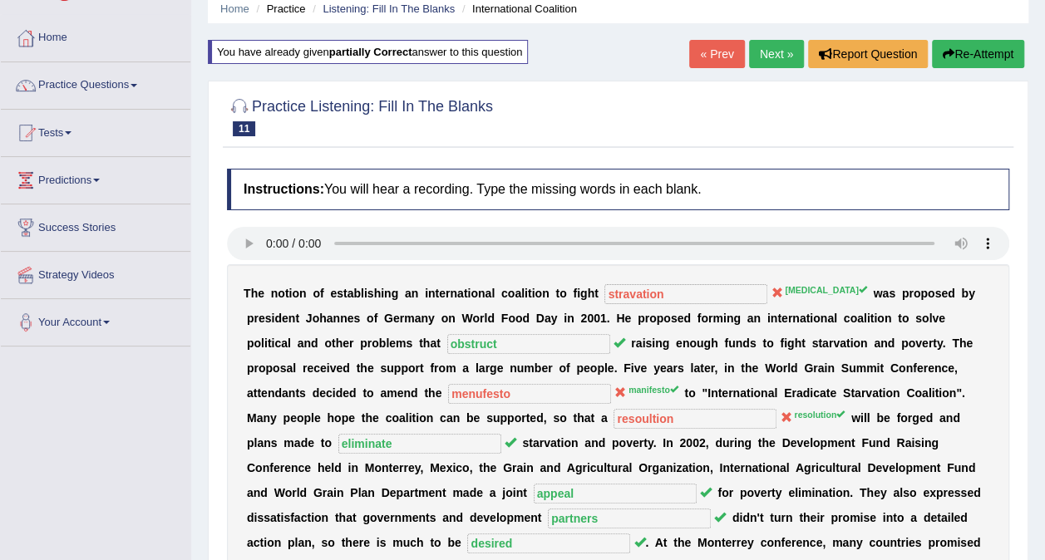
scroll to position [0, 0]
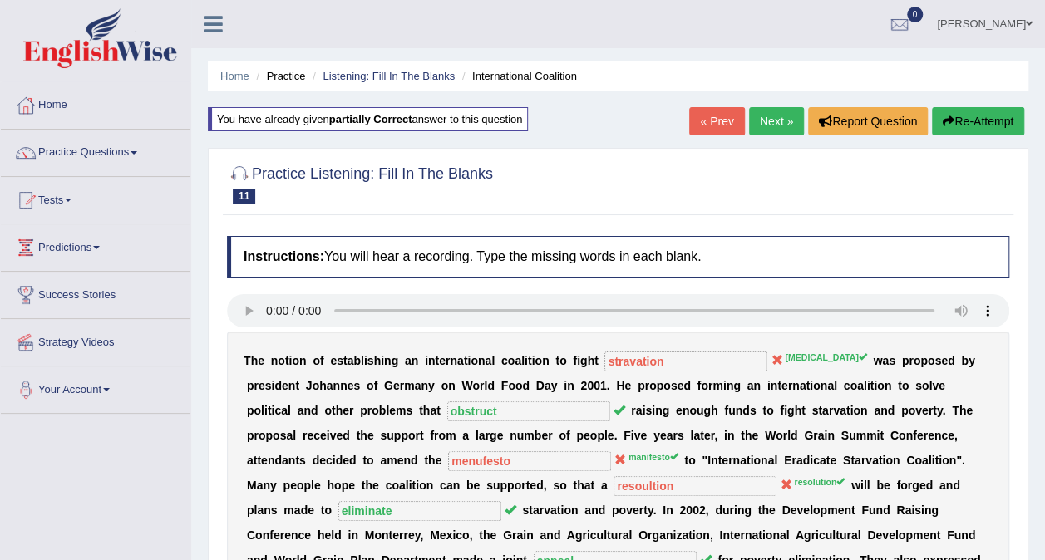
click at [780, 121] on link "Next »" at bounding box center [776, 121] width 55 height 28
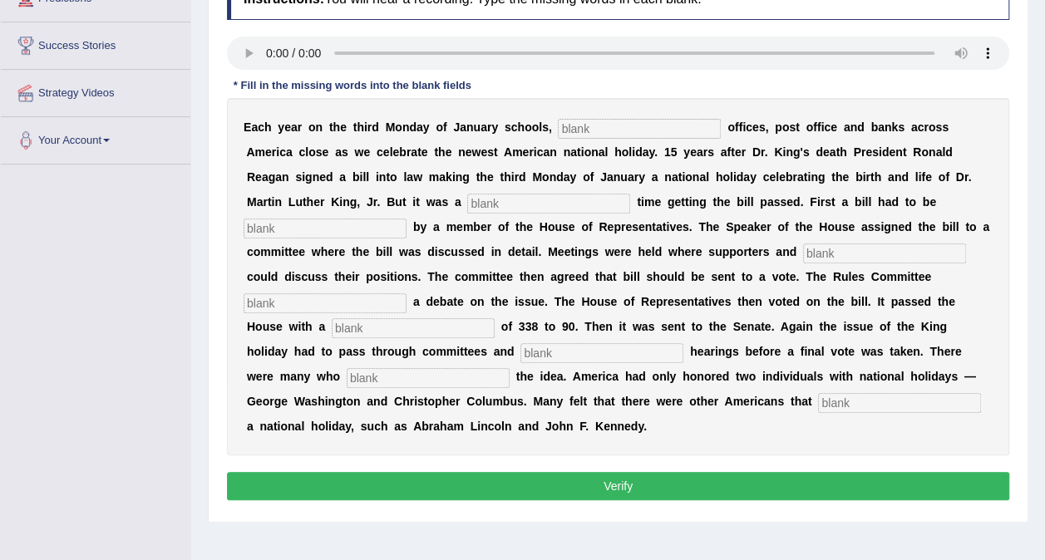
click at [558, 128] on input "text" at bounding box center [639, 129] width 163 height 20
click at [818, 393] on input "text" at bounding box center [899, 403] width 163 height 20
type input "deserve"
click at [582, 127] on input "text" at bounding box center [639, 129] width 163 height 20
type input "federal"
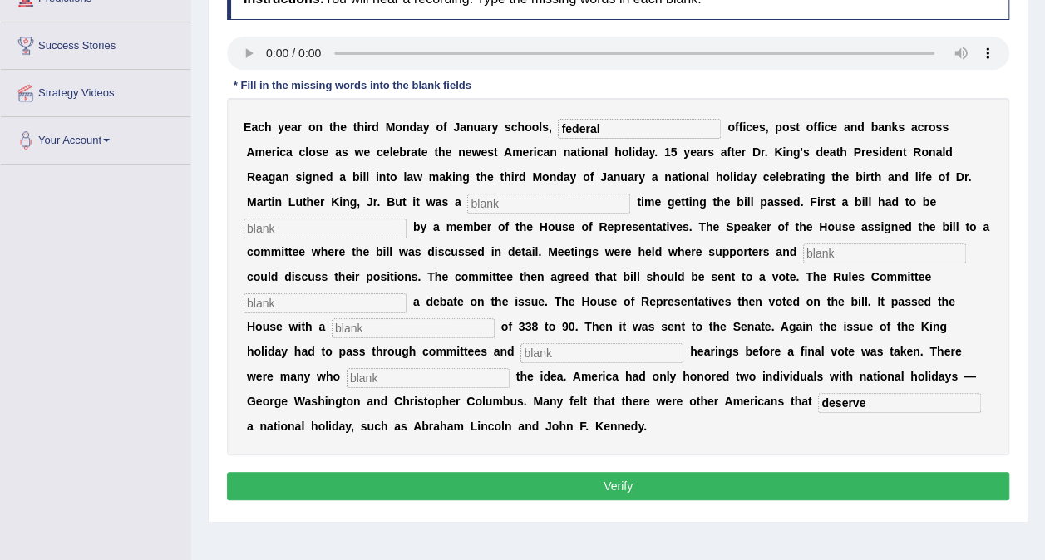
click at [467, 194] on input "text" at bounding box center [548, 204] width 163 height 20
type input "tuff"
click at [720, 214] on div "E a c h y e a r o n t h e t h i r d M o n d a y o f J a n u a r y s c h o o l s…" at bounding box center [618, 276] width 782 height 357
click at [406, 219] on input "text" at bounding box center [324, 229] width 163 height 20
type input "introduced"
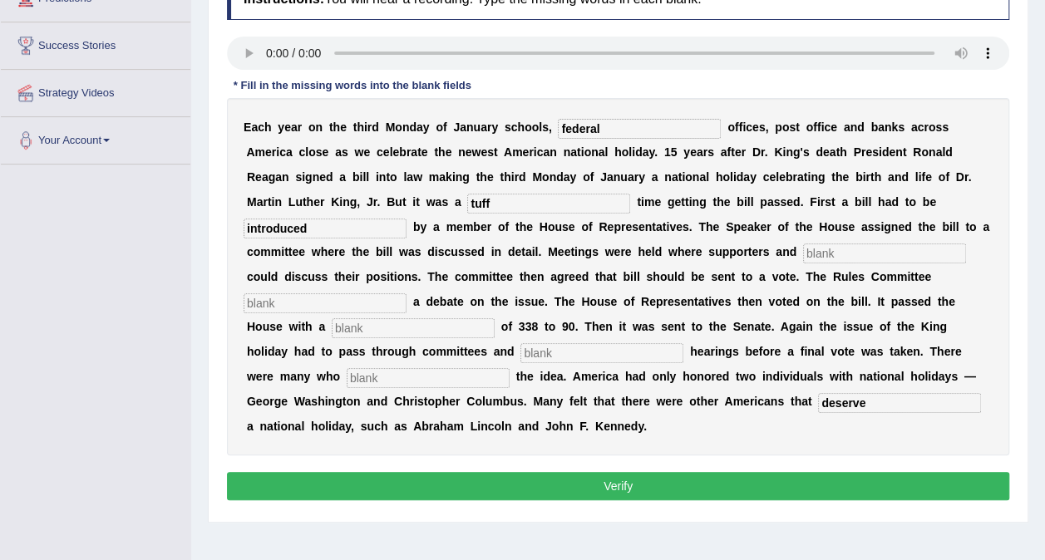
click at [803, 256] on input "text" at bounding box center [884, 253] width 163 height 20
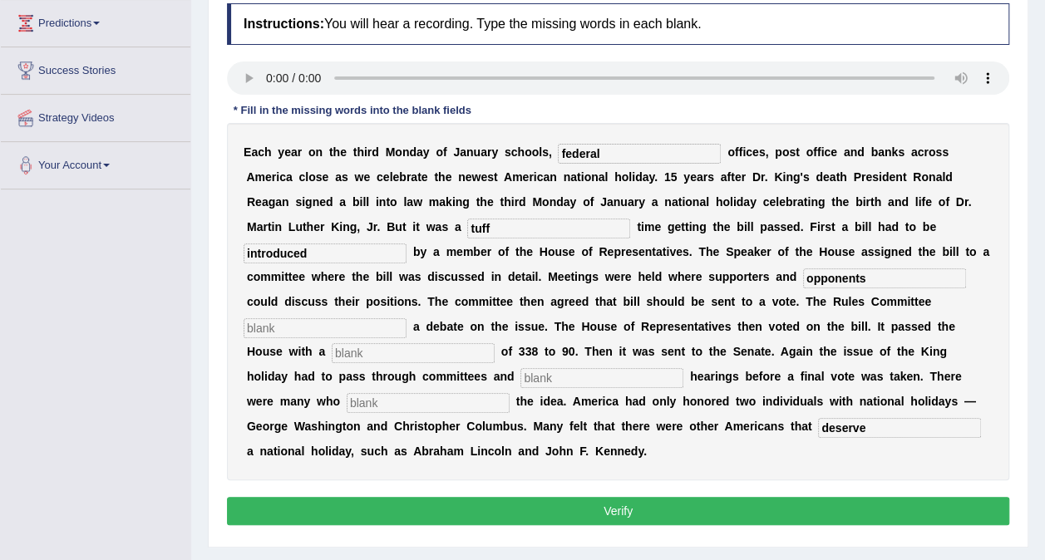
scroll to position [249, 0]
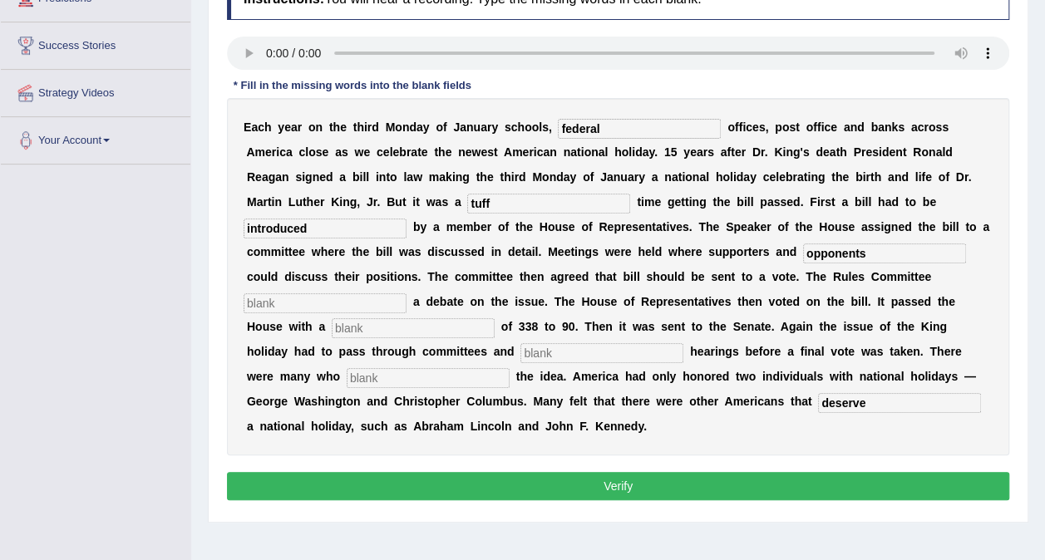
type input "opponents"
click at [406, 293] on input "text" at bounding box center [324, 303] width 163 height 20
drag, startPoint x: 539, startPoint y: 281, endPoint x: 474, endPoint y: 279, distance: 65.7
click at [474, 279] on div "E a c h y e a r o n t h e t h i r d M o n d a y o f J a n u a r y s c h o o l s…" at bounding box center [618, 276] width 782 height 357
type input "scheduled"
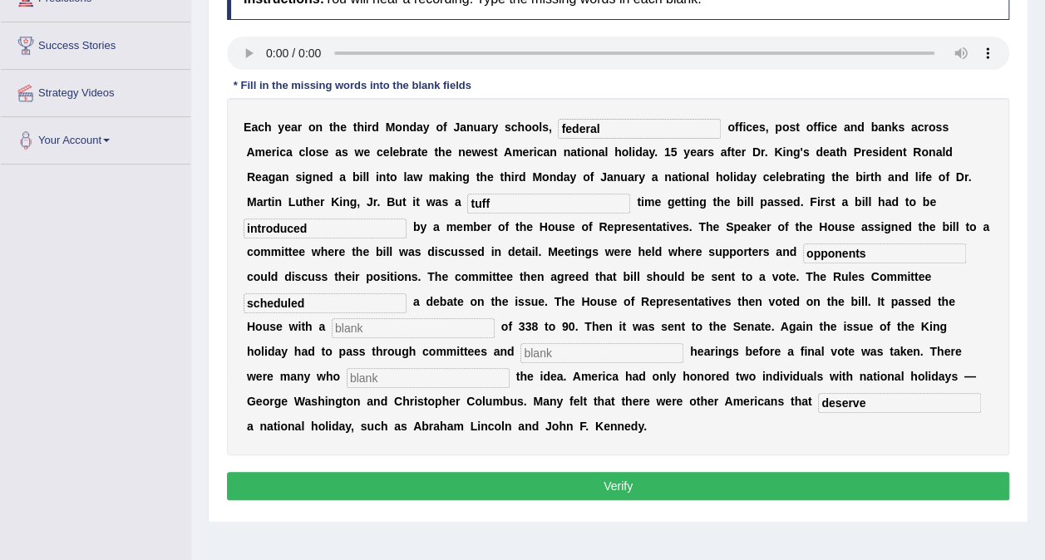
click at [490, 318] on input "text" at bounding box center [413, 328] width 163 height 20
type input "vote"
click at [583, 343] on input "text" at bounding box center [601, 353] width 163 height 20
type input "public"
click at [357, 368] on input "text" at bounding box center [428, 378] width 163 height 20
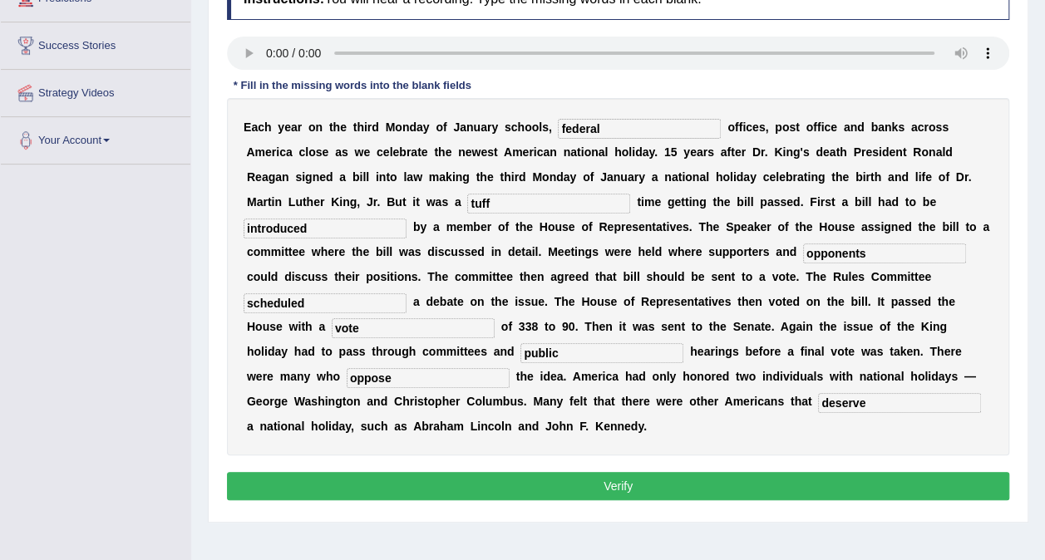
type input "oppose"
click at [522, 472] on button "Verify" at bounding box center [618, 486] width 782 height 28
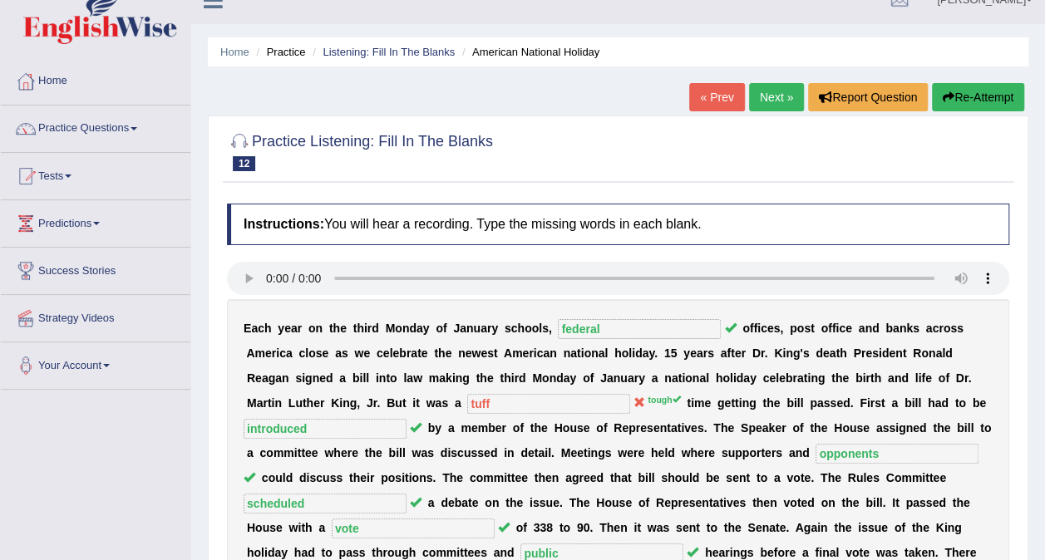
scroll to position [0, 0]
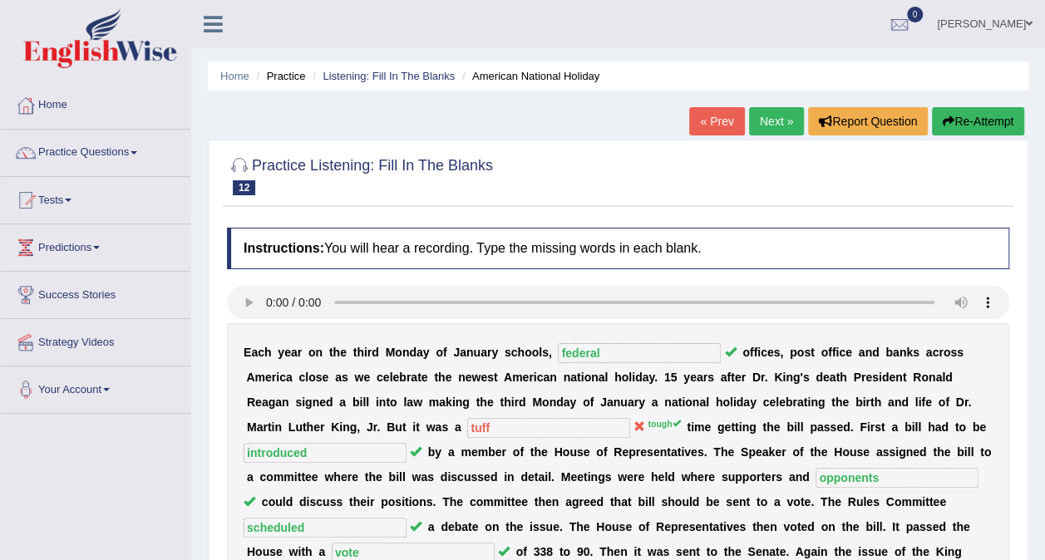
click at [956, 110] on button "Re-Attempt" at bounding box center [978, 121] width 92 height 28
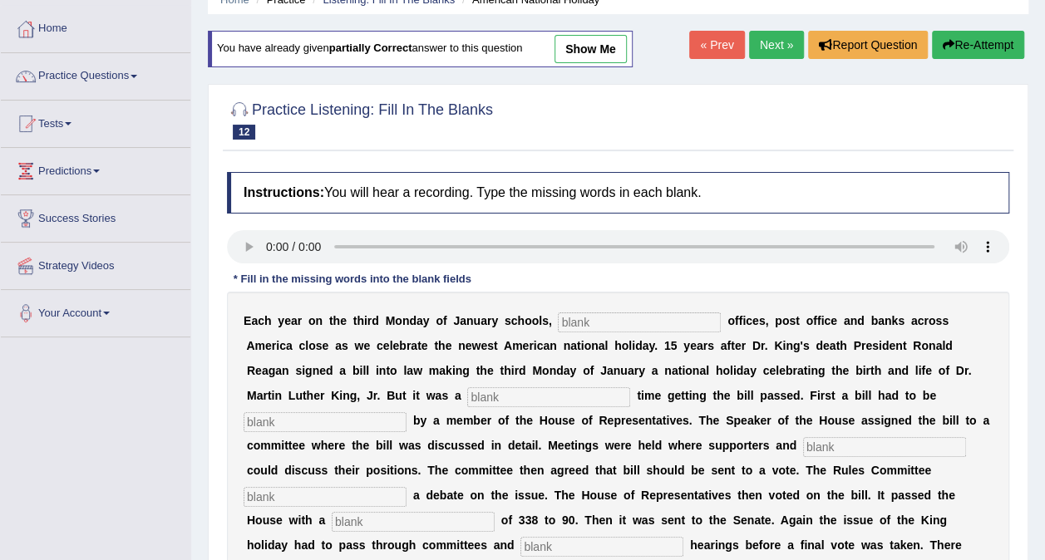
scroll to position [166, 0]
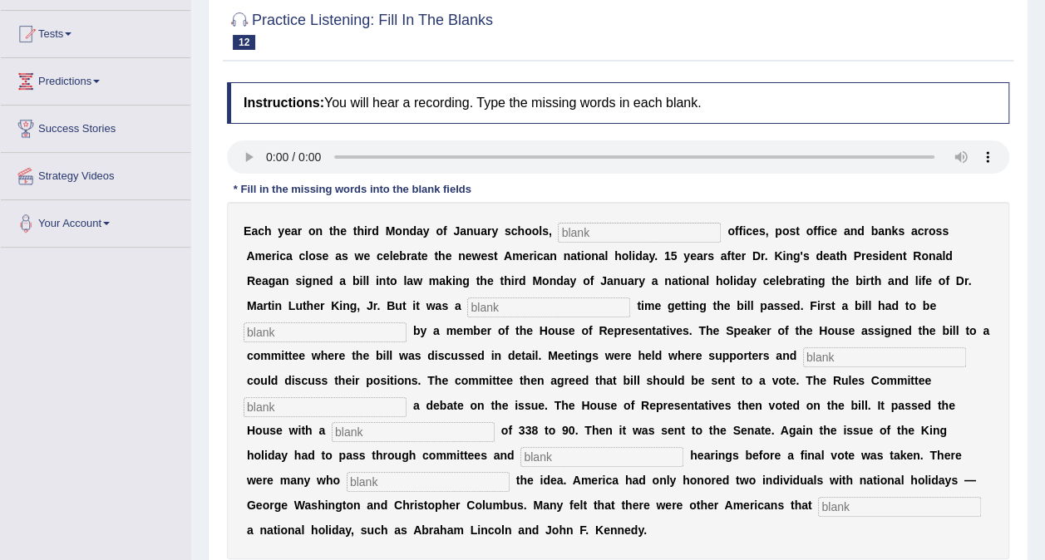
click at [558, 233] on input "text" at bounding box center [639, 233] width 163 height 20
type input "federal"
click at [467, 302] on input "text" at bounding box center [548, 308] width 163 height 20
click at [467, 306] on input "text" at bounding box center [548, 308] width 163 height 20
type input "tough"
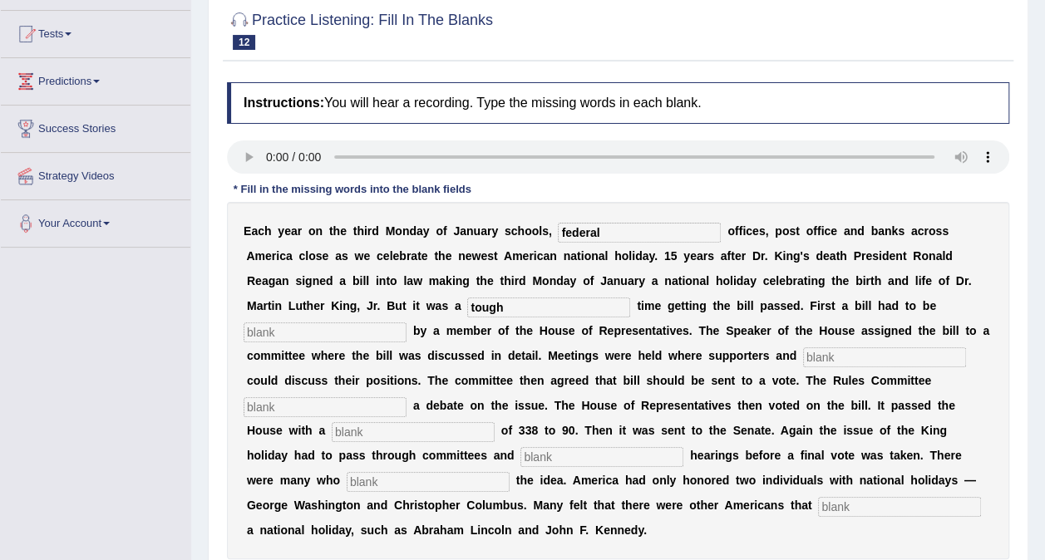
click at [406, 322] on input "text" at bounding box center [324, 332] width 163 height 20
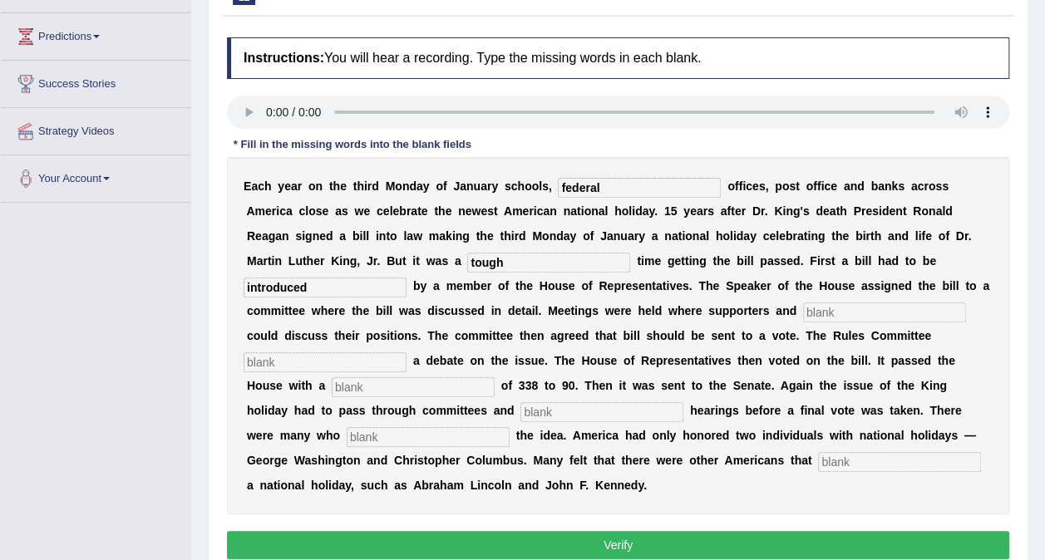
scroll to position [249, 0]
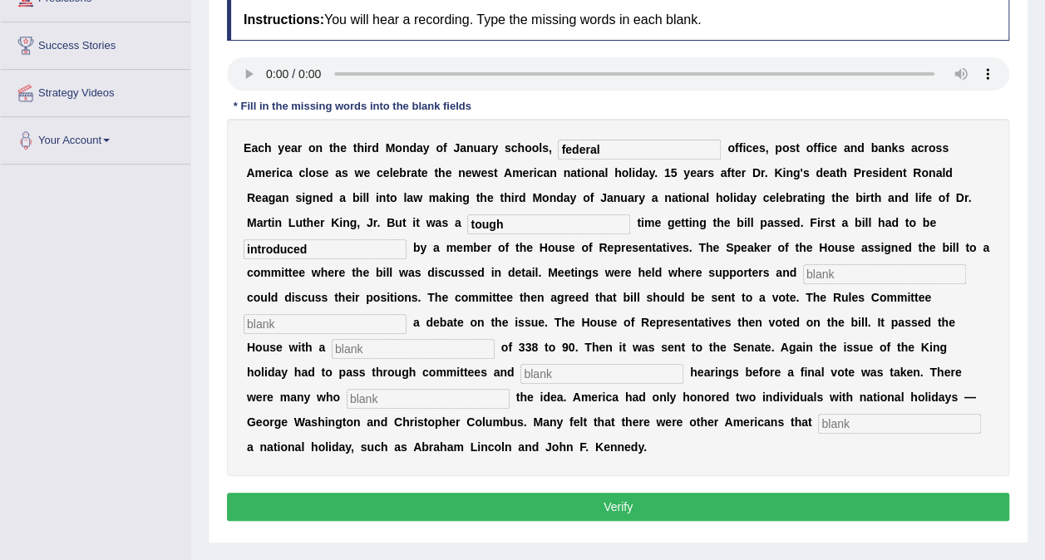
type input "introduced"
click at [803, 274] on input "text" at bounding box center [884, 274] width 163 height 20
type input "opponents"
click at [406, 314] on input "text" at bounding box center [324, 324] width 163 height 20
type input "scheduled"
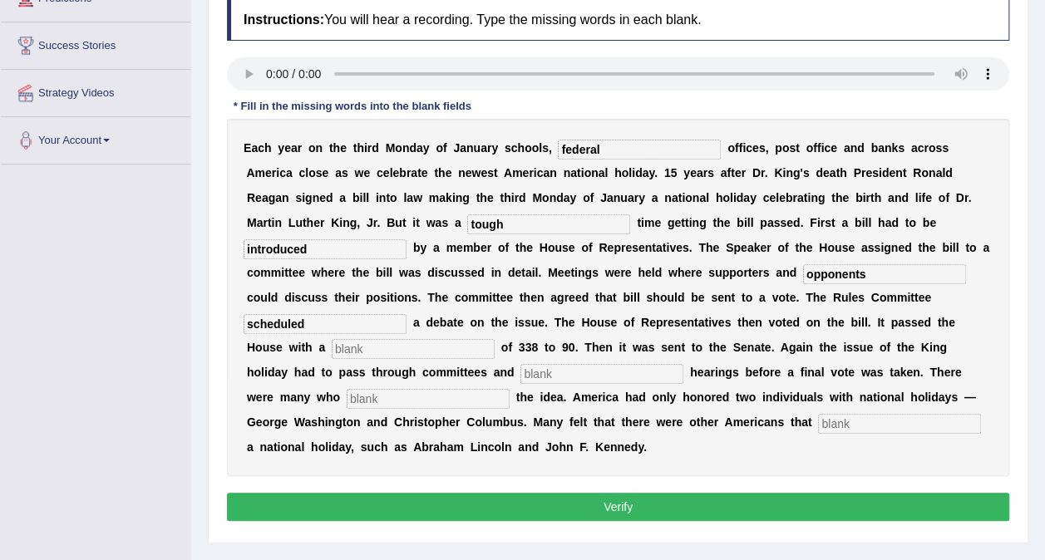
click at [489, 339] on input "text" at bounding box center [413, 349] width 163 height 20
type input "vote"
click at [580, 362] on div "E a c h y e a r o n t h e t h i r d M o n d a y o f J a n u a r y s c h o o l s…" at bounding box center [618, 297] width 782 height 357
click at [583, 364] on input "text" at bounding box center [601, 374] width 163 height 20
type input "public"
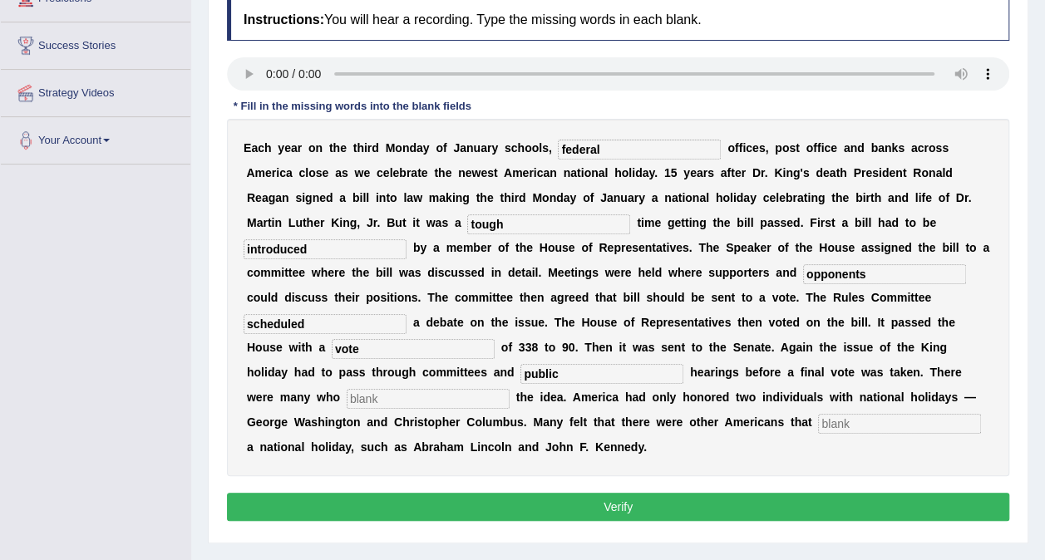
click at [357, 389] on input "text" at bounding box center [428, 399] width 163 height 20
type input "oppose"
click at [818, 414] on input "text" at bounding box center [899, 424] width 163 height 20
type input "deserved"
click at [364, 389] on input "oppose" at bounding box center [428, 399] width 163 height 20
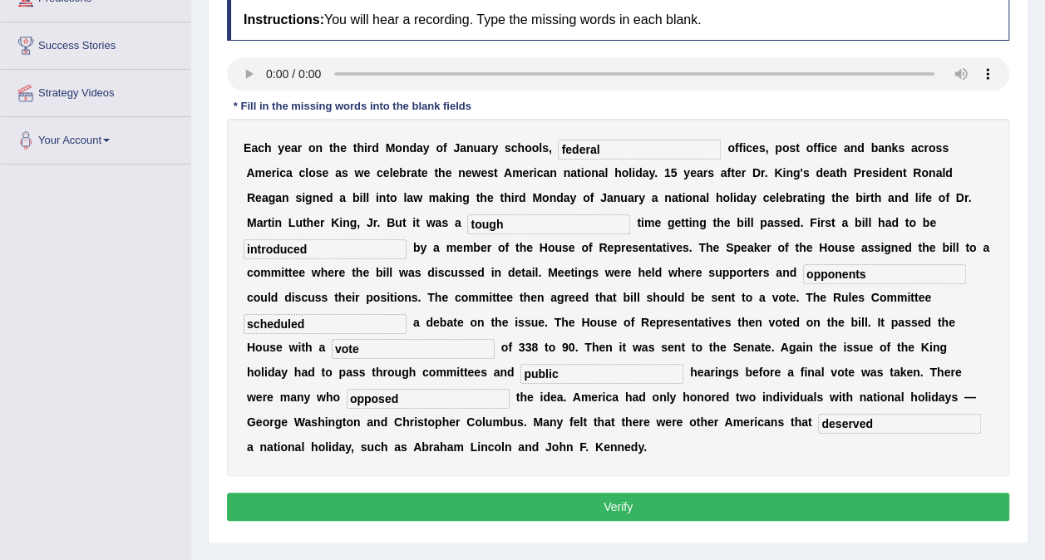
type input "opposed"
click at [621, 493] on button "Verify" at bounding box center [618, 507] width 782 height 28
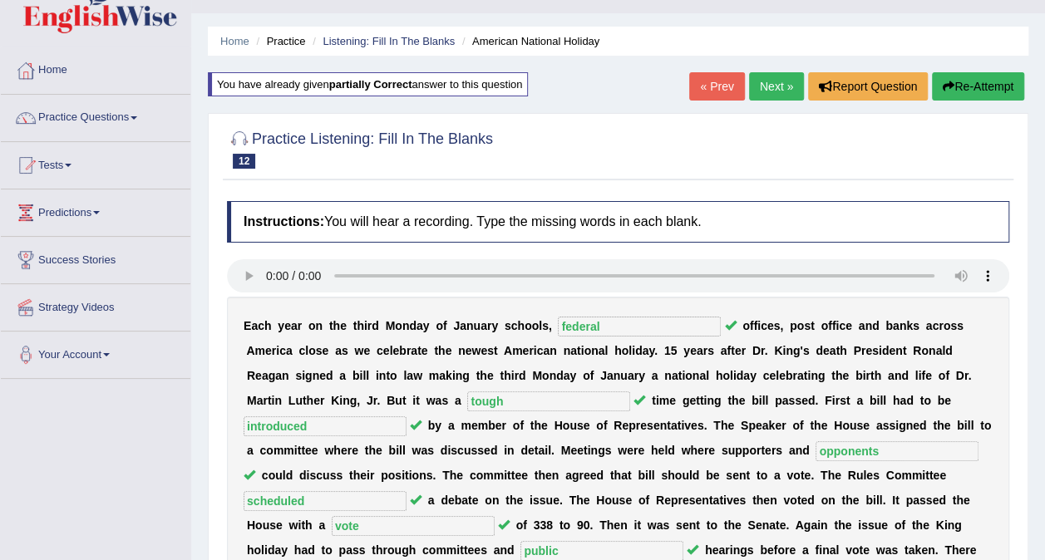
scroll to position [0, 0]
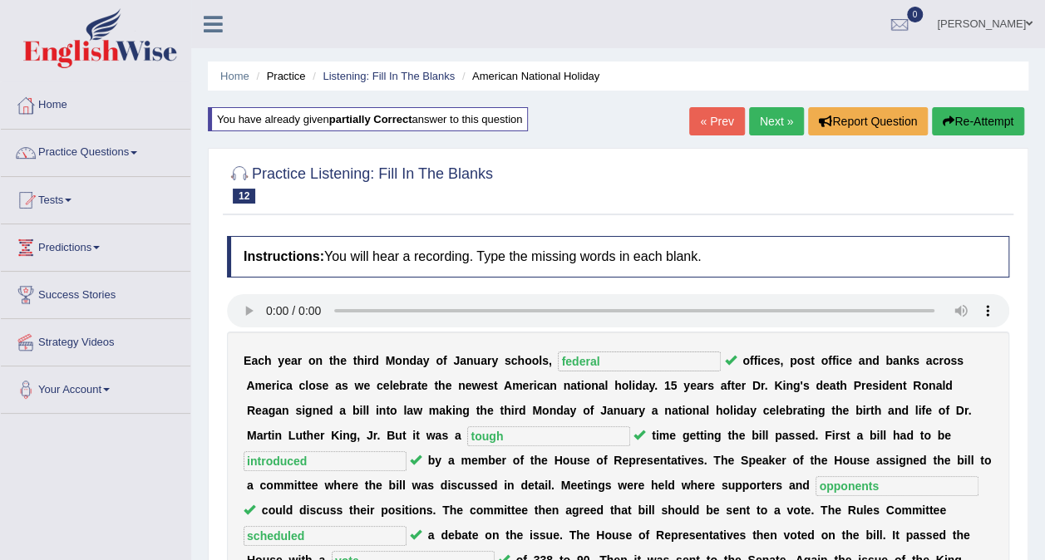
click at [785, 119] on link "Next »" at bounding box center [776, 121] width 55 height 28
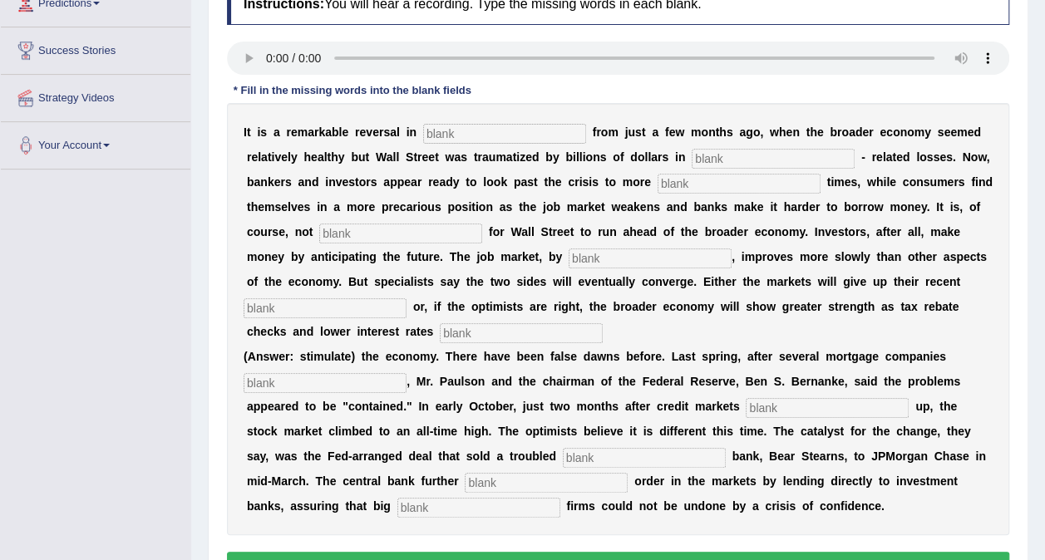
scroll to position [249, 0]
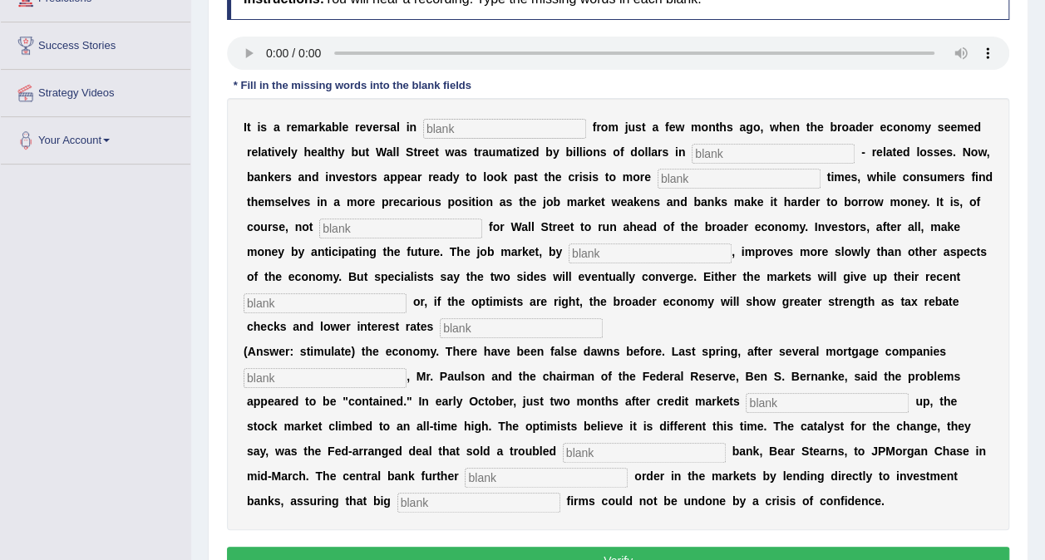
click at [452, 125] on input "text" at bounding box center [504, 129] width 163 height 20
type input "attitude"
click at [691, 150] on input "text" at bounding box center [772, 154] width 163 height 20
type input "mortaged"
click at [657, 179] on input "text" at bounding box center [738, 179] width 163 height 20
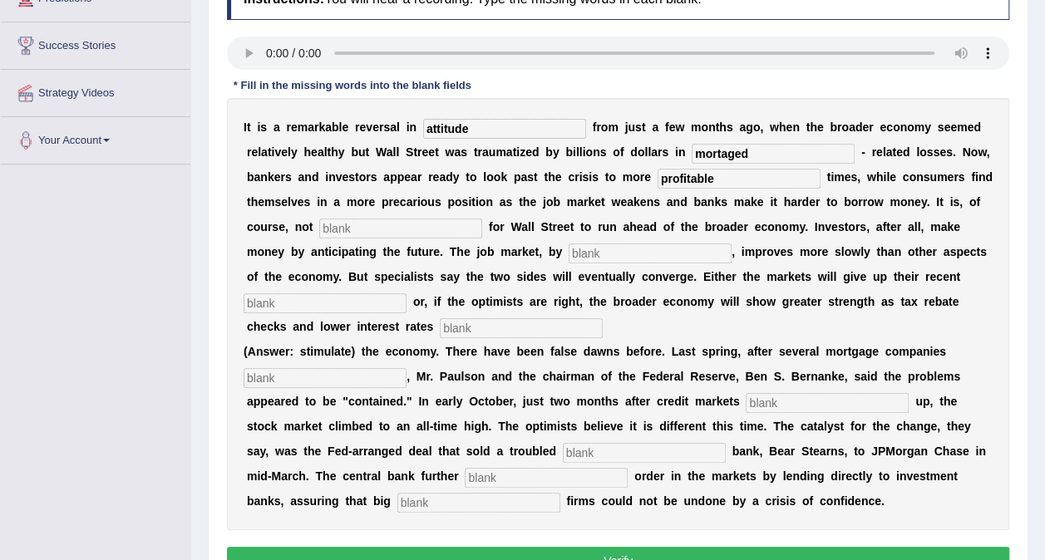
type input "profitable"
click at [319, 220] on input "text" at bounding box center [400, 229] width 163 height 20
type input "common"
click at [568, 262] on input "text" at bounding box center [649, 253] width 163 height 20
type input "contrast"
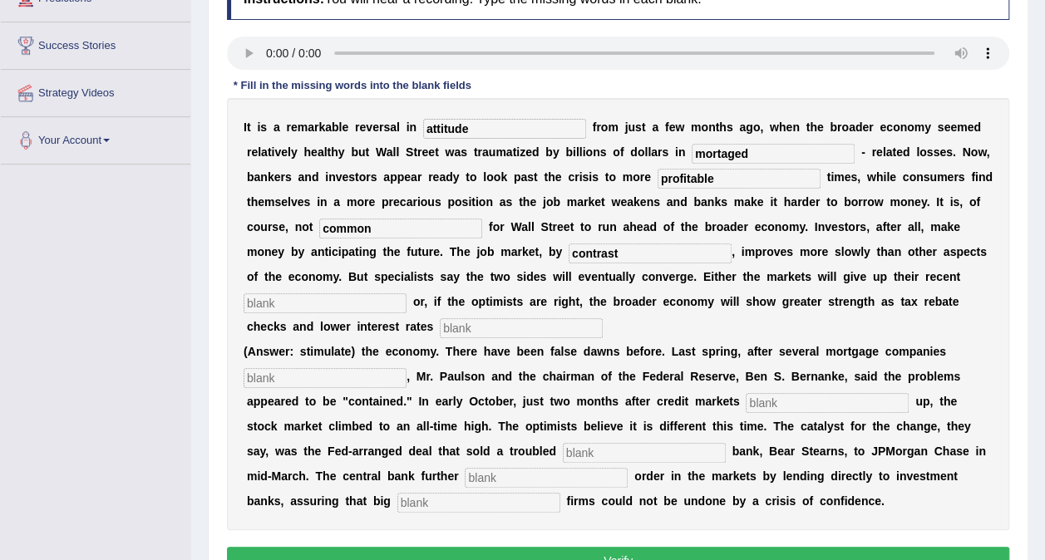
click at [406, 293] on input "text" at bounding box center [324, 303] width 163 height 20
type input "gain"
click at [603, 318] on input "text" at bounding box center [521, 328] width 163 height 20
type input "stimulate"
click at [304, 368] on input "text" at bounding box center [324, 378] width 163 height 20
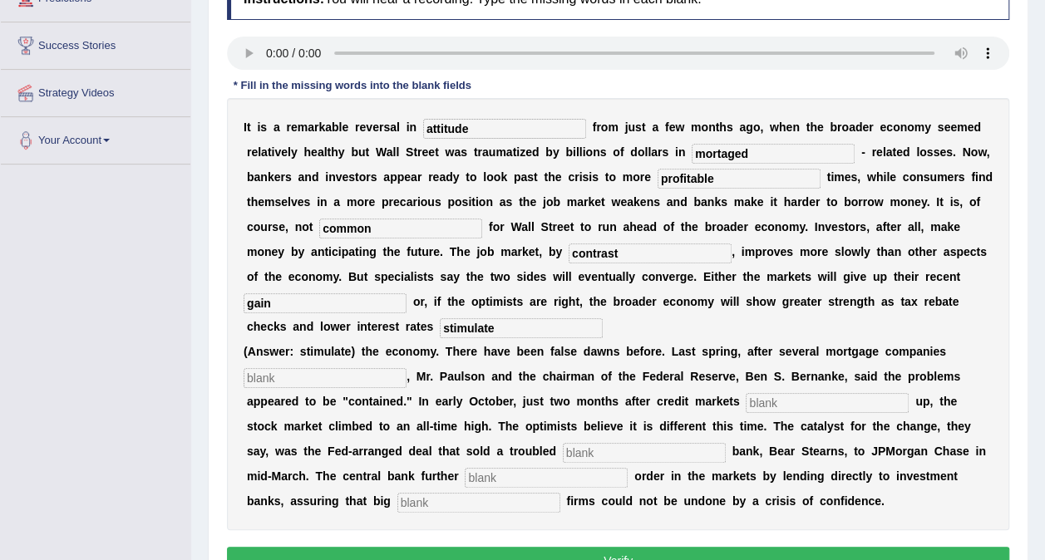
click at [691, 153] on input "mortaged" at bounding box center [772, 154] width 163 height 20
type input "mortgaged"
click at [745, 393] on input "text" at bounding box center [826, 403] width 163 height 20
click at [347, 368] on input "text" at bounding box center [324, 378] width 163 height 20
type input "collapse"
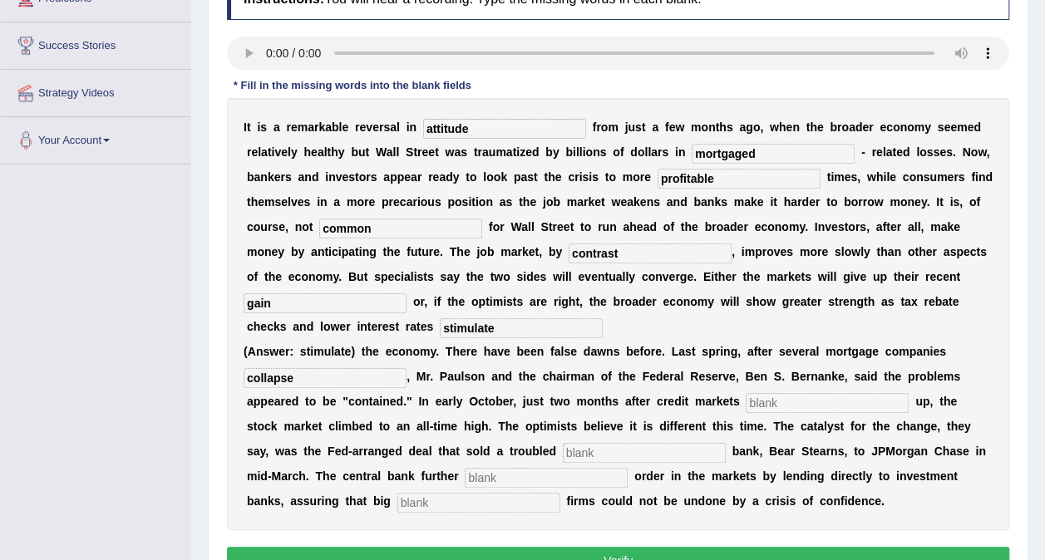
click at [745, 393] on input "text" at bounding box center [826, 403] width 163 height 20
type input "froze"
click at [563, 443] on input "text" at bounding box center [644, 453] width 163 height 20
type input "investment"
click at [465, 468] on input "text" at bounding box center [546, 478] width 163 height 20
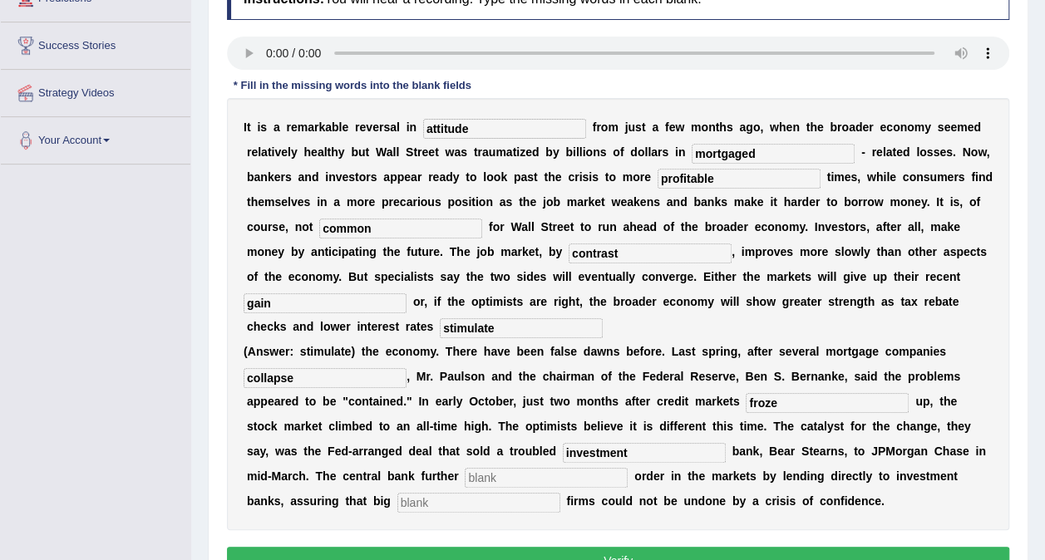
click at [465, 468] on input "text" at bounding box center [546, 478] width 163 height 20
type input "restored"
click at [560, 493] on input "text" at bounding box center [478, 503] width 163 height 20
type input "security"
click at [560, 493] on input "security" at bounding box center [478, 503] width 163 height 20
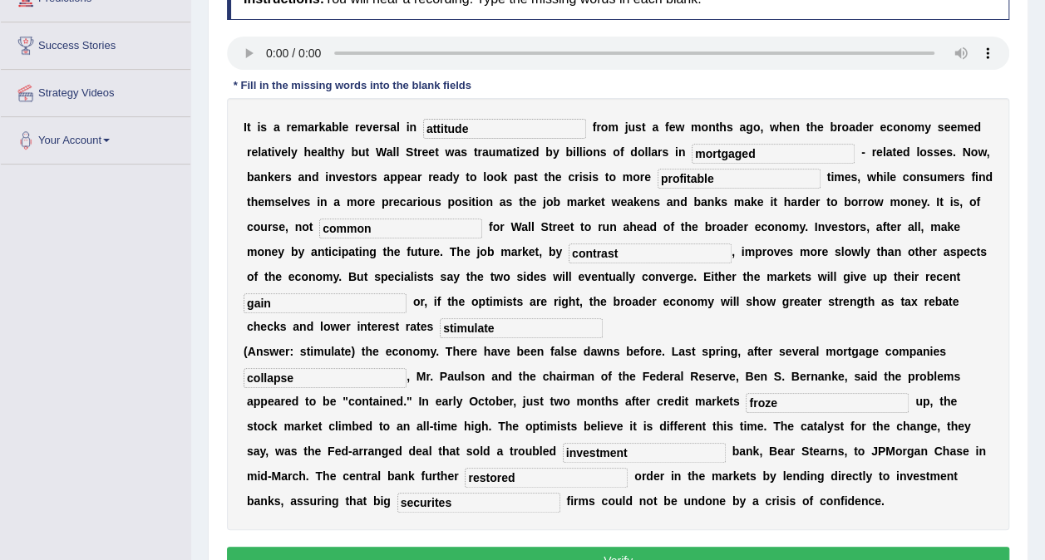
click at [560, 493] on input "securites" at bounding box center [478, 503] width 163 height 20
type input "securities"
click at [609, 547] on button "Verify" at bounding box center [618, 561] width 782 height 28
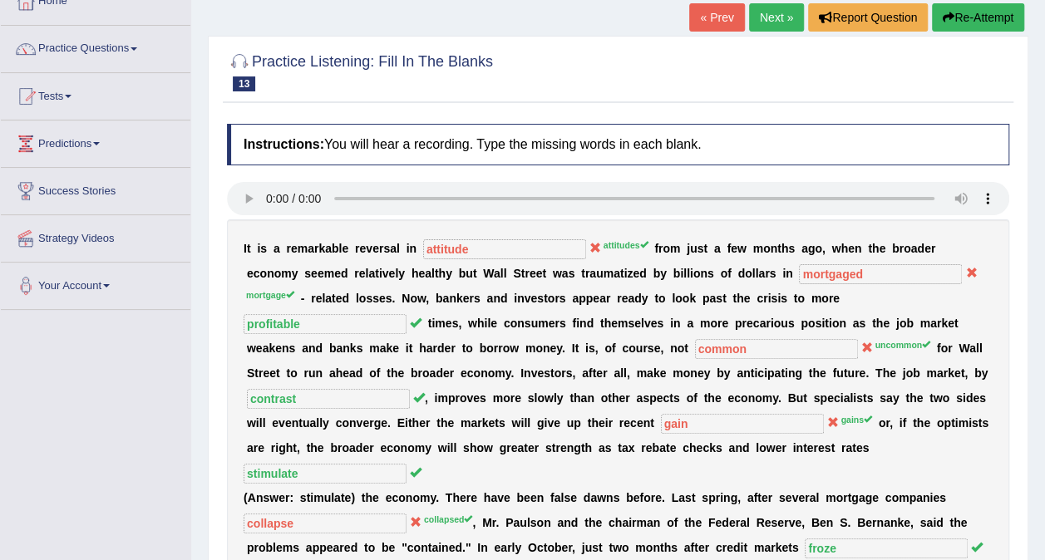
scroll to position [83, 0]
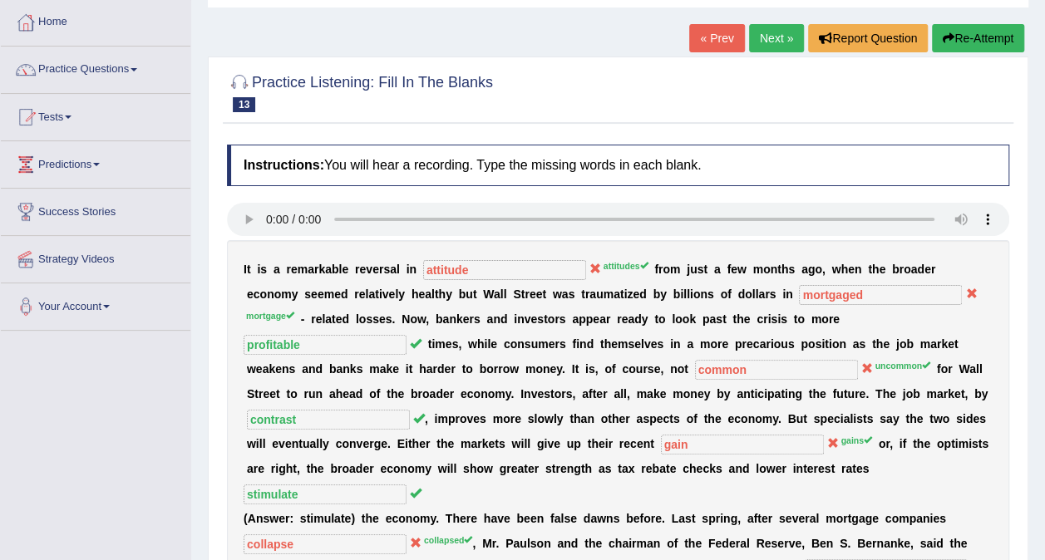
click at [772, 51] on link "Next »" at bounding box center [776, 38] width 55 height 28
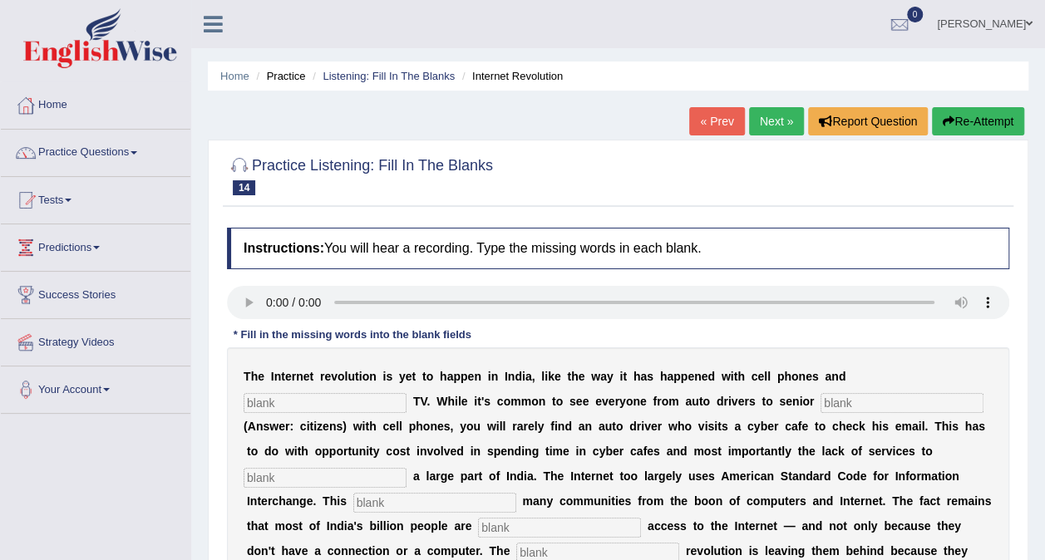
click at [725, 111] on link "« Prev" at bounding box center [716, 121] width 55 height 28
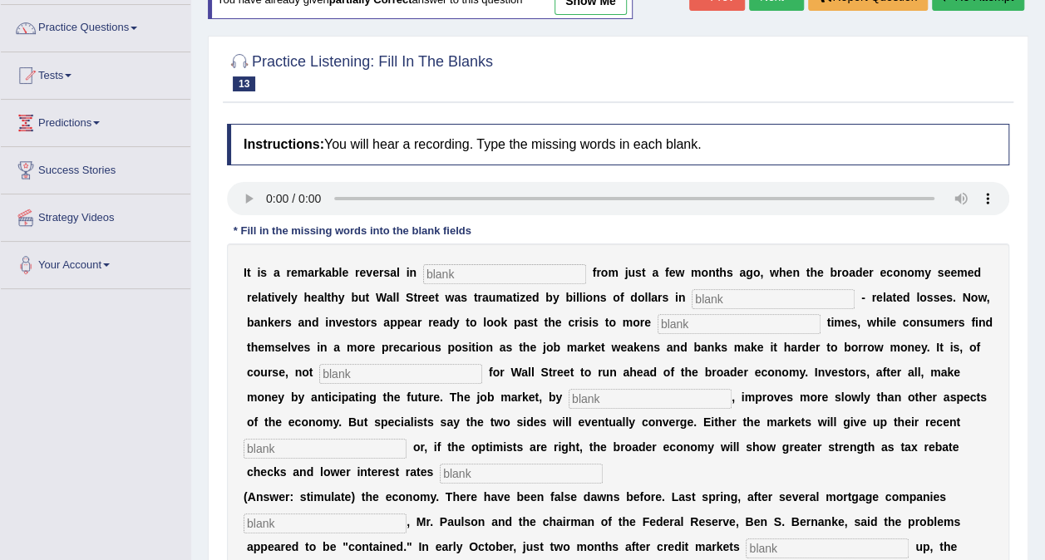
scroll to position [83, 0]
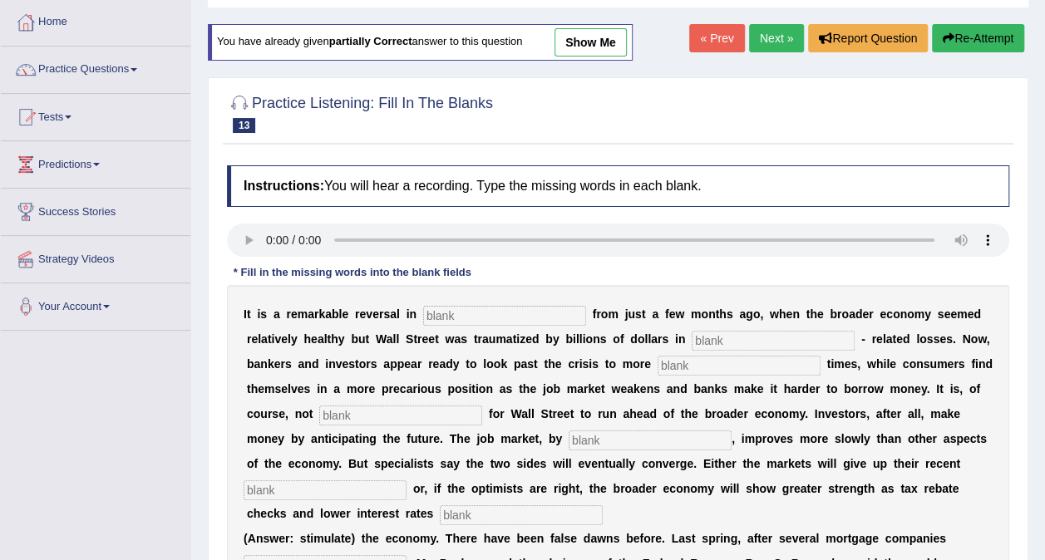
click at [782, 36] on link "Next »" at bounding box center [776, 38] width 55 height 28
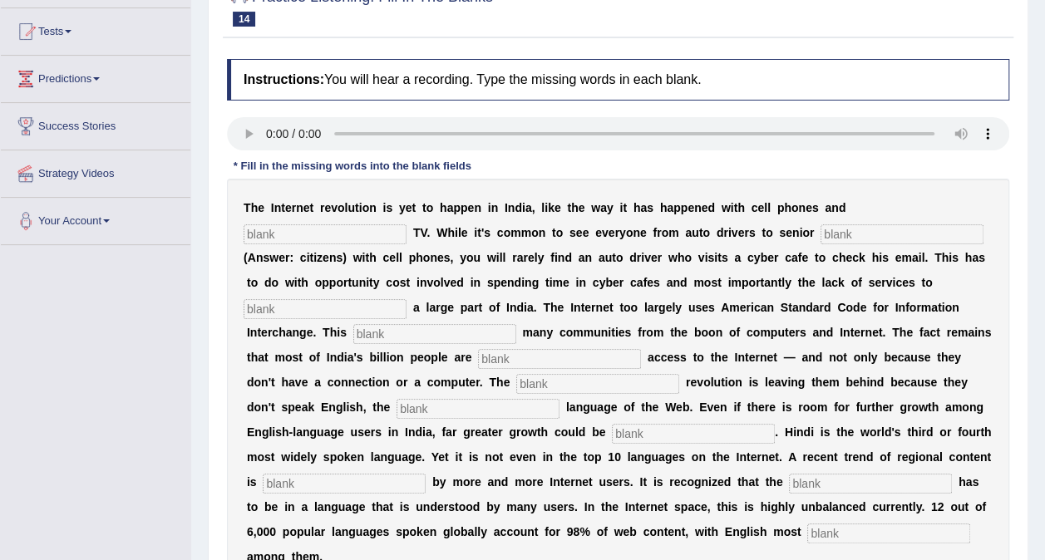
scroll to position [249, 0]
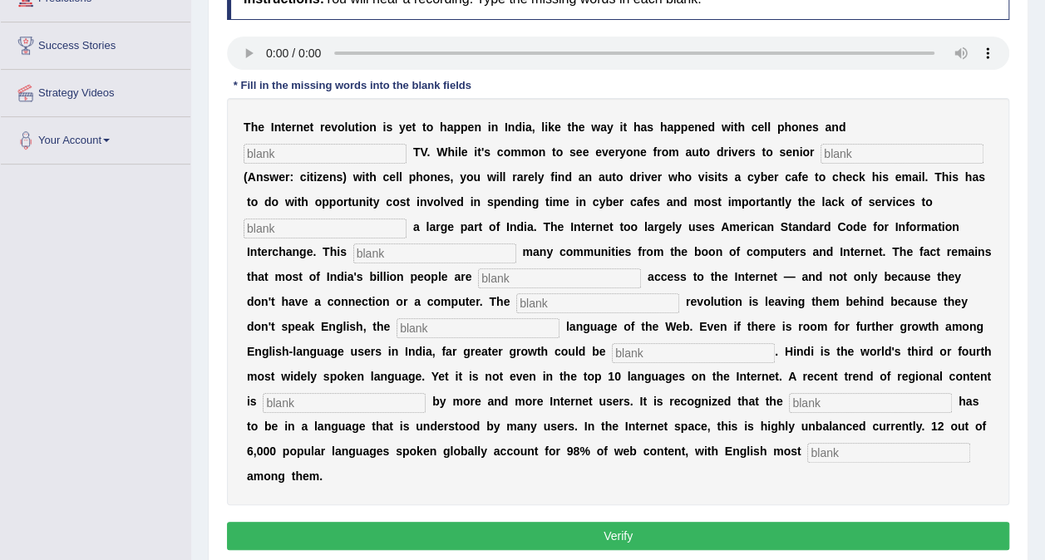
drag, startPoint x: 488, startPoint y: 403, endPoint x: 478, endPoint y: 396, distance: 12.5
click at [789, 404] on input "text" at bounding box center [870, 403] width 163 height 20
type input "content"
click at [807, 450] on input "text" at bounding box center [888, 453] width 163 height 20
type input "prominent"
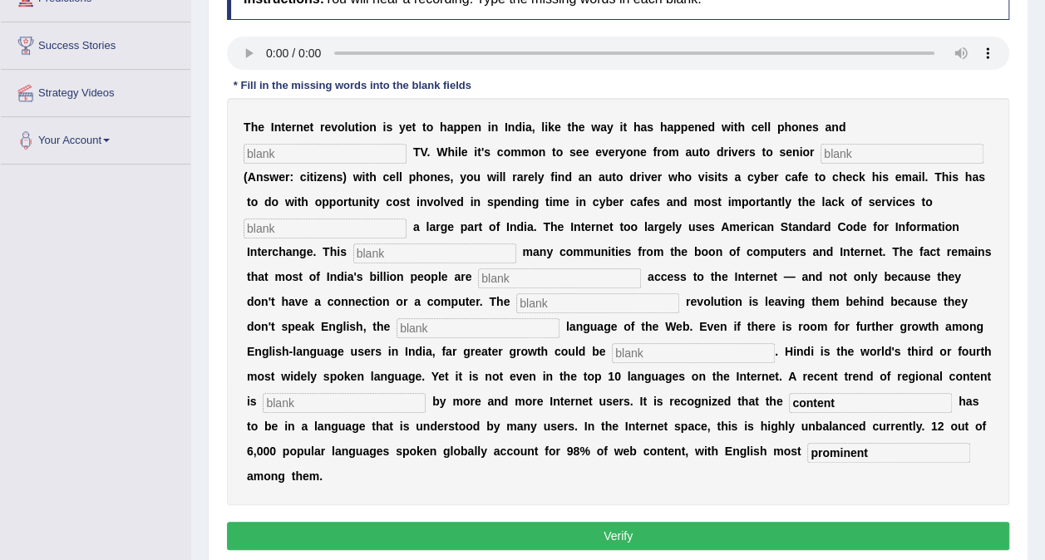
click at [425, 393] on input "text" at bounding box center [344, 403] width 163 height 20
click at [257, 370] on b "m" at bounding box center [252, 376] width 10 height 13
click at [425, 393] on input "text" at bounding box center [344, 403] width 163 height 20
type input "prefered"
click at [612, 355] on input "text" at bounding box center [693, 353] width 163 height 20
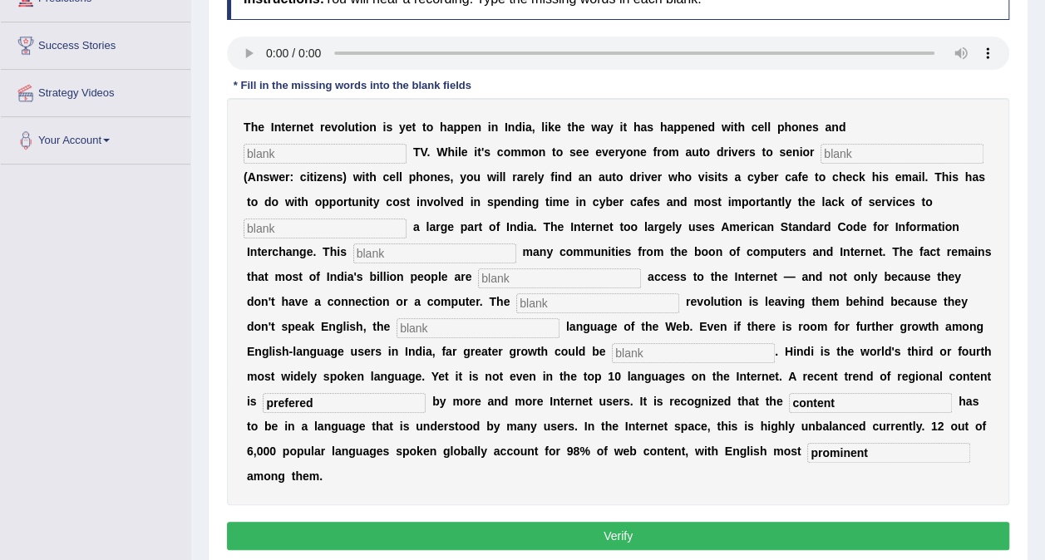
click at [406, 144] on input "text" at bounding box center [324, 154] width 163 height 20
type input "cable"
click at [820, 155] on input "text" at bounding box center [901, 154] width 163 height 20
type input "citizens"
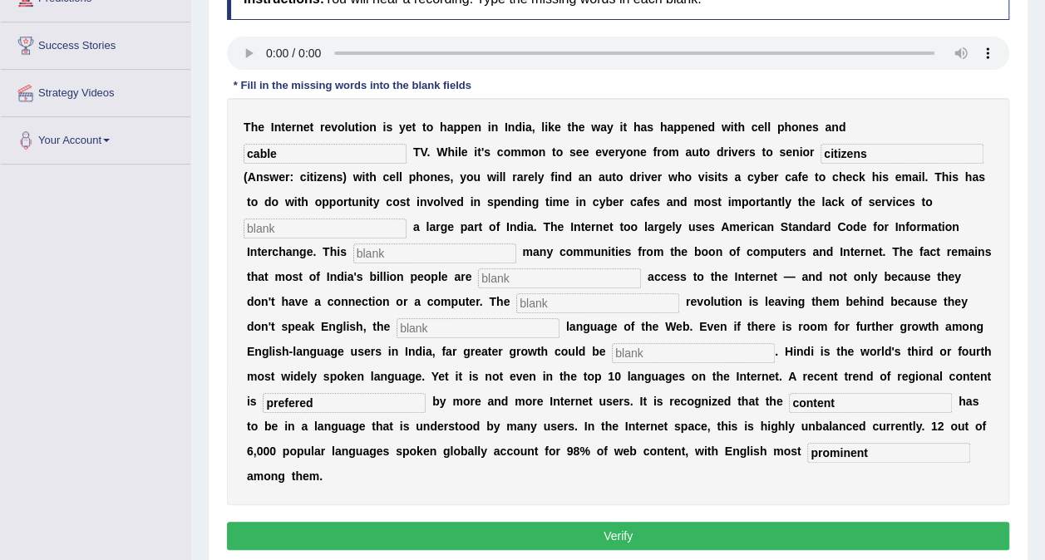
click at [336, 226] on input "text" at bounding box center [324, 229] width 163 height 20
type input "target"
click at [353, 261] on input "text" at bounding box center [434, 253] width 163 height 20
click at [478, 278] on input "text" at bounding box center [559, 278] width 163 height 20
type input "decline"
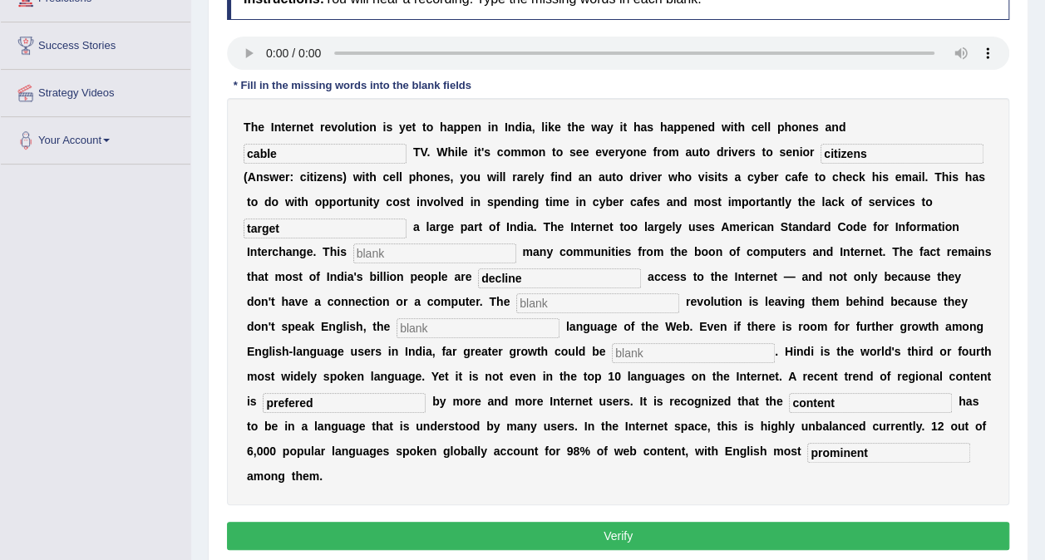
click at [516, 307] on input "text" at bounding box center [597, 303] width 163 height 20
type input "digital"
click at [396, 322] on input "text" at bounding box center [477, 328] width 163 height 20
type input "unlish"
click at [612, 353] on input "text" at bounding box center [693, 353] width 163 height 20
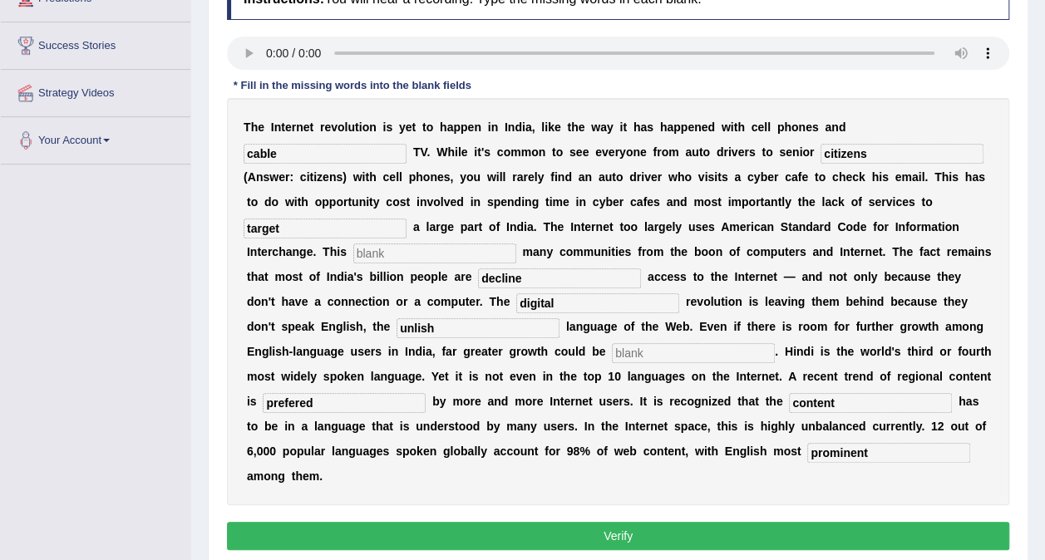
drag, startPoint x: 391, startPoint y: 300, endPoint x: 338, endPoint y: 300, distance: 52.4
click at [516, 300] on input "digital" at bounding box center [597, 303] width 163 height 20
click at [516, 306] on input "digital" at bounding box center [597, 303] width 163 height 20
click at [612, 355] on input "text" at bounding box center [693, 353] width 163 height 20
type input "unlished"
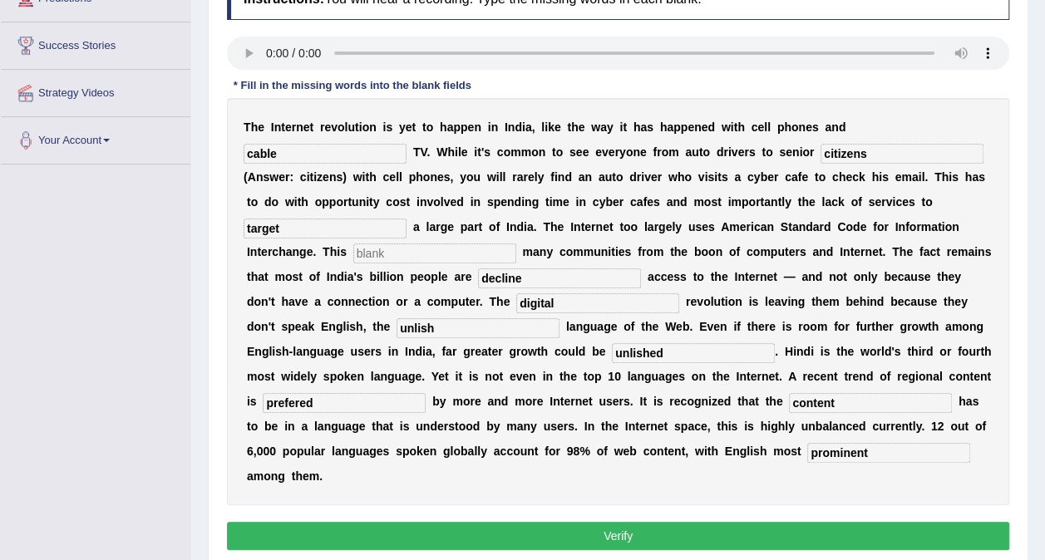
click at [396, 328] on input "unlish" at bounding box center [477, 328] width 163 height 20
type input "u"
type input "dominate"
click at [353, 253] on input "text" at bounding box center [434, 253] width 163 height 20
click at [353, 254] on input "text" at bounding box center [434, 253] width 163 height 20
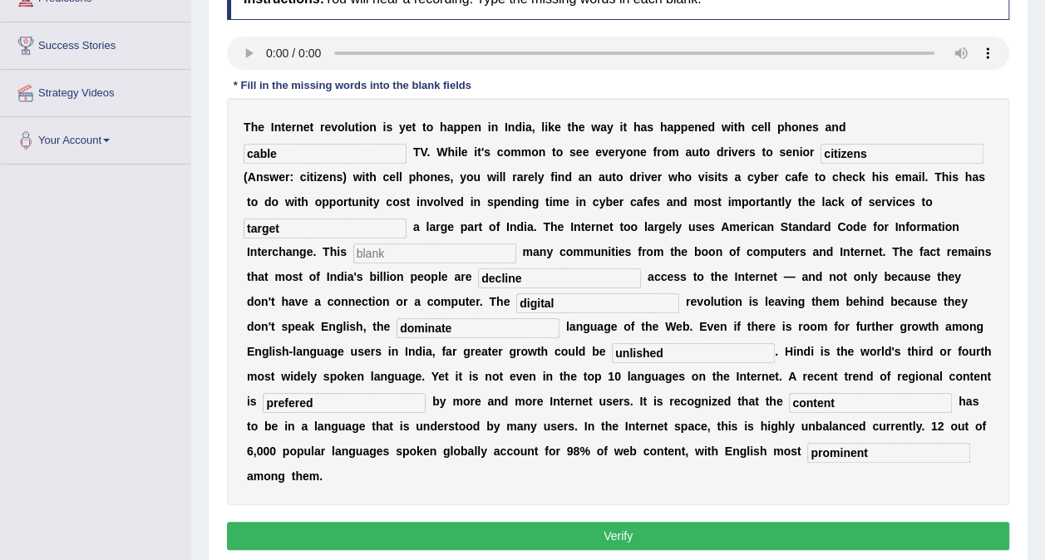
click at [353, 249] on input "text" at bounding box center [434, 253] width 163 height 20
click at [353, 253] on input "alimates" at bounding box center [434, 253] width 163 height 20
click at [353, 253] on input "aates" at bounding box center [434, 253] width 163 height 20
type input "a"
type input "eliminates"
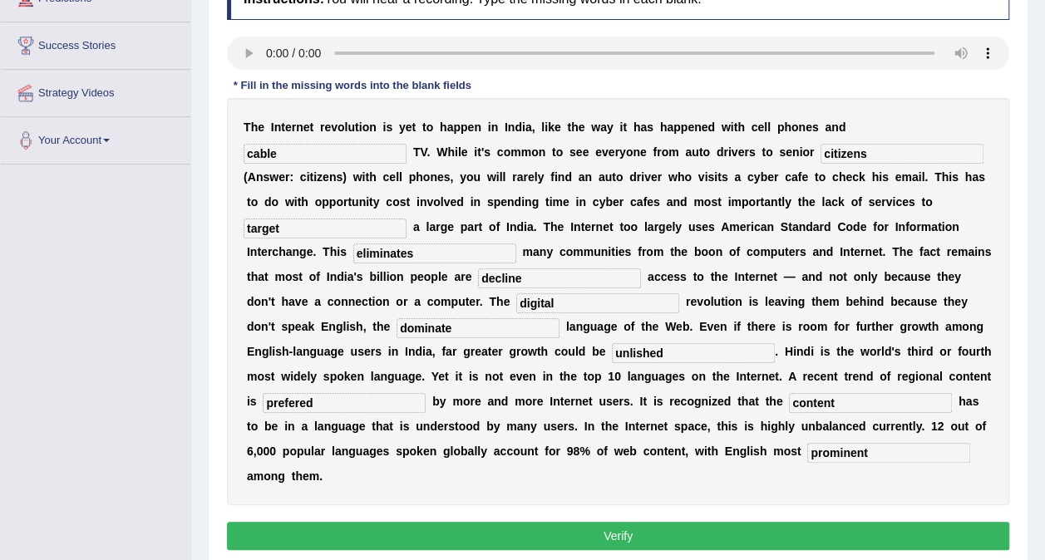
click at [620, 522] on button "Verify" at bounding box center [618, 536] width 782 height 28
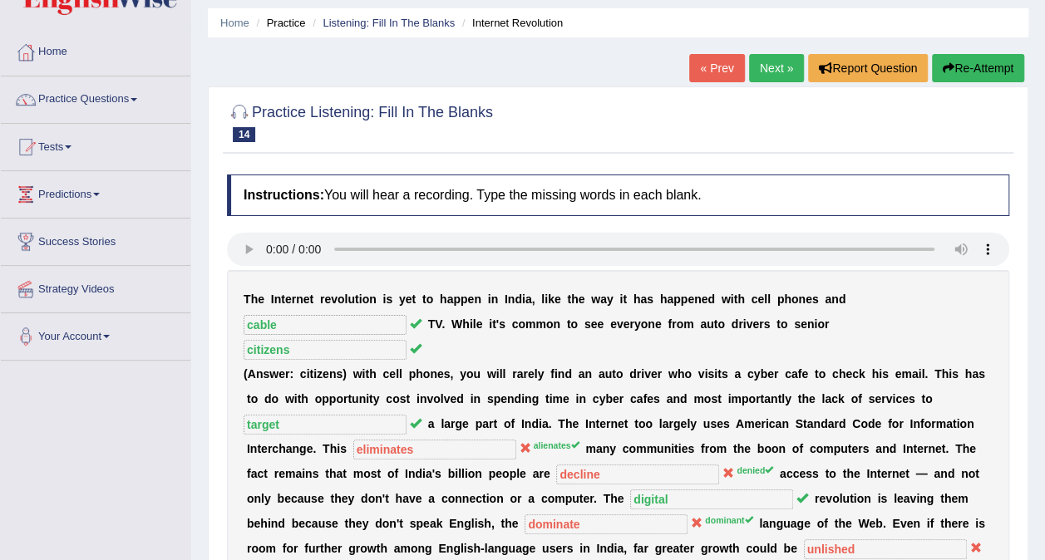
scroll to position [0, 0]
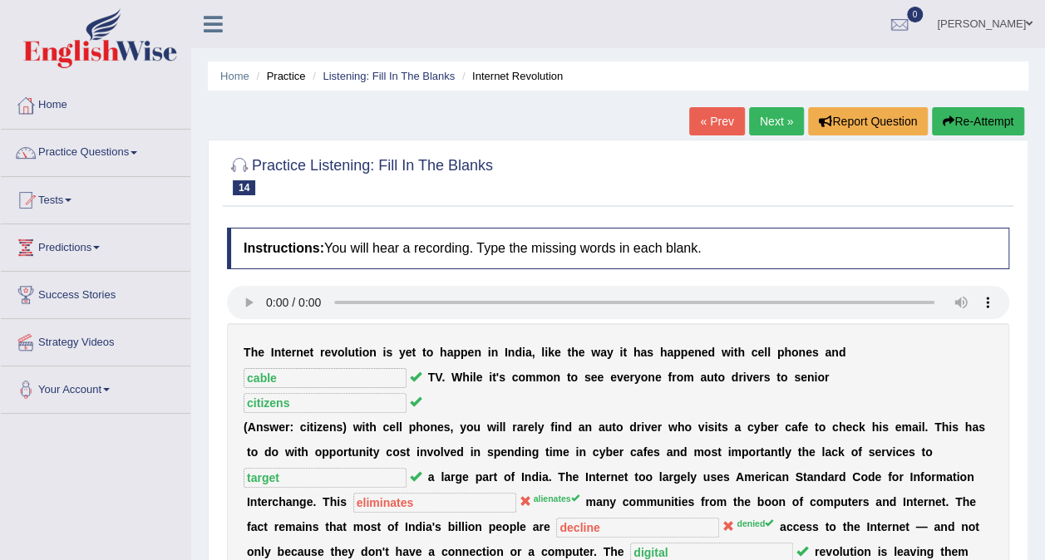
click at [947, 121] on icon "button" at bounding box center [948, 122] width 12 height 12
